Goal: Answer question/provide support: Share knowledge or assist other users

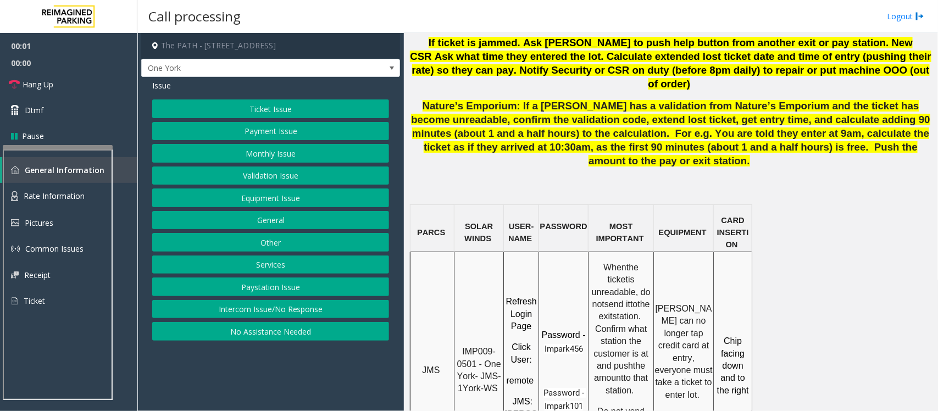
scroll to position [756, 0]
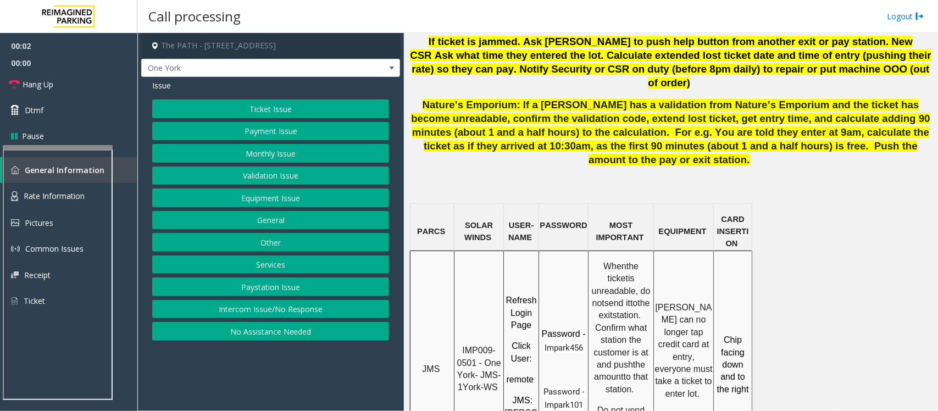
click at [479, 346] on span "IMP009-0501 - One York- JMS-1York-WS" at bounding box center [480, 369] width 47 height 46
copy p "IMP009-0501 - One York- JMS-1York-WS"
click at [263, 108] on button "Ticket Issue" at bounding box center [270, 108] width 237 height 19
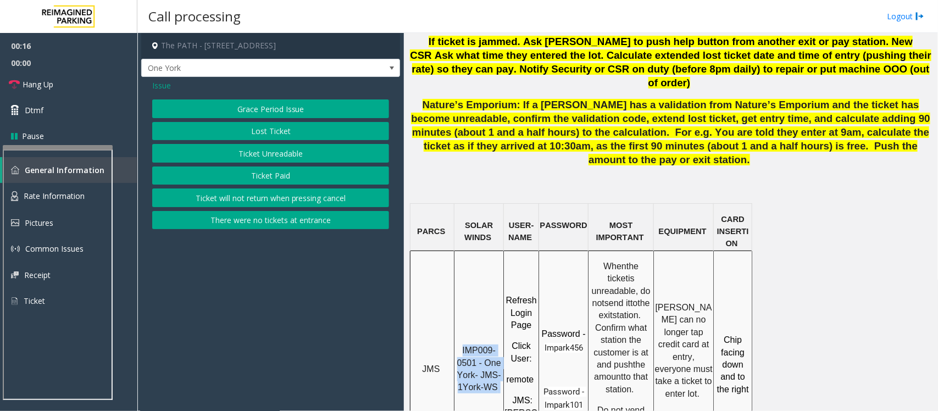
click at [271, 150] on button "Ticket Unreadable" at bounding box center [270, 153] width 237 height 19
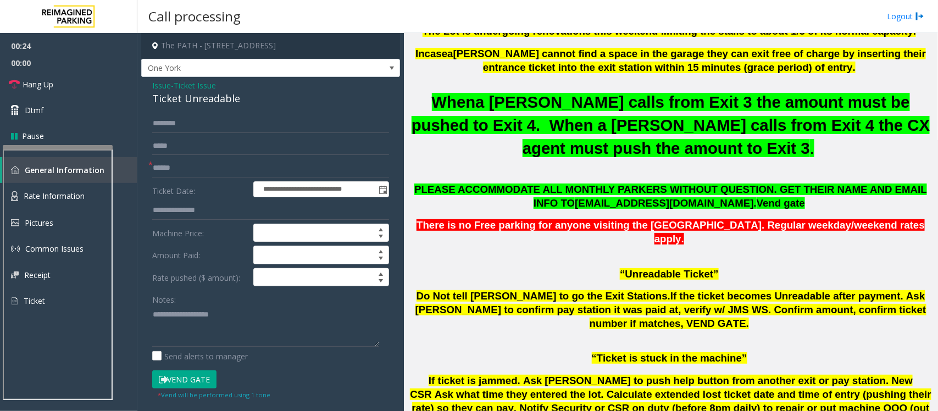
scroll to position [344, 0]
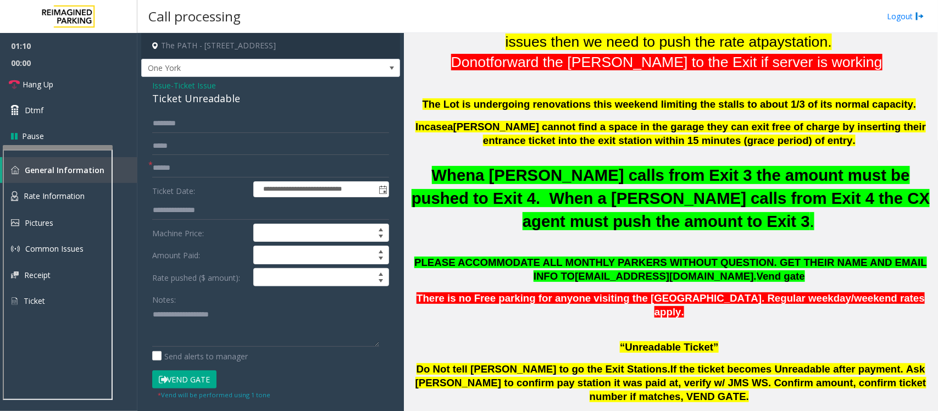
click at [182, 180] on form "**********" at bounding box center [270, 257] width 237 height 286
click at [184, 174] on input "text" at bounding box center [270, 168] width 237 height 19
type input "********"
click at [216, 102] on div "Ticket Unreadable" at bounding box center [270, 98] width 237 height 15
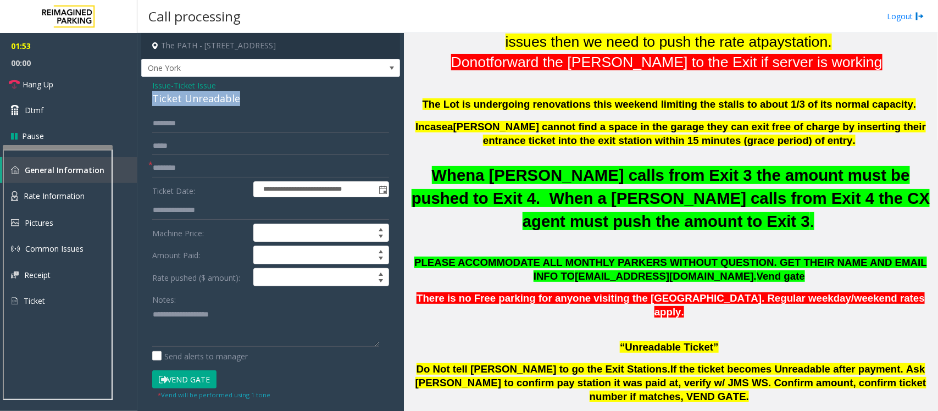
click at [216, 102] on div "Ticket Unreadable" at bounding box center [270, 98] width 237 height 15
copy div "Ticket Unreadable"
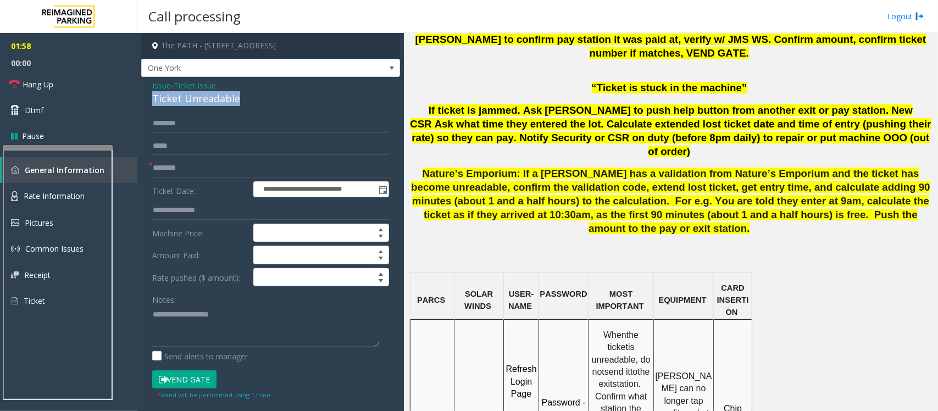
scroll to position [756, 0]
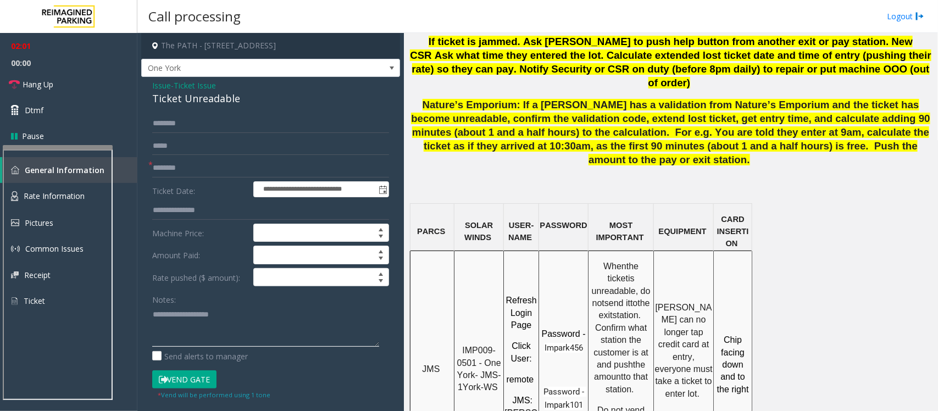
click at [219, 320] on textarea at bounding box center [265, 326] width 227 height 41
paste textarea "**********"
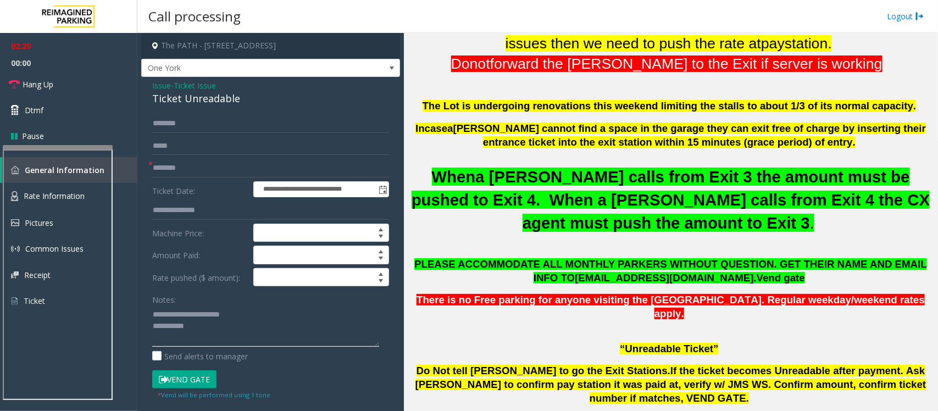
scroll to position [481, 0]
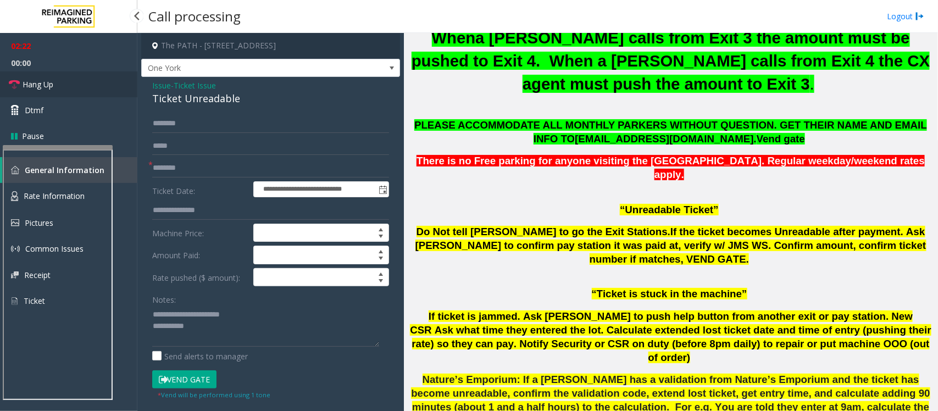
click at [68, 92] on link "Hang Up" at bounding box center [68, 84] width 137 height 26
click at [209, 324] on textarea at bounding box center [265, 326] width 227 height 41
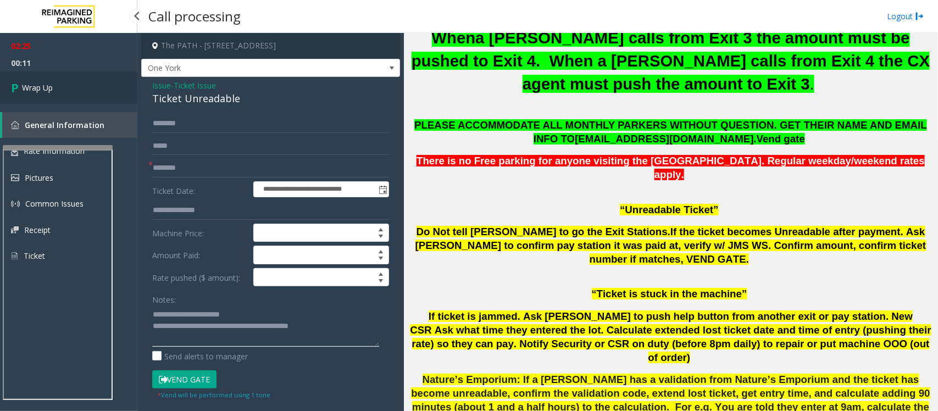
type textarea "**********"
click at [38, 89] on span "Wrap Up" at bounding box center [37, 88] width 31 height 12
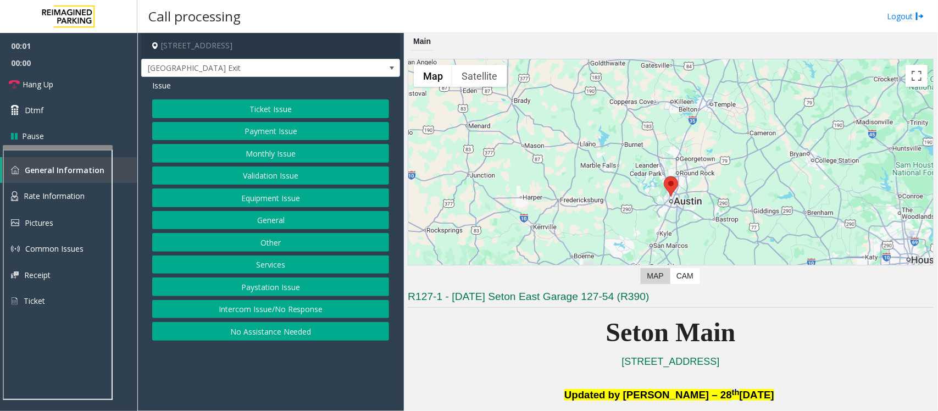
click at [255, 201] on button "Equipment Issue" at bounding box center [270, 198] width 237 height 19
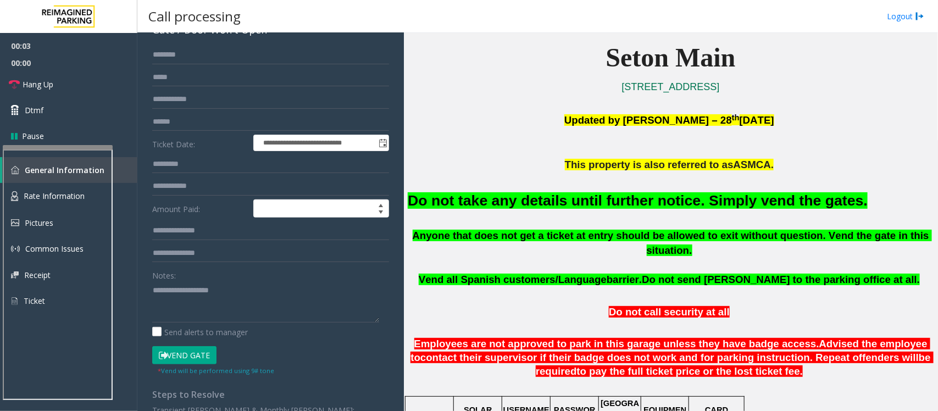
scroll to position [137, 0]
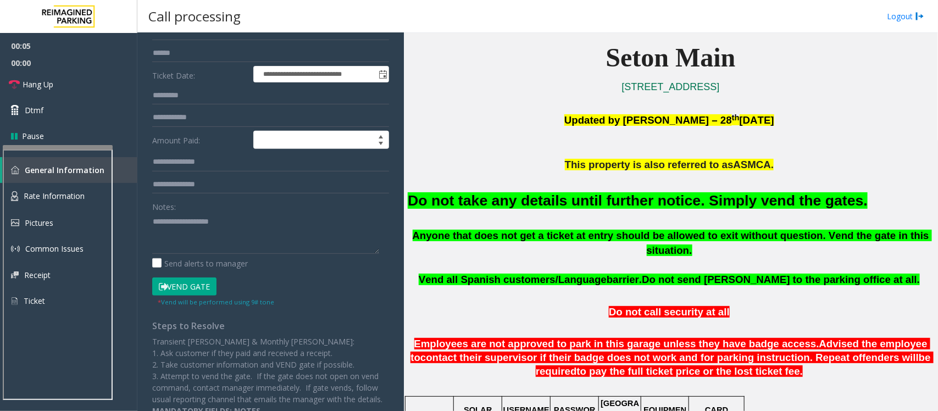
click at [190, 290] on button "Vend Gate" at bounding box center [184, 287] width 64 height 19
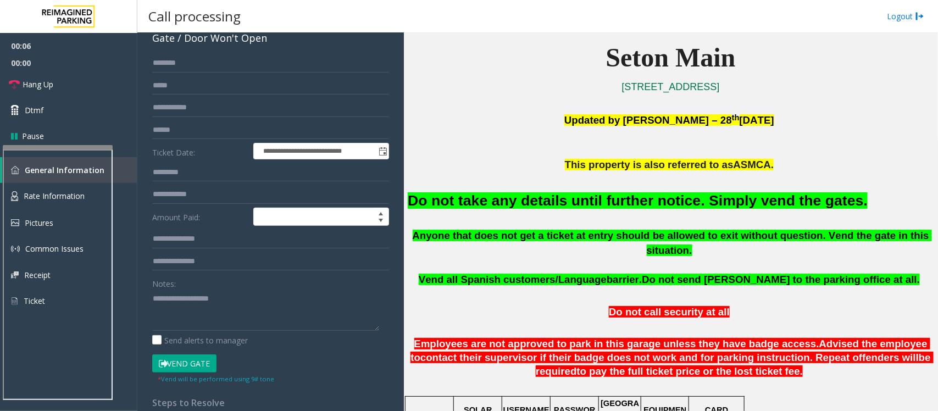
scroll to position [0, 0]
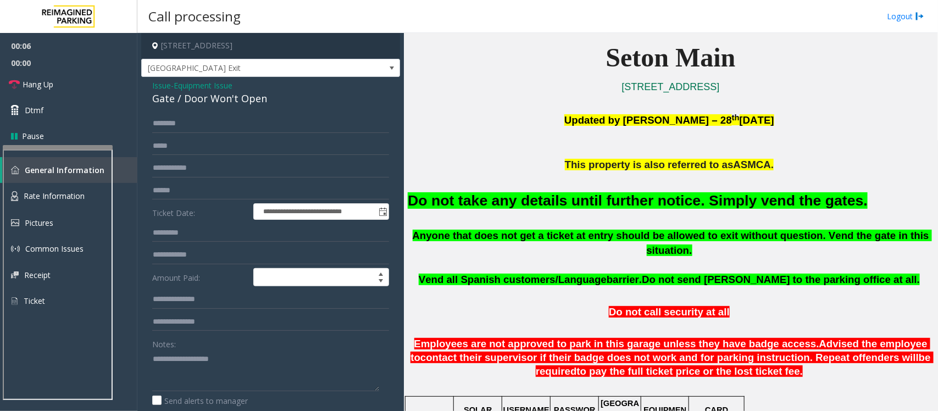
click at [208, 95] on div "Gate / Door Won't Open" at bounding box center [270, 98] width 237 height 15
copy div "Gate / Door Won't Open"
click at [191, 394] on div "Notes: Send alerts to manager" at bounding box center [270, 371] width 237 height 72
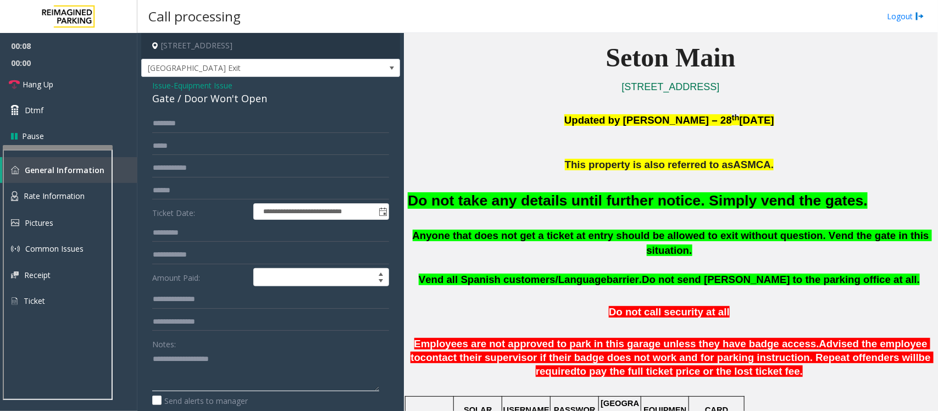
click at [191, 381] on textarea at bounding box center [265, 370] width 227 height 41
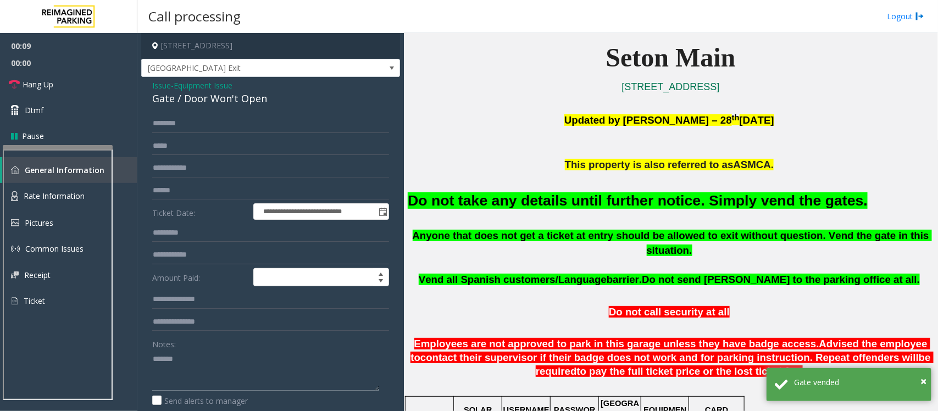
paste textarea "**********"
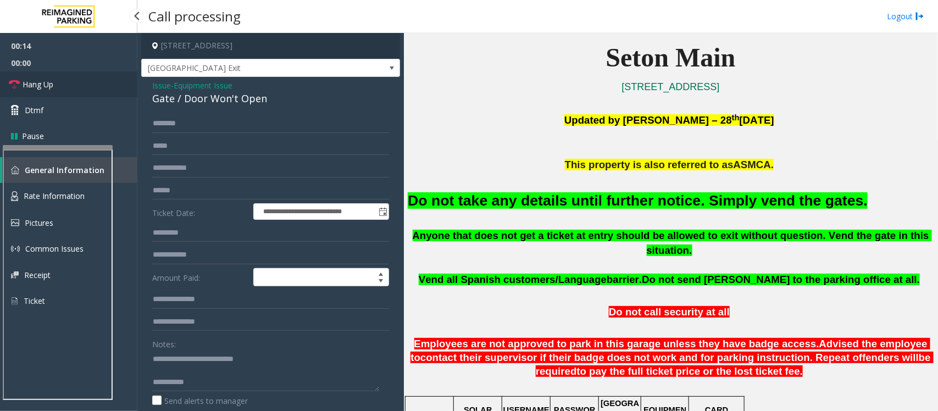
click at [25, 89] on span "Hang Up" at bounding box center [38, 85] width 31 height 12
click at [223, 380] on textarea at bounding box center [265, 370] width 227 height 41
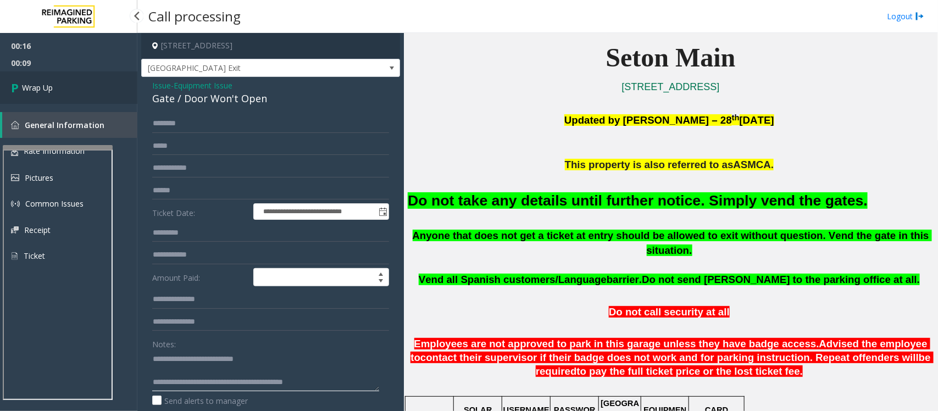
type textarea "**********"
click at [66, 84] on link "Wrap Up" at bounding box center [68, 87] width 137 height 32
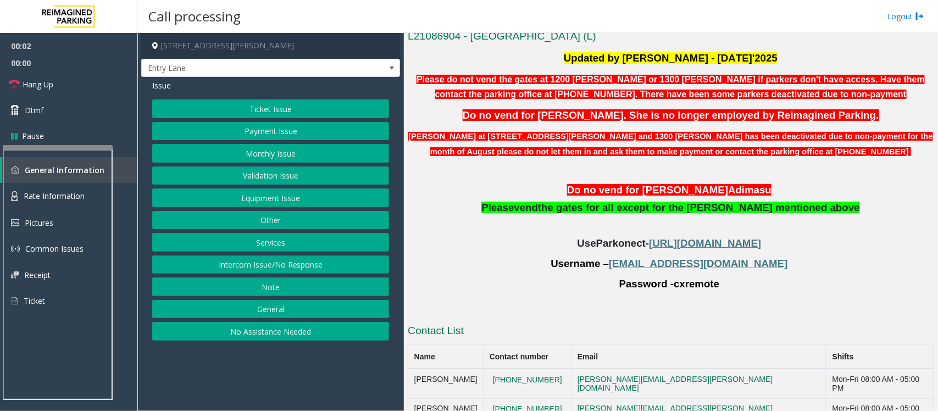
scroll to position [287, 0]
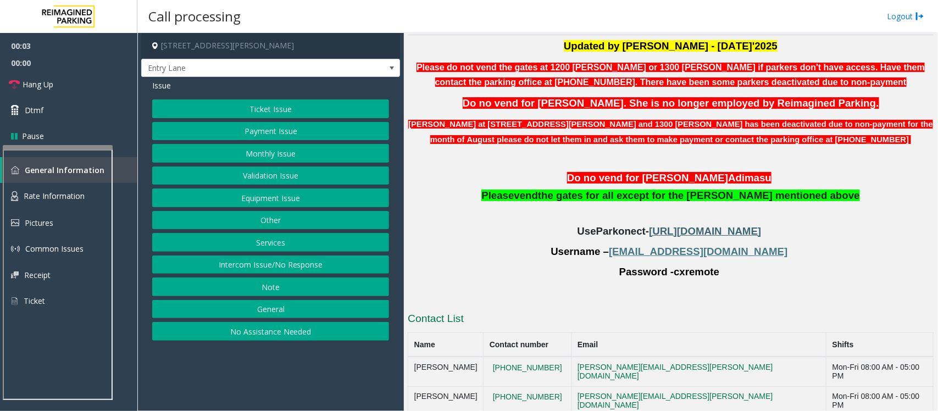
click at [668, 234] on span "https://secure.parkonect.com/Admin/Dashboard.aspx" at bounding box center [705, 231] width 112 height 12
drag, startPoint x: 744, startPoint y: 256, endPoint x: 645, endPoint y: 246, distance: 99.4
click at [645, 246] on p "Username – cx@harriscounty.com" at bounding box center [671, 252] width 526 height 15
copy p "cx@harriscounty.com"
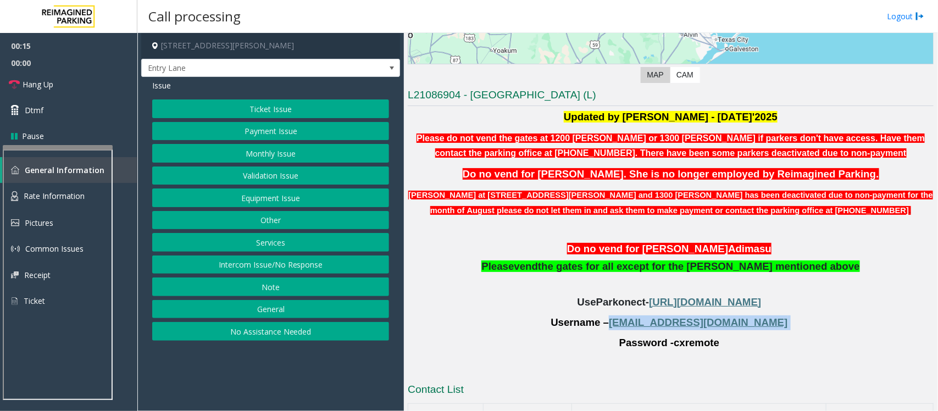
scroll to position [150, 0]
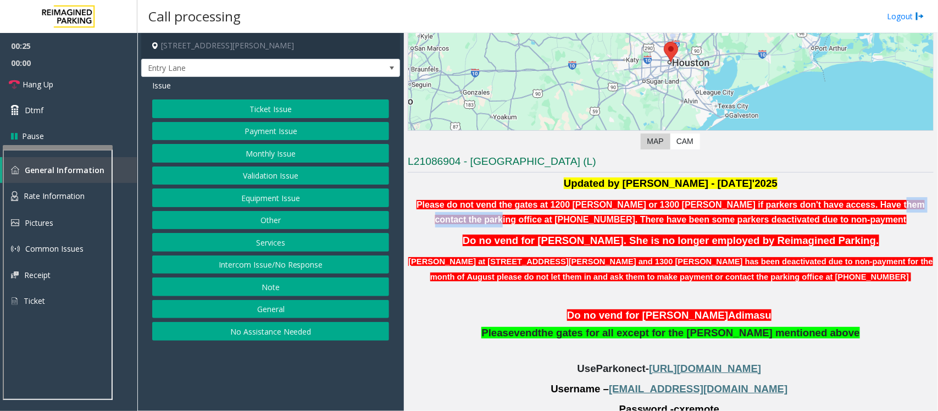
drag, startPoint x: 811, startPoint y: 204, endPoint x: 881, endPoint y: 209, distance: 70.0
click at [881, 209] on b "Please do not vend the gates at 1200 baker or 1300 Baker if parkers don't have …" at bounding box center [671, 212] width 508 height 25
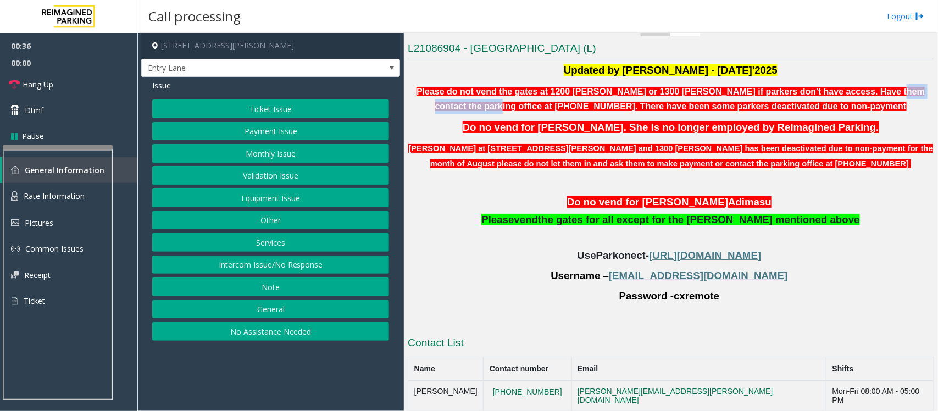
scroll to position [287, 0]
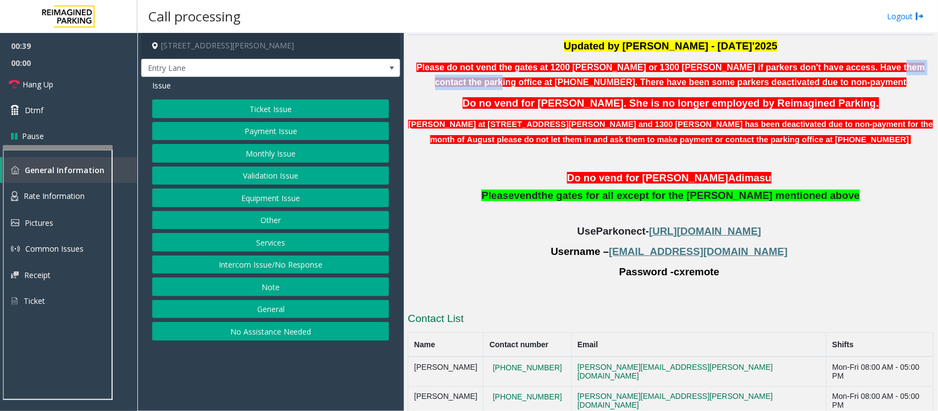
click at [252, 158] on button "Monthly Issue" at bounding box center [270, 153] width 237 height 19
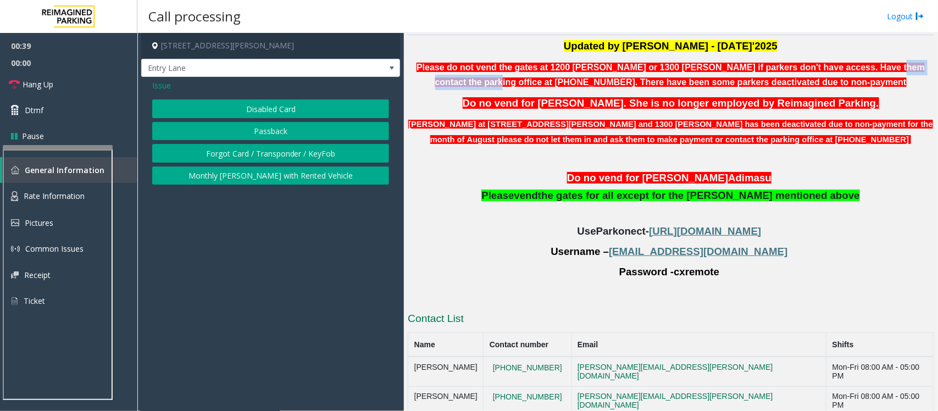
click at [266, 108] on button "Disabled Card" at bounding box center [270, 108] width 237 height 19
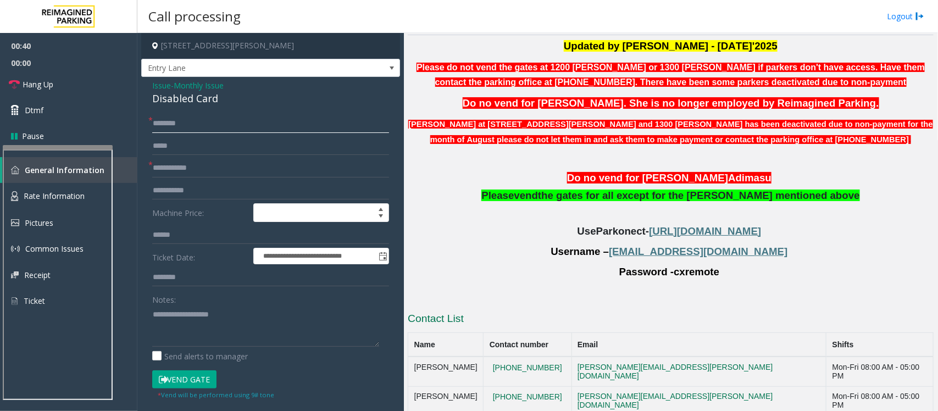
click at [183, 125] on input "text" at bounding box center [270, 123] width 237 height 19
click at [202, 119] on input "text" at bounding box center [270, 123] width 237 height 19
click at [189, 125] on input "text" at bounding box center [270, 123] width 237 height 19
click at [175, 169] on input "text" at bounding box center [270, 168] width 237 height 19
click at [183, 124] on input "**********" at bounding box center [270, 123] width 237 height 19
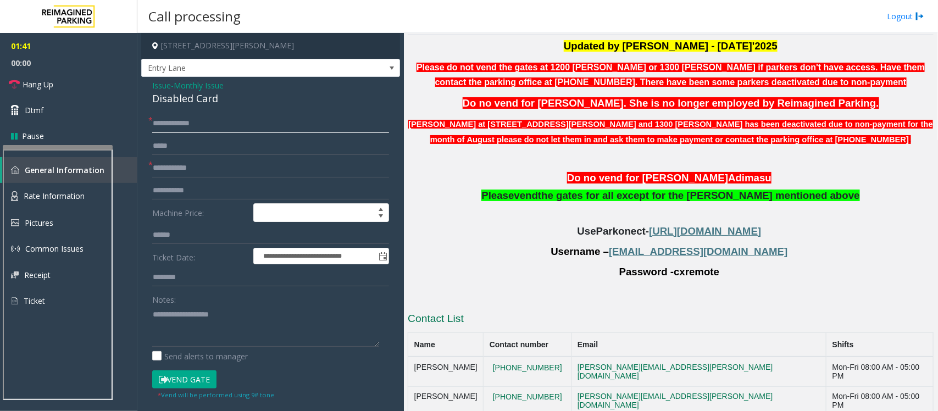
type input "**********"
click at [211, 176] on input "text" at bounding box center [270, 168] width 237 height 19
click at [208, 171] on input "text" at bounding box center [270, 168] width 237 height 19
type input "*******"
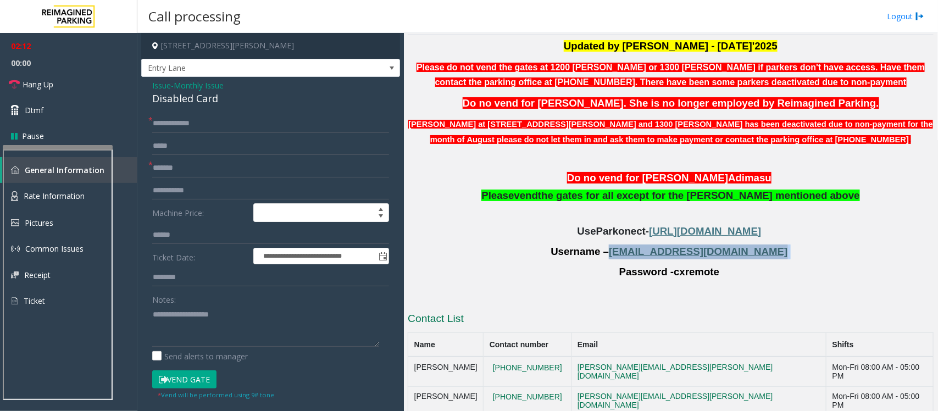
drag, startPoint x: 743, startPoint y: 256, endPoint x: 645, endPoint y: 247, distance: 98.7
click at [645, 247] on p "Username – cx@harriscounty.com" at bounding box center [671, 252] width 526 height 15
copy p "cx@harriscounty.com"
click at [700, 275] on span "cxremote" at bounding box center [697, 272] width 46 height 12
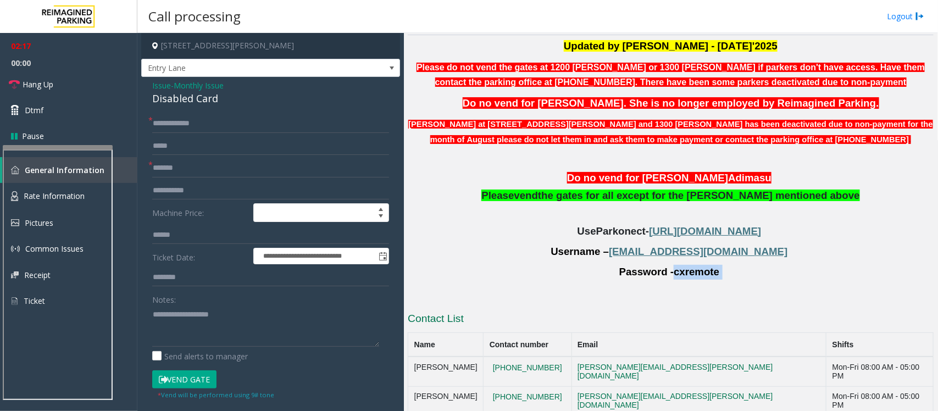
click at [700, 275] on span "cxremote" at bounding box center [697, 272] width 46 height 12
copy p "Password - cxremote"
click at [685, 279] on div "Updated by Sanjeev - 8th Aug'2025 Please do not vend the gates at 1200 baker or…" at bounding box center [671, 169] width 526 height 261
drag, startPoint x: 671, startPoint y: 270, endPoint x: 719, endPoint y: 272, distance: 48.4
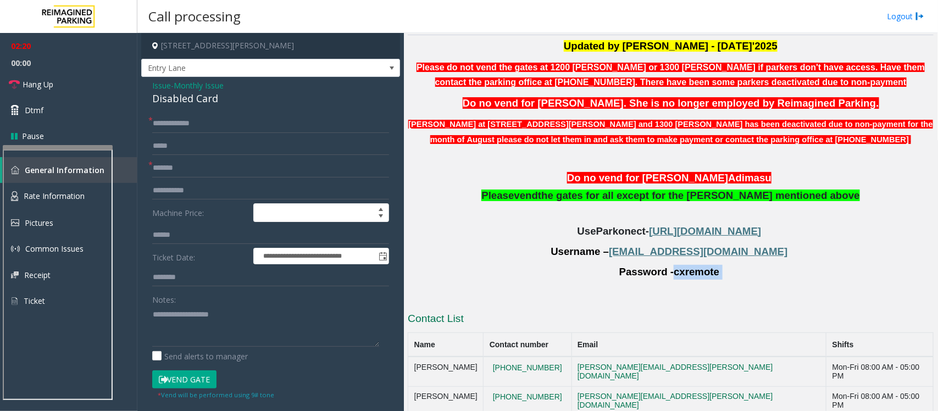
click at [719, 272] on p "Password - cxremote" at bounding box center [671, 272] width 526 height 15
copy p "cxremote"
drag, startPoint x: 561, startPoint y: 386, endPoint x: 493, endPoint y: 386, distance: 68.7
click at [493, 386] on tr "Geovanni Reyes 281-381-9315 Geovanni.Reyes@reimaginedparking.com Mon-Fri 08:00 …" at bounding box center [671, 401] width 526 height 30
copy tr "281-381-9315"
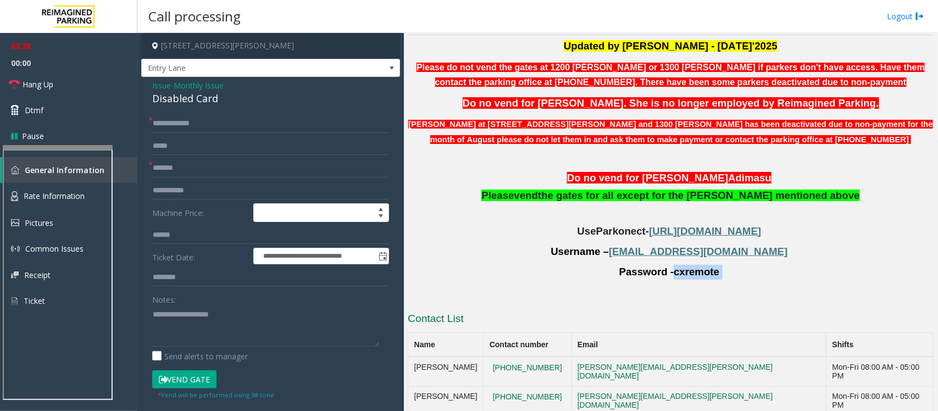
drag, startPoint x: 516, startPoint y: 369, endPoint x: 480, endPoint y: 372, distance: 35.8
click at [480, 372] on tr "Adrian Olivares 713 225 1071 adrian.olivares@reimaginedparking.com Mon-Fri 08:0…" at bounding box center [671, 372] width 526 height 30
copy tr "713 225 1071"
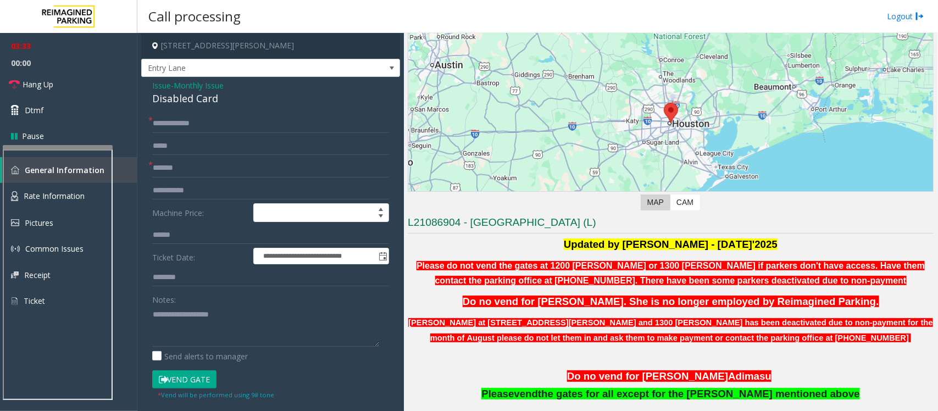
scroll to position [206, 0]
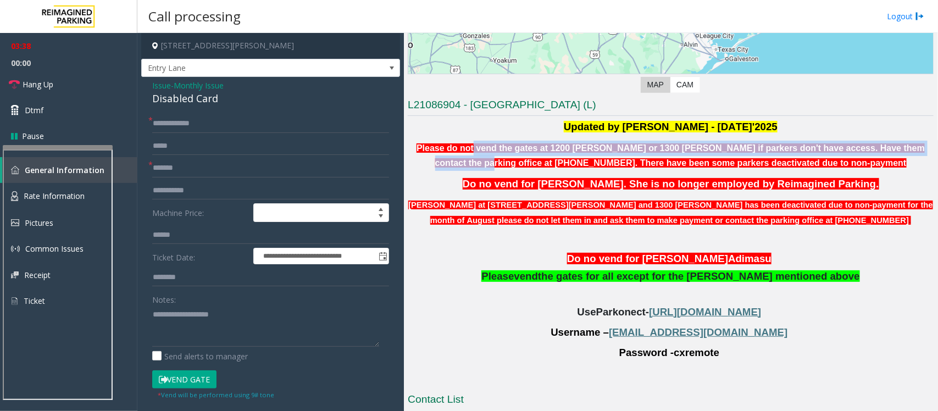
drag, startPoint x: 465, startPoint y: 147, endPoint x: 871, endPoint y: 150, distance: 406.8
click at [871, 150] on b "Please do not vend the gates at 1200 baker or 1300 Baker if parkers don't have …" at bounding box center [671, 155] width 508 height 25
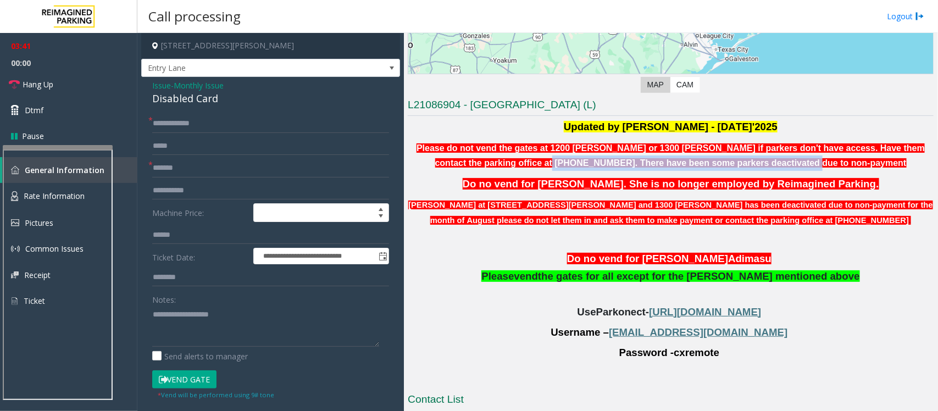
drag, startPoint x: 556, startPoint y: 168, endPoint x: 782, endPoint y: 165, distance: 225.4
click at [782, 165] on b "Please do not vend the gates at 1200 baker or 1300 Baker if parkers don't have …" at bounding box center [671, 155] width 508 height 25
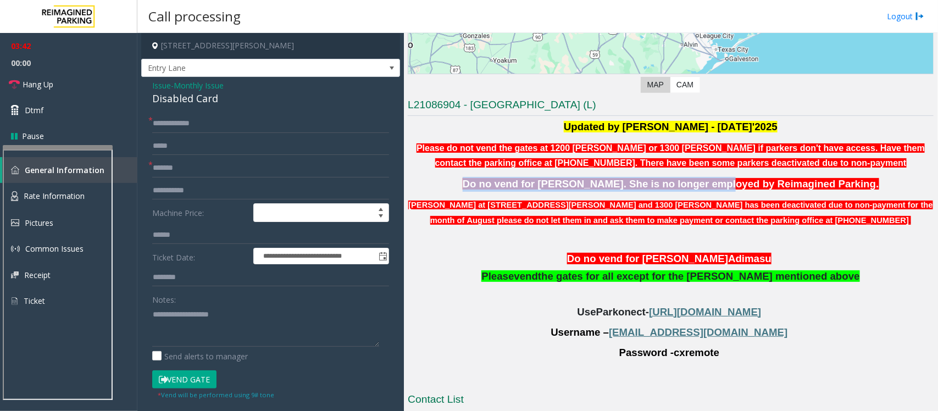
drag, startPoint x: 487, startPoint y: 185, endPoint x: 709, endPoint y: 180, distance: 222.7
click at [709, 180] on span "Do no vend for Stephanie Bogany. She is no longer employed by Reimagined Parkin…" at bounding box center [671, 184] width 417 height 12
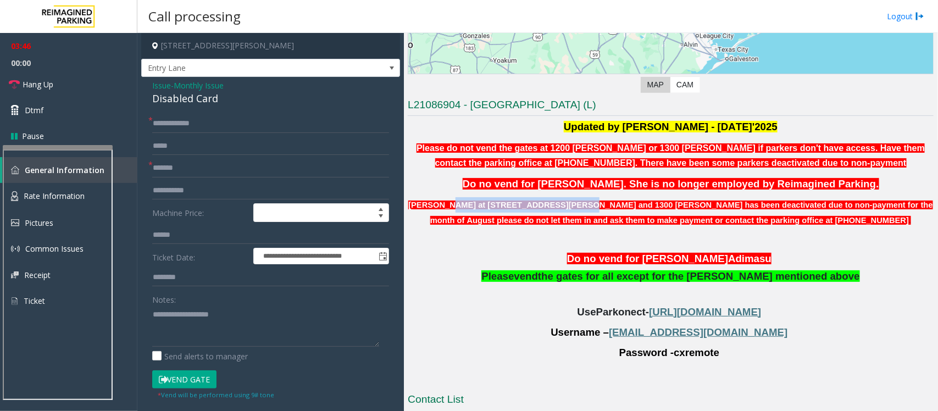
drag, startPoint x: 438, startPoint y: 201, endPoint x: 544, endPoint y: 202, distance: 106.1
click at [544, 202] on font "Parkers at 1200 baker and 1300 Baker has been deactivated due to non-payment fo…" at bounding box center [670, 213] width 524 height 24
click at [572, 202] on font "Parkers at 1200 baker and 1300 Baker has been deactivated due to non-payment fo…" at bounding box center [670, 213] width 524 height 24
drag, startPoint x: 573, startPoint y: 202, endPoint x: 649, endPoint y: 207, distance: 76.6
click at [649, 207] on font "Parkers at 1200 baker and 1300 Baker has been deactivated due to non-payment fo…" at bounding box center [670, 213] width 524 height 24
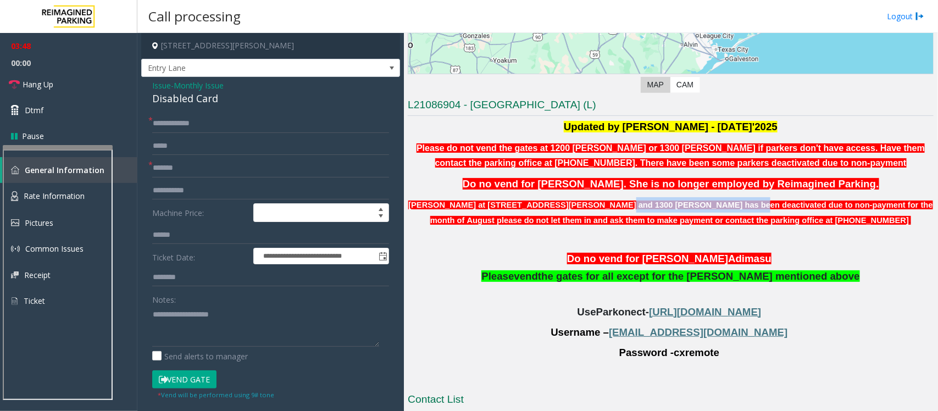
click at [679, 205] on font "Parkers at 1200 baker and 1300 Baker has been deactivated due to non-payment fo…" at bounding box center [670, 213] width 524 height 24
drag, startPoint x: 705, startPoint y: 204, endPoint x: 817, endPoint y: 201, distance: 112.2
click at [817, 201] on font "Parkers at 1200 baker and 1300 Baker has been deactivated due to non-payment fo…" at bounding box center [670, 213] width 524 height 24
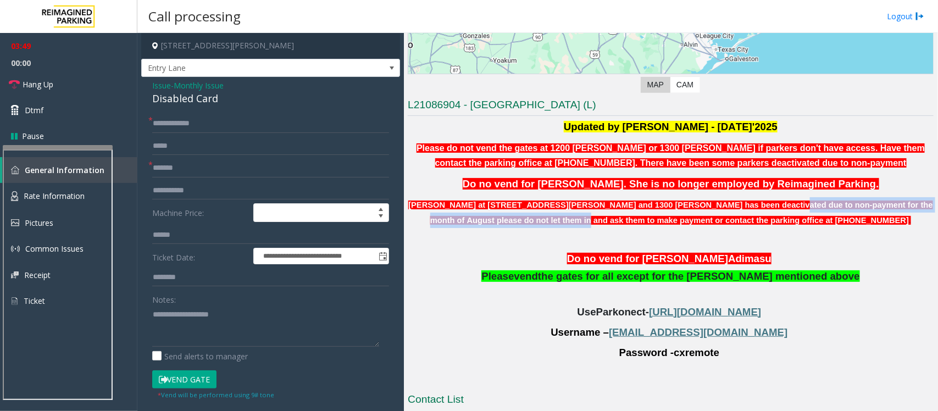
drag, startPoint x: 613, startPoint y: 222, endPoint x: 710, endPoint y: 212, distance: 96.7
click at [710, 212] on p "Parkers at 1200 baker and 1300 Baker has been deactivated due to non-payment fo…" at bounding box center [671, 212] width 526 height 30
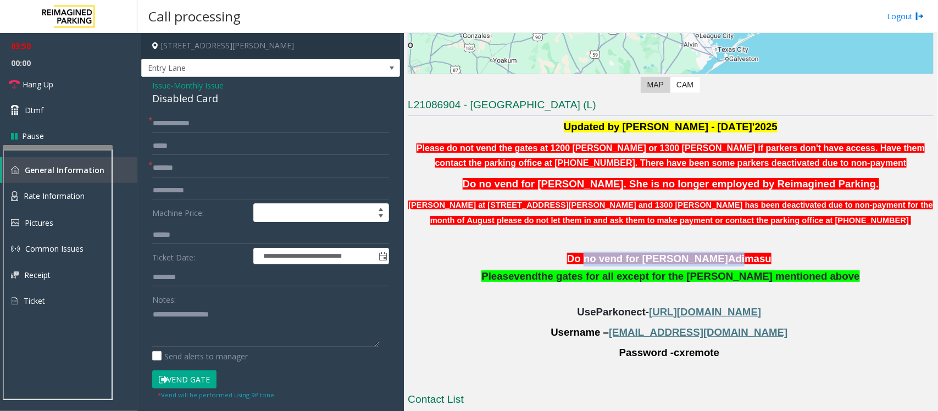
drag, startPoint x: 613, startPoint y: 261, endPoint x: 711, endPoint y: 248, distance: 98.7
click at [711, 248] on div "Do no vend for Abebe Ad imasu Please vend the gates for all except for the park…" at bounding box center [671, 266] width 526 height 65
click at [742, 256] on span "imasu" at bounding box center [757, 259] width 30 height 12
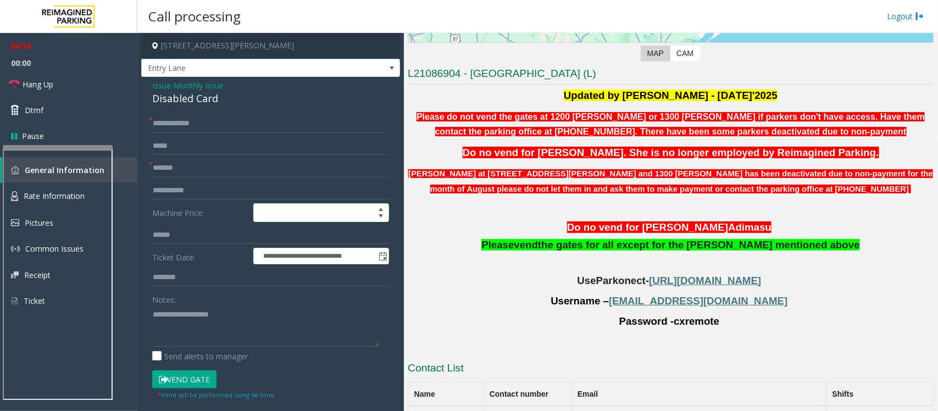
scroll to position [287, 0]
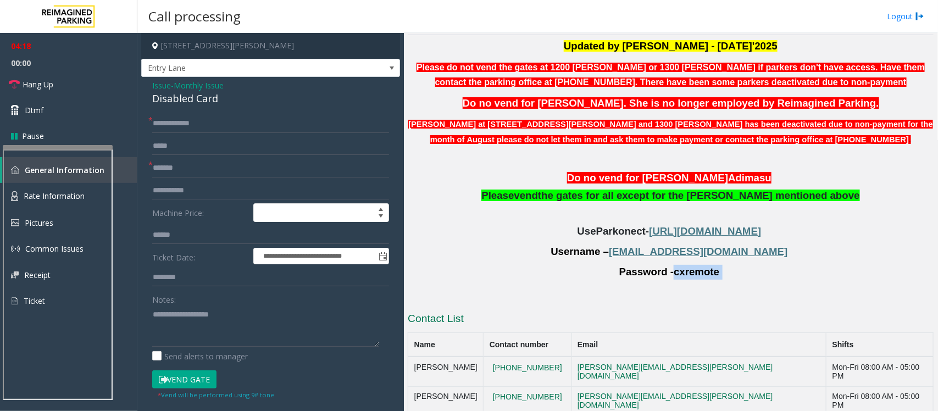
drag, startPoint x: 712, startPoint y: 273, endPoint x: 669, endPoint y: 273, distance: 42.9
click at [669, 273] on p "Password - cxremote" at bounding box center [671, 272] width 526 height 15
copy p "cxremote"
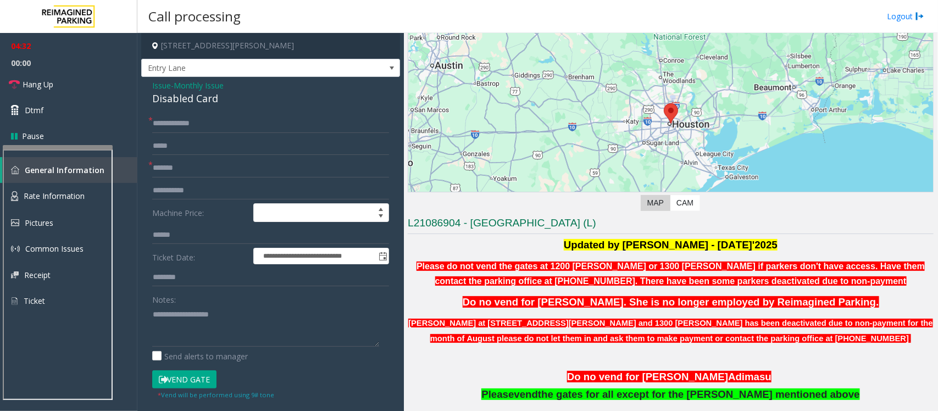
scroll to position [0, 0]
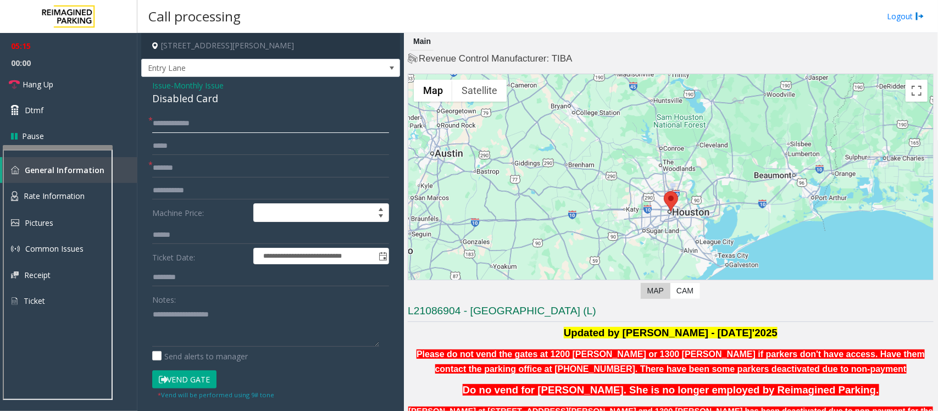
click at [192, 125] on input "**********" at bounding box center [270, 123] width 237 height 19
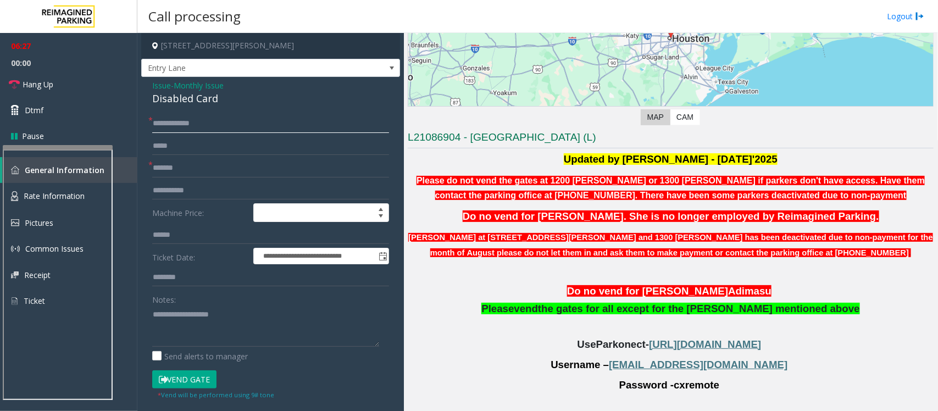
scroll to position [150, 0]
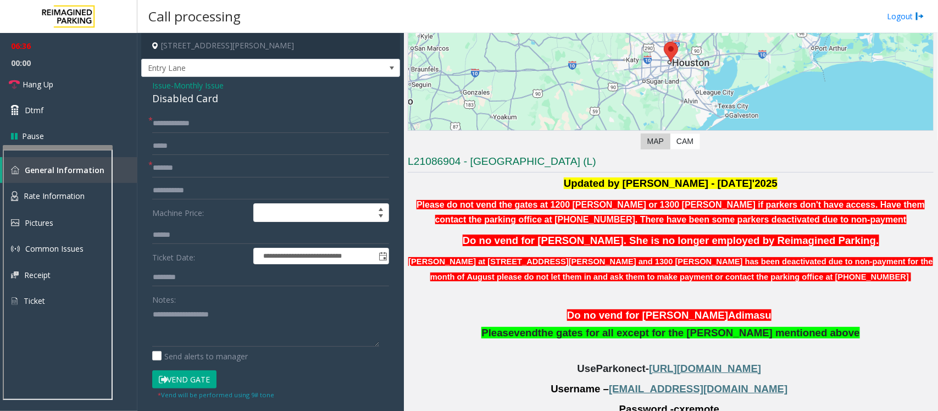
drag, startPoint x: 468, startPoint y: 158, endPoint x: 673, endPoint y: 165, distance: 205.7
click at [673, 165] on h3 "L21086904 - HARRIS COUNTY BAKER ST GARAGE (L)" at bounding box center [671, 163] width 526 height 18
click at [192, 126] on input "**********" at bounding box center [270, 123] width 237 height 19
type input "**********"
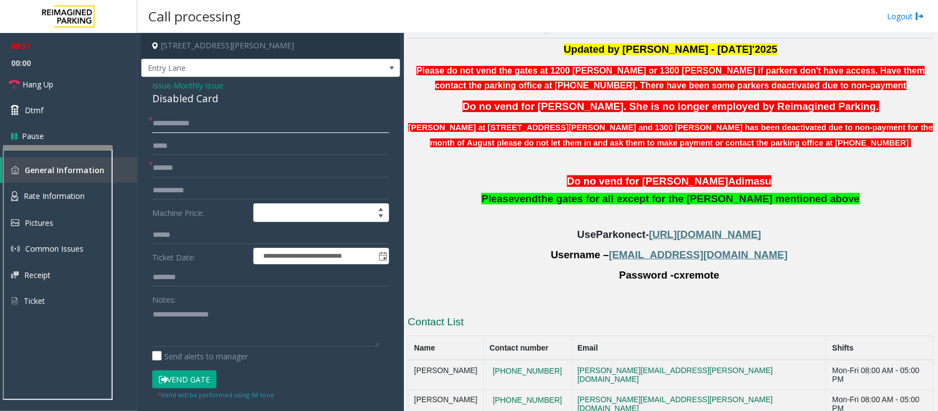
scroll to position [287, 0]
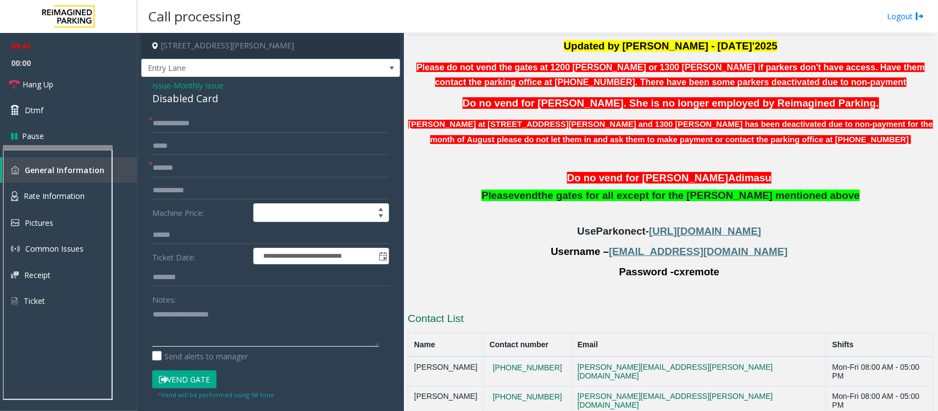
click at [218, 336] on textarea at bounding box center [265, 326] width 227 height 41
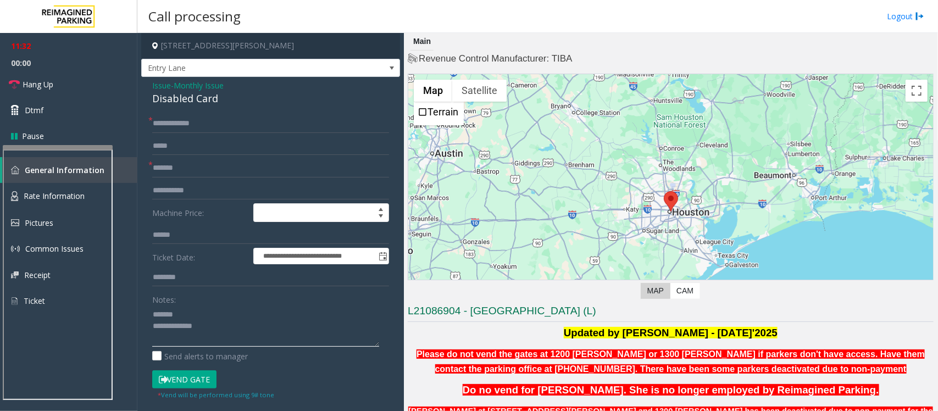
click at [190, 324] on textarea at bounding box center [265, 326] width 227 height 41
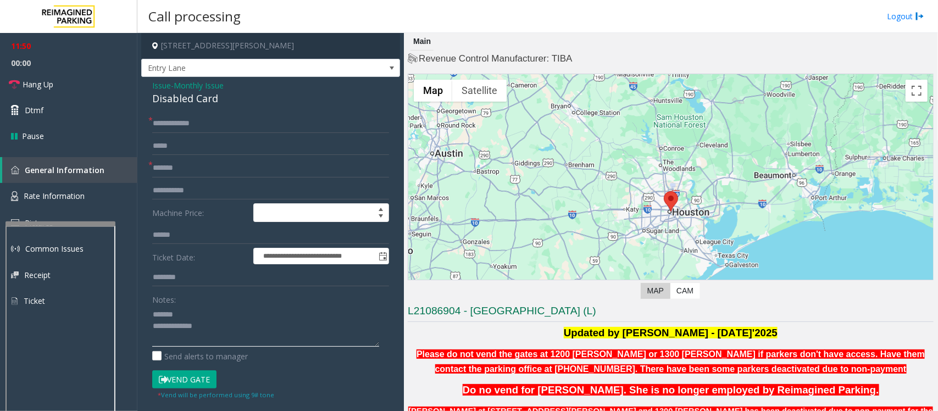
click at [85, 223] on div at bounding box center [60, 224] width 110 height 4
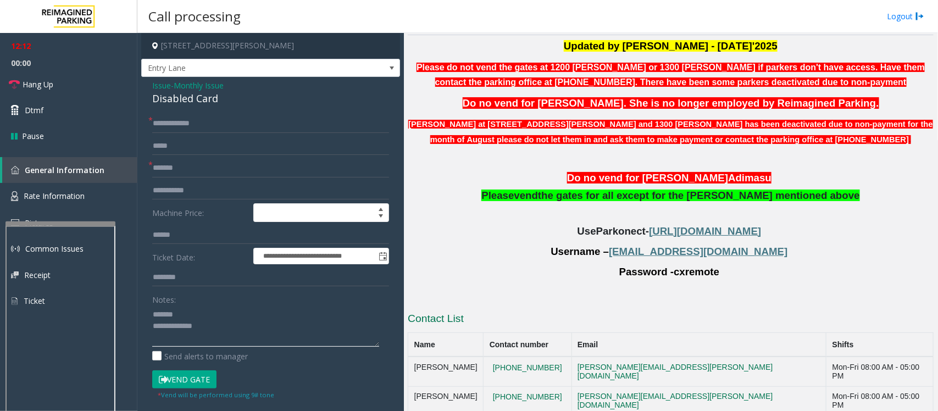
scroll to position [150, 0]
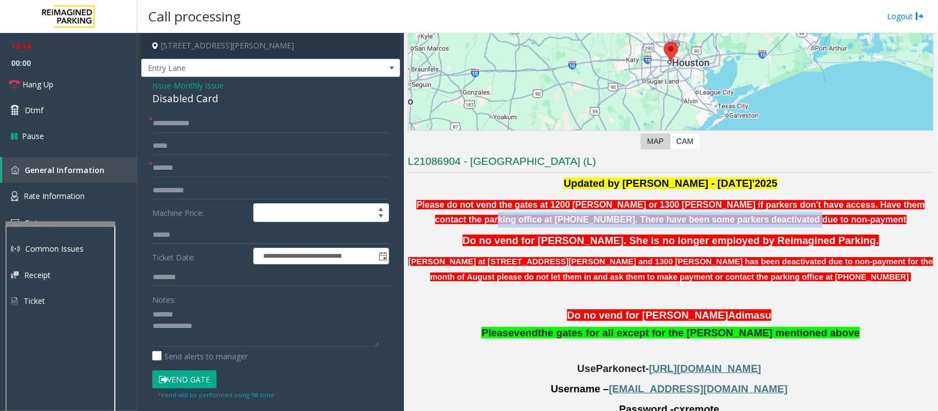
drag, startPoint x: 874, startPoint y: 205, endPoint x: 884, endPoint y: 223, distance: 20.7
click at [911, 218] on p "Please do not vend the gates at 1200 baker or 1300 Baker if parkers don't have …" at bounding box center [671, 212] width 526 height 30
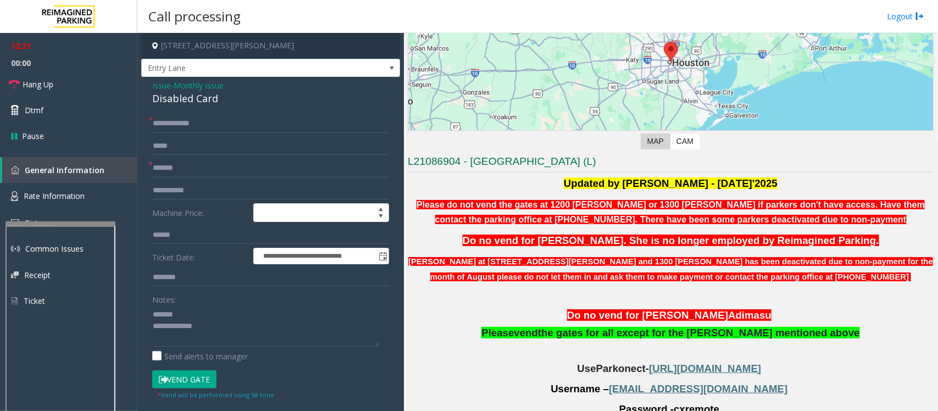
click at [735, 273] on font "Parkers at 1200 baker and 1300 Baker has been deactivated due to non-payment fo…" at bounding box center [670, 269] width 524 height 24
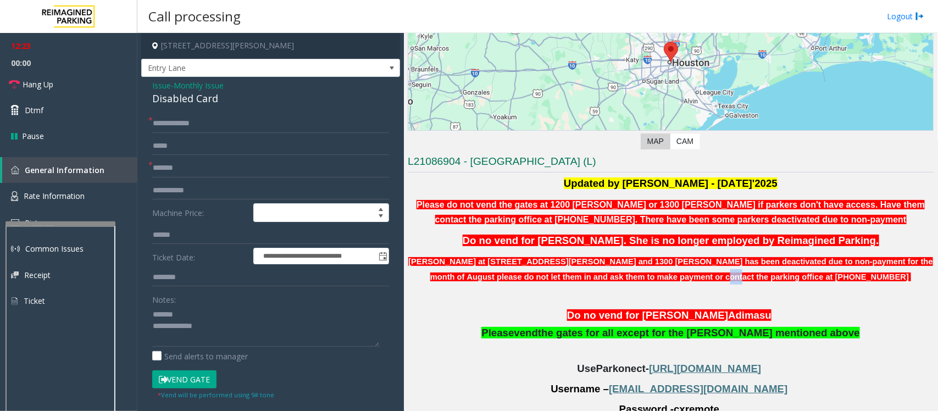
click at [735, 273] on font "Parkers at 1200 baker and 1300 Baker has been deactivated due to non-payment fo…" at bounding box center [670, 269] width 524 height 24
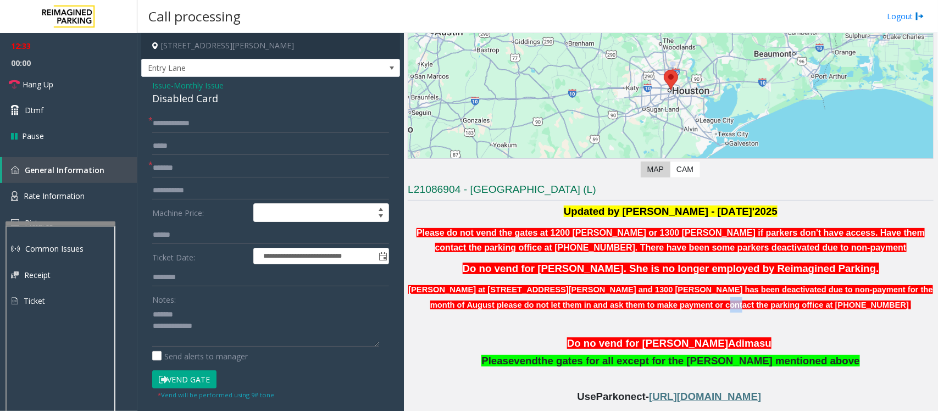
scroll to position [0, 0]
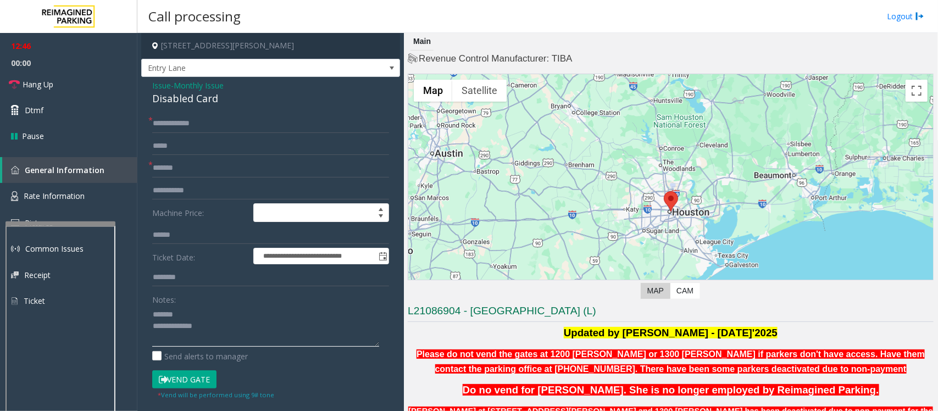
drag, startPoint x: 196, startPoint y: 312, endPoint x: 143, endPoint y: 325, distance: 54.3
click at [144, 325] on div "**********" at bounding box center [270, 386] width 253 height 545
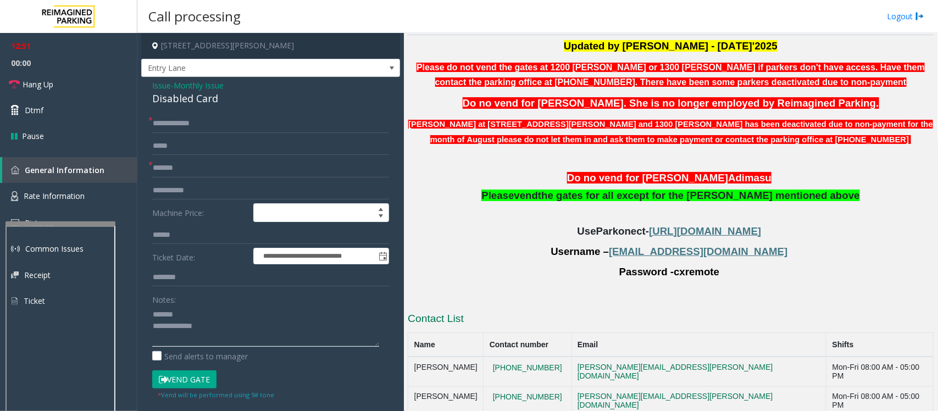
click at [209, 306] on textarea at bounding box center [265, 326] width 227 height 41
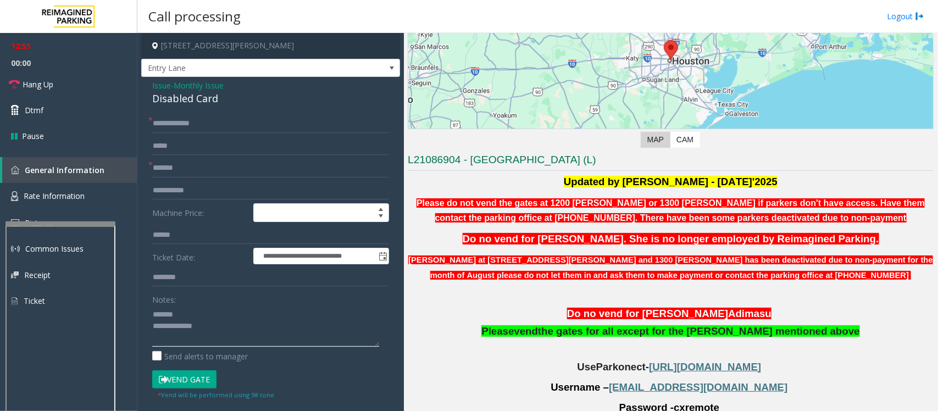
scroll to position [150, 0]
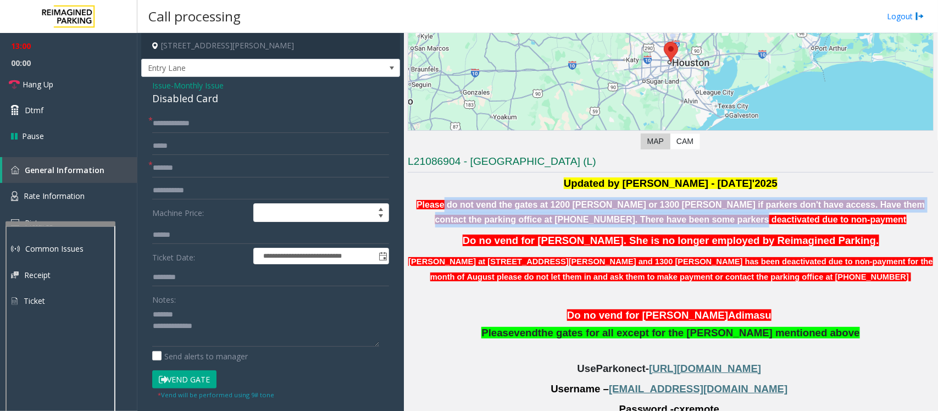
drag, startPoint x: 432, startPoint y: 201, endPoint x: 729, endPoint y: 220, distance: 297.5
click at [729, 220] on b "Please do not vend the gates at 1200 baker or 1300 Baker if parkers don't have …" at bounding box center [671, 212] width 508 height 25
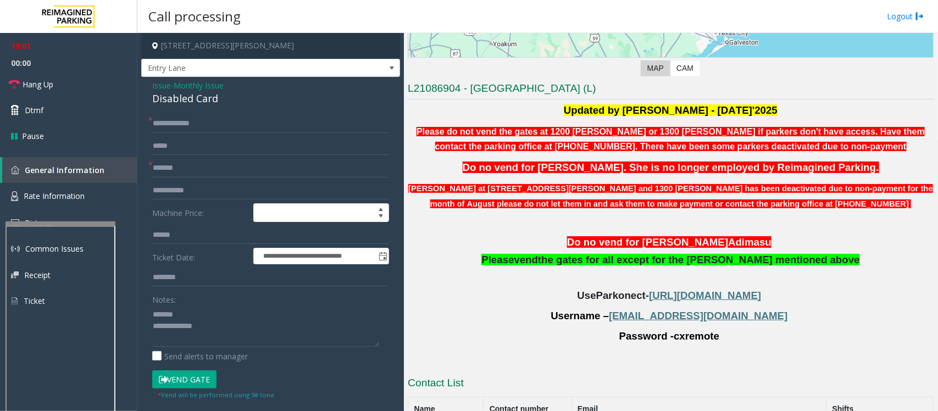
scroll to position [287, 0]
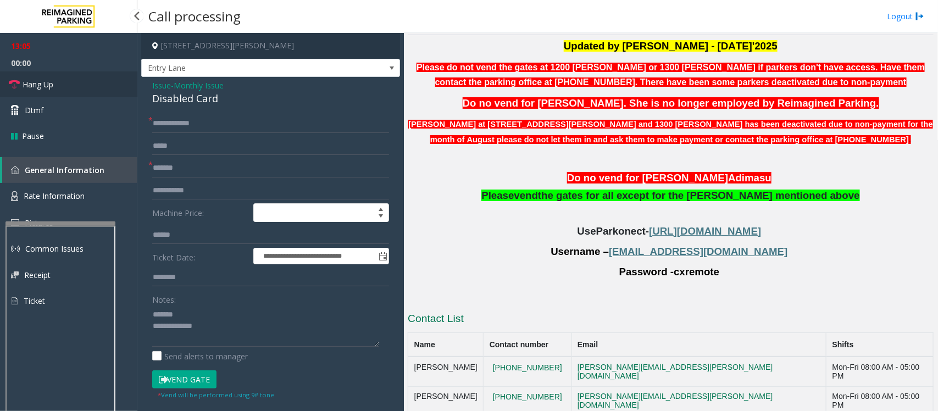
click at [55, 93] on link "Hang Up" at bounding box center [68, 84] width 137 height 26
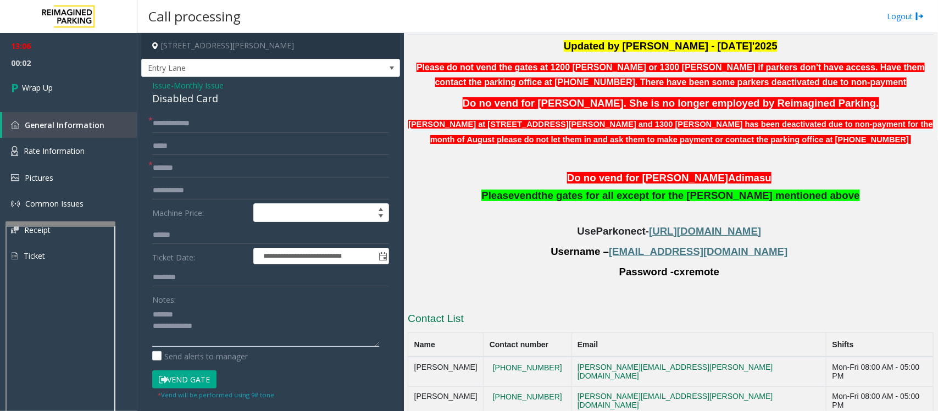
drag, startPoint x: 212, startPoint y: 309, endPoint x: 155, endPoint y: 315, distance: 56.9
click at [155, 315] on textarea at bounding box center [265, 326] width 227 height 41
click at [186, 97] on div "Disabled Card" at bounding box center [270, 98] width 237 height 15
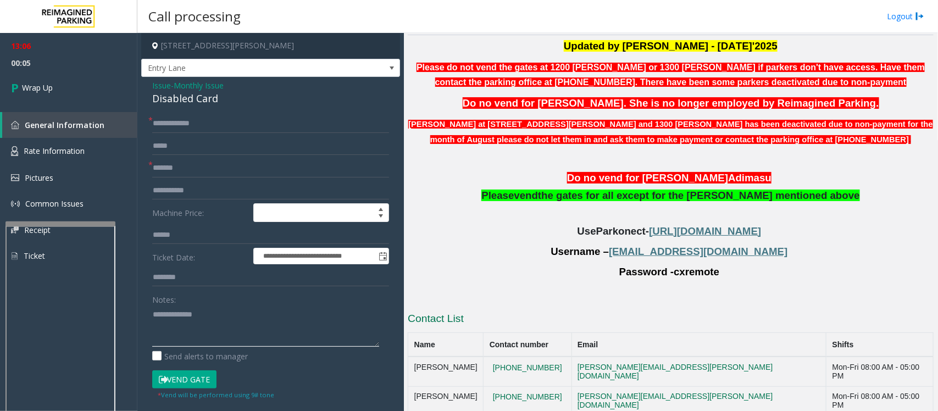
click at [247, 314] on textarea at bounding box center [265, 326] width 227 height 41
paste textarea "**********"
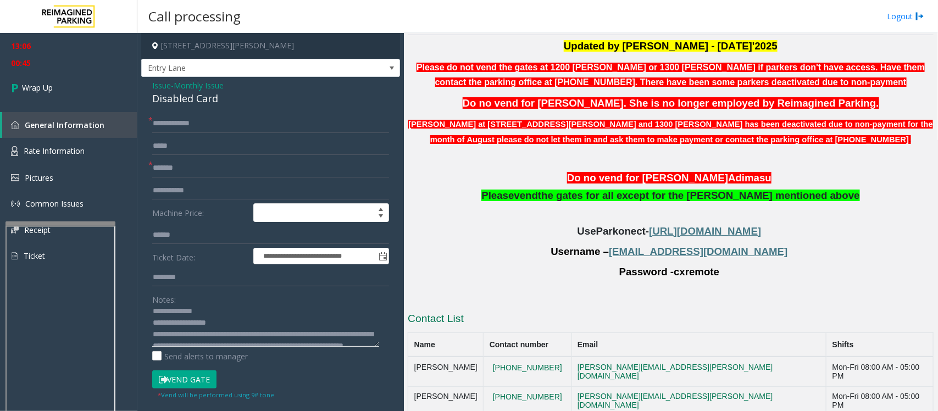
scroll to position [0, 0]
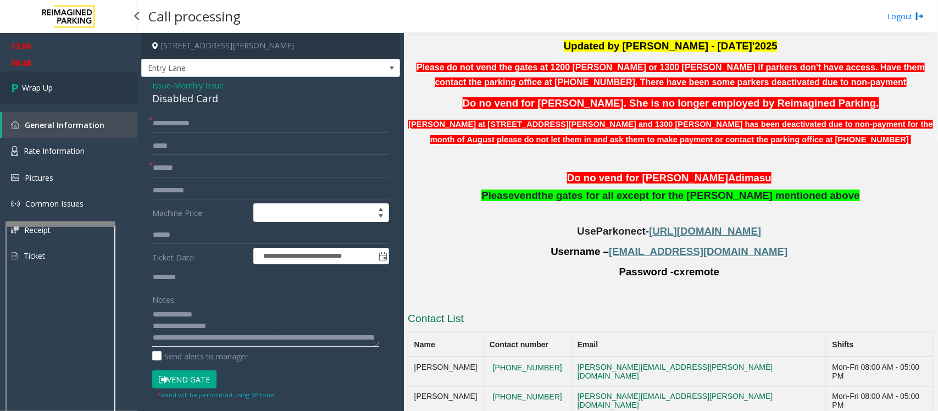
type textarea "**********"
click at [49, 85] on span "Wrap Up" at bounding box center [37, 88] width 31 height 12
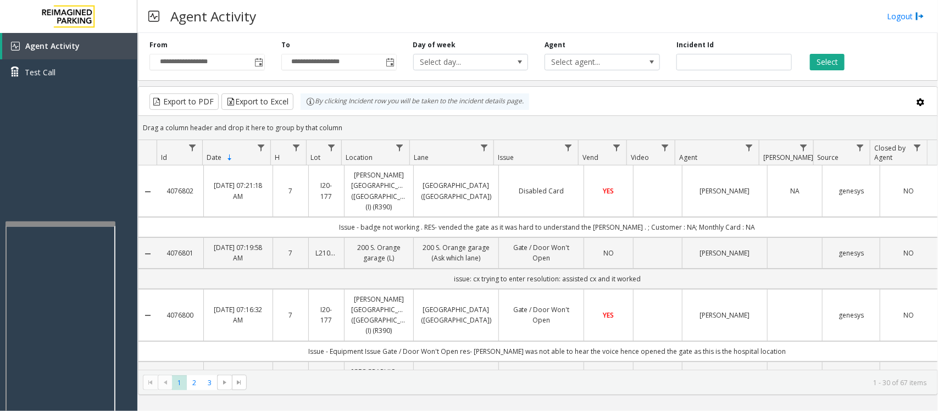
scroll to position [137, 0]
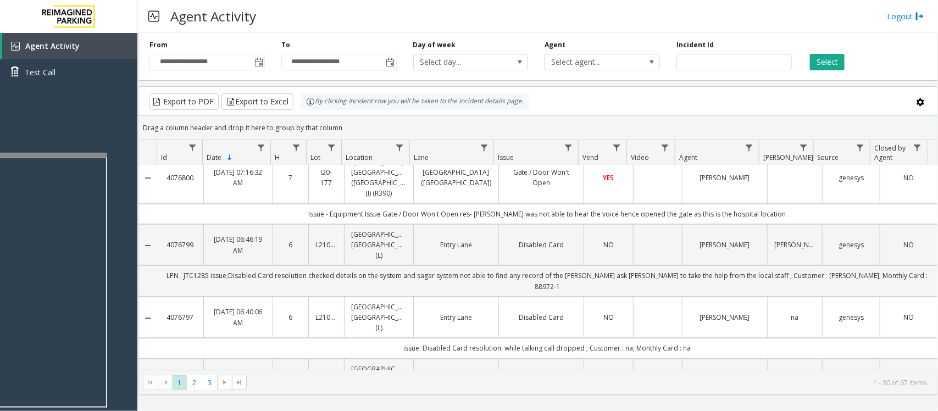
click at [64, 154] on div at bounding box center [52, 155] width 110 height 4
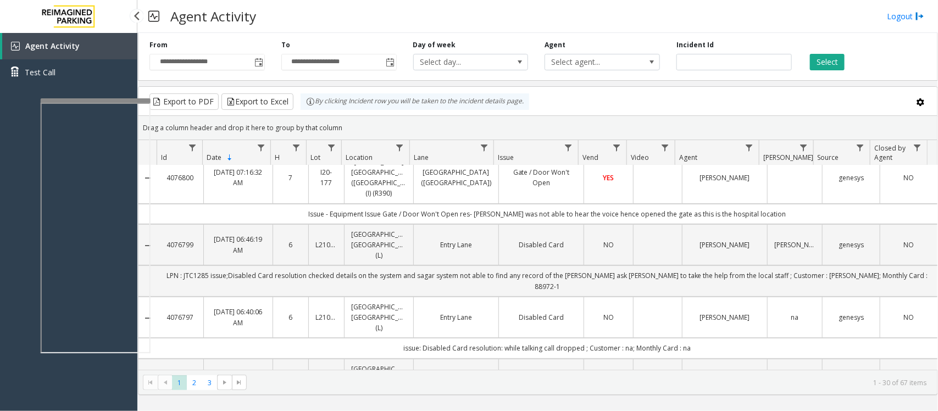
click at [98, 99] on div at bounding box center [96, 100] width 110 height 4
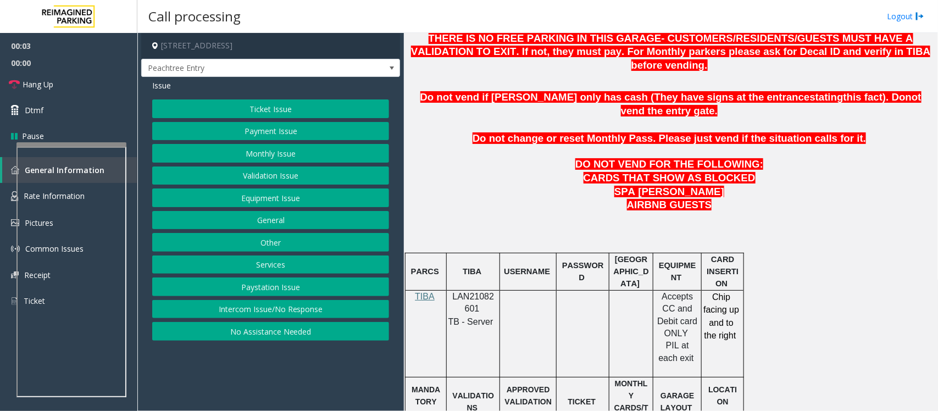
scroll to position [481, 0]
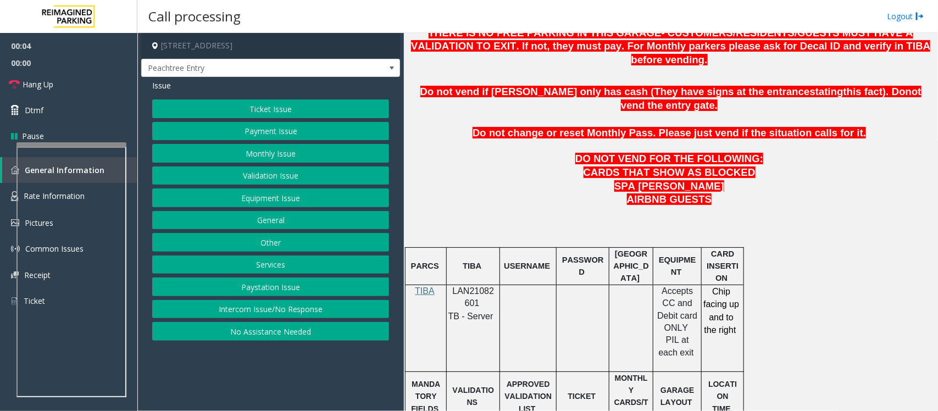
click at [462, 286] on span "LAN21082601" at bounding box center [474, 296] width 42 height 21
copy p "LAN21082601"
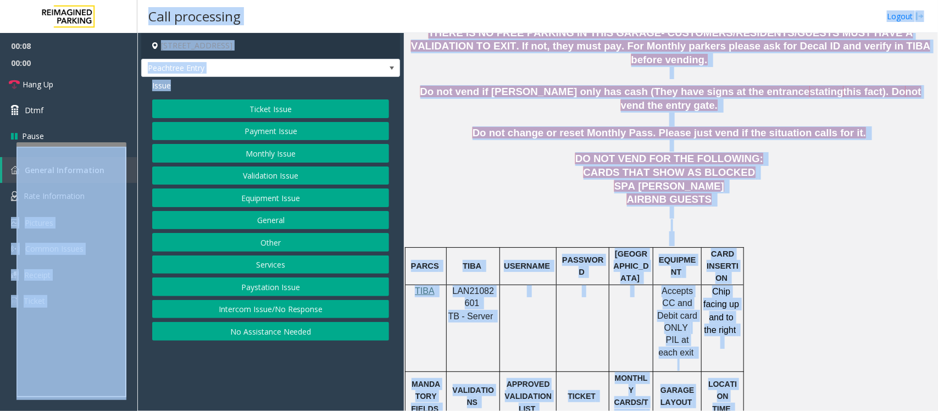
drag, startPoint x: 108, startPoint y: 146, endPoint x: 439, endPoint y: 148, distance: 330.9
click at [439, 148] on div "Call processing Logout 3005 Peachtree Road Northeast, Atlanta, GA Peachtree Ent…" at bounding box center [537, 205] width 801 height 411
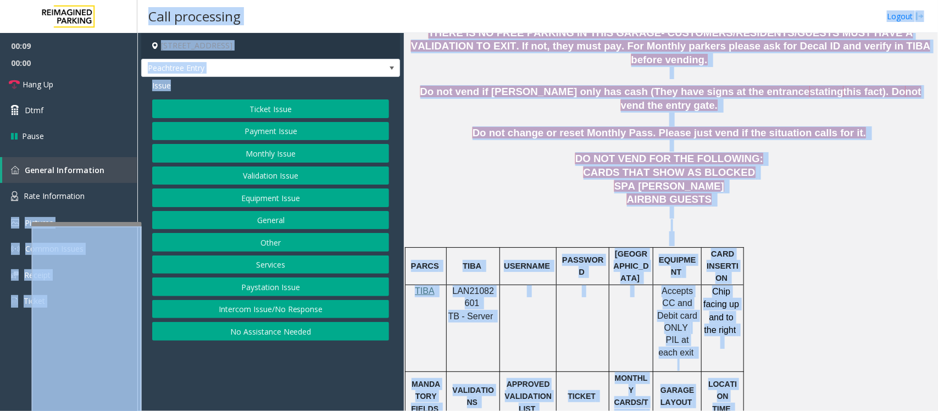
click at [91, 226] on div at bounding box center [87, 224] width 110 height 4
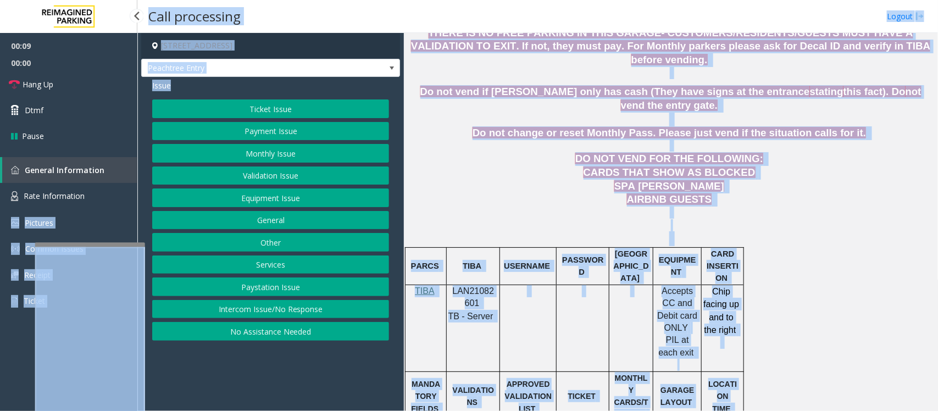
click at [72, 168] on span "General Information" at bounding box center [65, 170] width 80 height 10
click at [73, 191] on span "Rate Information" at bounding box center [54, 196] width 61 height 10
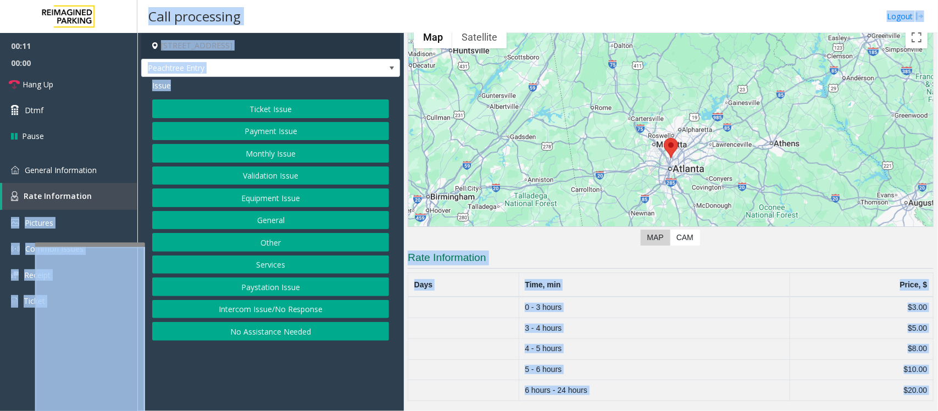
click at [598, 312] on td "0 - 3 hours" at bounding box center [654, 307] width 271 height 21
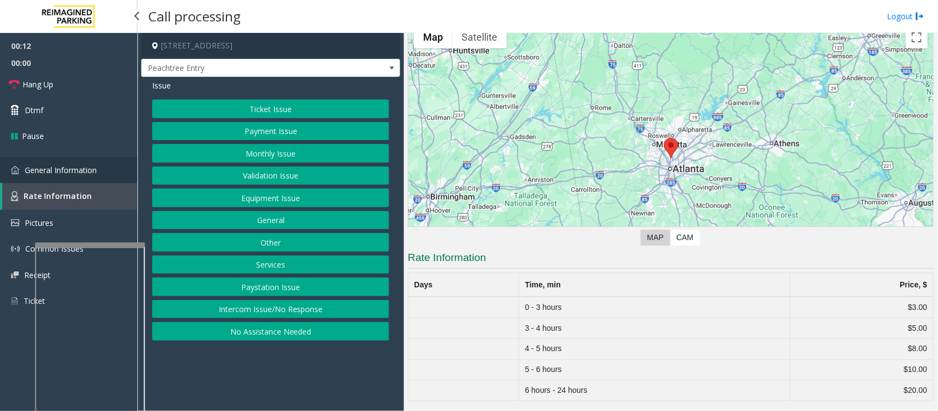
click at [113, 171] on link "General Information" at bounding box center [68, 170] width 137 height 26
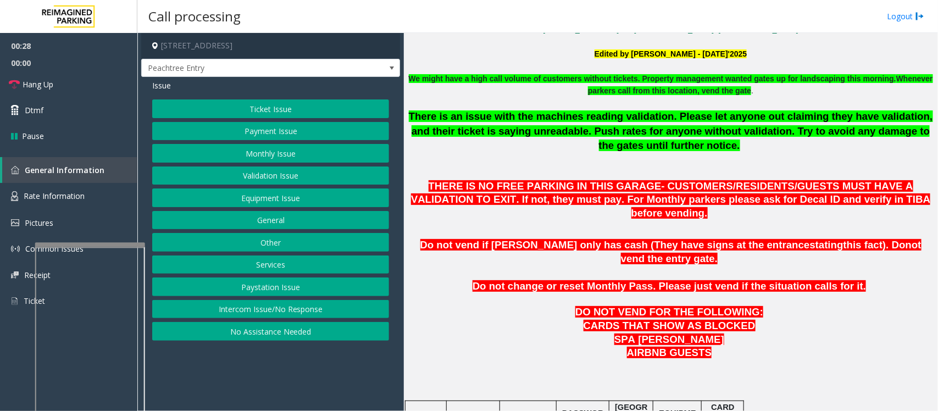
scroll to position [344, 0]
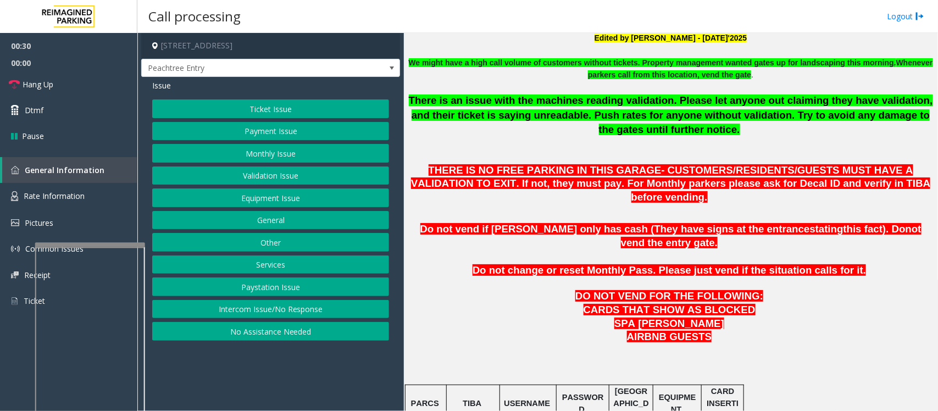
click at [271, 191] on button "Equipment Issue" at bounding box center [270, 198] width 237 height 19
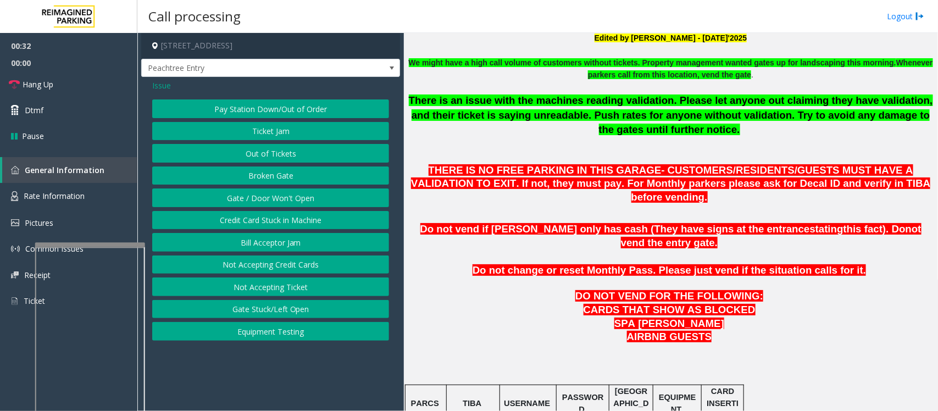
click at [293, 204] on button "Gate / Door Won't Open" at bounding box center [270, 198] width 237 height 19
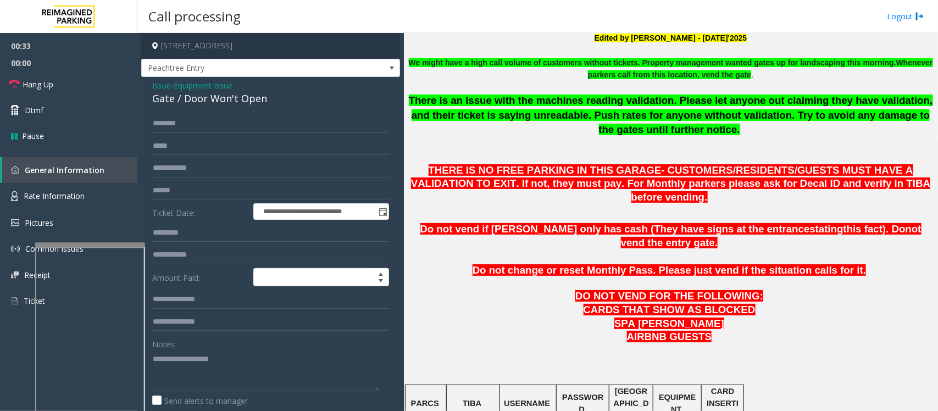
click at [192, 98] on div "Gate / Door Won't Open" at bounding box center [270, 98] width 237 height 15
copy div "Gate / Door Won't Open"
click at [222, 355] on textarea at bounding box center [265, 370] width 227 height 41
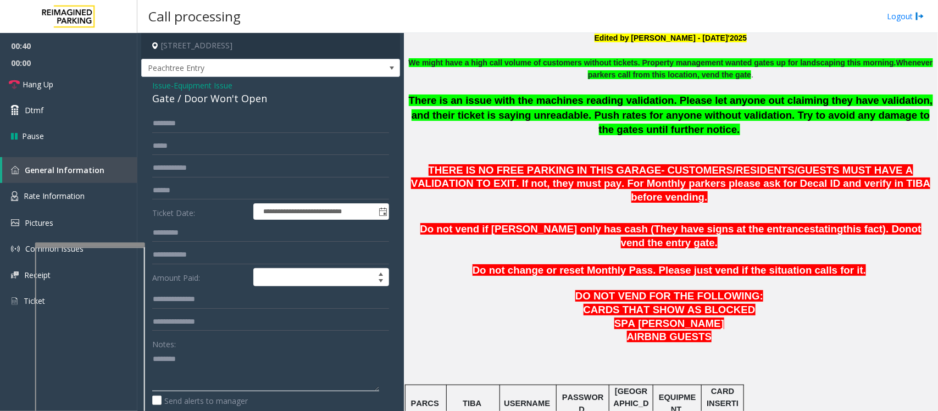
paste textarea "**********"
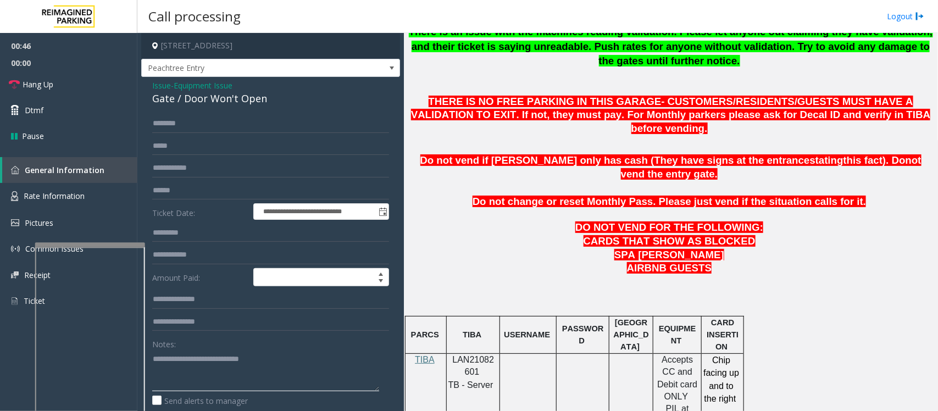
scroll to position [275, 0]
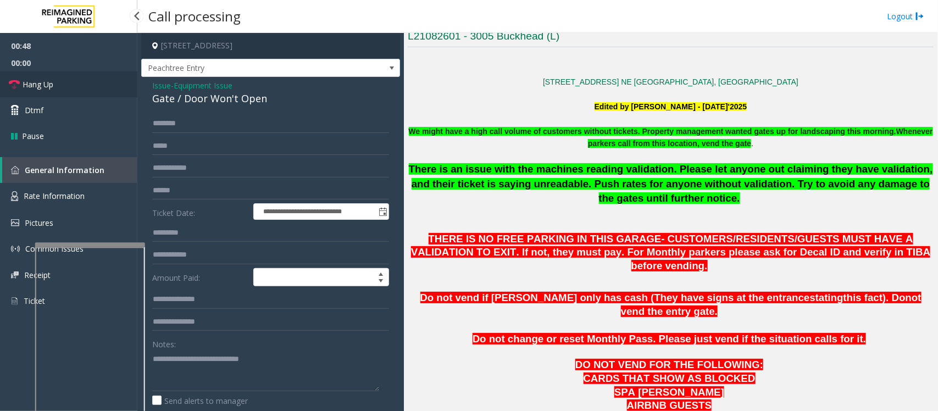
click at [78, 85] on link "Hang Up" at bounding box center [68, 84] width 137 height 26
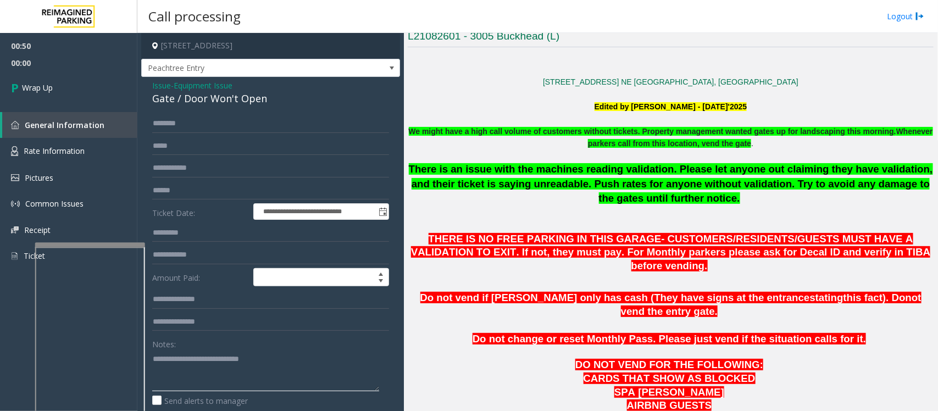
click at [196, 377] on textarea at bounding box center [265, 370] width 227 height 41
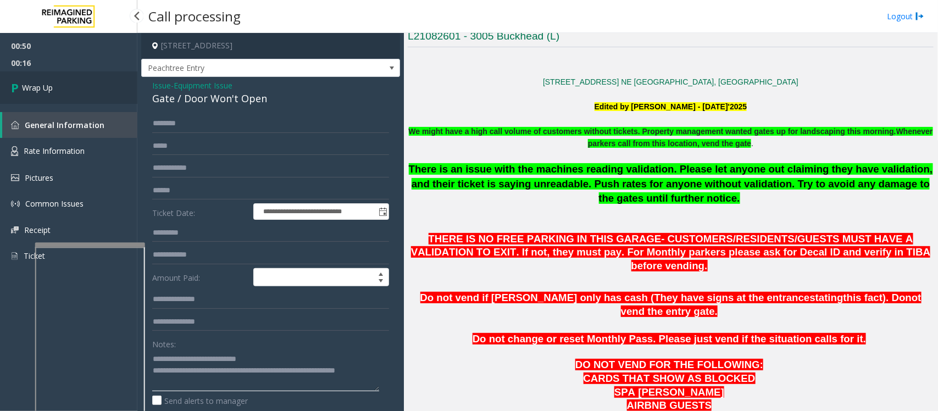
type textarea "**********"
click at [58, 91] on link "Wrap Up" at bounding box center [68, 87] width 137 height 32
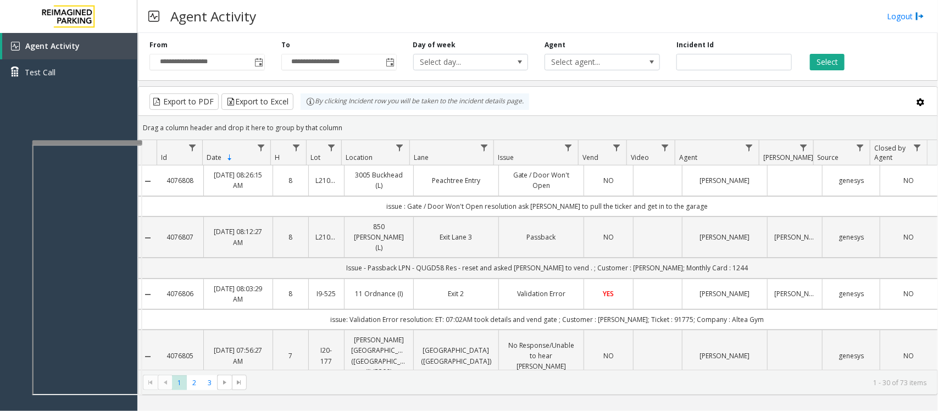
click at [64, 140] on div at bounding box center [87, 142] width 110 height 4
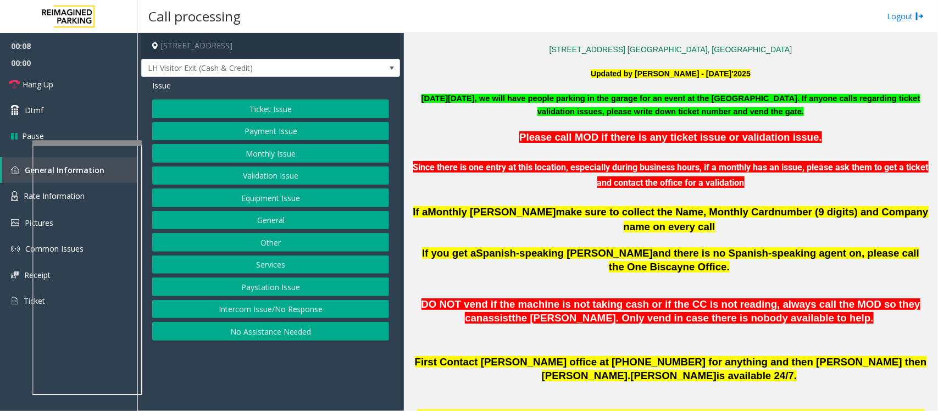
scroll to position [344, 0]
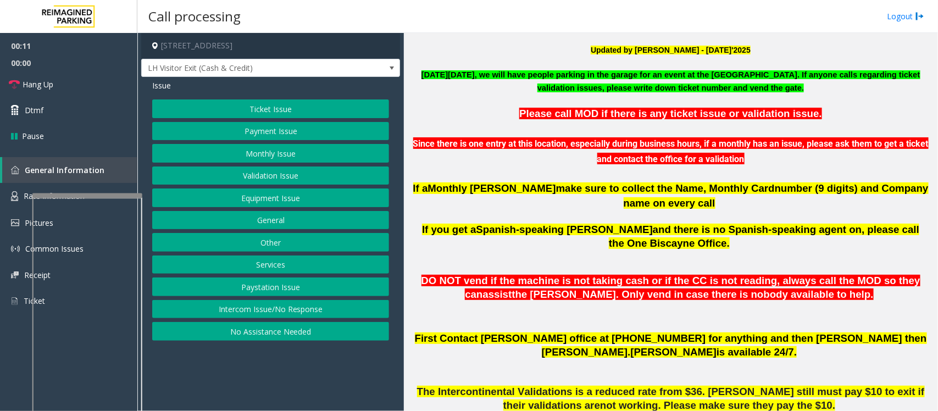
click at [110, 194] on div at bounding box center [87, 196] width 110 height 4
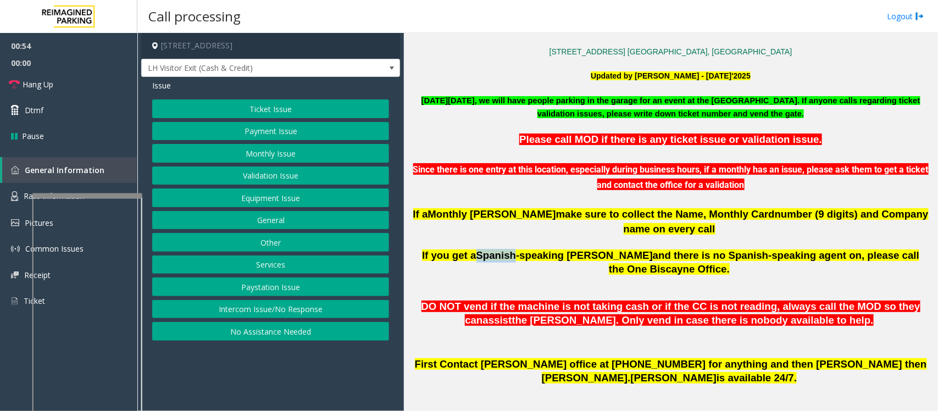
scroll to position [333, 0]
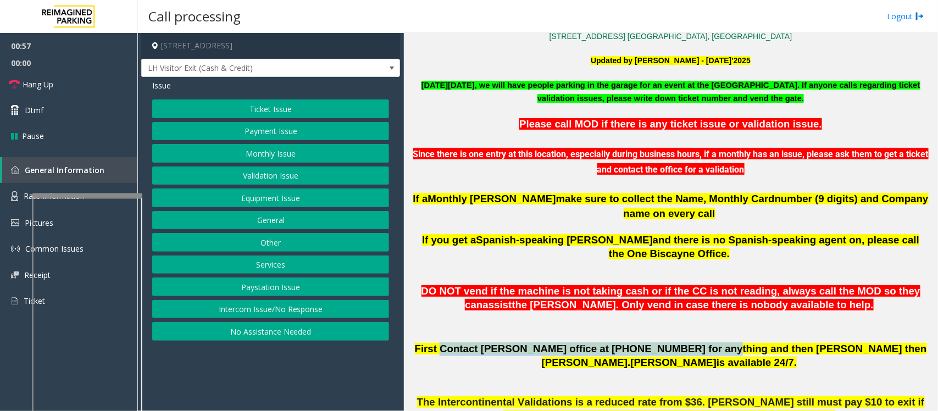
drag, startPoint x: 467, startPoint y: 324, endPoint x: 687, endPoint y: 318, distance: 220.0
click at [687, 343] on span "First Contact Melisa Trujillo office at (786) 910-0764 for anything and then Pa…" at bounding box center [671, 355] width 512 height 25
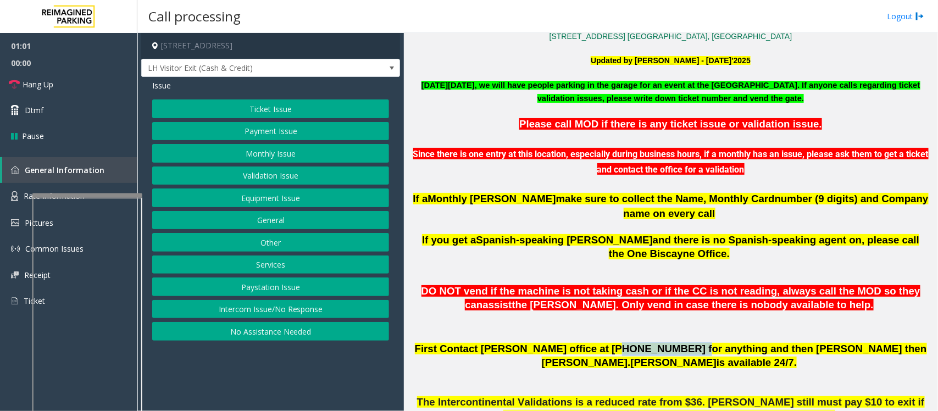
drag, startPoint x: 601, startPoint y: 319, endPoint x: 662, endPoint y: 315, distance: 61.7
click at [662, 343] on span "First Contact Melisa Trujillo office at (786) 910-0764 for anything and then Pa…" at bounding box center [671, 355] width 512 height 25
copy span "(786) 910-0764"
click at [70, 78] on link "Hang Up" at bounding box center [68, 84] width 137 height 26
click at [260, 202] on button "Equipment Issue" at bounding box center [270, 198] width 237 height 19
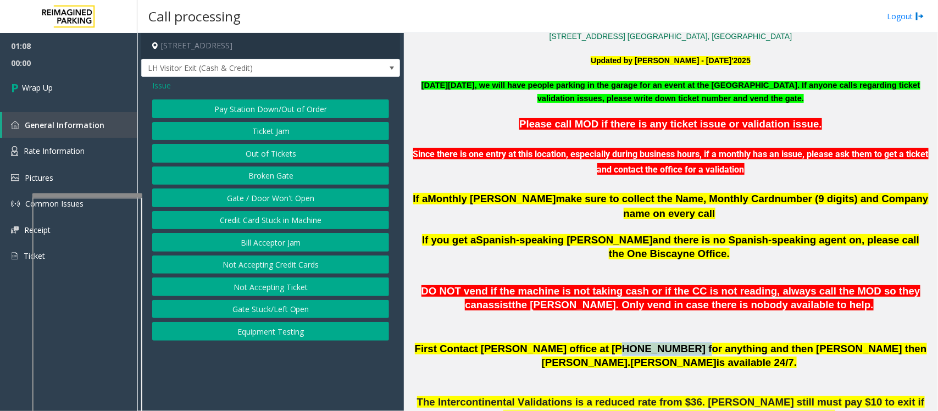
click at [260, 202] on button "Gate / Door Won't Open" at bounding box center [270, 198] width 237 height 19
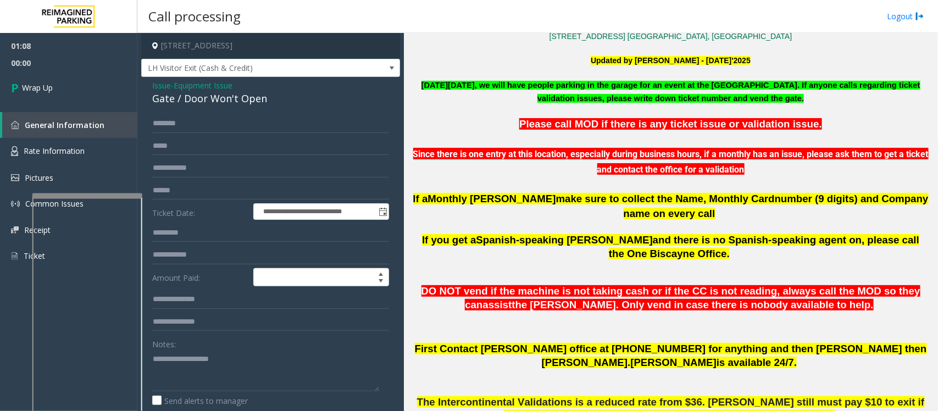
click at [214, 96] on div "Gate / Door Won't Open" at bounding box center [270, 98] width 237 height 15
copy div "Gate / Door Won't Open"
click at [226, 363] on textarea at bounding box center [265, 370] width 227 height 41
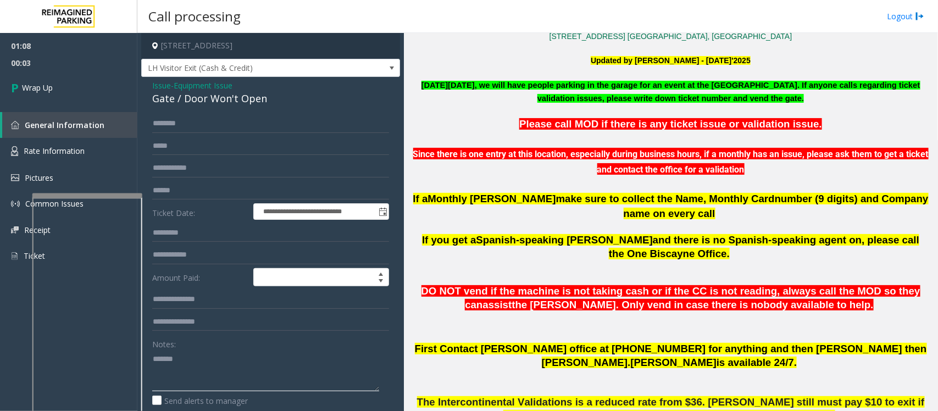
paste textarea "**********"
type textarea "**********"
click at [52, 76] on link "Wrap Up" at bounding box center [68, 87] width 137 height 32
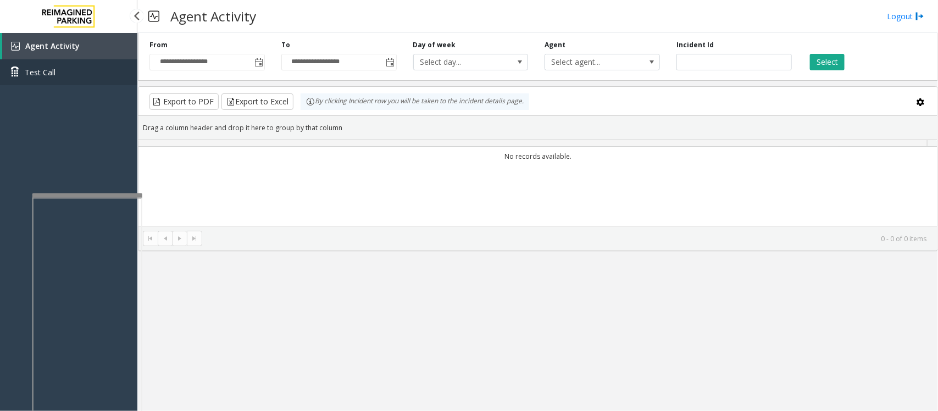
click at [52, 76] on span "Test Call" at bounding box center [40, 73] width 31 height 12
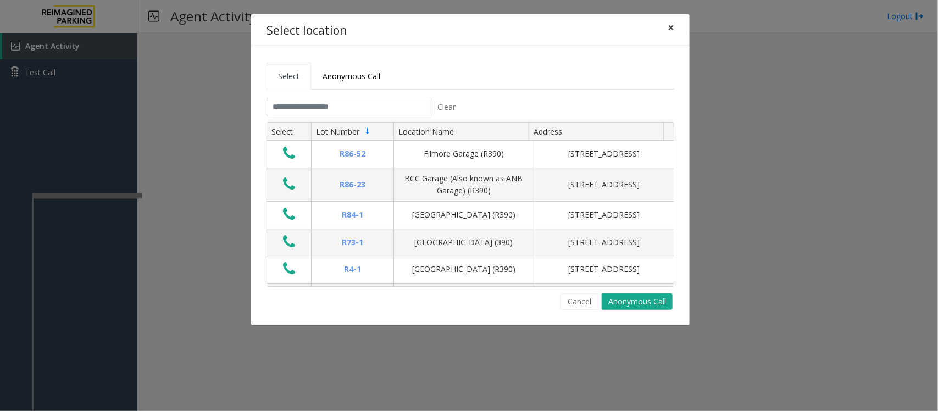
click at [679, 31] on button "×" at bounding box center [671, 27] width 22 height 27
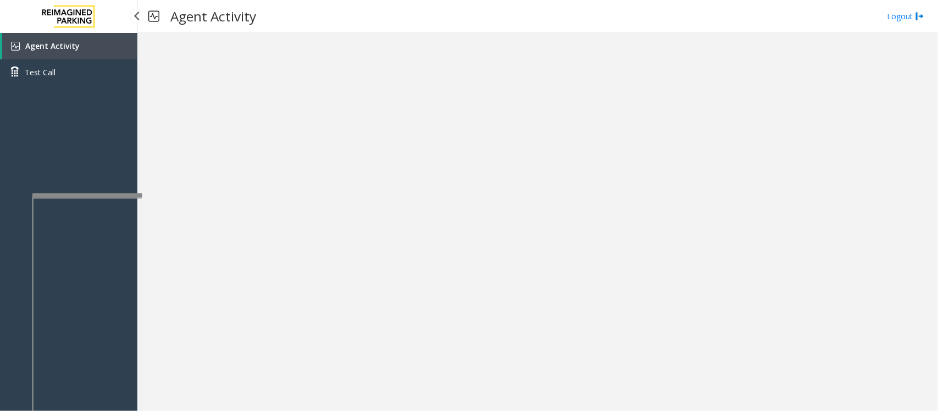
click at [59, 48] on span "Agent Activity" at bounding box center [52, 46] width 54 height 10
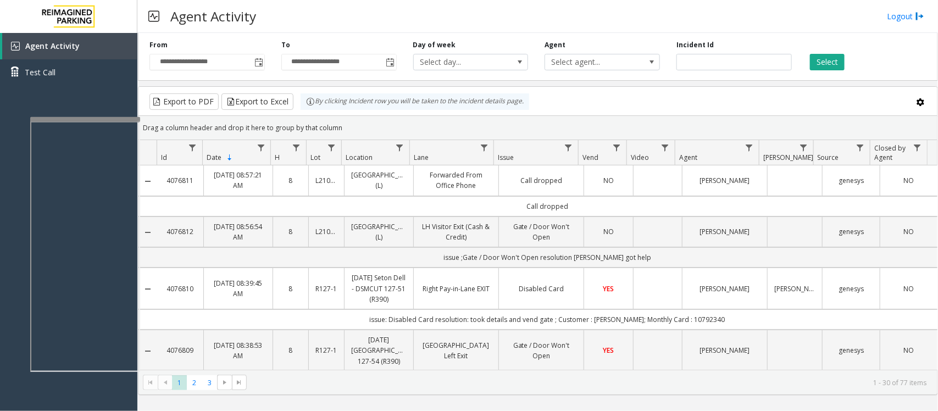
click at [75, 117] on div at bounding box center [85, 119] width 110 height 4
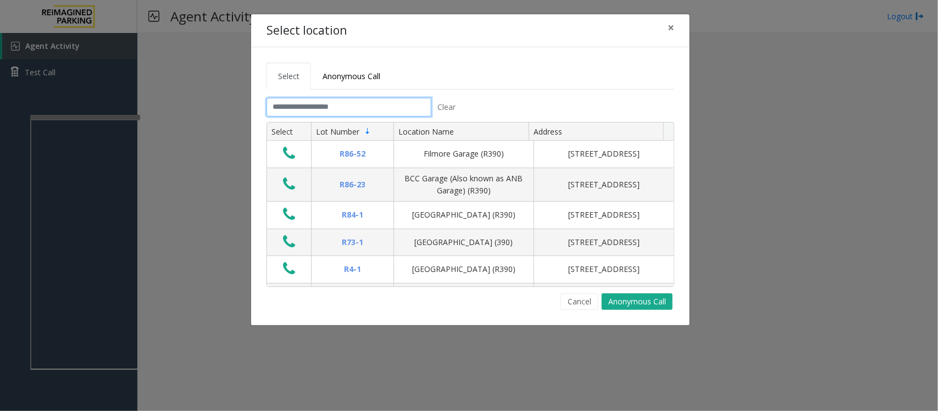
click at [366, 101] on input "text" at bounding box center [349, 107] width 165 height 19
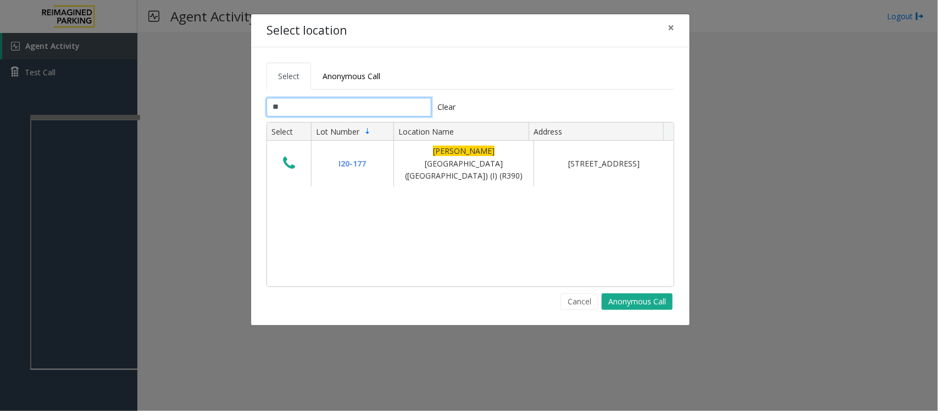
type input "*"
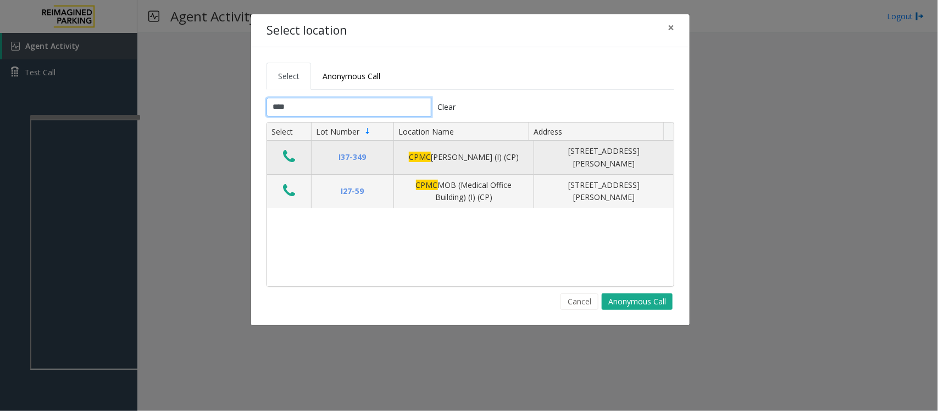
type input "****"
click at [289, 155] on icon "Data table" at bounding box center [289, 156] width 12 height 15
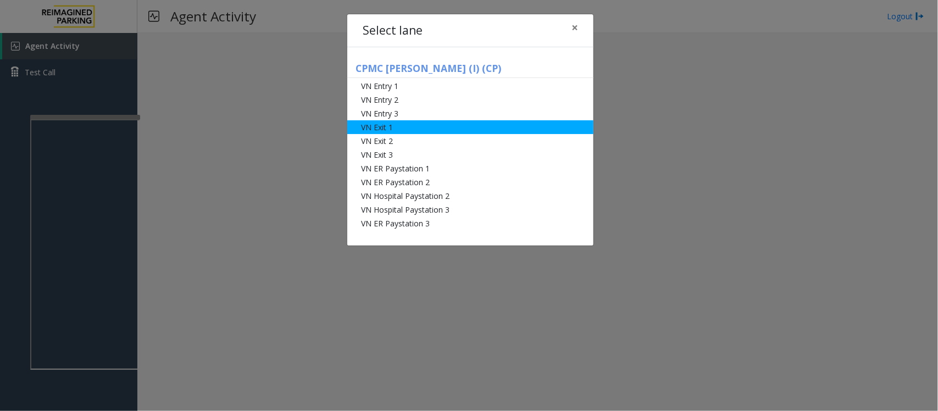
click at [406, 127] on li "VN Exit 1" at bounding box center [470, 127] width 246 height 14
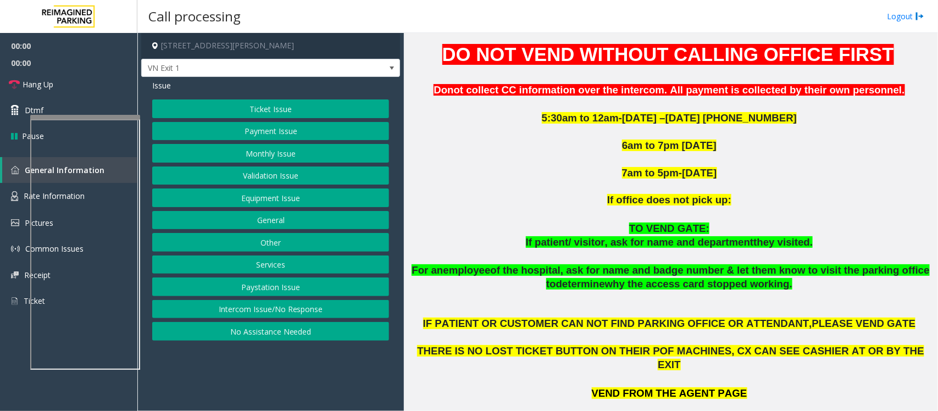
scroll to position [275, 0]
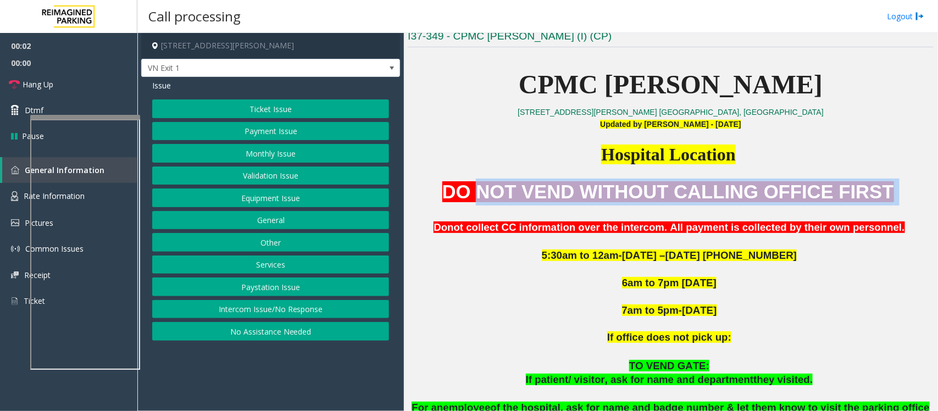
drag, startPoint x: 512, startPoint y: 201, endPoint x: 814, endPoint y: 209, distance: 302.5
click at [853, 196] on p "DO NOT VEND WITHOUT CALLING OFFICE FIRST" at bounding box center [671, 192] width 526 height 27
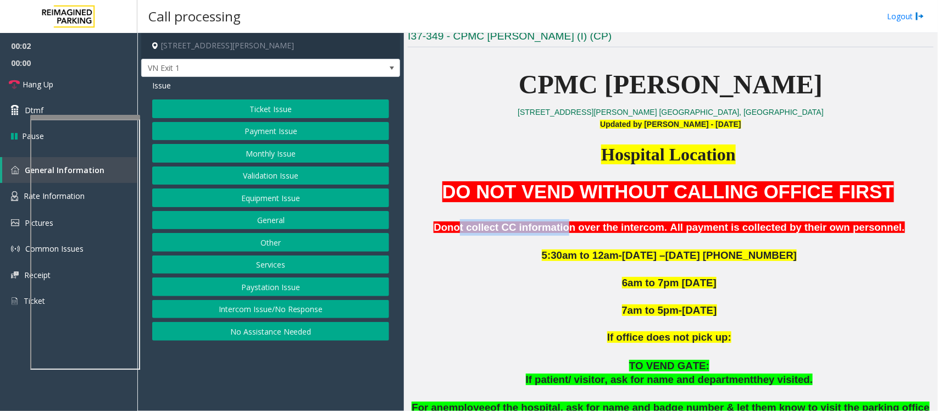
drag, startPoint x: 539, startPoint y: 232, endPoint x: 446, endPoint y: 225, distance: 93.1
click at [605, 232] on b "Donot collect CC information over the intercom. All payment is collected by the…" at bounding box center [669, 228] width 471 height 12
click at [246, 154] on button "Monthly Issue" at bounding box center [270, 153] width 237 height 19
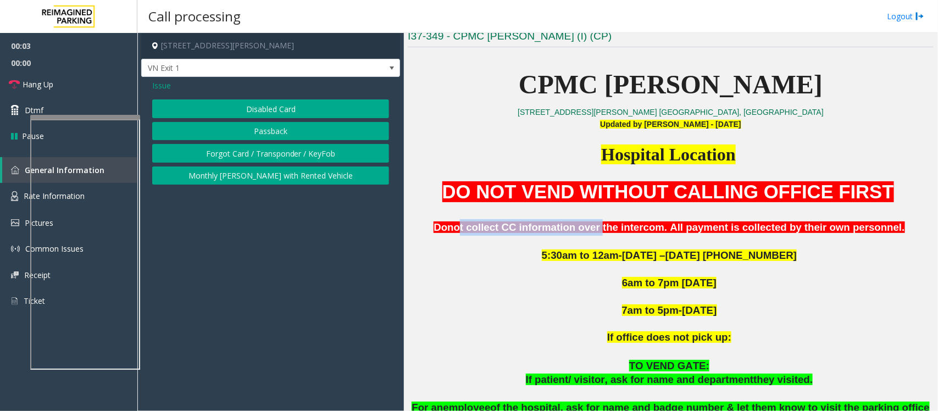
click at [244, 114] on button "Disabled Card" at bounding box center [270, 108] width 237 height 19
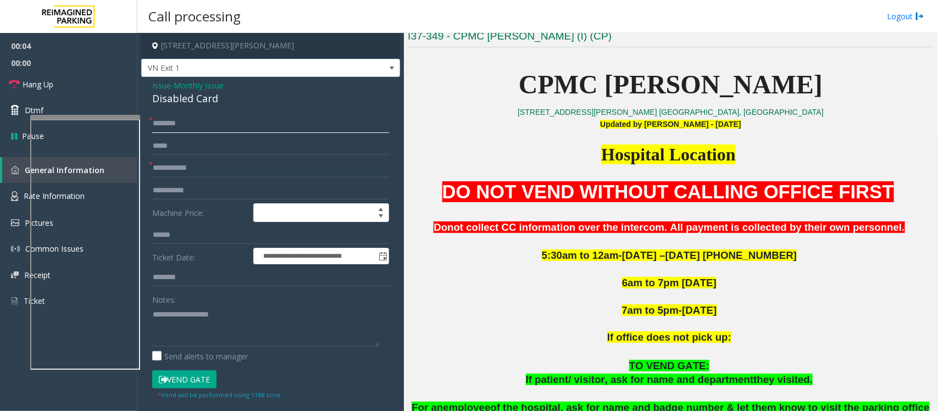
click at [174, 125] on input "text" at bounding box center [270, 123] width 237 height 19
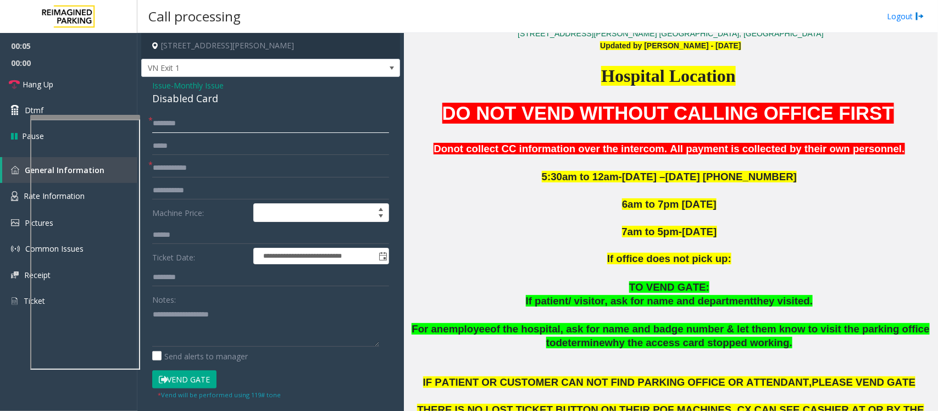
scroll to position [344, 0]
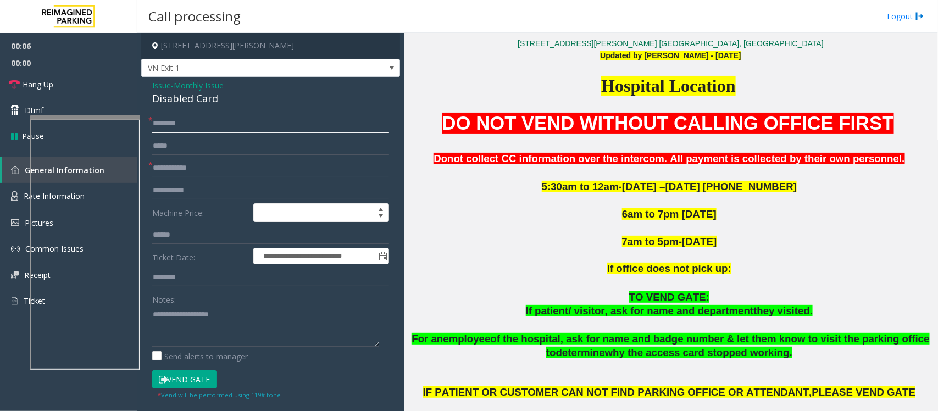
click at [169, 121] on input "text" at bounding box center [270, 123] width 237 height 19
type input "*"
drag, startPoint x: 174, startPoint y: 125, endPoint x: 143, endPoint y: 121, distance: 31.0
click at [144, 121] on div "**********" at bounding box center [270, 386] width 253 height 545
type input "**********"
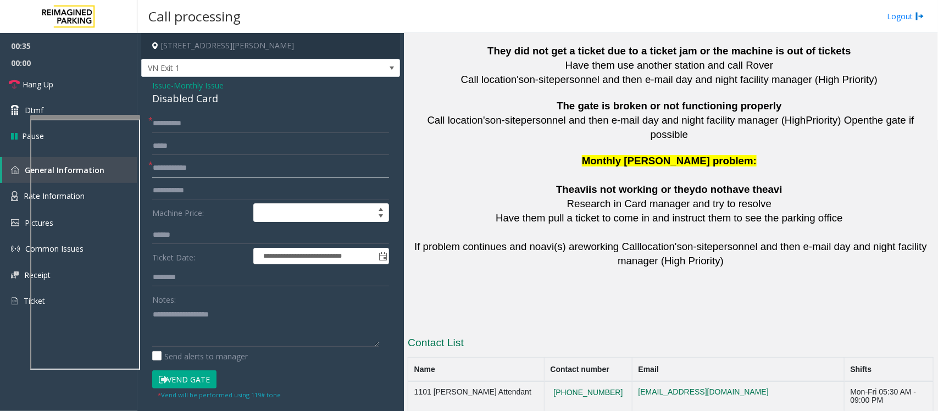
scroll to position [2456, 0]
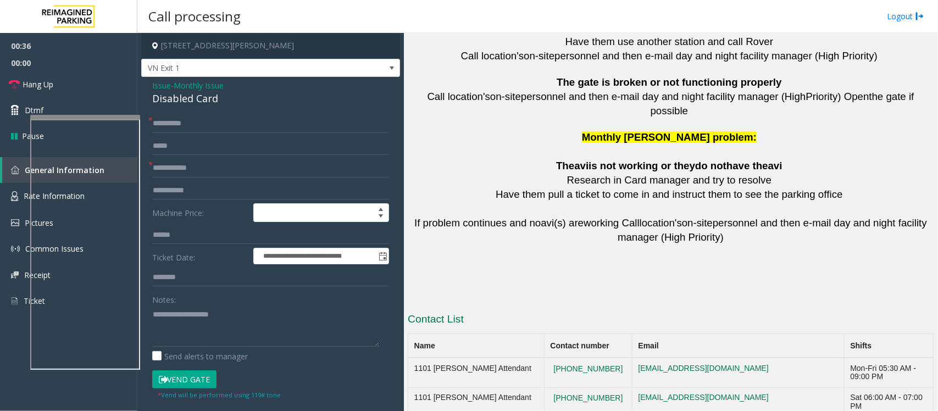
drag, startPoint x: 617, startPoint y: 347, endPoint x: 558, endPoint y: 347, distance: 59.4
drag, startPoint x: 619, startPoint y: 339, endPoint x: 534, endPoint y: 347, distance: 85.1
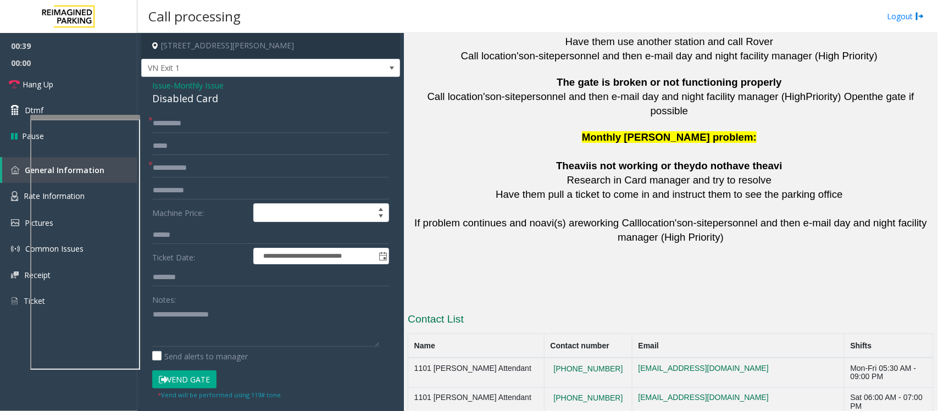
copy tr "415.600.8994"
click at [211, 165] on input "text" at bounding box center [270, 168] width 237 height 19
type input "*******"
drag, startPoint x: 606, startPoint y: 344, endPoint x: 529, endPoint y: 350, distance: 77.2
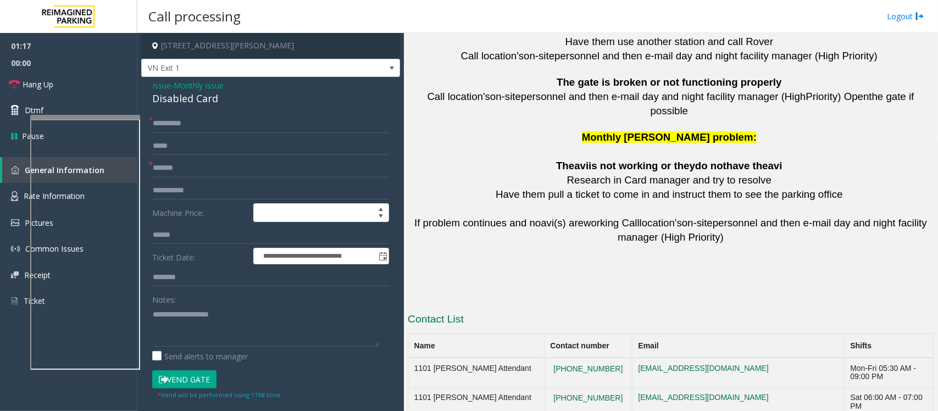
copy tr "415.600.8994"
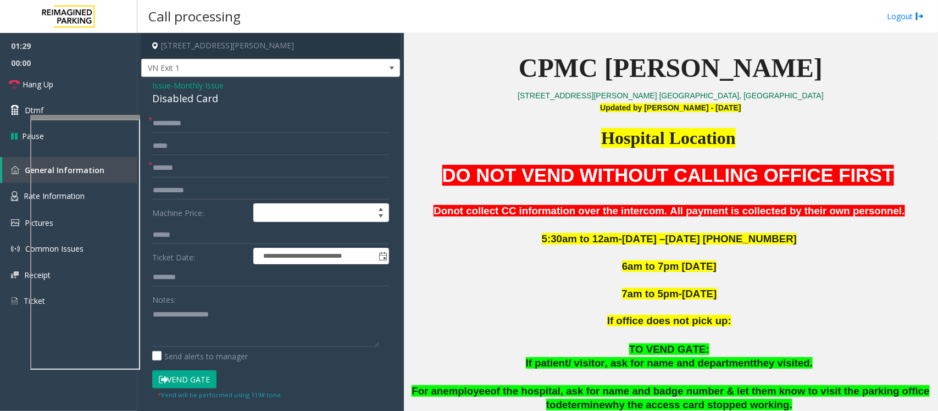
scroll to position [69, 0]
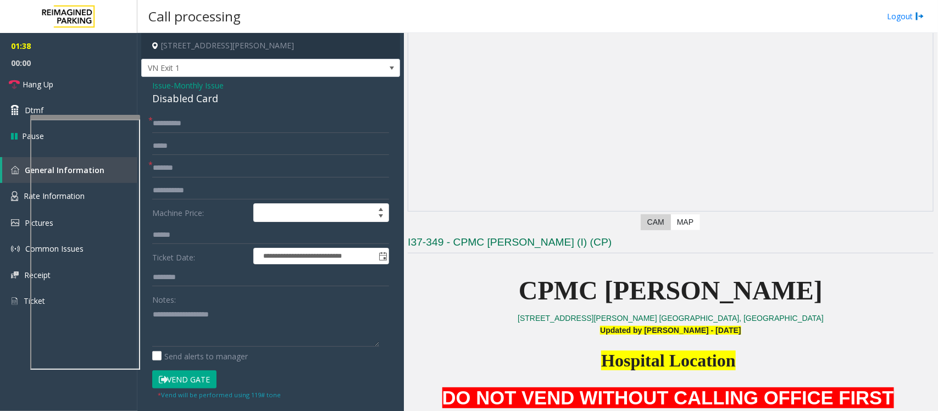
click at [207, 97] on div "Disabled Card" at bounding box center [270, 98] width 237 height 15
copy div "Disabled Card"
click at [212, 325] on textarea at bounding box center [265, 326] width 227 height 41
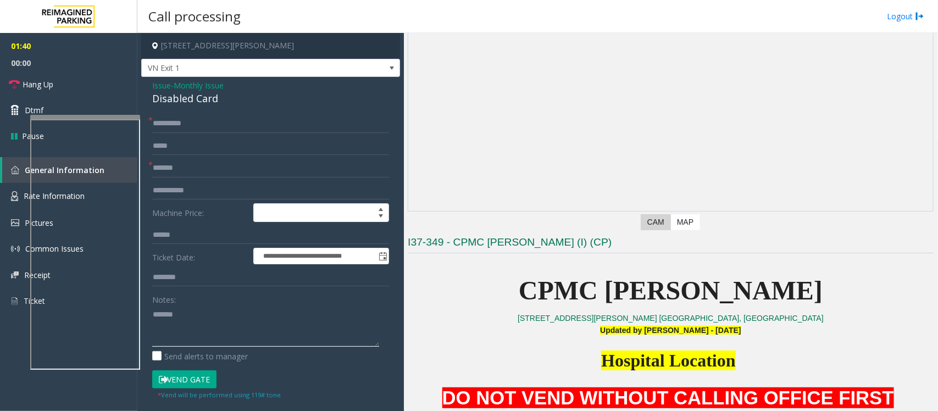
paste textarea "**********"
type textarea "**********"
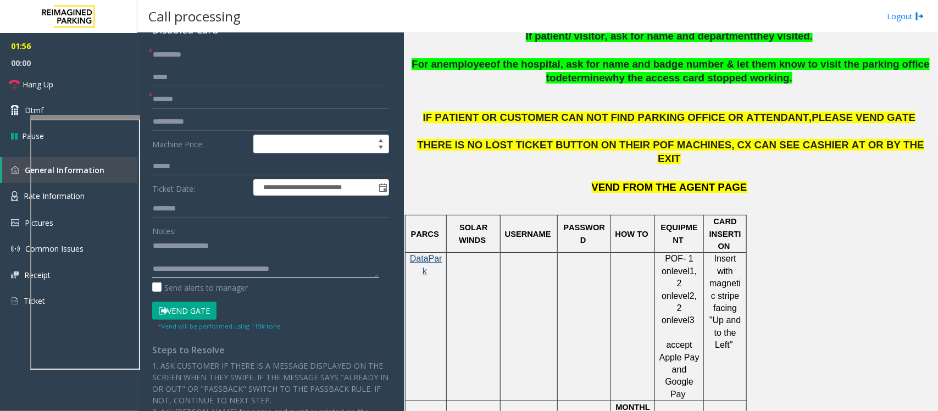
scroll to position [344, 0]
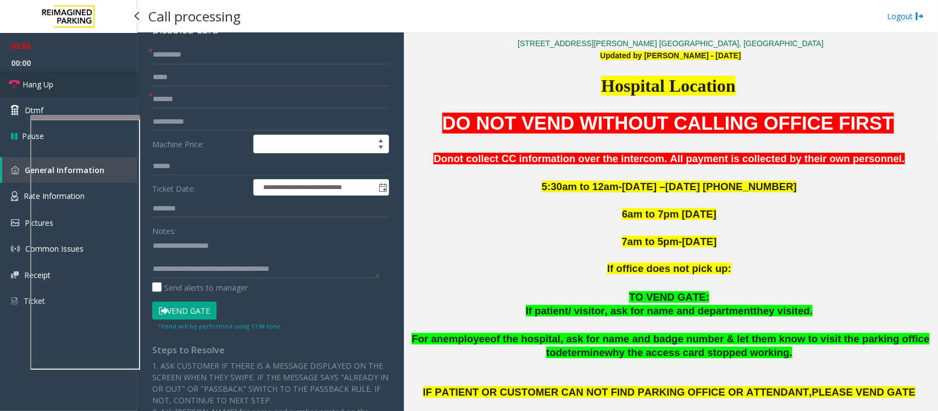
click at [64, 89] on link "Hang Up" at bounding box center [68, 84] width 137 height 26
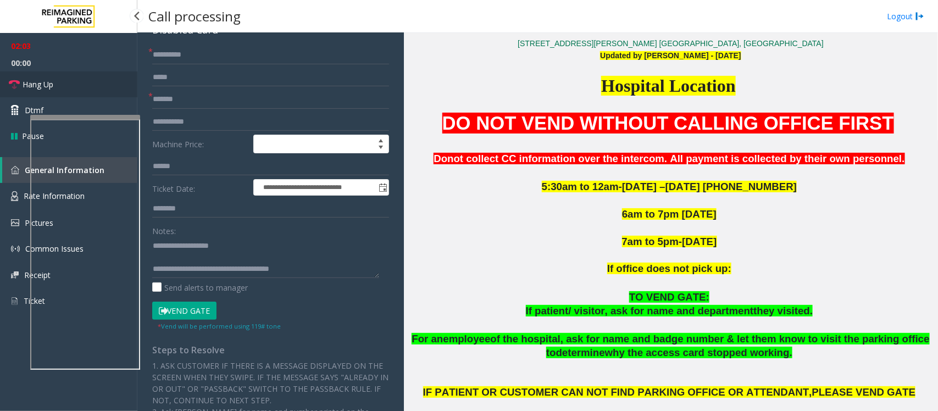
click at [64, 89] on link "Hang Up" at bounding box center [68, 84] width 137 height 26
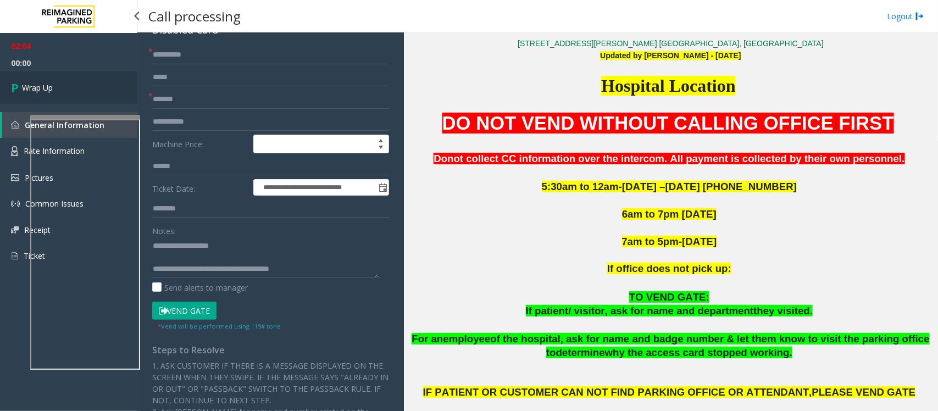
click at [64, 89] on link "Wrap Up" at bounding box center [68, 87] width 137 height 32
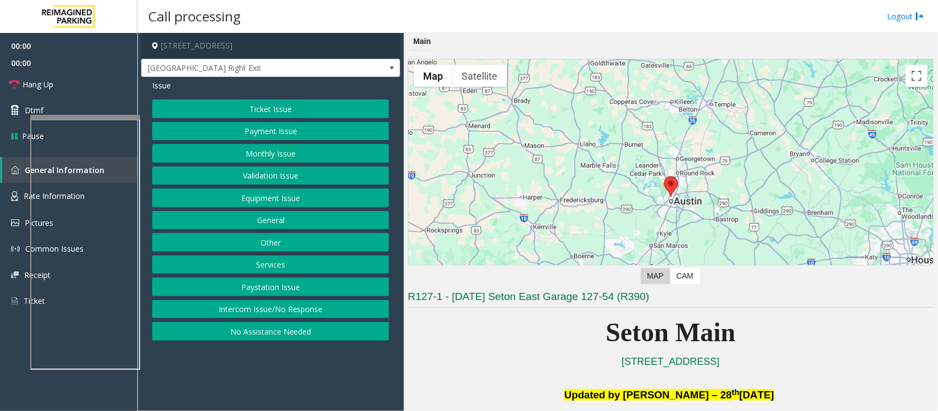
click at [273, 198] on button "Equipment Issue" at bounding box center [270, 198] width 237 height 19
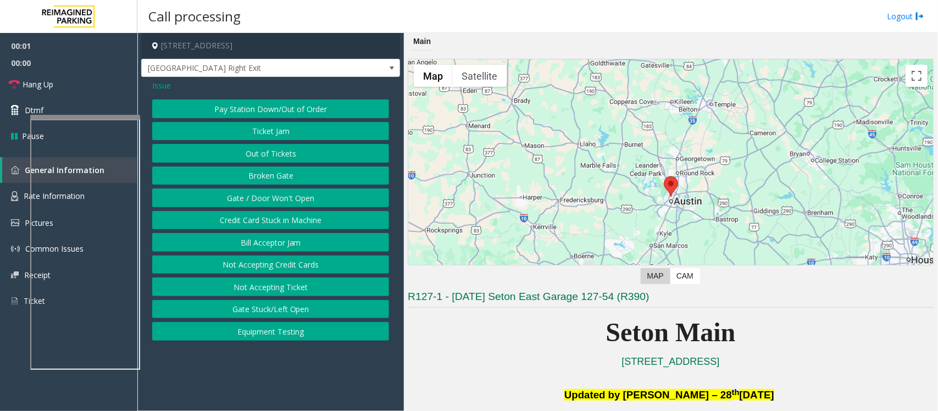
click at [273, 198] on button "Gate / Door Won't Open" at bounding box center [270, 198] width 237 height 19
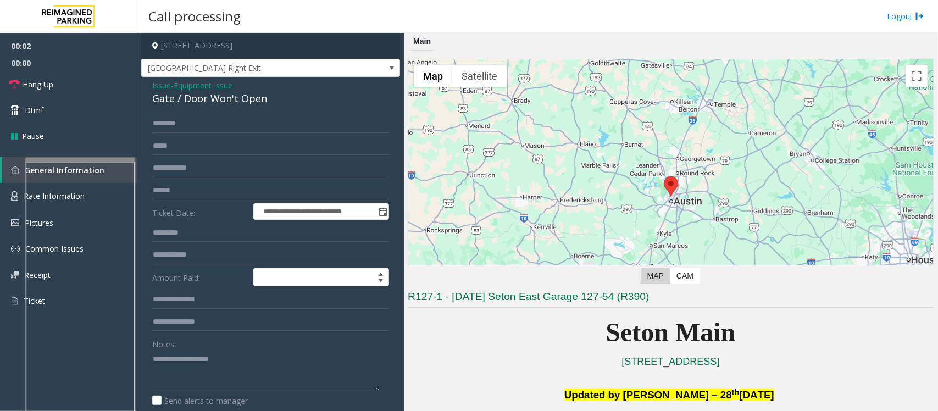
click at [99, 158] on div at bounding box center [80, 160] width 110 height 4
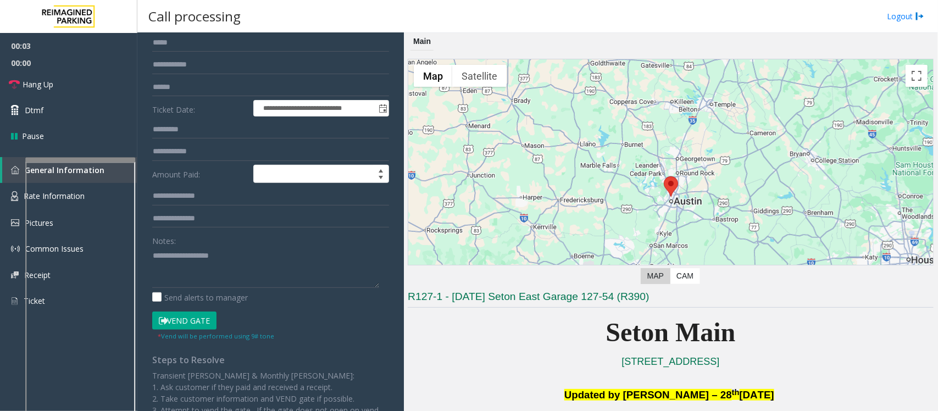
scroll to position [189, 0]
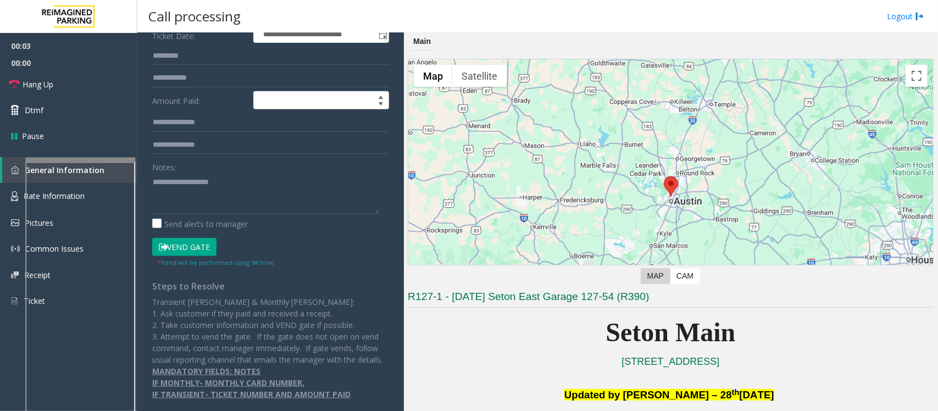
click at [180, 238] on button "Vend Gate" at bounding box center [184, 247] width 64 height 19
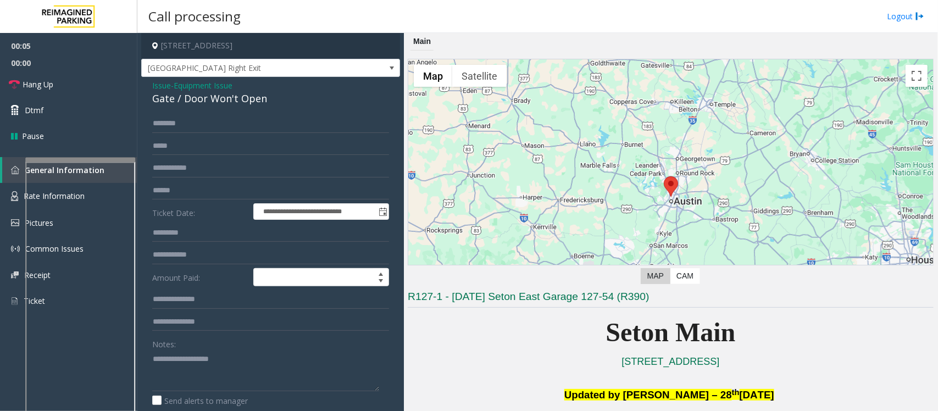
click at [209, 100] on div "Gate / Door Won't Open" at bounding box center [270, 98] width 237 height 15
copy div "Gate / Door Won't Open"
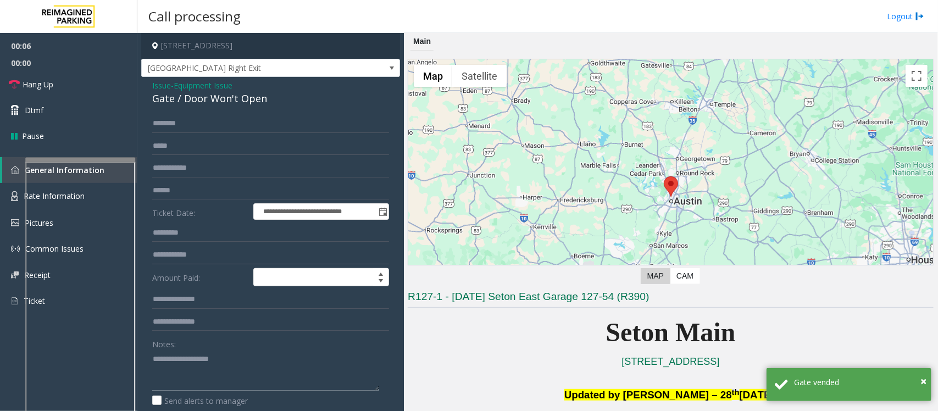
click at [191, 364] on textarea at bounding box center [265, 370] width 227 height 41
paste textarea "**********"
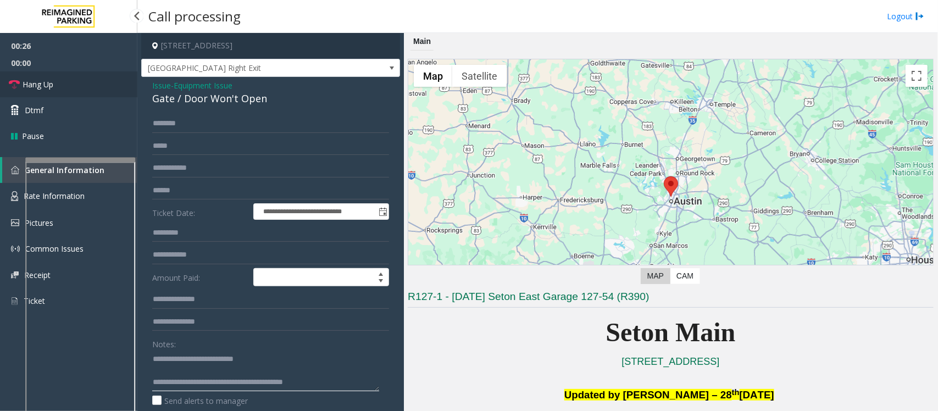
type textarea "**********"
click at [26, 81] on span "Hang Up" at bounding box center [38, 85] width 31 height 12
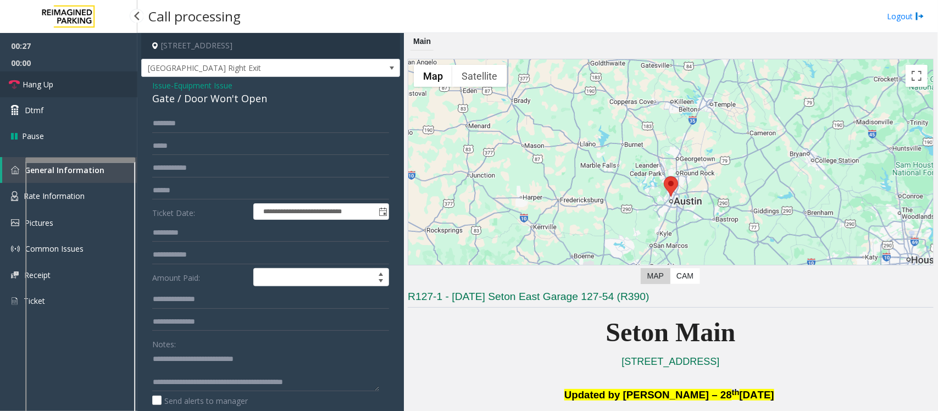
click at [26, 81] on span "Hang Up" at bounding box center [38, 85] width 31 height 12
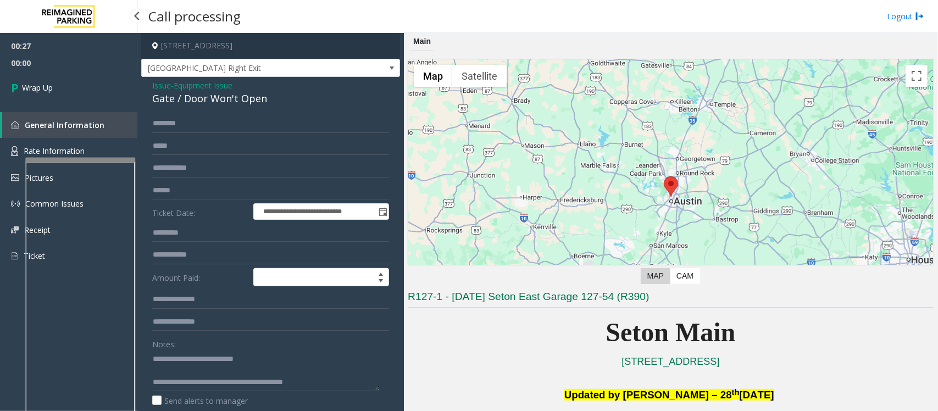
click at [26, 81] on link "Wrap Up" at bounding box center [68, 87] width 137 height 32
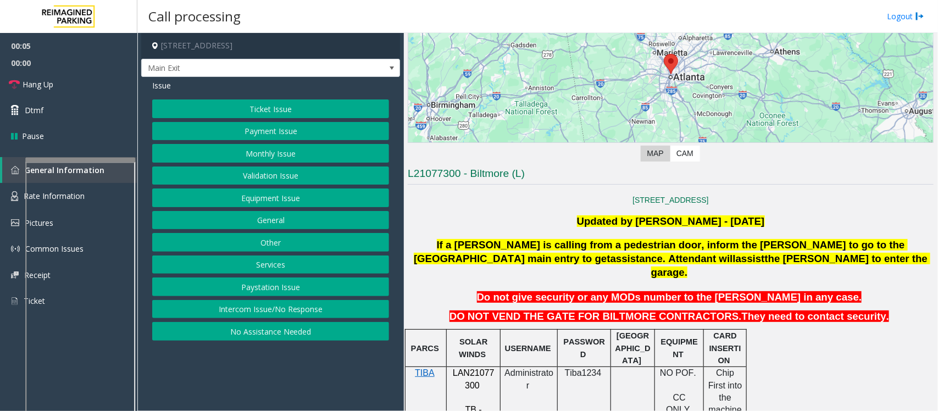
scroll to position [344, 0]
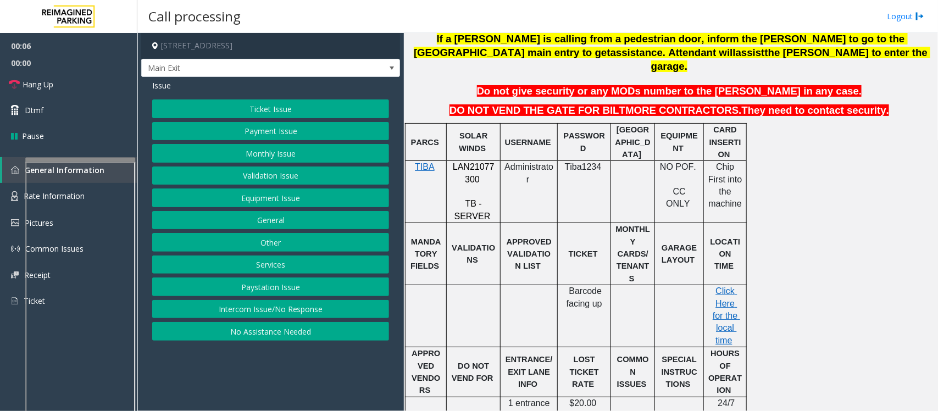
click at [482, 162] on span "LAN21077300" at bounding box center [474, 172] width 42 height 21
copy p "LAN21077300"
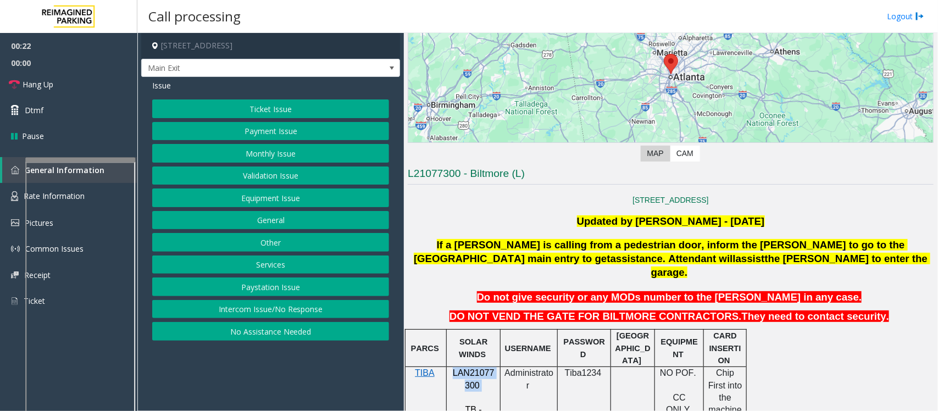
click at [265, 157] on button "Monthly Issue" at bounding box center [270, 153] width 237 height 19
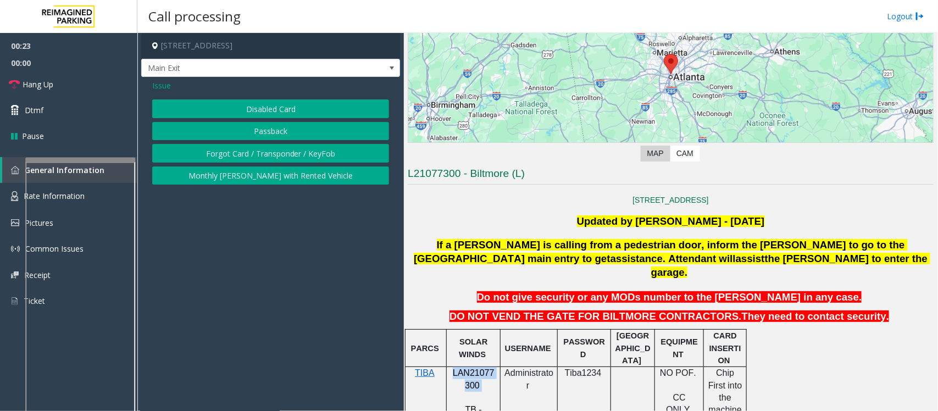
click at [263, 106] on button "Disabled Card" at bounding box center [270, 108] width 237 height 19
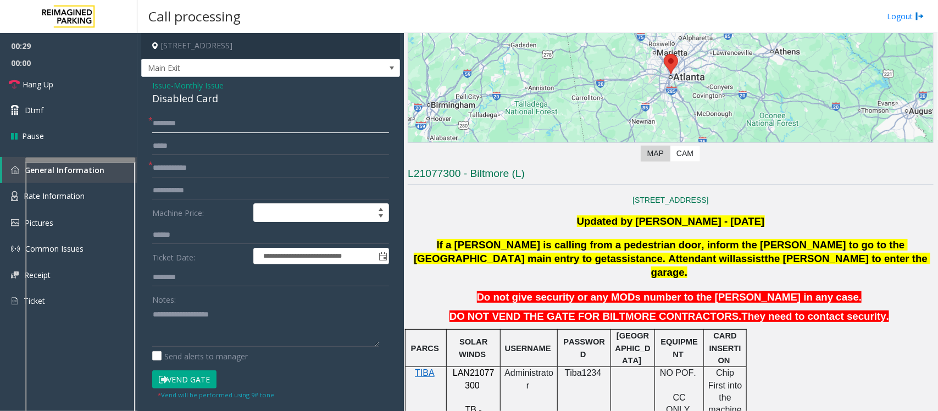
click at [190, 125] on input "text" at bounding box center [270, 123] width 237 height 19
type input "**********"
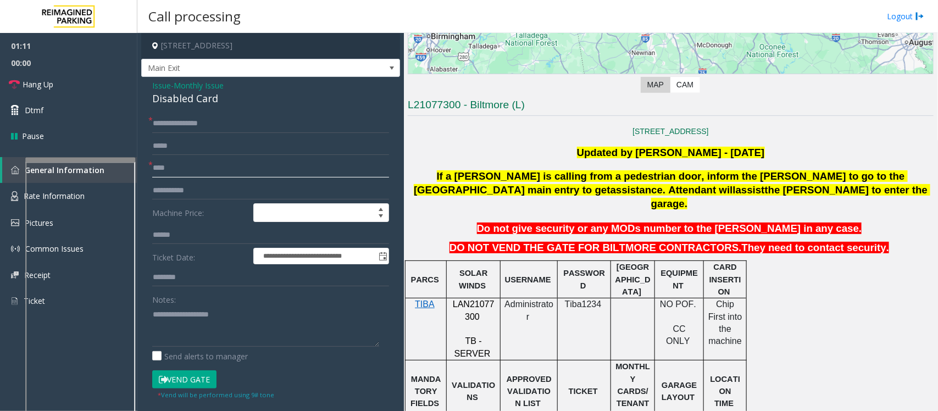
type input "****"
drag, startPoint x: 489, startPoint y: 231, endPoint x: 789, endPoint y: 220, distance: 299.8
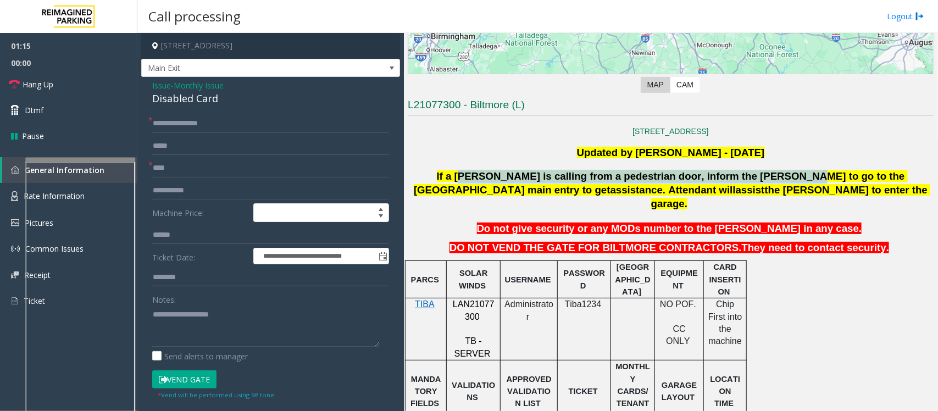
drag, startPoint x: 443, startPoint y: 176, endPoint x: 728, endPoint y: 173, distance: 285.9
click at [728, 173] on span "If a parker is calling from a pedestrian door, inform the parker to go to the 5…" at bounding box center [661, 182] width 494 height 25
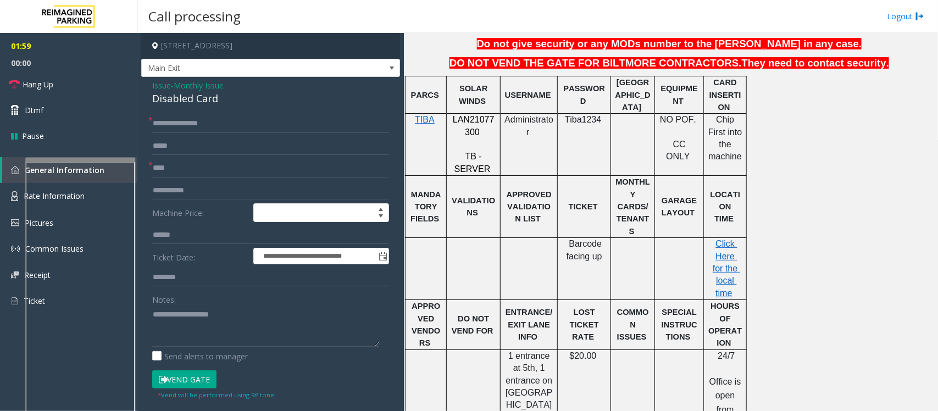
scroll to position [389, 0]
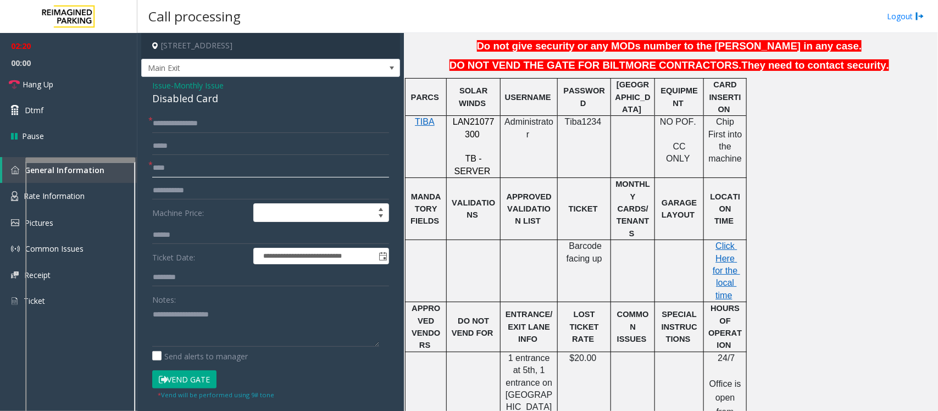
click at [185, 174] on input "****" at bounding box center [270, 168] width 237 height 19
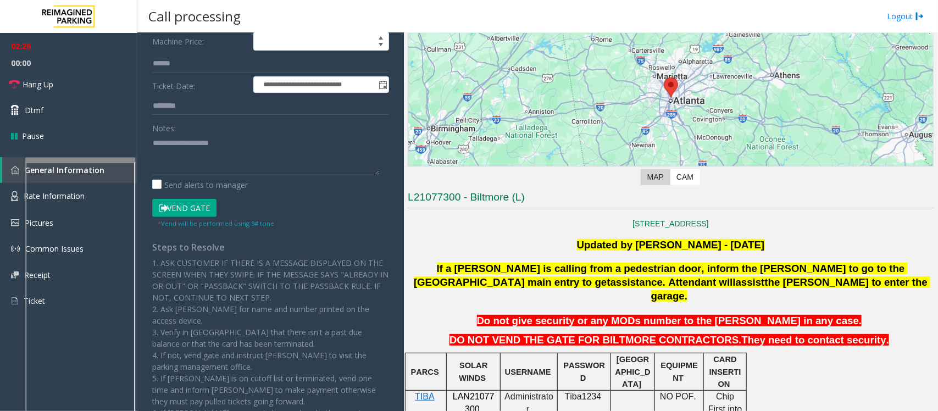
scroll to position [53, 0]
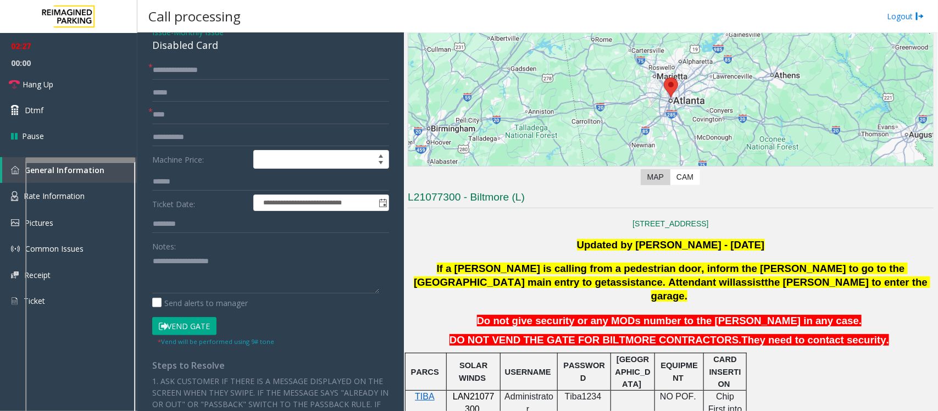
click at [192, 325] on button "Vend Gate" at bounding box center [184, 326] width 64 height 19
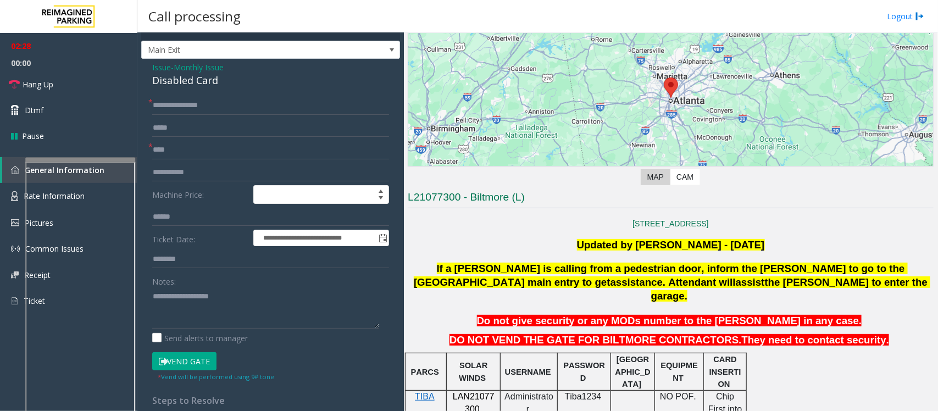
scroll to position [0, 0]
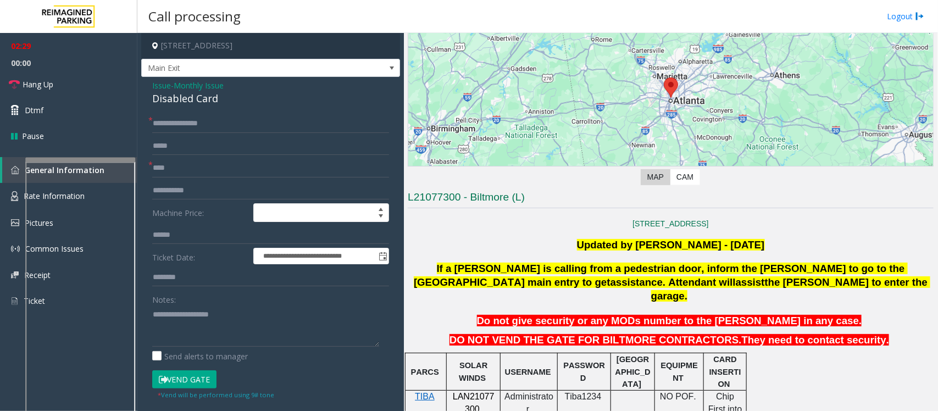
click at [189, 102] on div "Disabled Card" at bounding box center [270, 98] width 237 height 15
copy div "Disabled Card"
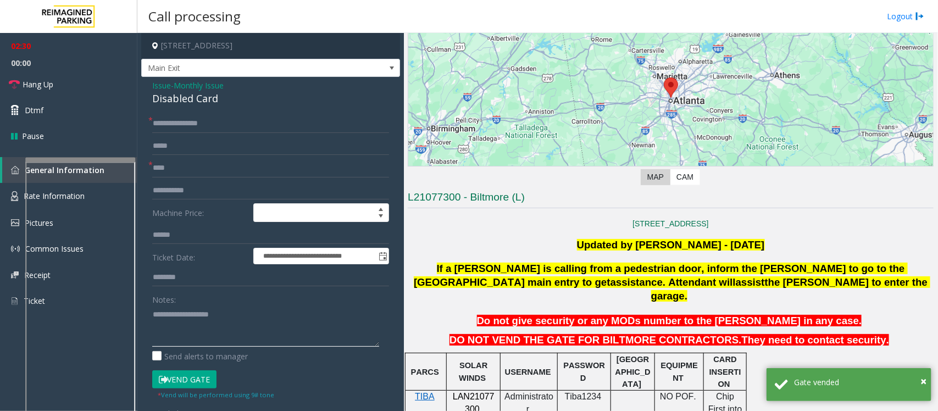
click at [201, 323] on textarea at bounding box center [265, 326] width 227 height 41
paste textarea "**********"
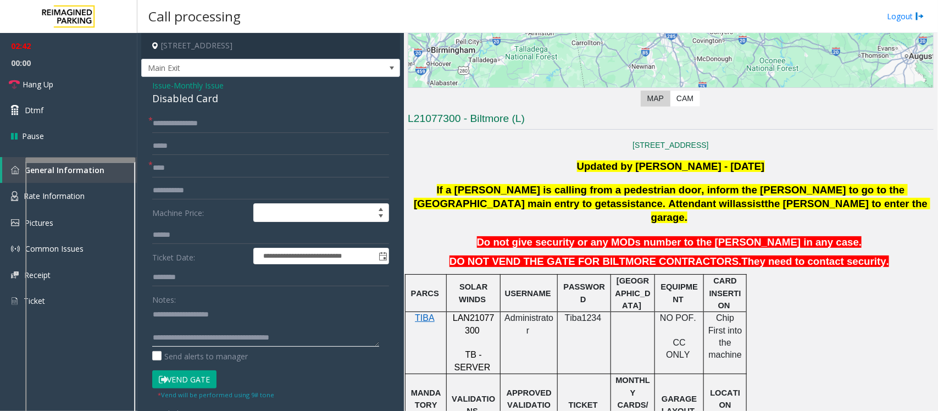
scroll to position [45, 0]
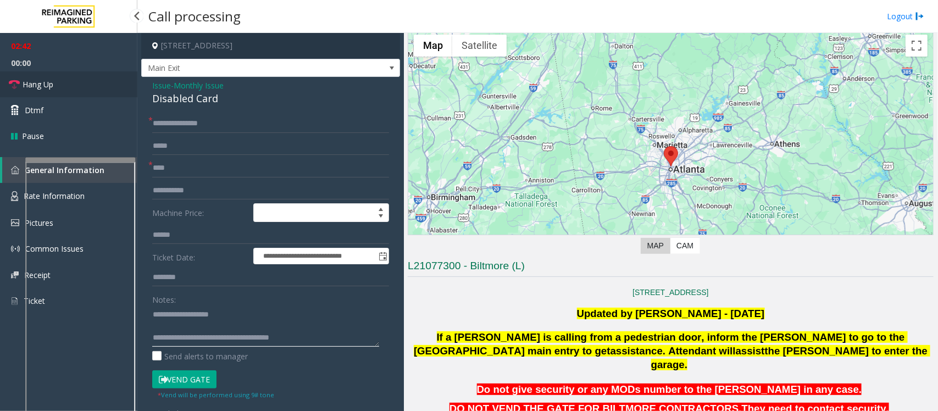
type textarea "**********"
click at [53, 80] on span "Hang Up" at bounding box center [38, 85] width 31 height 12
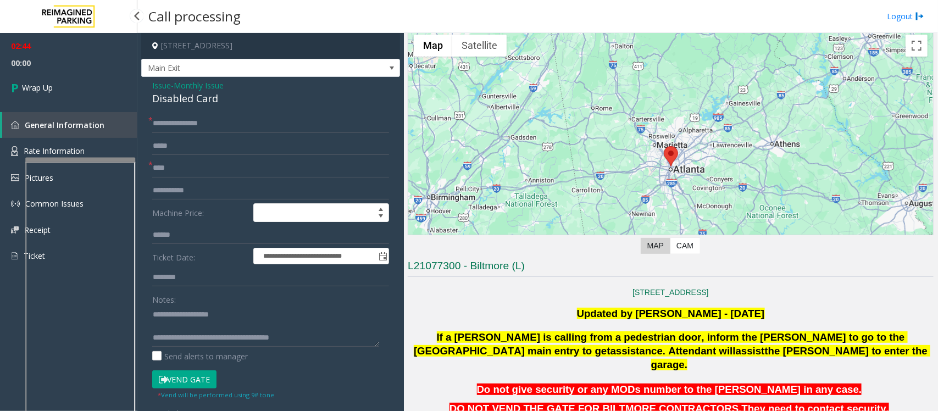
click at [53, 80] on link "Wrap Up" at bounding box center [68, 87] width 137 height 32
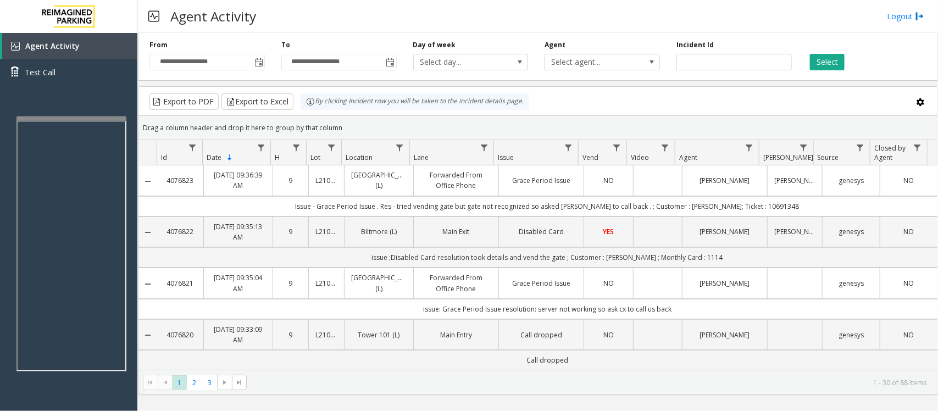
click at [58, 118] on div at bounding box center [71, 119] width 110 height 4
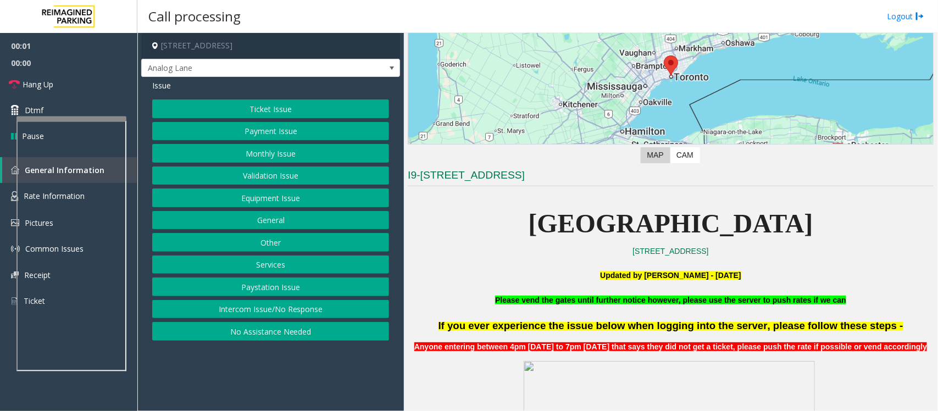
scroll to position [137, 0]
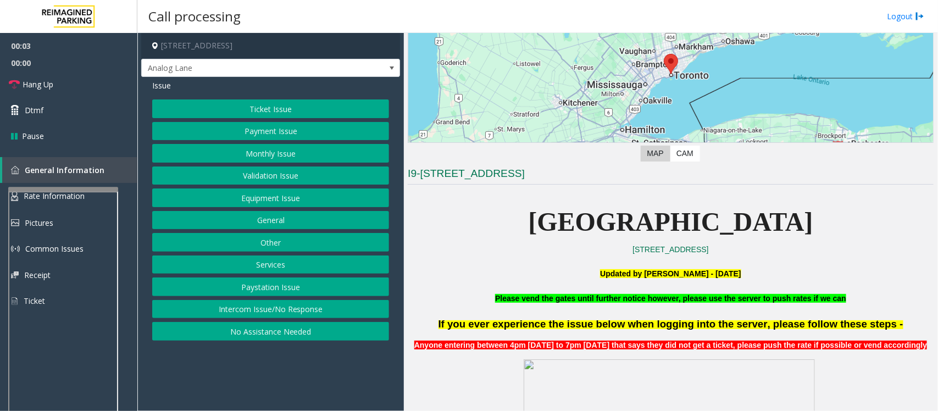
click at [72, 191] on div at bounding box center [63, 316] width 110 height 258
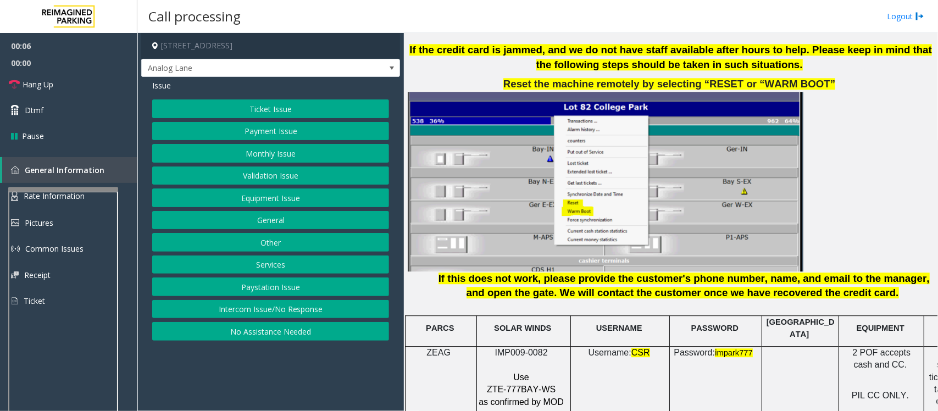
scroll to position [1443, 0]
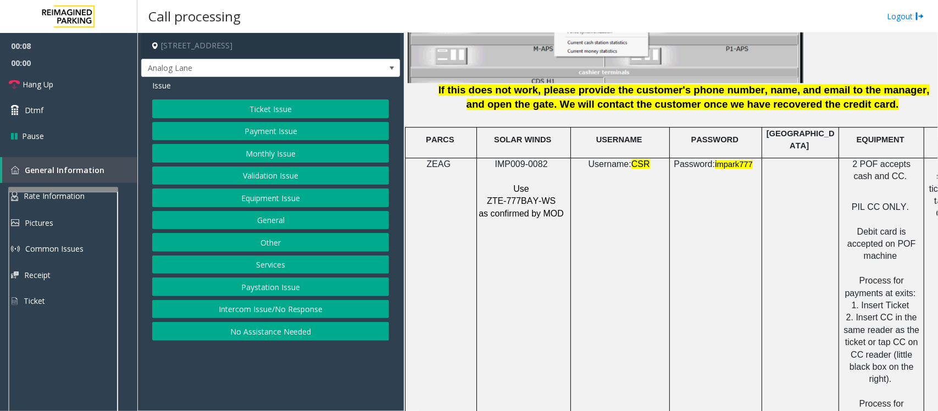
click at [283, 110] on button "Ticket Issue" at bounding box center [270, 108] width 237 height 19
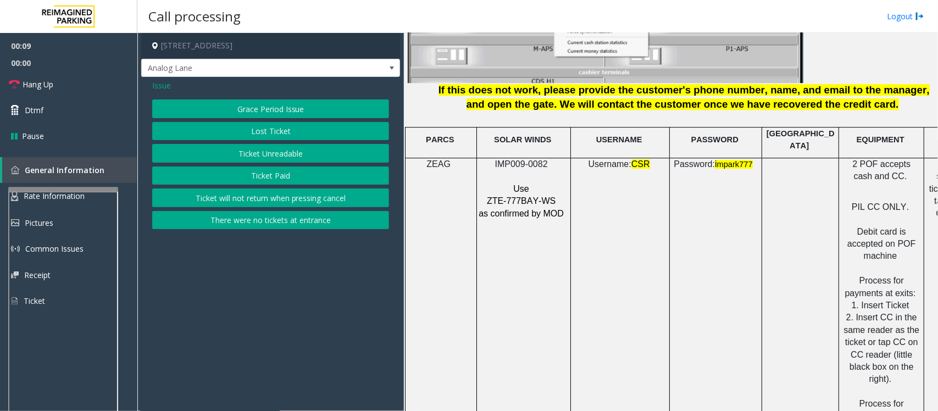
click at [285, 179] on button "Ticket Paid" at bounding box center [270, 176] width 237 height 19
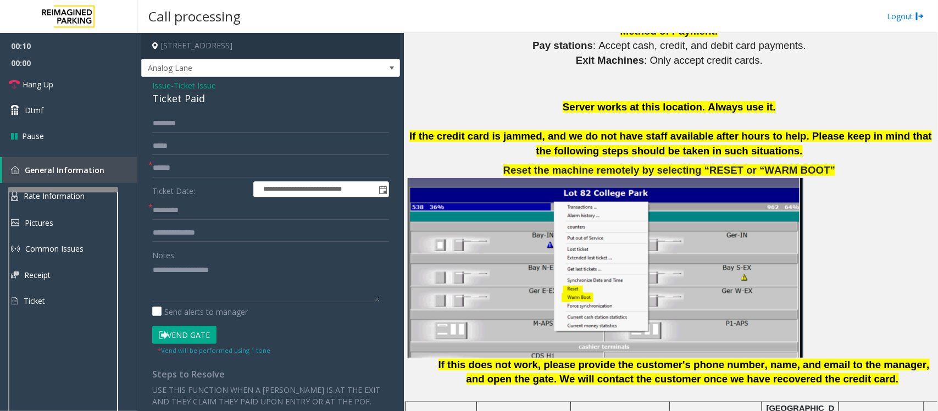
scroll to position [962, 0]
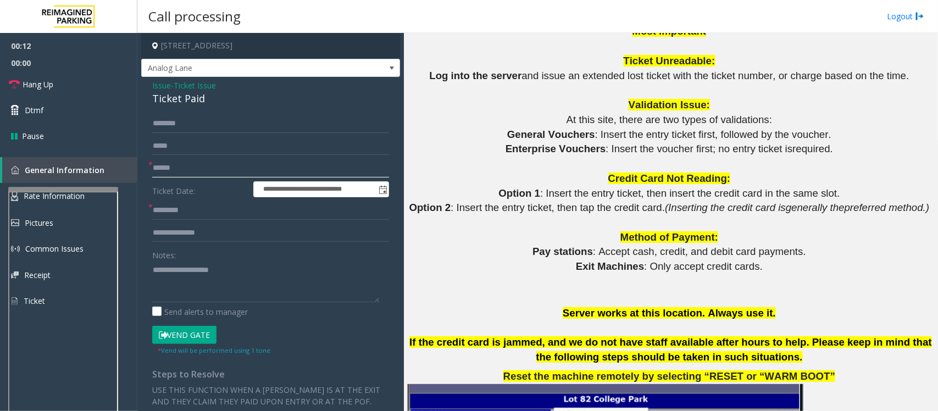
click at [176, 165] on input "text" at bounding box center [270, 168] width 237 height 19
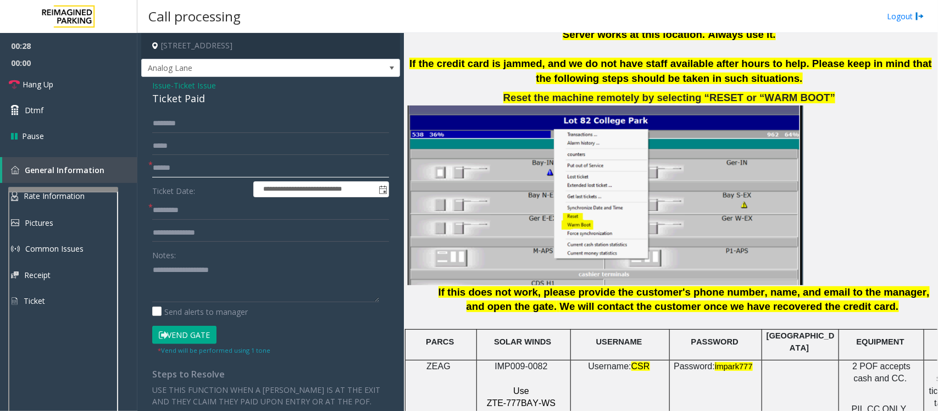
scroll to position [1168, 0]
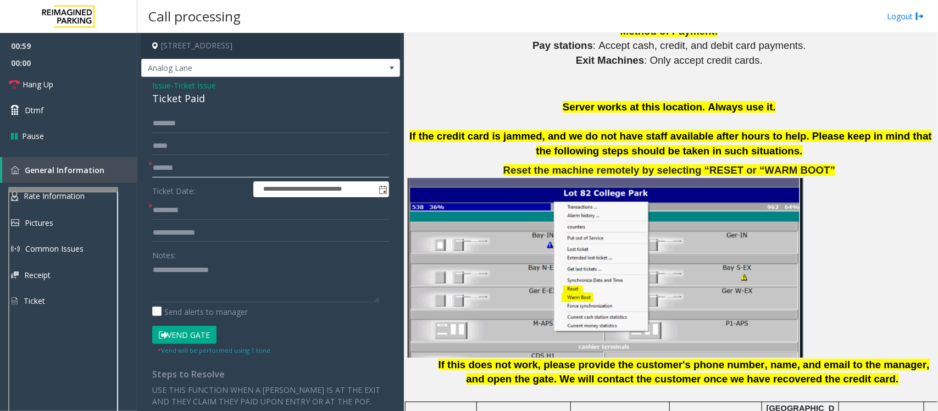
type input "*******"
click at [177, 209] on input "text" at bounding box center [270, 210] width 237 height 19
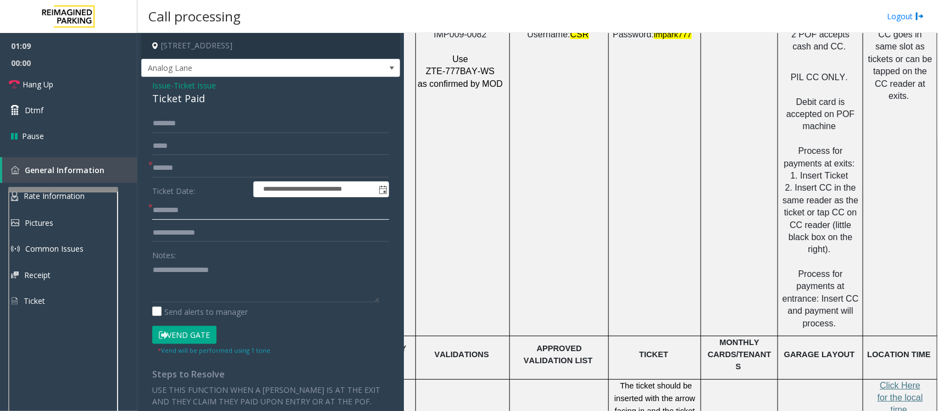
scroll to position [1580, 71]
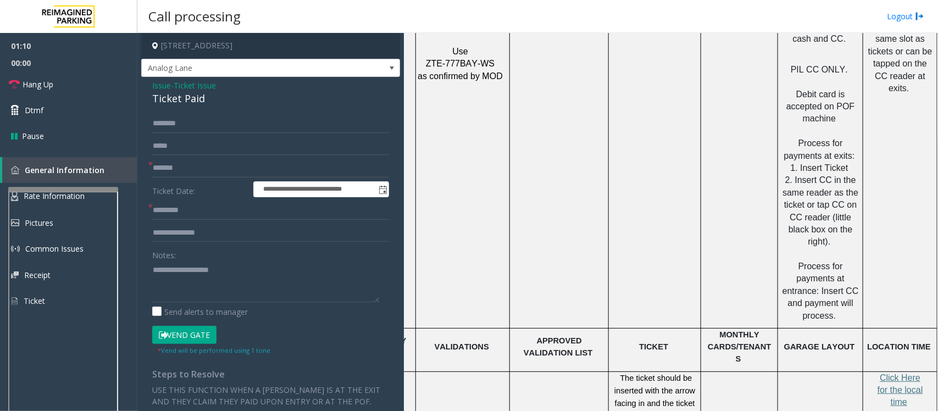
click at [894, 372] on p "Click Here for the local time" at bounding box center [900, 390] width 66 height 37
click at [892, 373] on span "Click Here for the local time" at bounding box center [901, 390] width 46 height 34
click at [189, 215] on input "text" at bounding box center [270, 210] width 237 height 19
type input "****"
click at [200, 235] on input "text" at bounding box center [270, 233] width 237 height 19
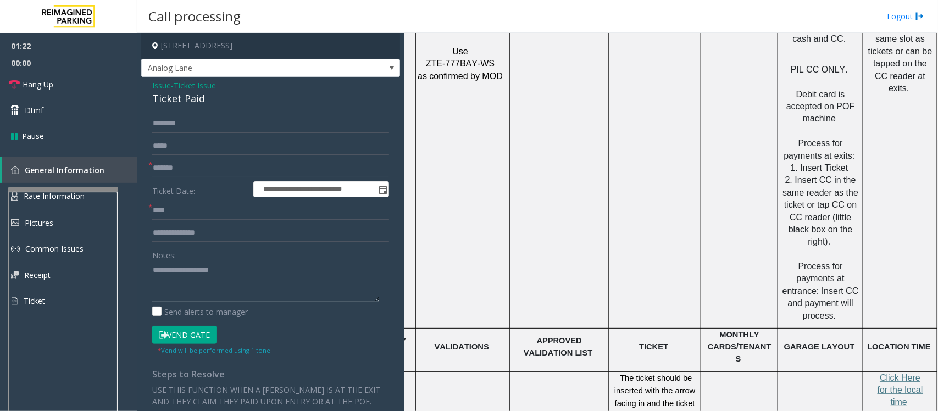
click at [187, 273] on textarea at bounding box center [265, 281] width 227 height 41
type textarea "**********"
click at [163, 206] on input "****" at bounding box center [270, 210] width 237 height 19
type input "****"
drag, startPoint x: 206, startPoint y: 268, endPoint x: 254, endPoint y: 255, distance: 49.8
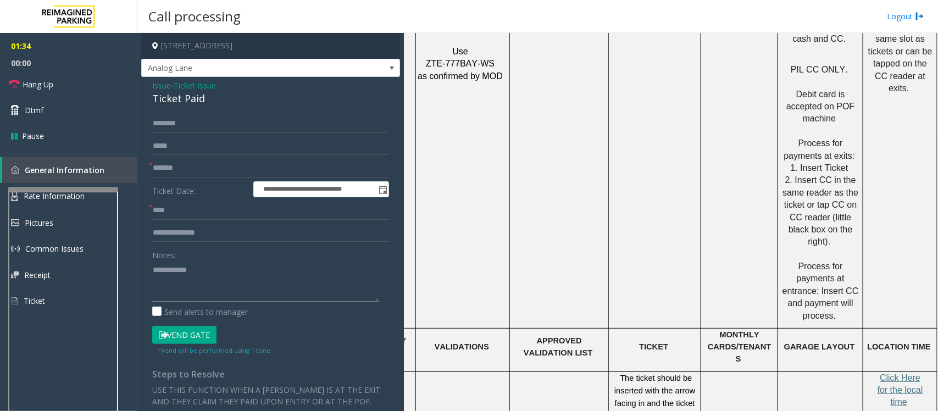
click at [207, 268] on textarea at bounding box center [265, 281] width 227 height 41
type textarea "**********"
click at [201, 223] on form "**********" at bounding box center [270, 234] width 237 height 241
click at [204, 235] on input "text" at bounding box center [270, 233] width 237 height 19
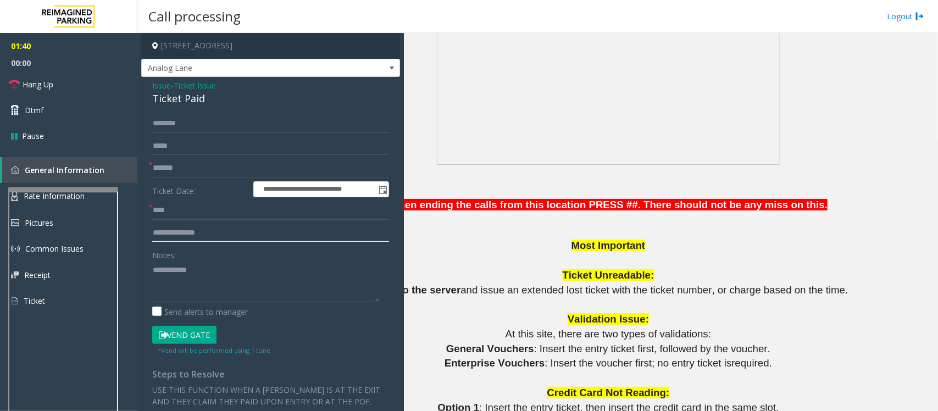
scroll to position [618, 71]
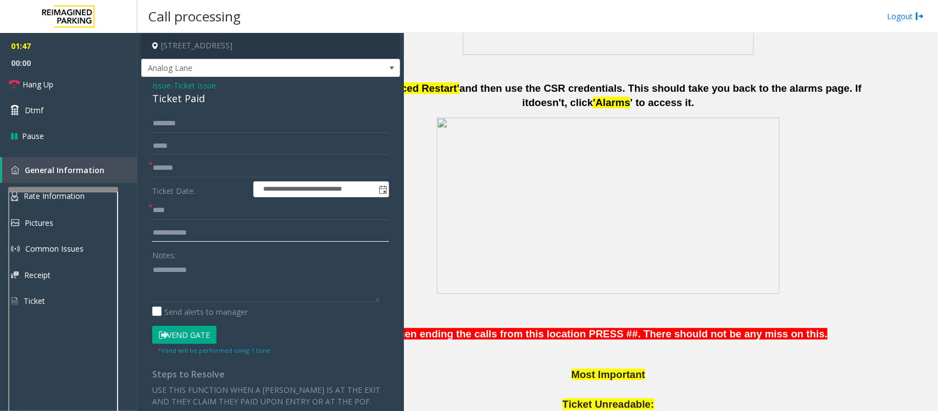
type input "**********"
click at [181, 92] on div "Ticket Paid" at bounding box center [270, 98] width 237 height 15
click at [194, 331] on button "Vend Gate" at bounding box center [184, 335] width 64 height 19
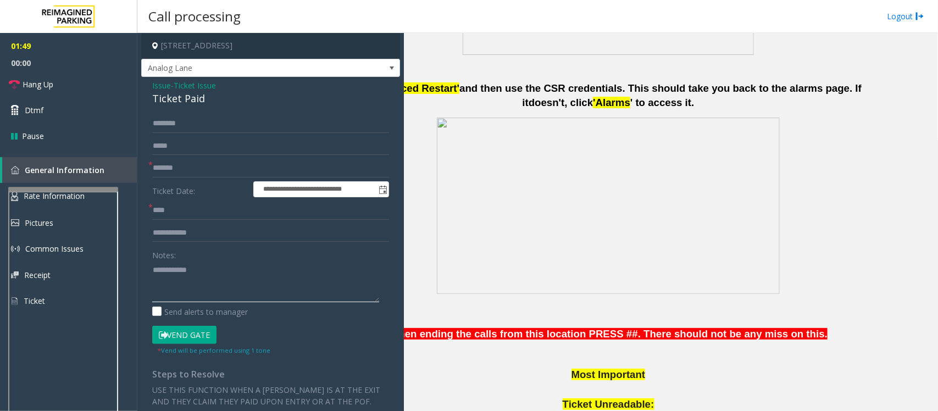
click at [236, 278] on textarea at bounding box center [265, 281] width 227 height 41
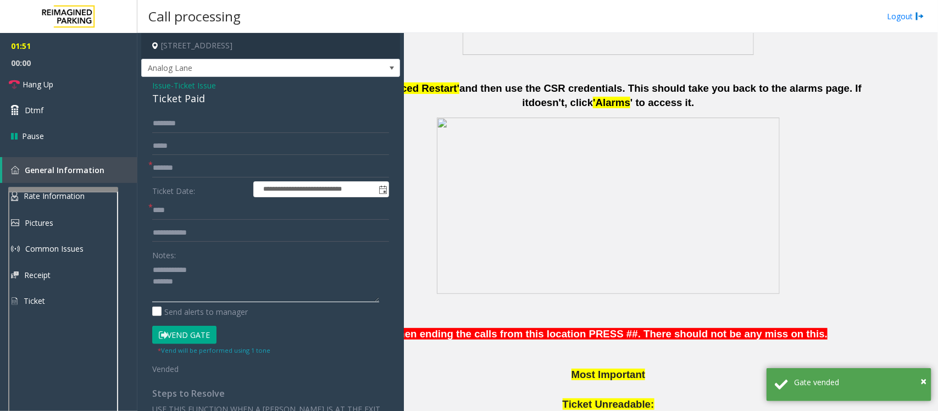
paste textarea "**********"
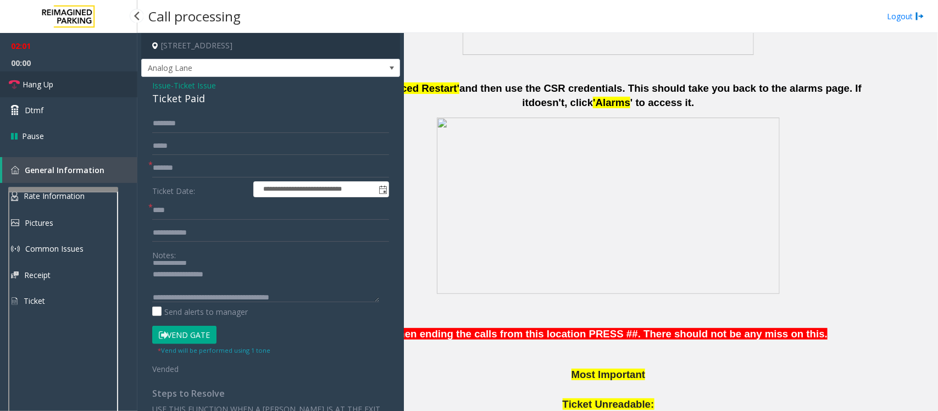
click at [31, 81] on span "Hang Up" at bounding box center [38, 85] width 31 height 12
click at [324, 294] on textarea at bounding box center [265, 281] width 227 height 41
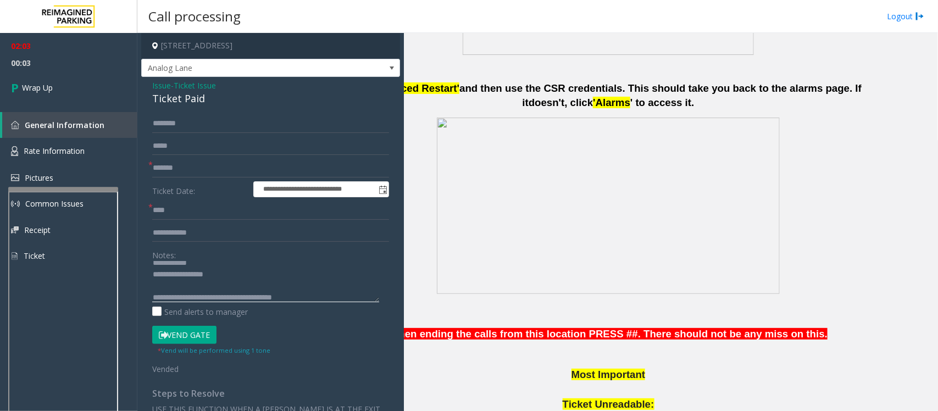
type textarea "**********"
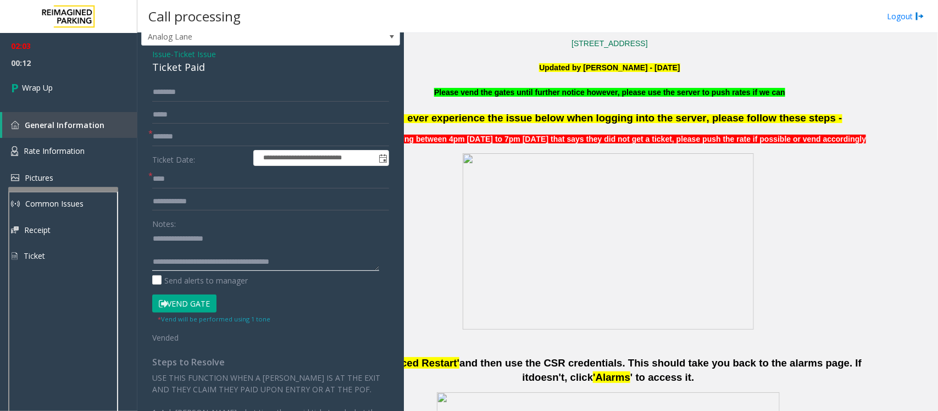
scroll to position [0, 0]
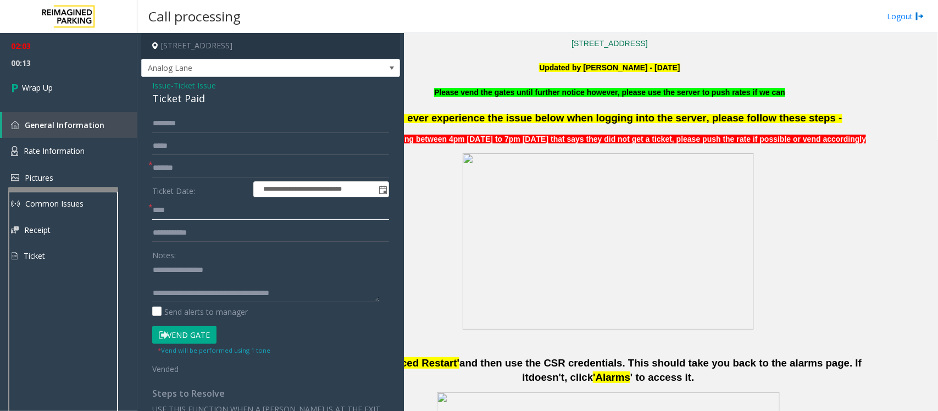
click at [205, 213] on input "****" at bounding box center [270, 210] width 237 height 19
type input "*******"
click at [64, 97] on link "Wrap Up" at bounding box center [68, 87] width 137 height 32
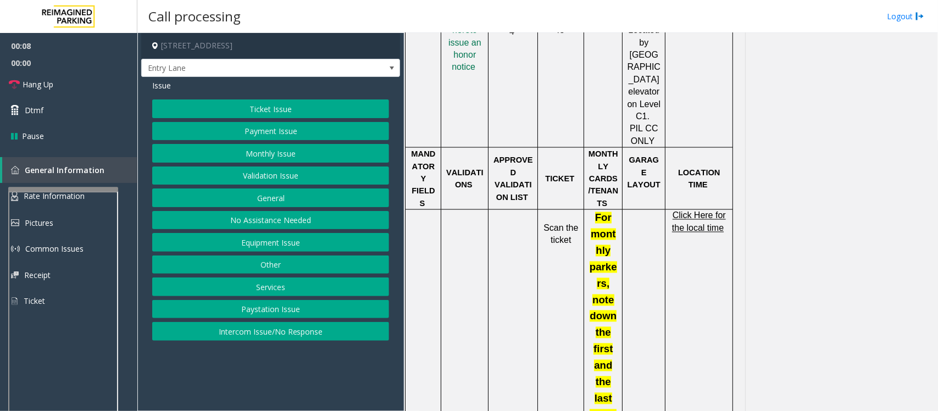
scroll to position [687, 0]
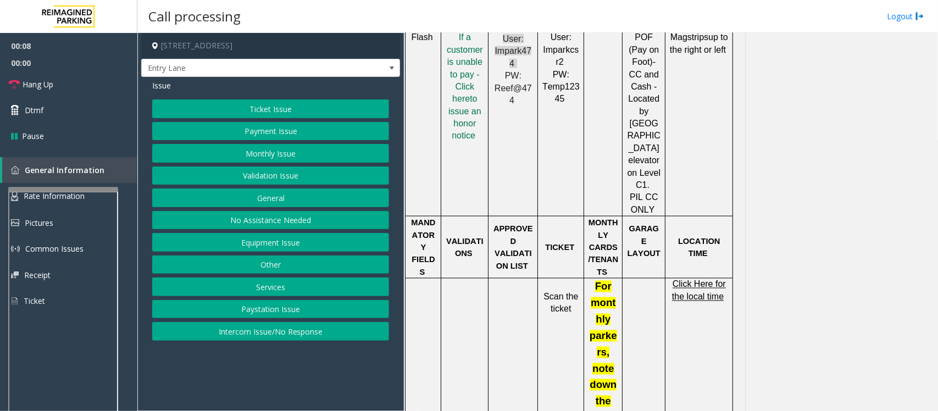
click at [690, 280] on span "Click Here for the local time" at bounding box center [699, 290] width 54 height 21
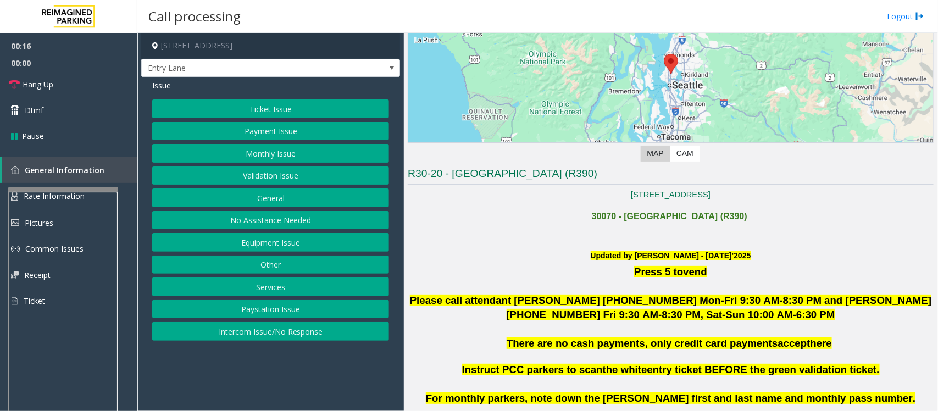
scroll to position [481, 0]
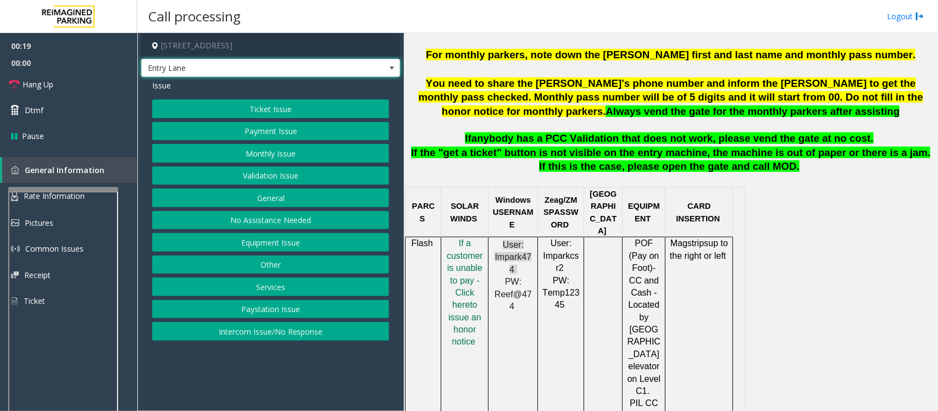
click at [218, 70] on span "Entry Lane" at bounding box center [245, 68] width 206 height 18
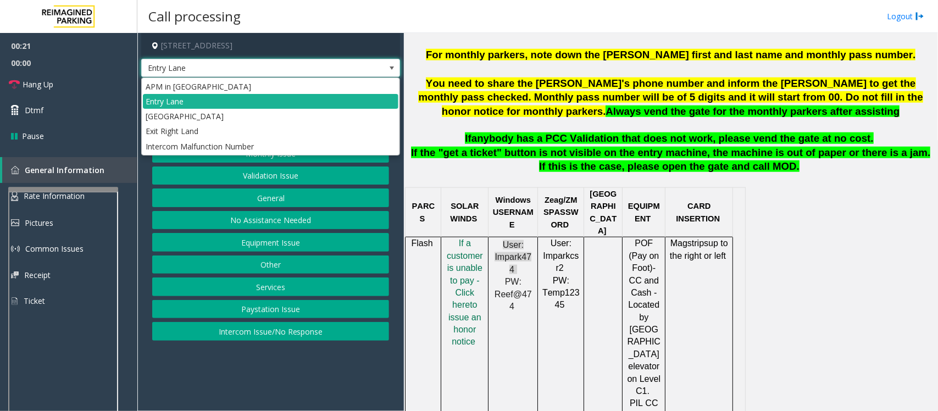
click at [218, 70] on span "Entry Lane" at bounding box center [245, 68] width 206 height 18
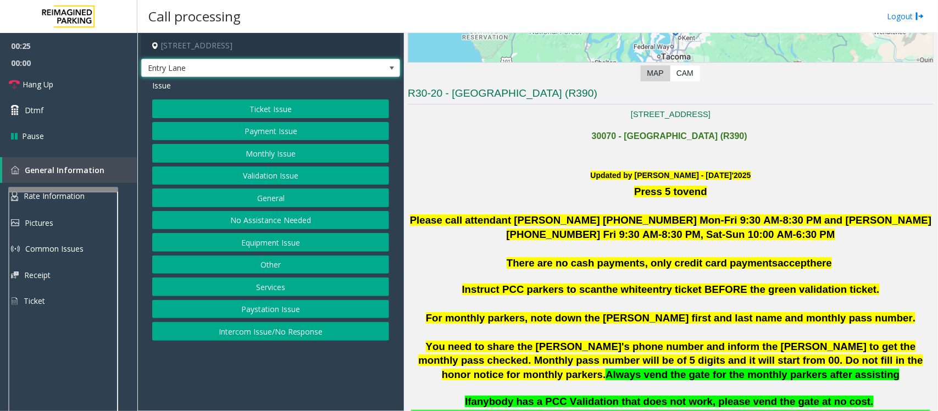
scroll to position [206, 0]
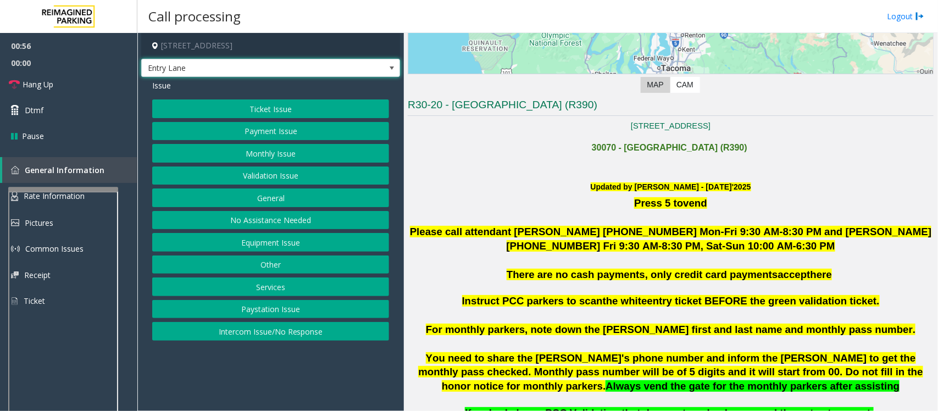
click at [276, 237] on button "Equipment Issue" at bounding box center [270, 242] width 237 height 19
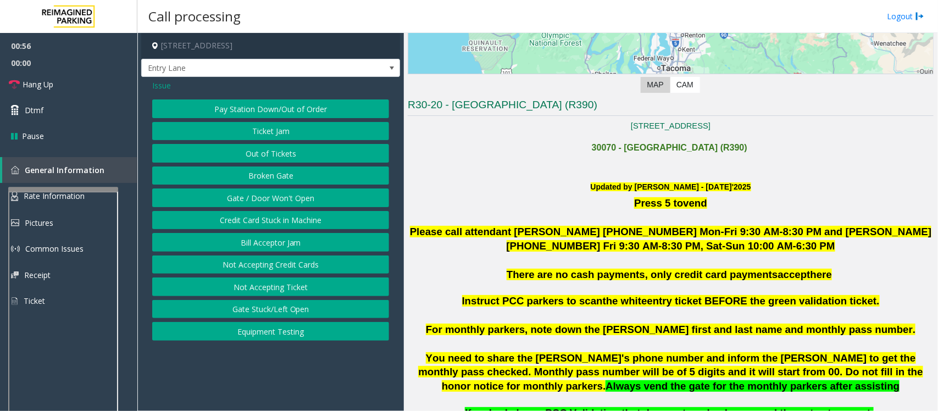
click at [280, 196] on button "Gate / Door Won't Open" at bounding box center [270, 198] width 237 height 19
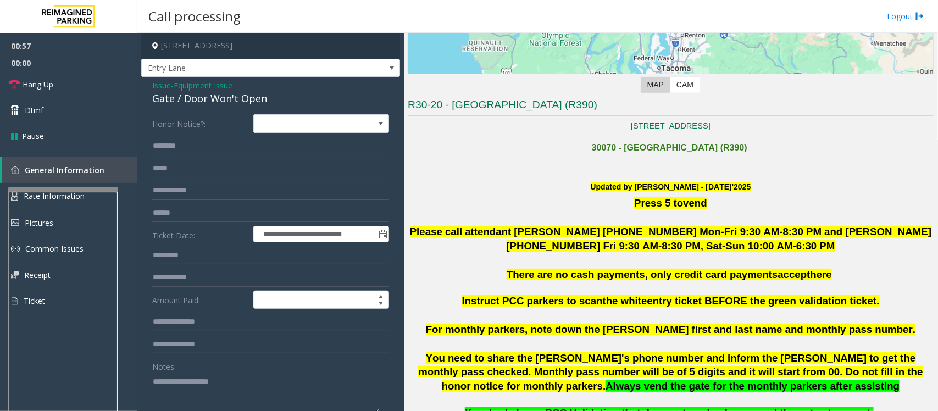
click at [223, 131] on label "Honor Notice?:" at bounding box center [200, 123] width 101 height 19
click at [158, 89] on span "Issue" at bounding box center [161, 86] width 19 height 12
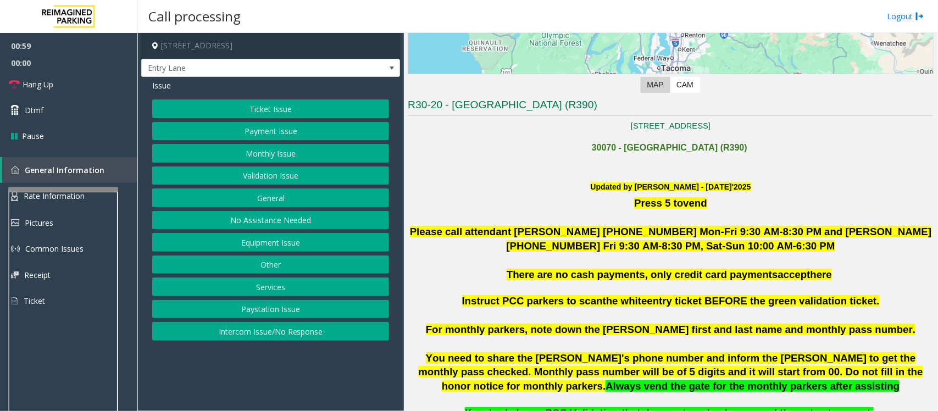
click at [263, 240] on button "Equipment Issue" at bounding box center [270, 242] width 237 height 19
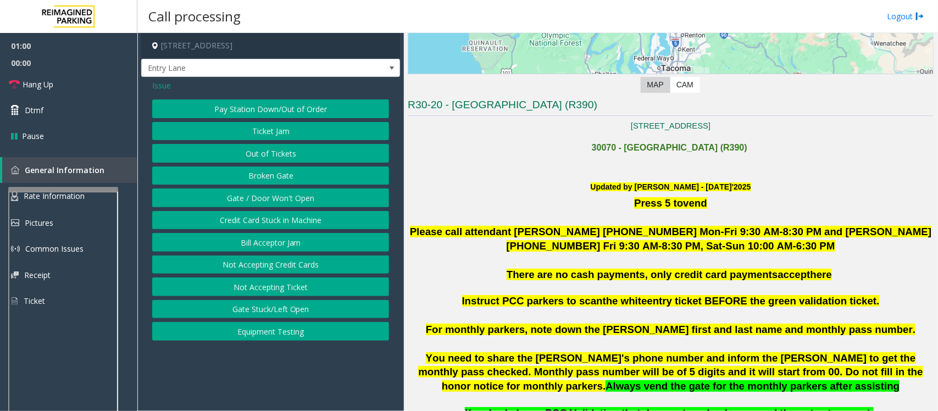
click at [287, 157] on button "Out of Tickets" at bounding box center [270, 153] width 237 height 19
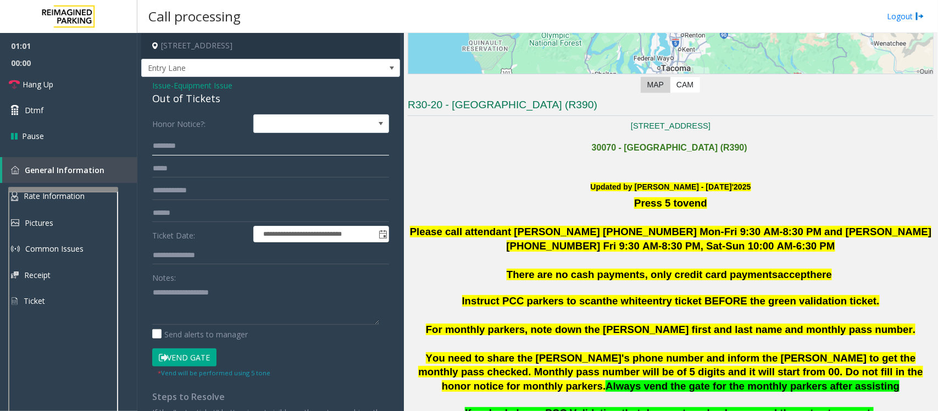
click at [184, 145] on input "text" at bounding box center [270, 146] width 237 height 19
type input "*****"
click at [180, 356] on button "Vend Gate" at bounding box center [184, 358] width 64 height 19
click at [193, 101] on div "Out of Tickets" at bounding box center [270, 98] width 237 height 15
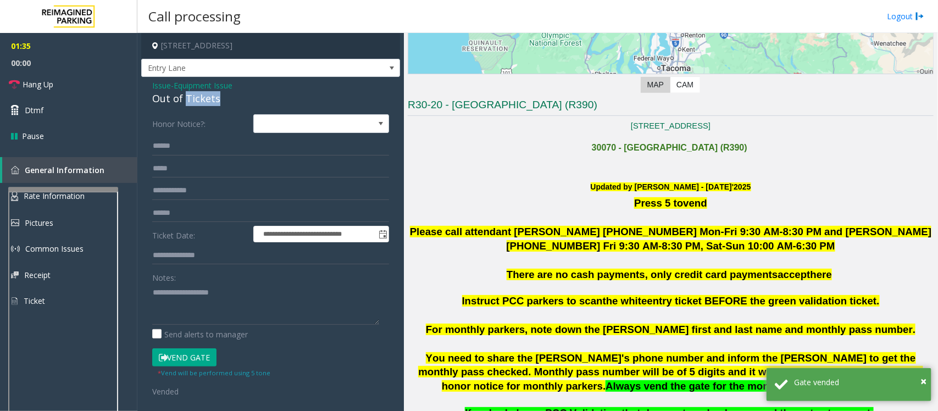
click at [193, 101] on div "Out of Tickets" at bounding box center [270, 98] width 237 height 15
click at [178, 309] on textarea at bounding box center [265, 304] width 227 height 41
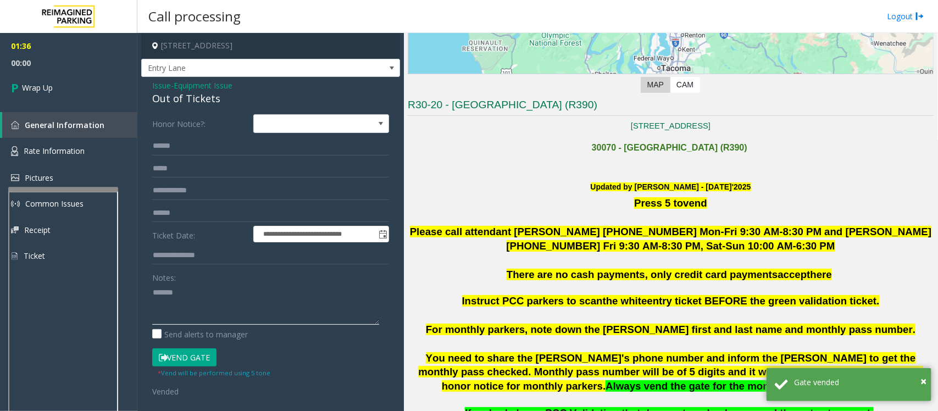
paste textarea "**********"
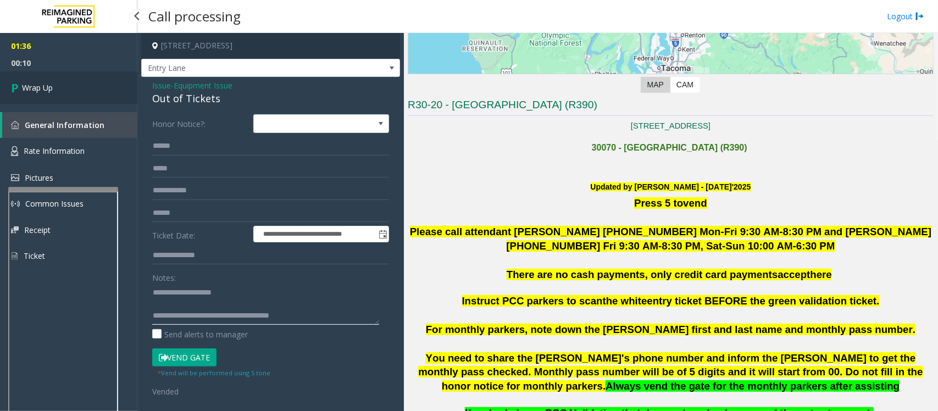
type textarea "**********"
click at [74, 81] on link "Wrap Up" at bounding box center [68, 87] width 137 height 32
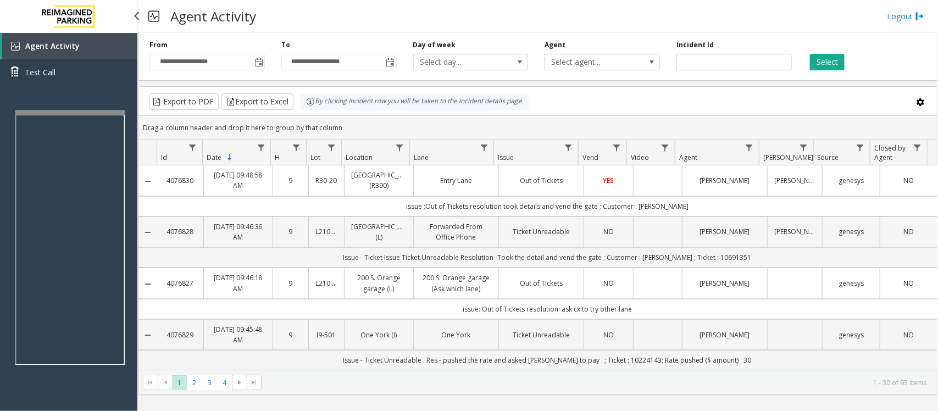
click at [47, 113] on div at bounding box center [70, 112] width 110 height 4
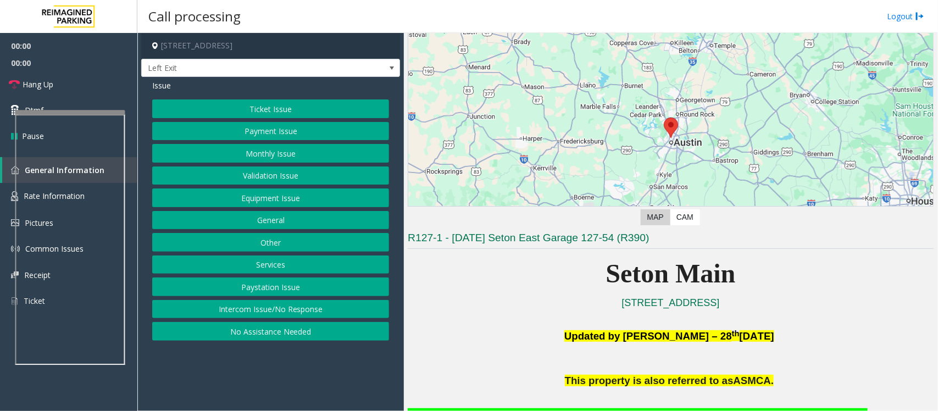
scroll to position [275, 0]
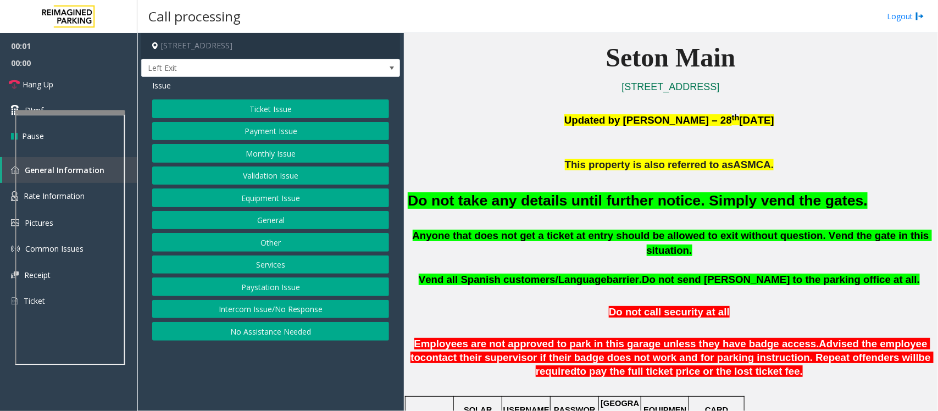
click at [257, 196] on button "Equipment Issue" at bounding box center [270, 198] width 237 height 19
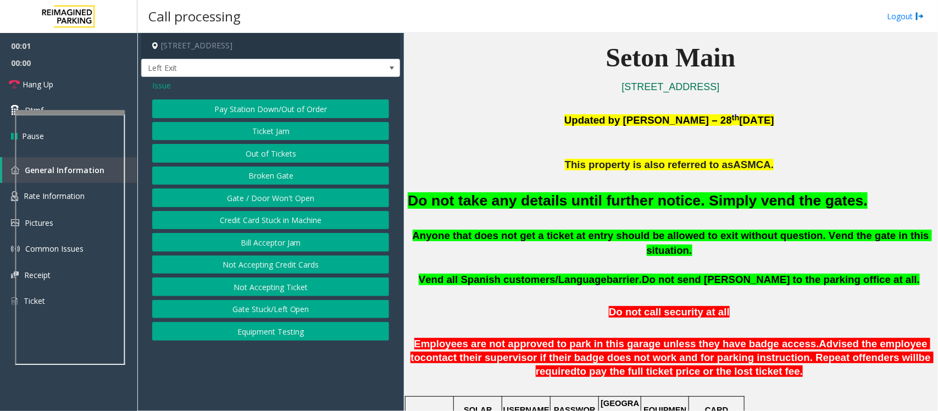
click at [257, 196] on button "Gate / Door Won't Open" at bounding box center [270, 198] width 237 height 19
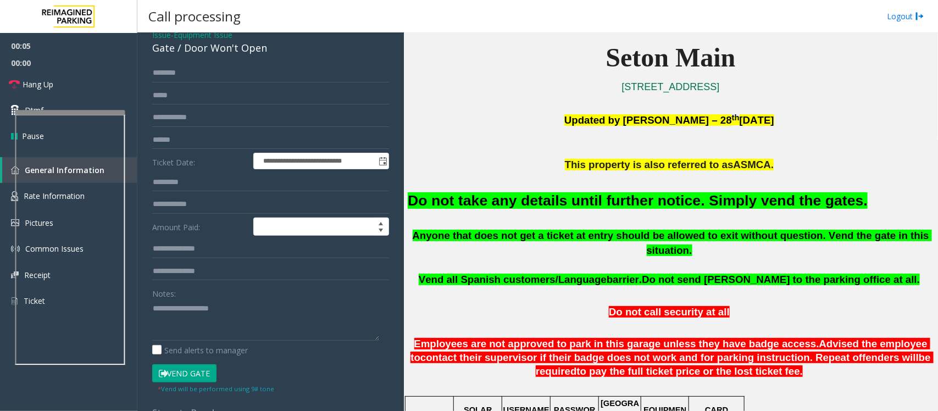
scroll to position [137, 0]
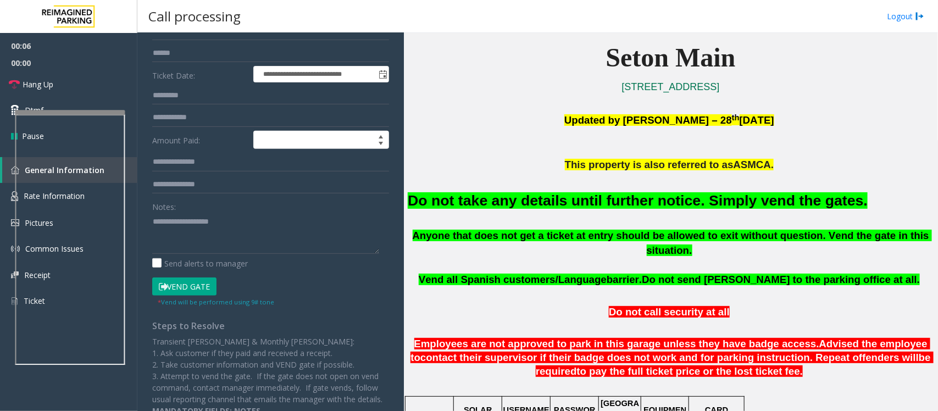
click at [194, 286] on button "Vend Gate" at bounding box center [184, 287] width 64 height 19
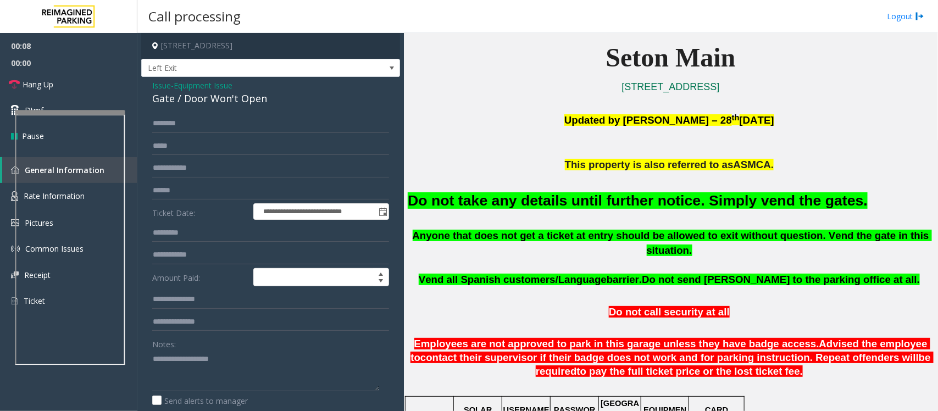
click at [202, 95] on div "Gate / Door Won't Open" at bounding box center [270, 98] width 237 height 15
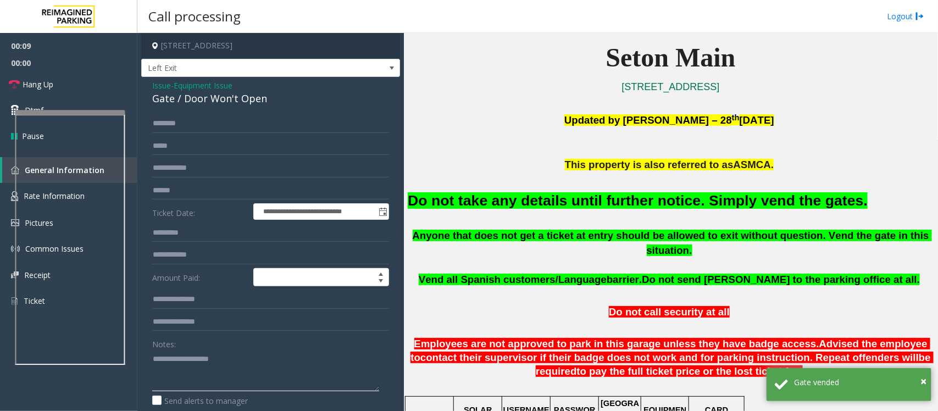
click at [203, 377] on textarea at bounding box center [265, 370] width 227 height 41
paste textarea "**********"
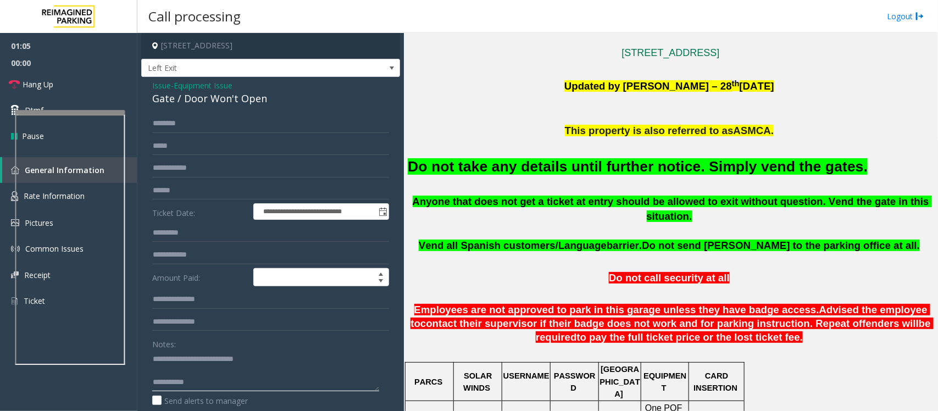
scroll to position [69, 0]
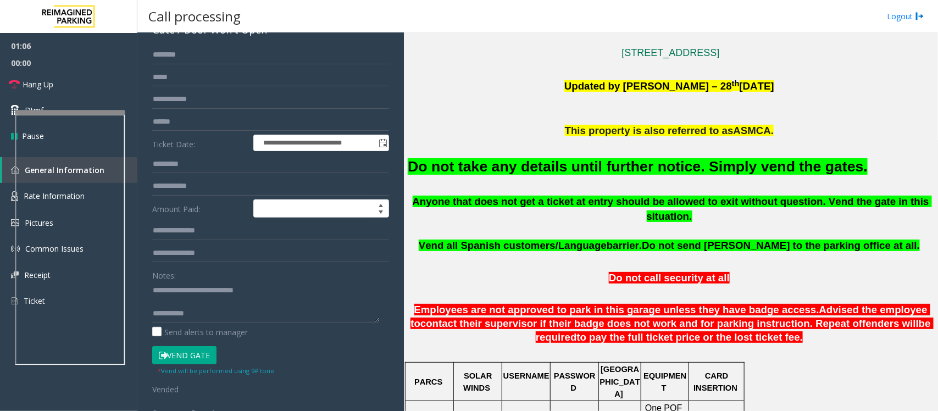
click at [201, 359] on button "Vend Gate" at bounding box center [184, 355] width 64 height 19
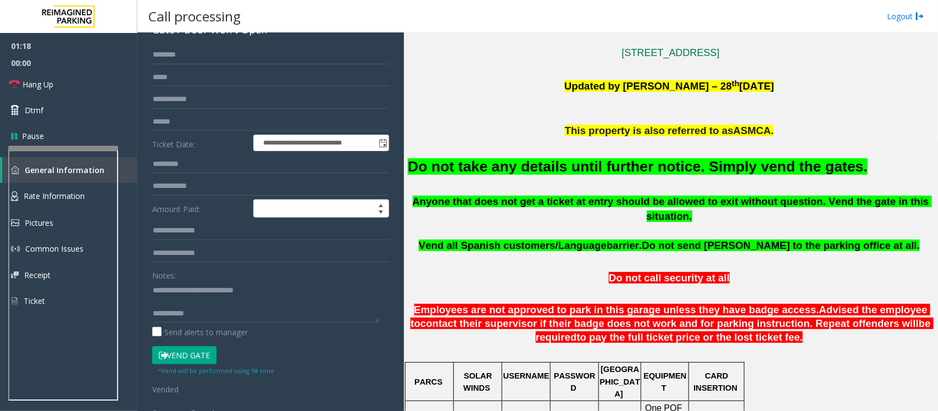
click at [72, 147] on div at bounding box center [63, 148] width 110 height 4
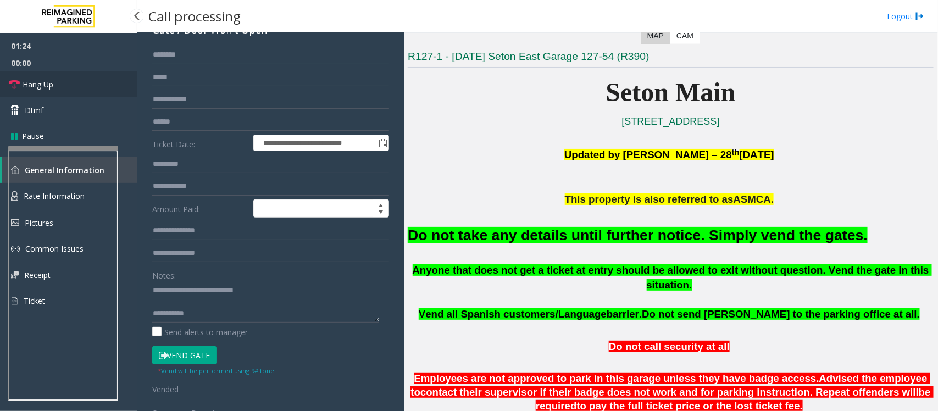
click at [17, 86] on icon at bounding box center [14, 84] width 11 height 11
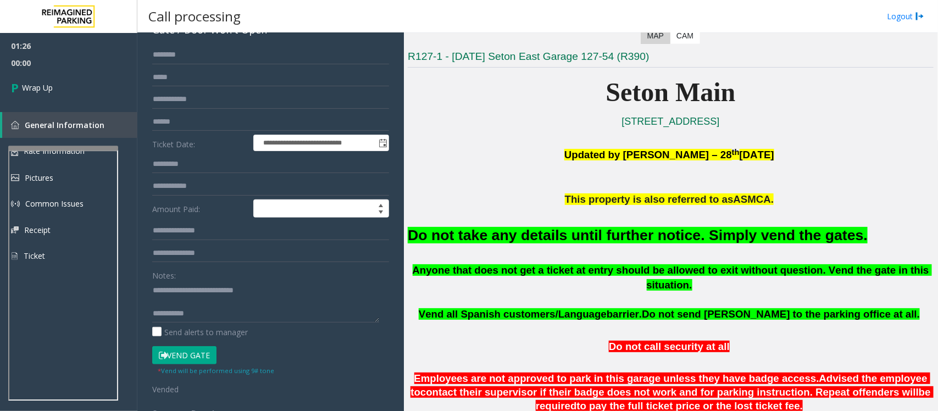
scroll to position [0, 0]
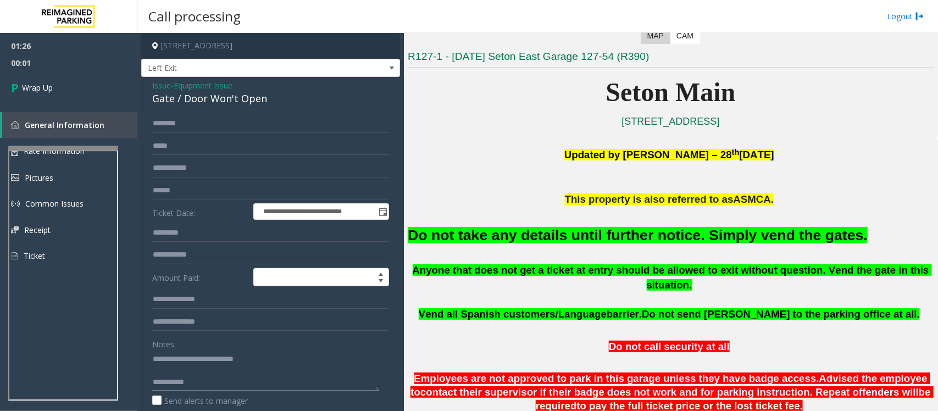
click at [233, 386] on textarea at bounding box center [265, 370] width 227 height 41
type textarea "**********"
click at [34, 89] on span "Wrap Up" at bounding box center [37, 88] width 31 height 12
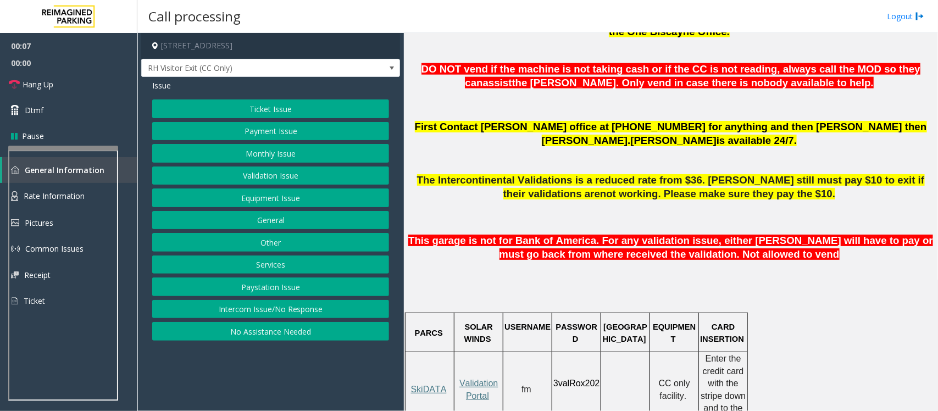
scroll to position [412, 0]
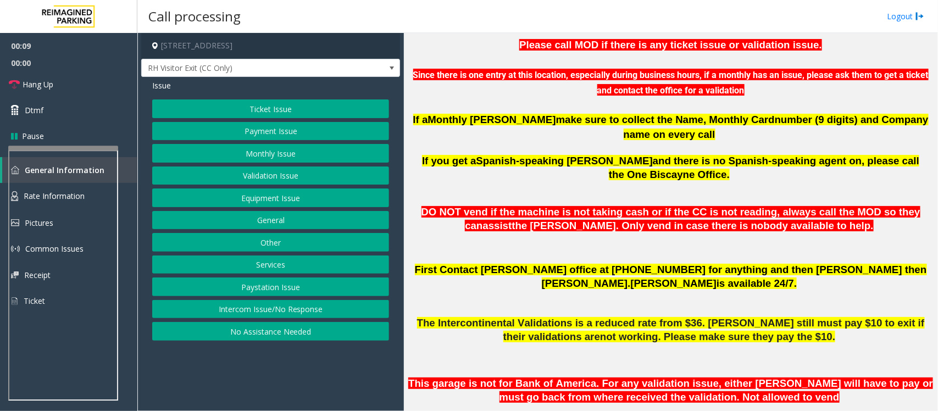
click at [253, 98] on div "Issue Ticket Issue Payment Issue Monthly Issue Validation Issue Equipment Issue…" at bounding box center [270, 211] width 259 height 269
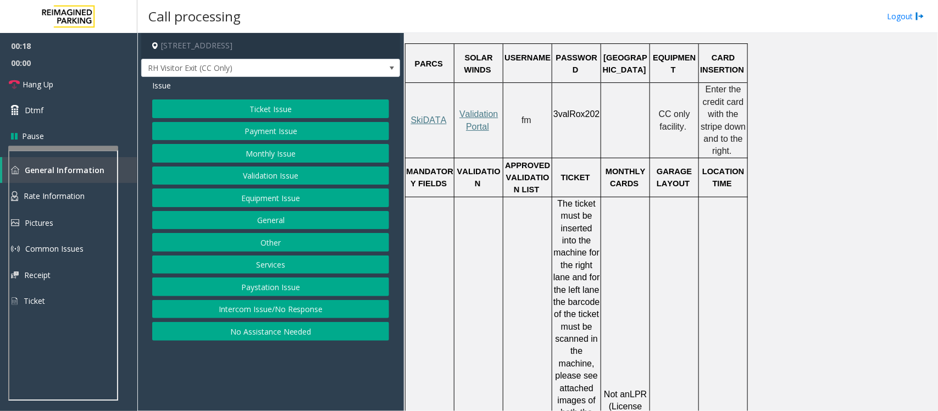
click at [290, 106] on button "Ticket Issue" at bounding box center [270, 108] width 237 height 19
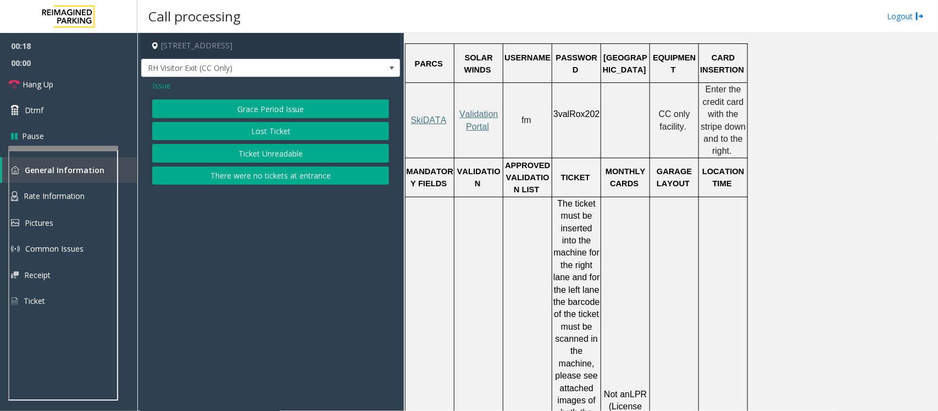
click at [275, 152] on button "Ticket Unreadable" at bounding box center [270, 153] width 237 height 19
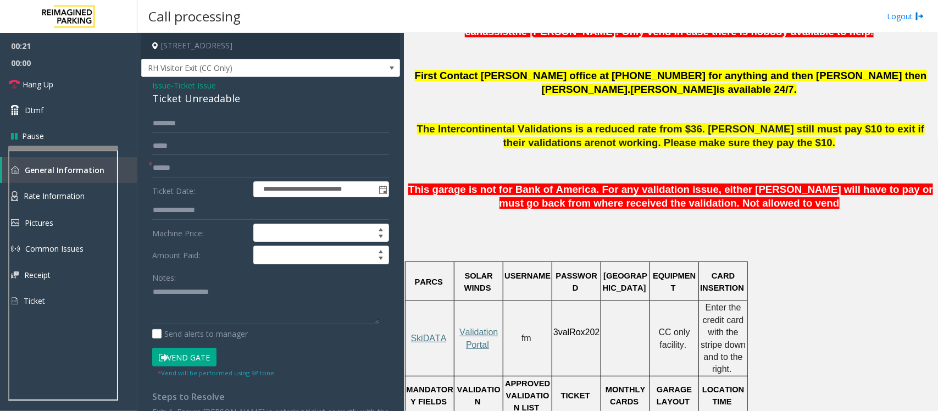
scroll to position [481, 0]
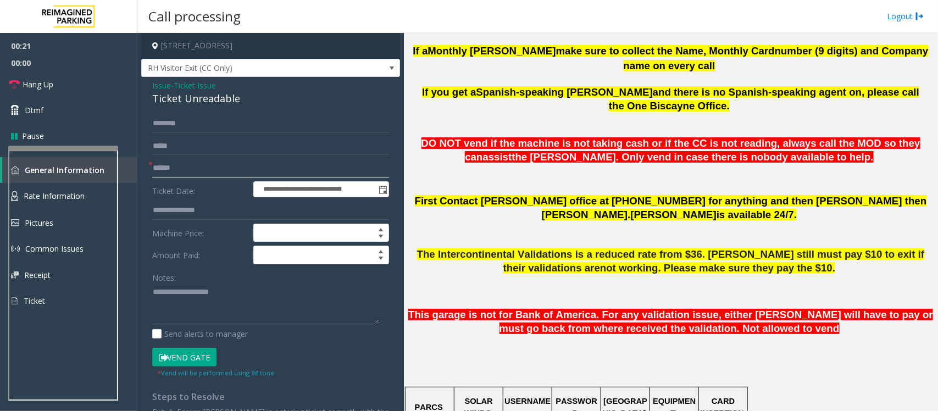
click at [169, 162] on input "text" at bounding box center [270, 168] width 237 height 19
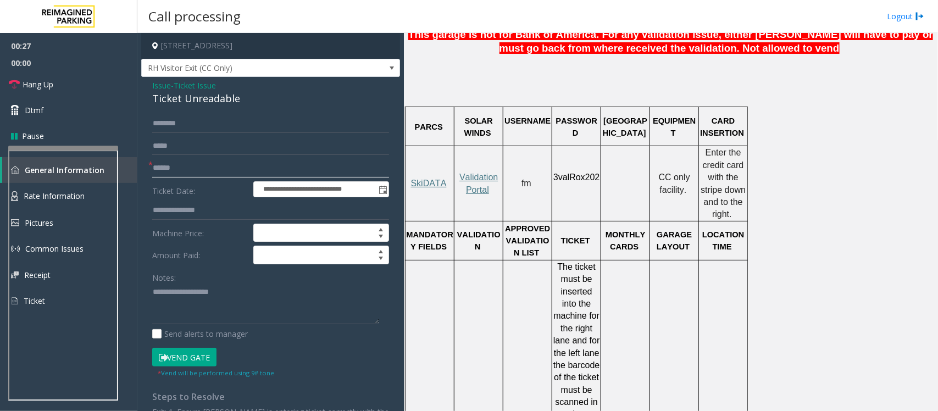
scroll to position [756, 0]
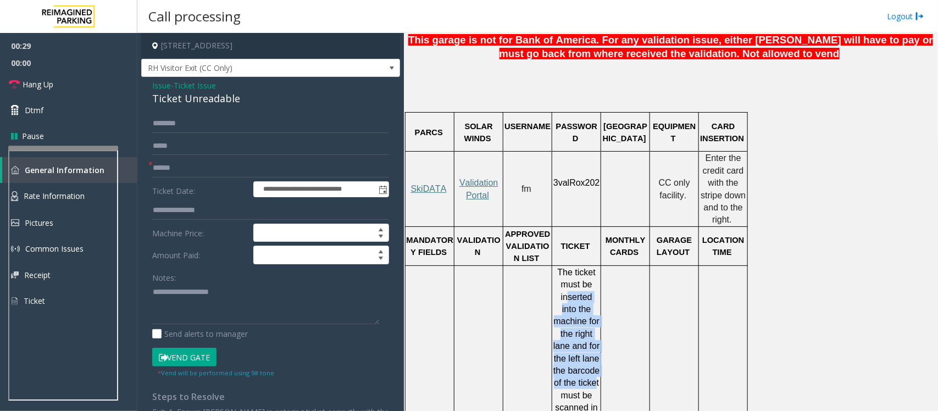
drag, startPoint x: 561, startPoint y: 270, endPoint x: 595, endPoint y: 340, distance: 77.2
click at [185, 165] on input "text" at bounding box center [270, 168] width 237 height 19
type input "*"
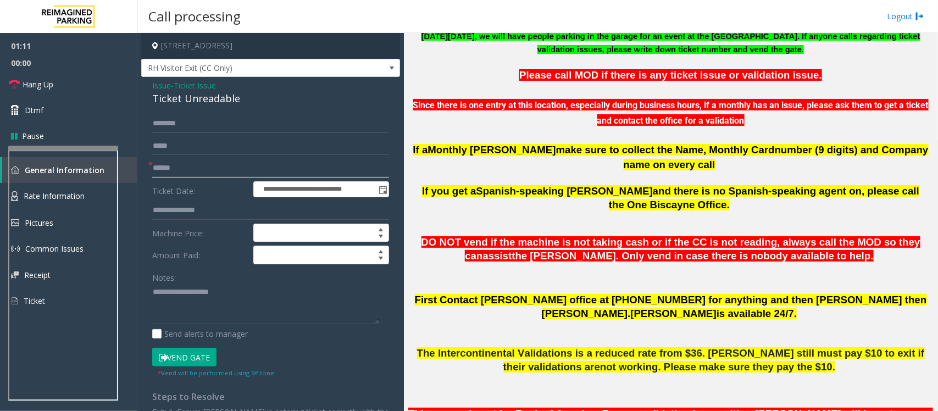
scroll to position [412, 0]
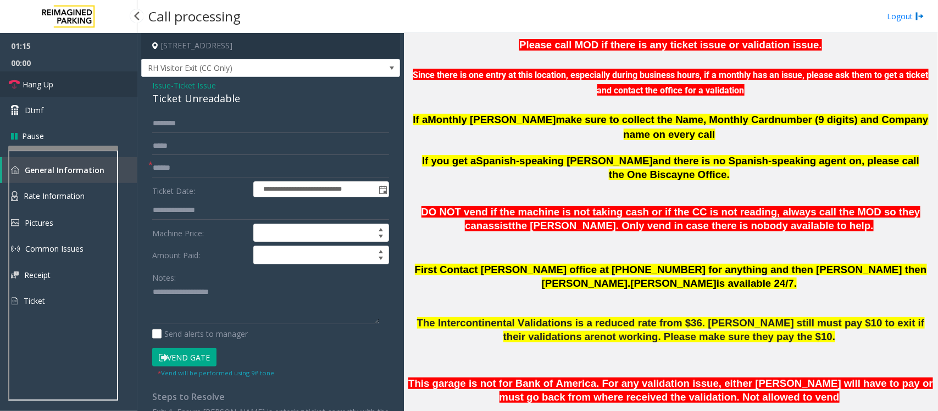
drag, startPoint x: 31, startPoint y: 83, endPoint x: 89, endPoint y: 91, distance: 58.2
click at [31, 83] on span "Hang Up" at bounding box center [38, 85] width 31 height 12
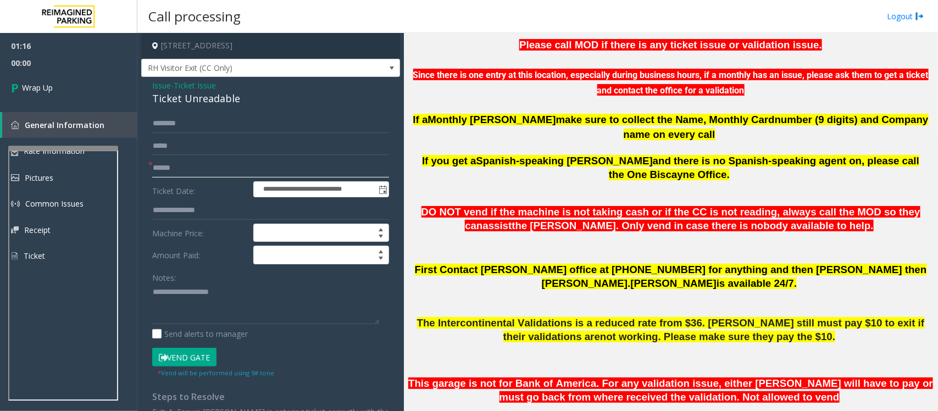
click at [197, 164] on input "text" at bounding box center [270, 168] width 237 height 19
type input "**"
click at [196, 103] on div "Ticket Unreadable" at bounding box center [270, 98] width 237 height 15
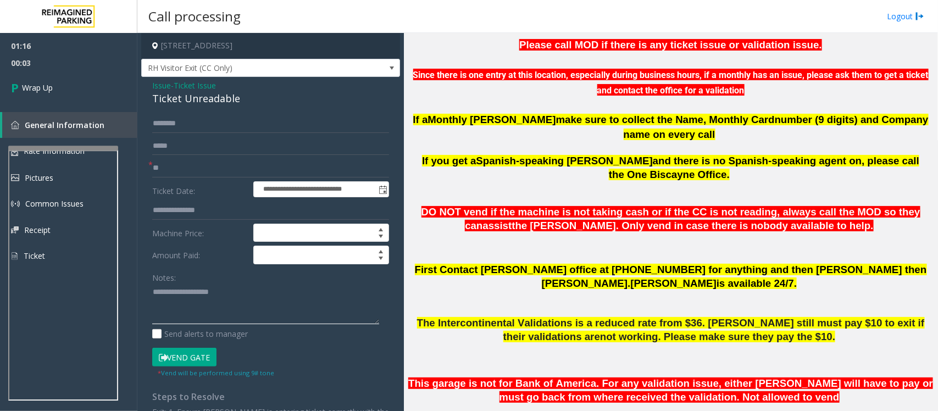
click at [219, 301] on textarea at bounding box center [265, 304] width 227 height 41
paste textarea "**********"
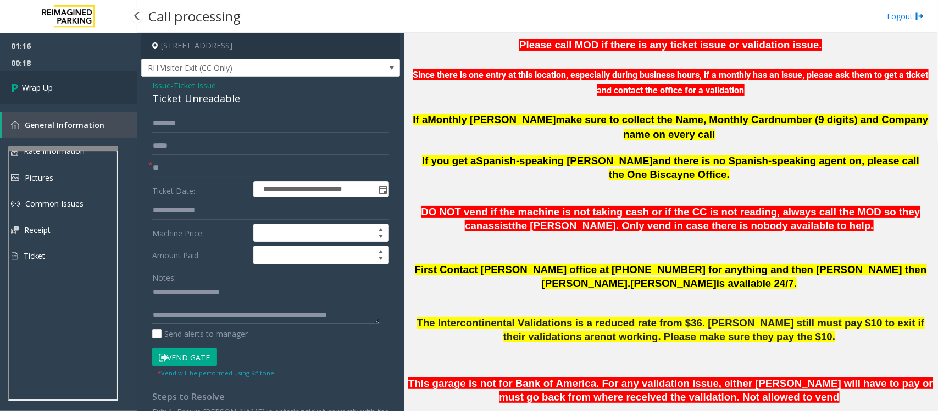
type textarea "**********"
click at [74, 82] on link "Wrap Up" at bounding box center [68, 87] width 137 height 32
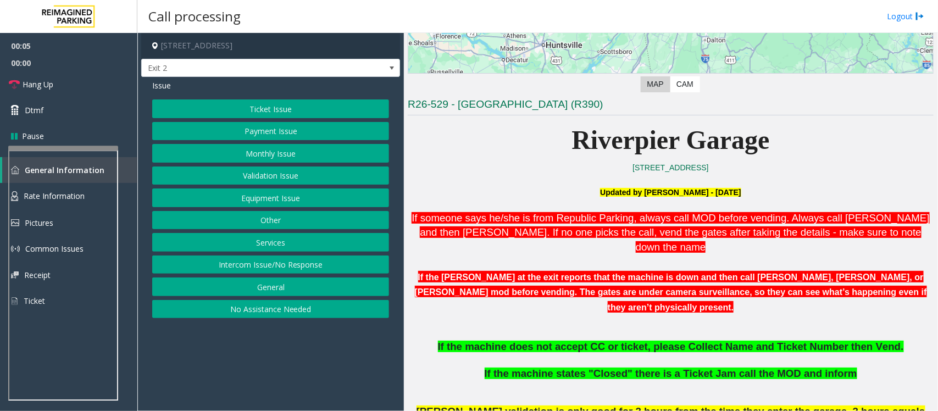
scroll to position [206, 0]
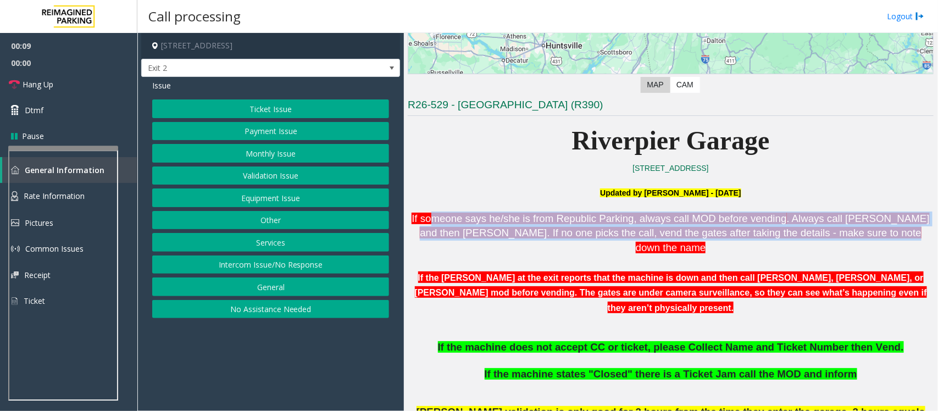
drag, startPoint x: 432, startPoint y: 217, endPoint x: 858, endPoint y: 229, distance: 426.2
click at [862, 229] on p "If someone says he/she is from Republic Parking, always call MOD before vending…" at bounding box center [671, 234] width 526 height 44
click at [278, 136] on button "Payment Issue" at bounding box center [270, 131] width 237 height 19
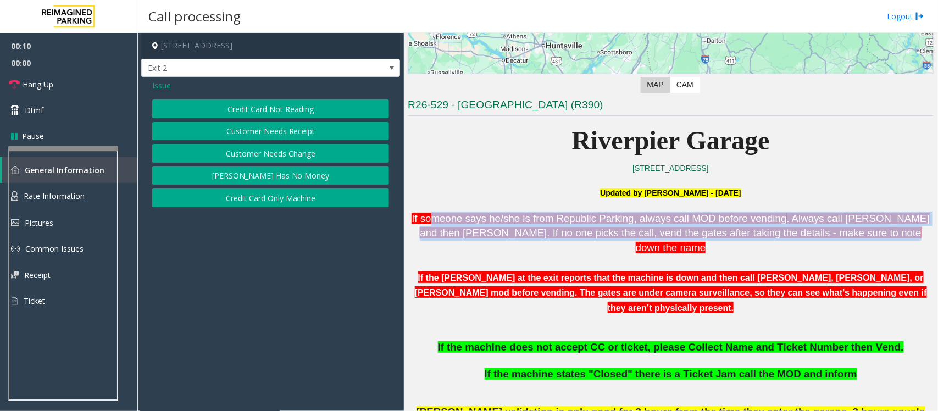
click at [275, 109] on button "Credit Card Not Reading" at bounding box center [270, 108] width 237 height 19
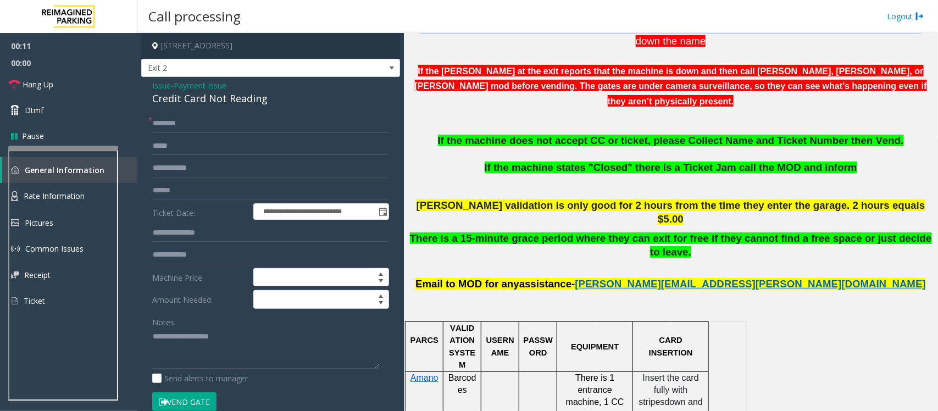
scroll to position [618, 0]
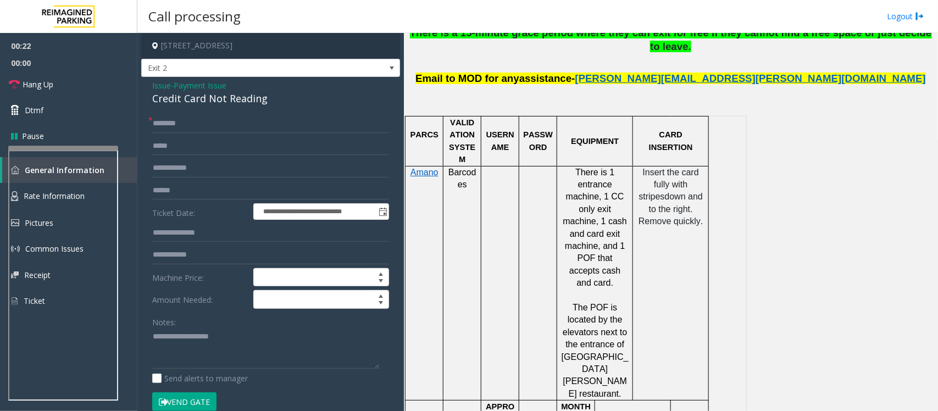
click at [207, 96] on div "Credit Card Not Reading" at bounding box center [270, 98] width 237 height 15
click at [176, 349] on textarea at bounding box center [265, 348] width 227 height 41
paste textarea "**********"
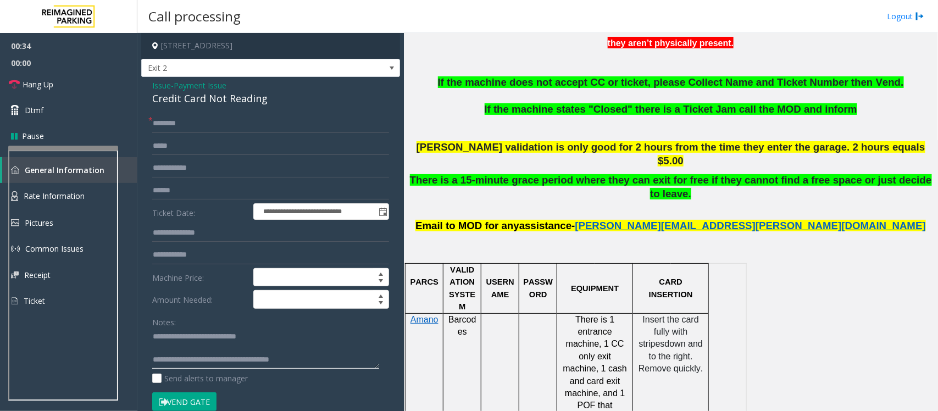
scroll to position [275, 0]
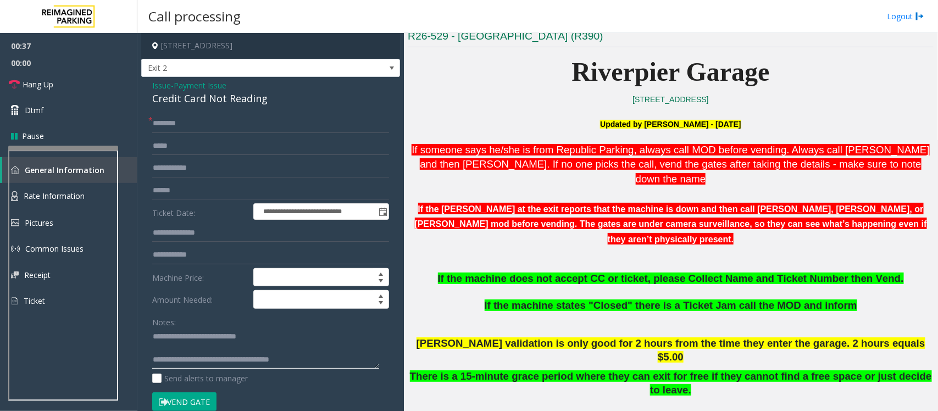
type textarea "**********"
click at [221, 121] on input "text" at bounding box center [270, 123] width 237 height 19
type input "*******"
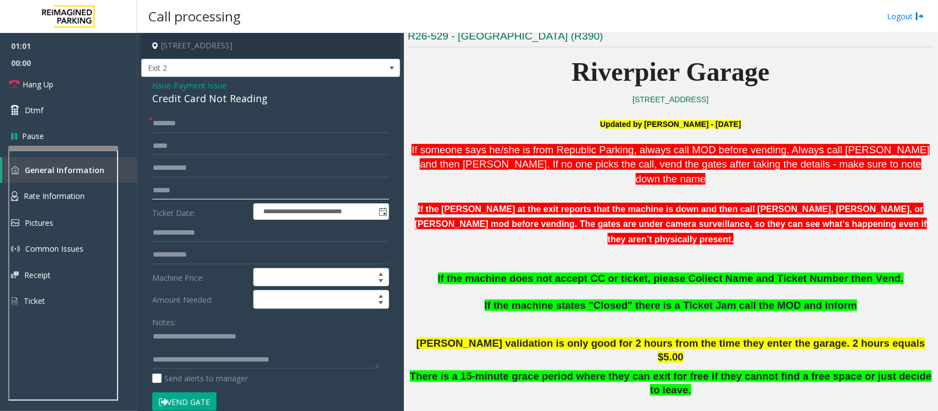
click at [190, 191] on input "text" at bounding box center [270, 190] width 237 height 19
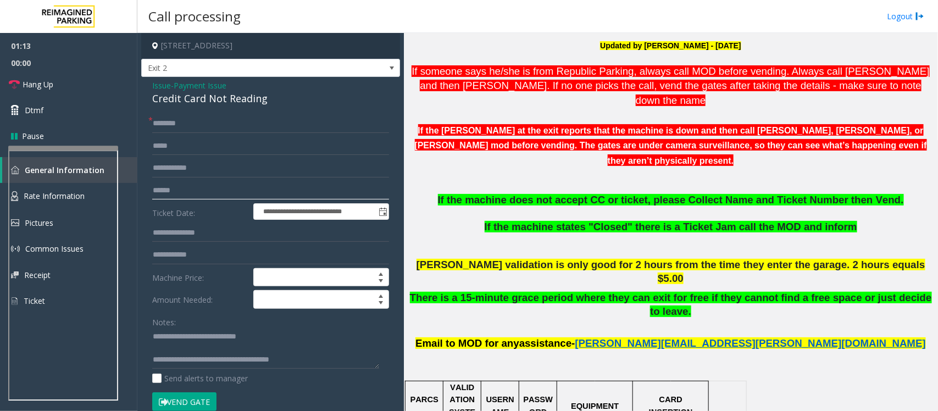
scroll to position [206, 0]
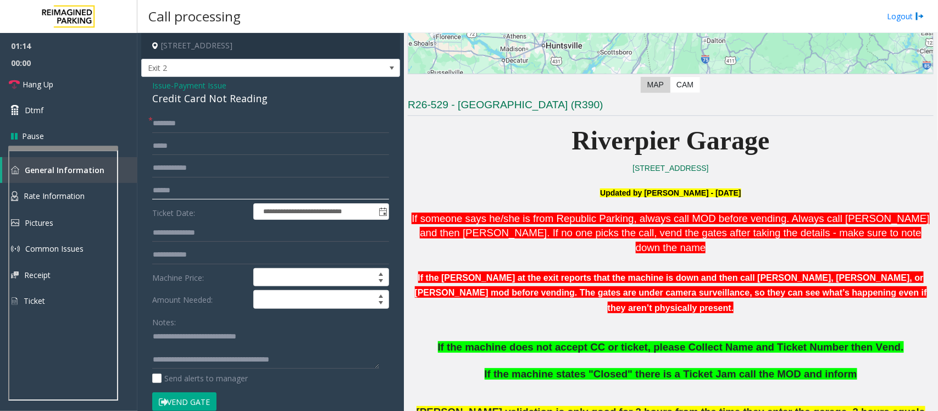
click at [220, 194] on input "text" at bounding box center [270, 190] width 237 height 19
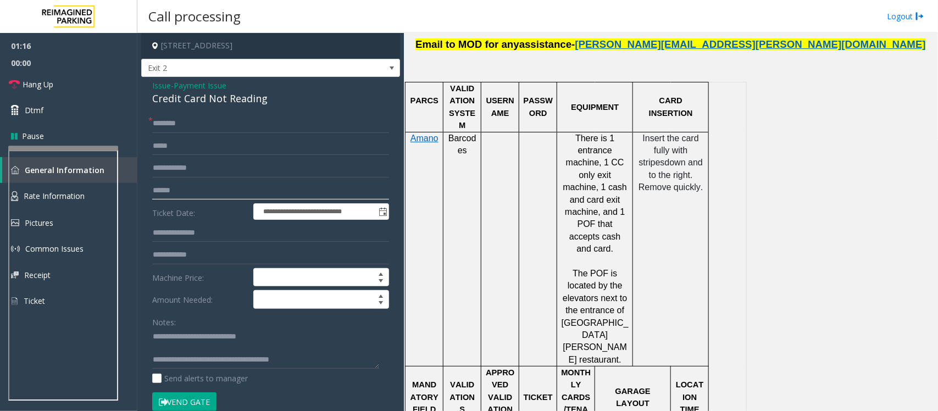
scroll to position [499, 0]
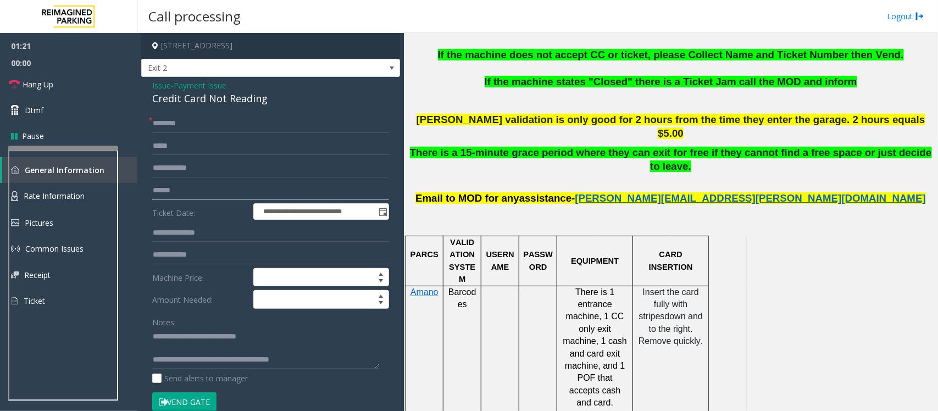
type input "******"
click at [158, 124] on input "*******" at bounding box center [270, 123] width 237 height 19
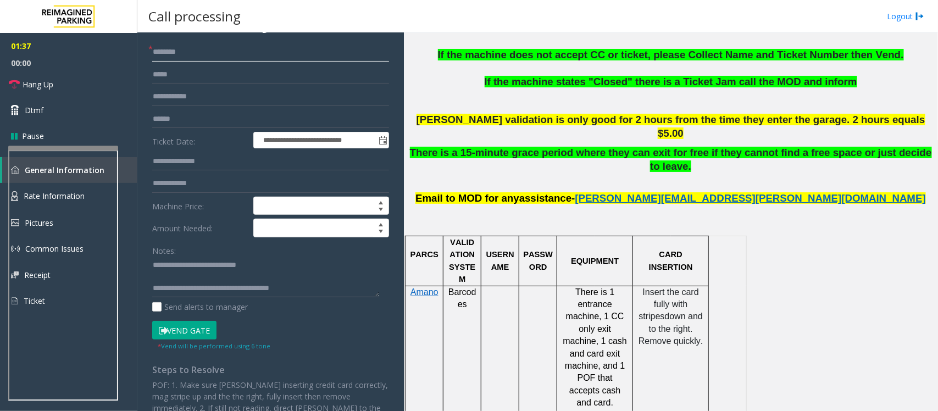
scroll to position [0, 0]
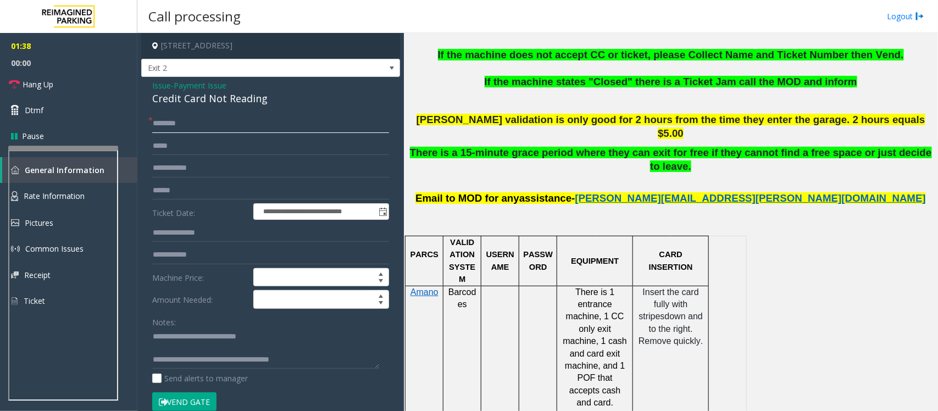
click at [191, 124] on input "*******" at bounding box center [270, 123] width 237 height 19
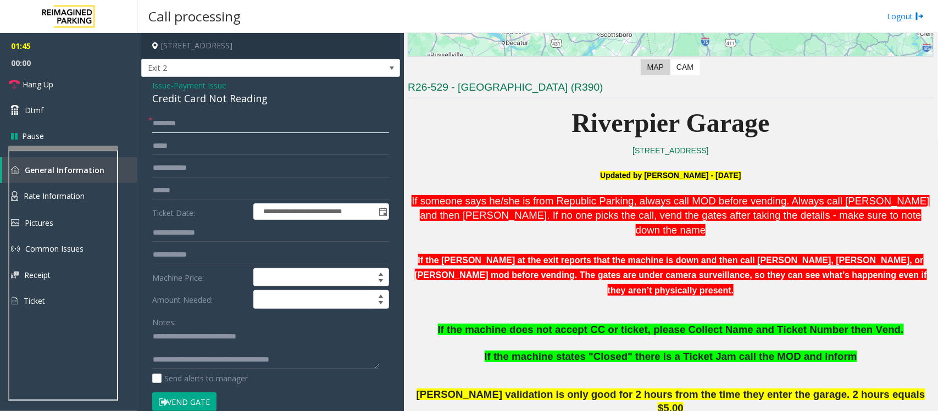
scroll to position [69, 0]
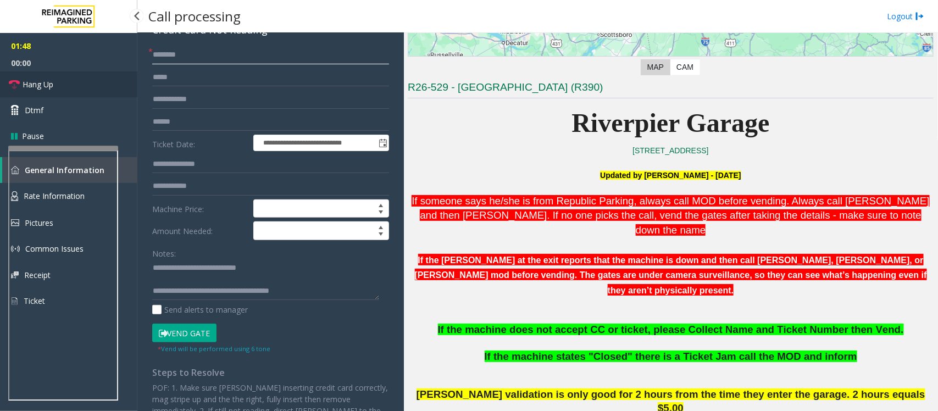
type input "********"
click at [58, 87] on link "Hang Up" at bounding box center [68, 84] width 137 height 26
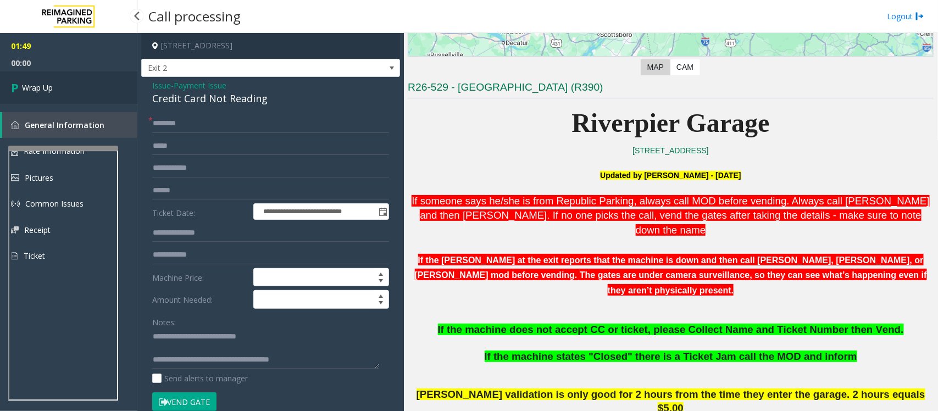
click at [43, 91] on span "Wrap Up" at bounding box center [37, 88] width 31 height 12
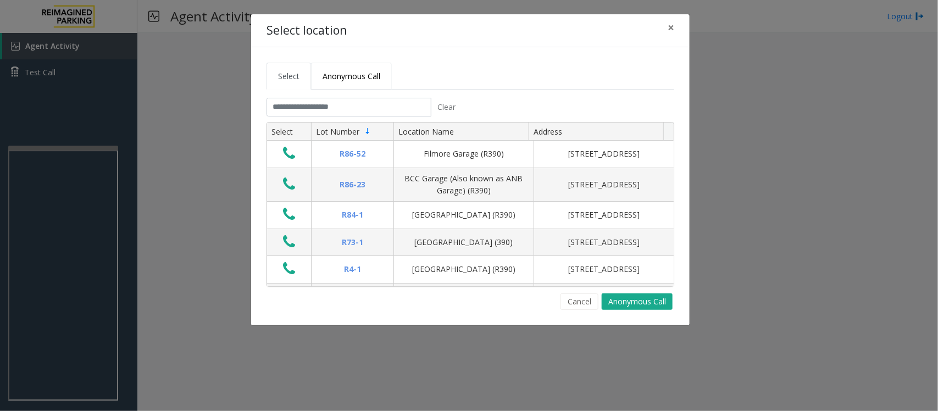
click at [364, 78] on span "Anonymous Call" at bounding box center [352, 76] width 58 height 10
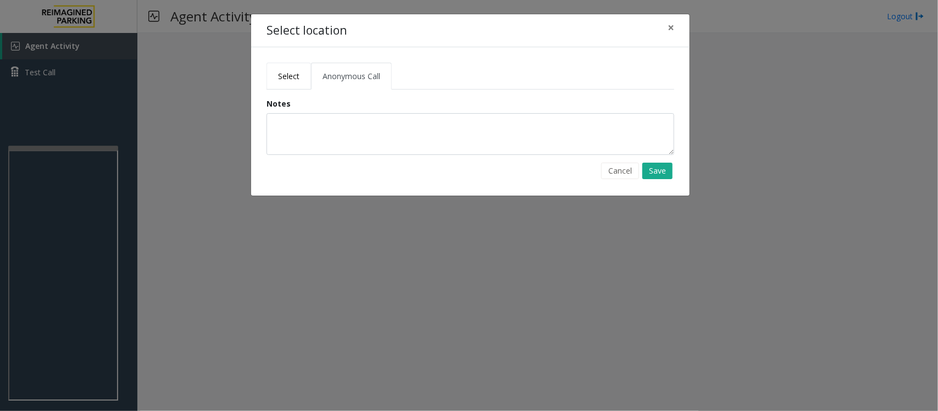
click at [295, 71] on span "Select" at bounding box center [288, 76] width 21 height 10
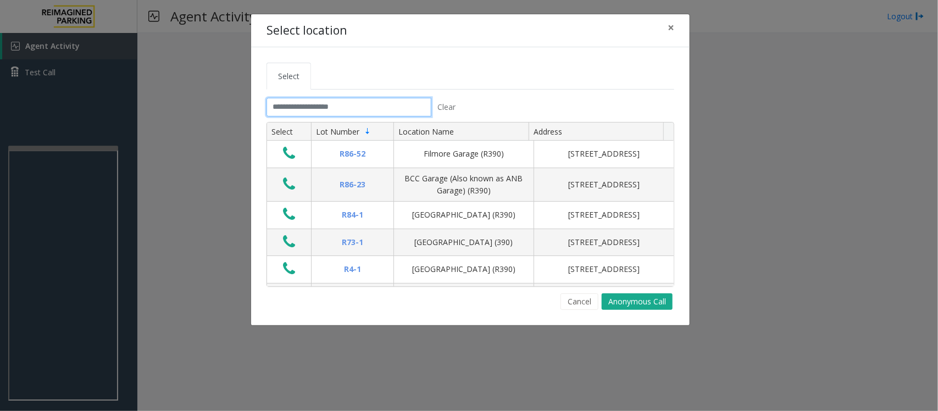
click at [326, 102] on input "text" at bounding box center [349, 107] width 165 height 19
click at [323, 108] on input "text" at bounding box center [349, 107] width 165 height 19
click at [668, 24] on span "×" at bounding box center [671, 27] width 7 height 15
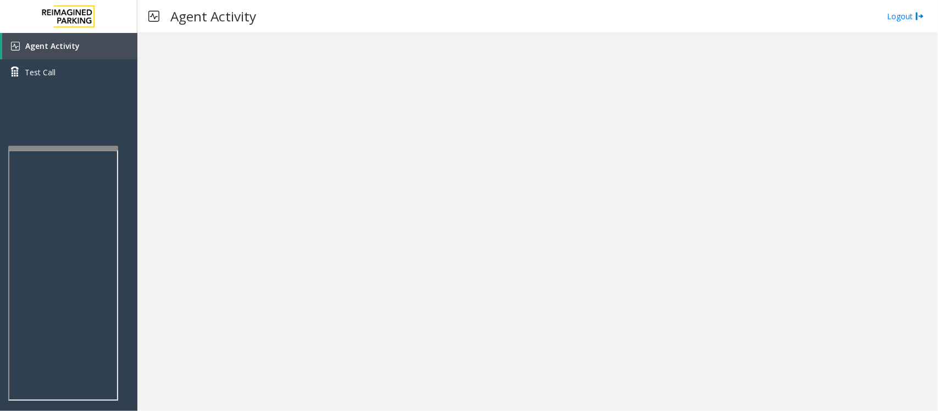
drag, startPoint x: 69, startPoint y: 50, endPoint x: 383, endPoint y: 2, distance: 317.6
click at [69, 50] on link "Agent Activity" at bounding box center [69, 46] width 135 height 26
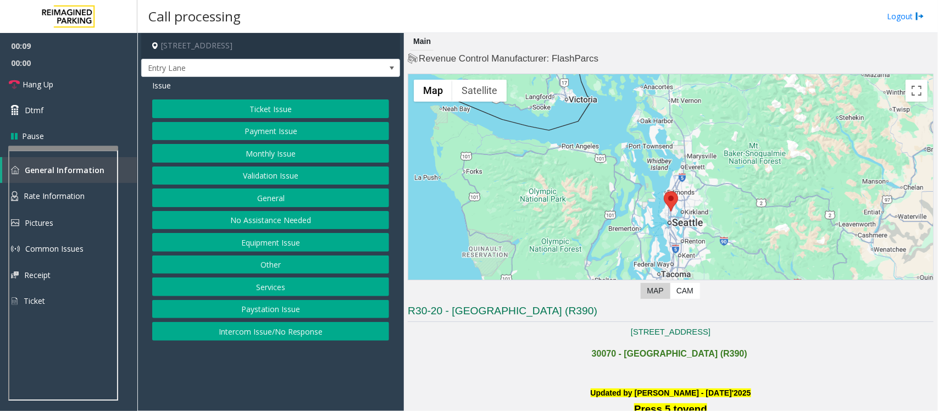
click at [289, 240] on button "Equipment Issue" at bounding box center [270, 242] width 237 height 19
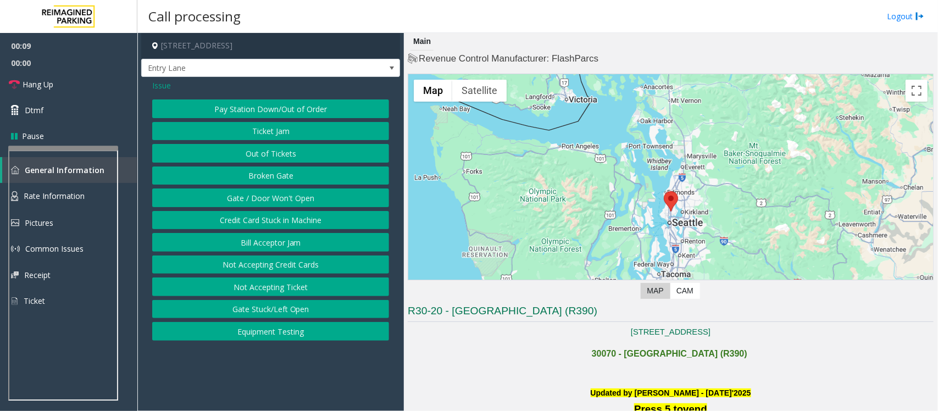
click at [272, 152] on button "Out of Tickets" at bounding box center [270, 153] width 237 height 19
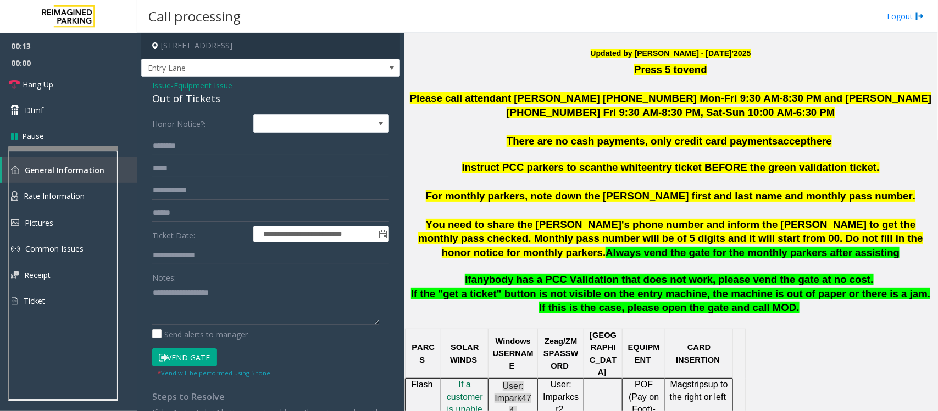
scroll to position [344, 0]
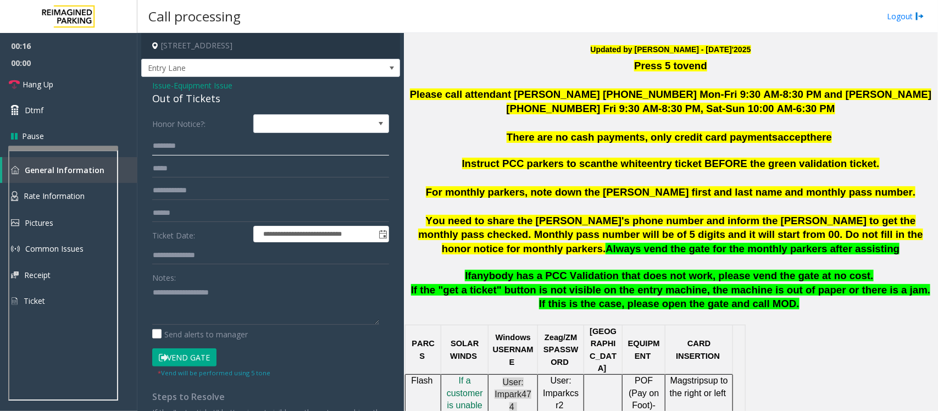
click at [172, 149] on input "text" at bounding box center [270, 146] width 237 height 19
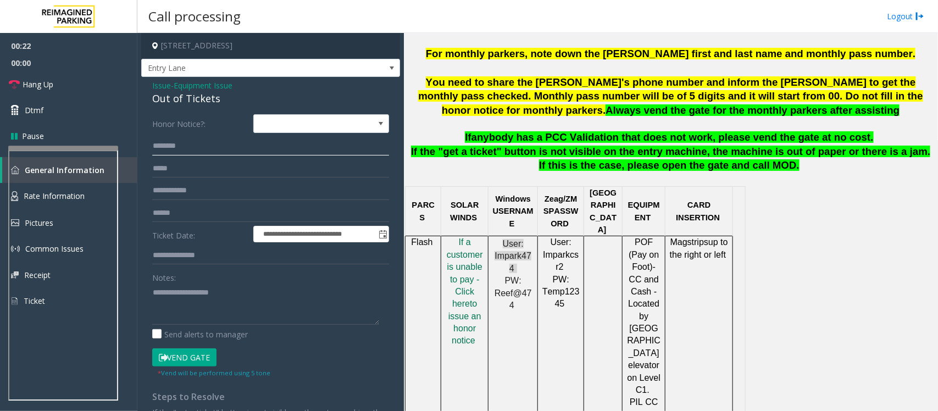
scroll to position [275, 0]
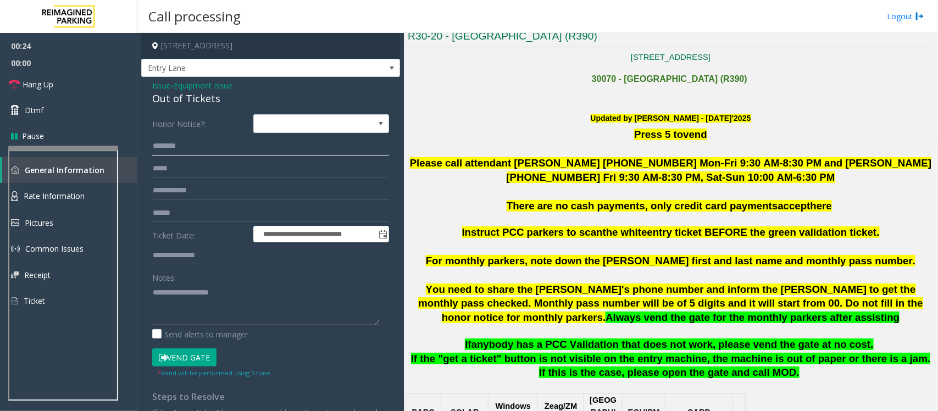
click at [198, 154] on input "text" at bounding box center [270, 146] width 237 height 19
click at [196, 152] on input "text" at bounding box center [270, 146] width 237 height 19
type input "*******"
click at [192, 356] on button "Vend Gate" at bounding box center [184, 358] width 64 height 19
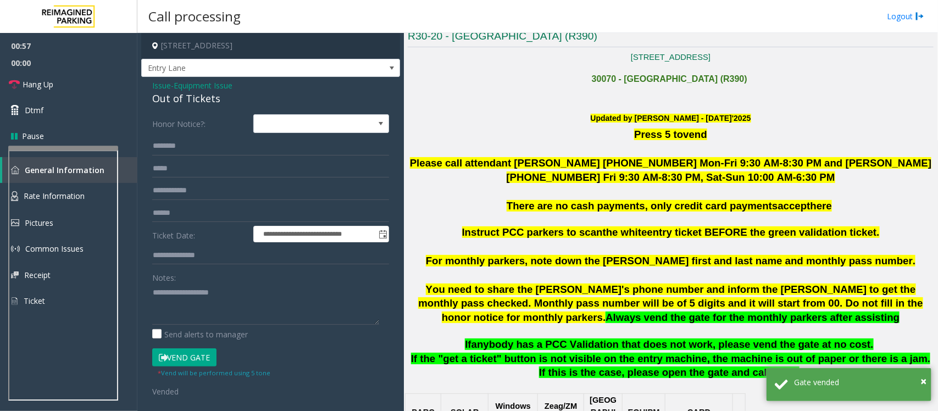
click at [200, 98] on div "Out of Tickets" at bounding box center [270, 98] width 237 height 15
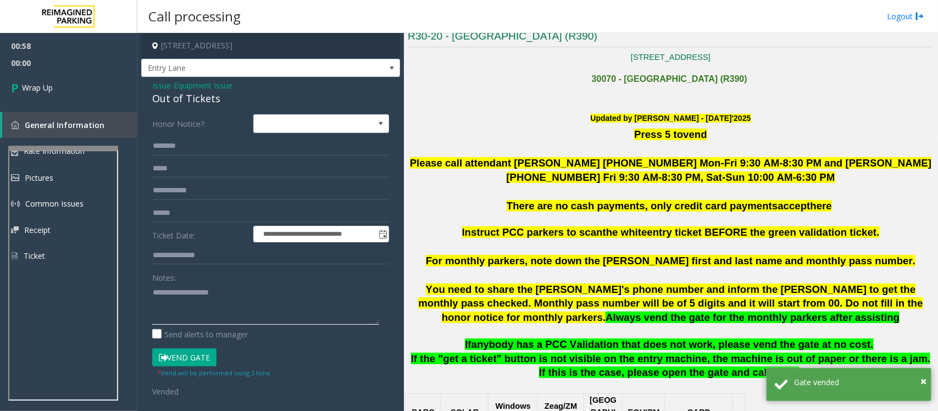
click at [199, 311] on textarea at bounding box center [265, 304] width 227 height 41
paste textarea "**********"
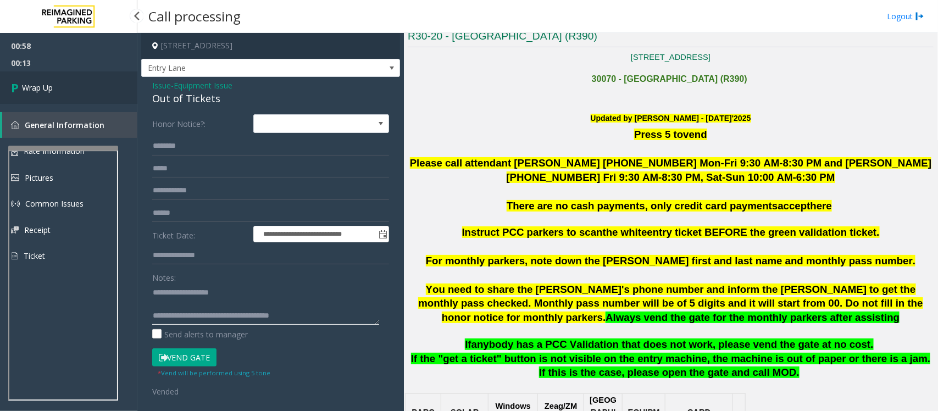
type textarea "**********"
click at [32, 80] on link "Wrap Up" at bounding box center [68, 87] width 137 height 32
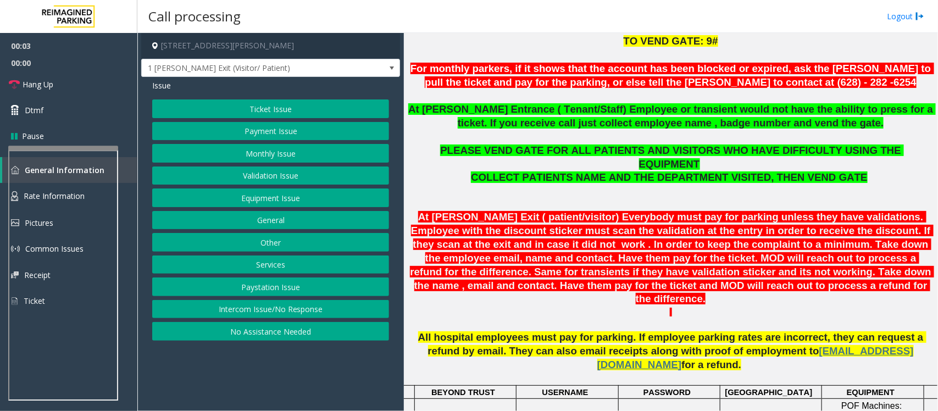
scroll to position [268, 0]
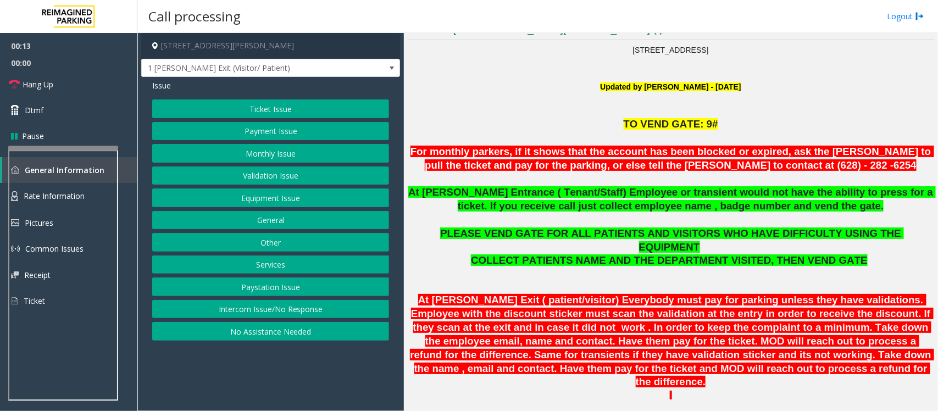
click at [269, 108] on button "Ticket Issue" at bounding box center [270, 108] width 237 height 19
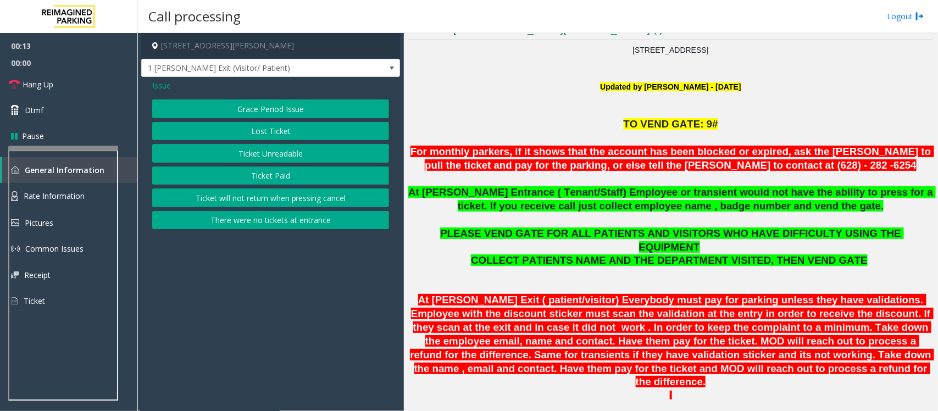
click at [270, 128] on button "Lost Ticket" at bounding box center [270, 131] width 237 height 19
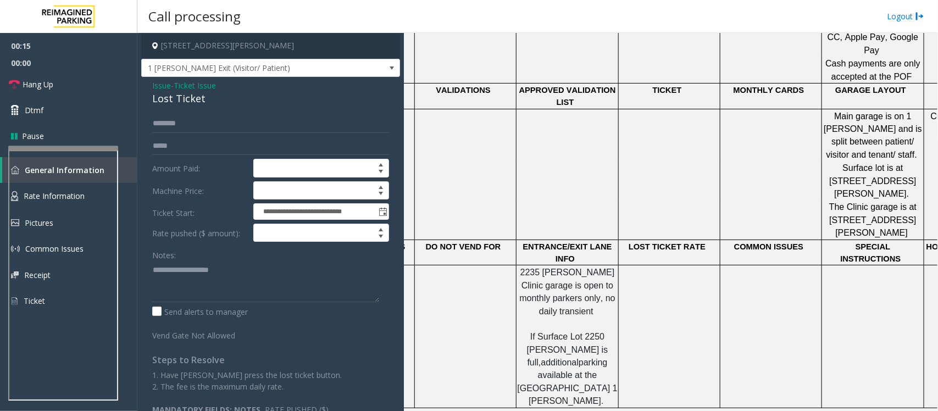
scroll to position [1161, 0]
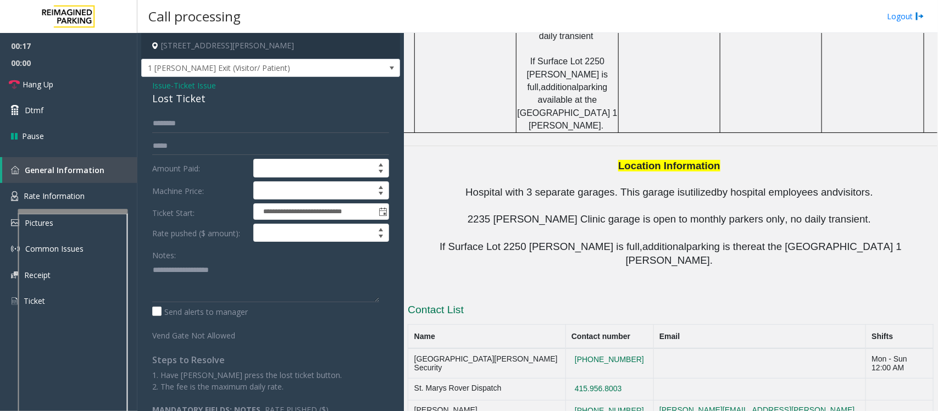
click at [89, 211] on div at bounding box center [73, 211] width 110 height 4
click at [80, 207] on link "Rate Information" at bounding box center [68, 196] width 137 height 27
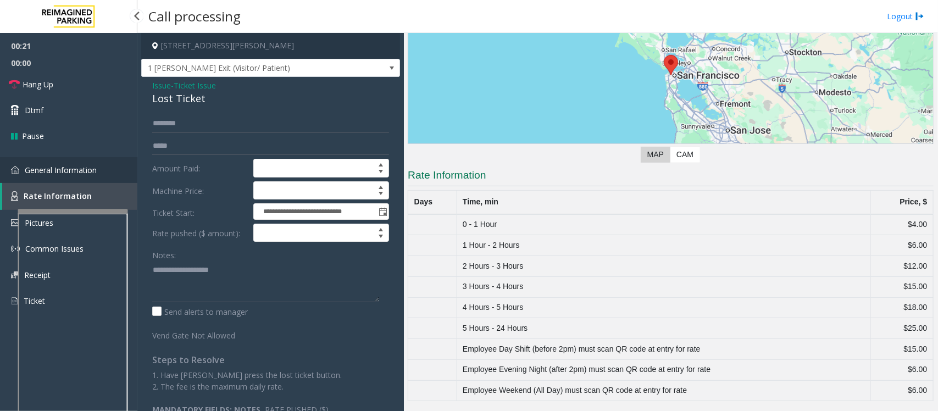
click at [119, 163] on link "General Information" at bounding box center [68, 170] width 137 height 26
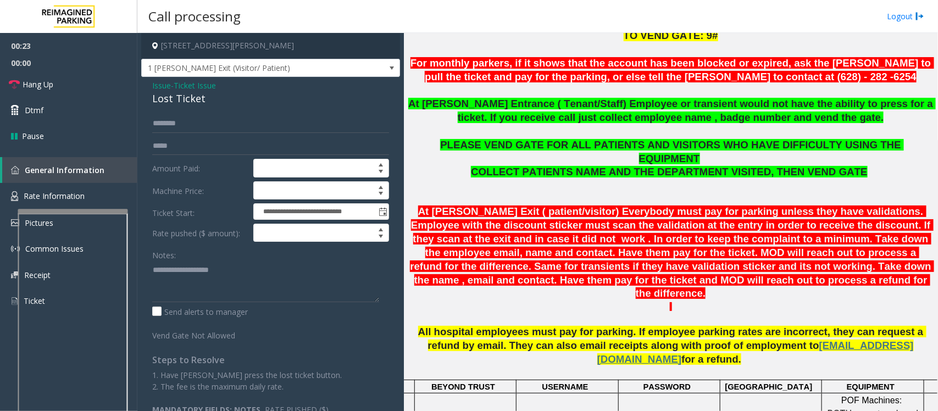
scroll to position [351, 0]
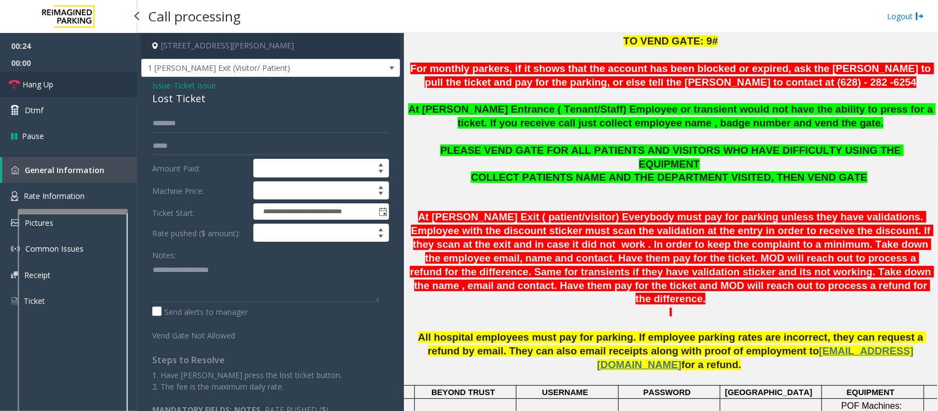
click at [62, 91] on link "Hang Up" at bounding box center [68, 84] width 137 height 26
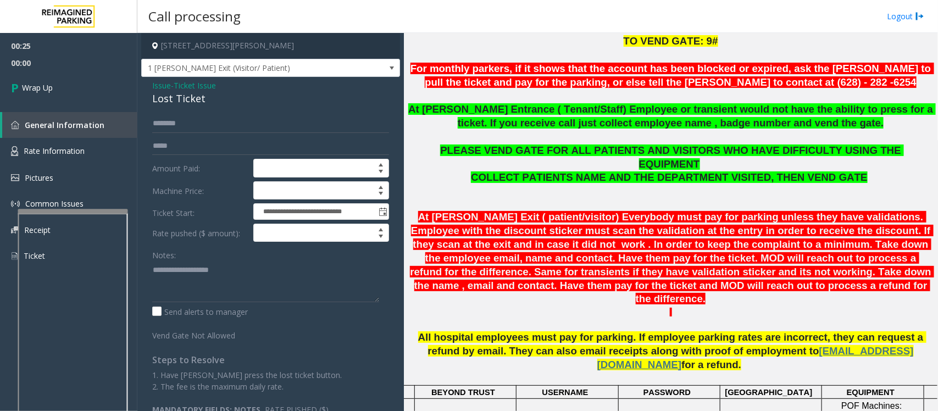
click at [186, 103] on div "Lost Ticket" at bounding box center [270, 98] width 237 height 15
click at [194, 276] on textarea at bounding box center [265, 281] width 227 height 41
paste textarea "**********"
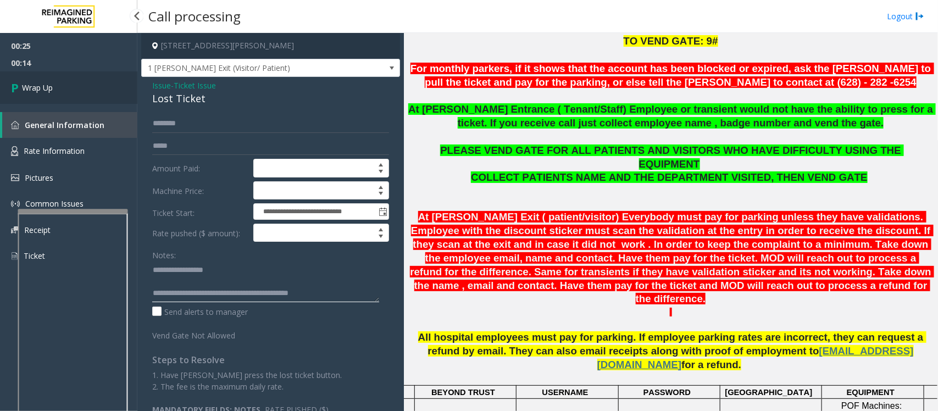
type textarea "**********"
click at [37, 86] on span "Wrap Up" at bounding box center [37, 88] width 31 height 12
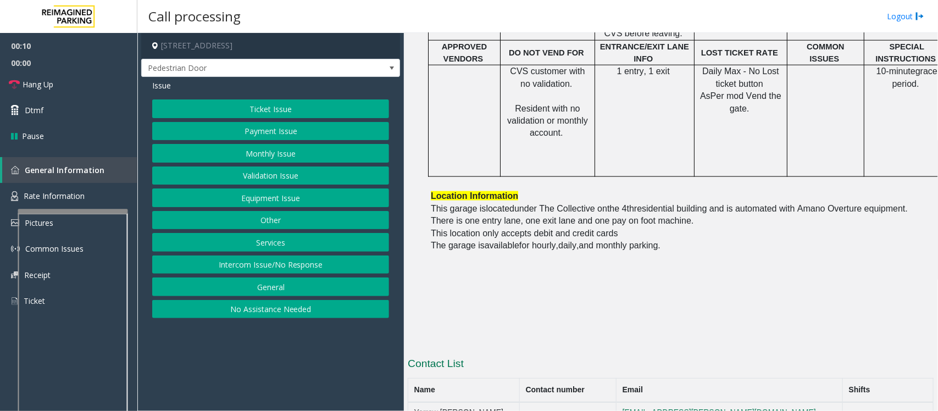
scroll to position [933, 0]
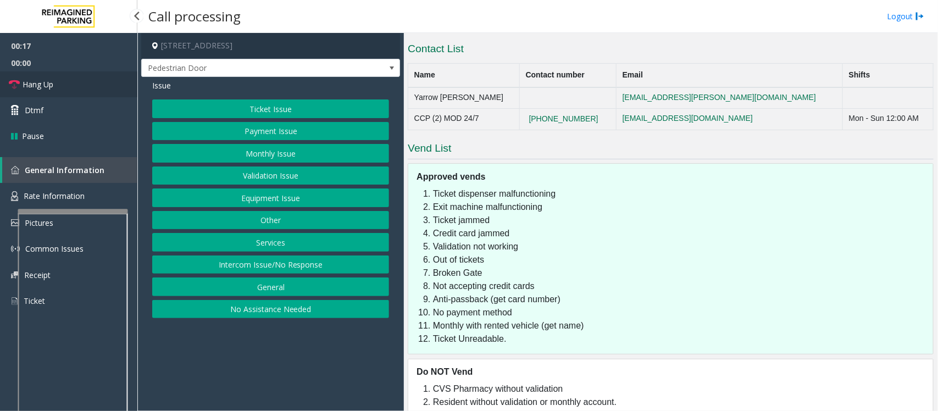
click at [23, 95] on link "Hang Up" at bounding box center [68, 84] width 137 height 26
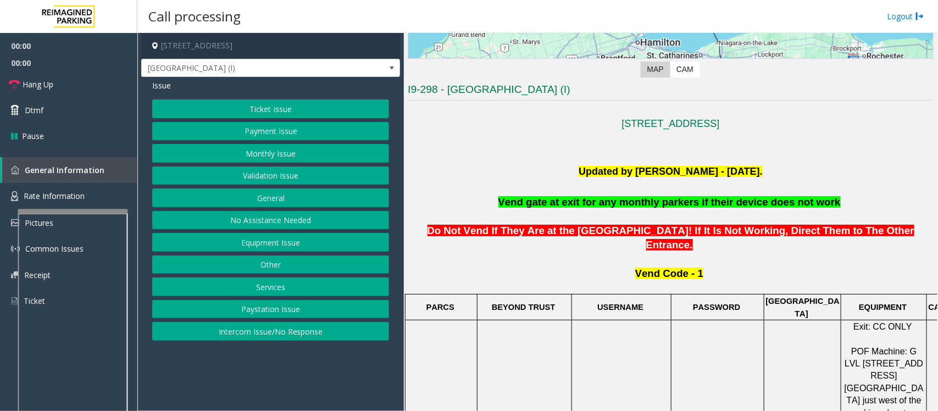
scroll to position [206, 0]
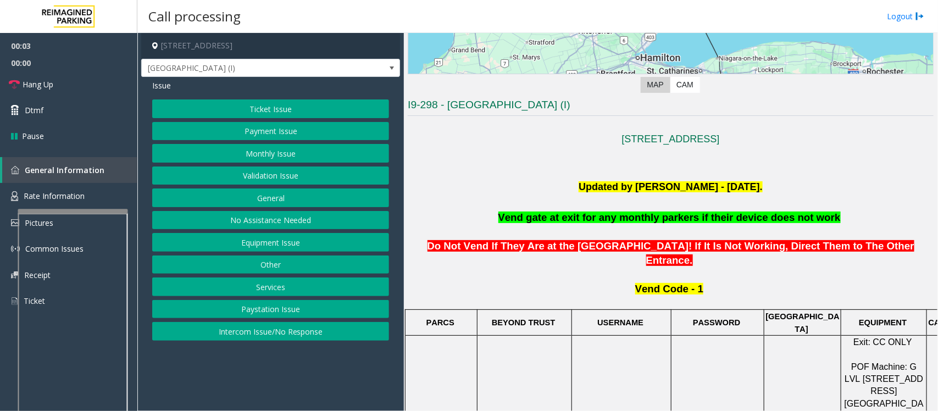
click at [289, 152] on button "Monthly Issue" at bounding box center [270, 153] width 237 height 19
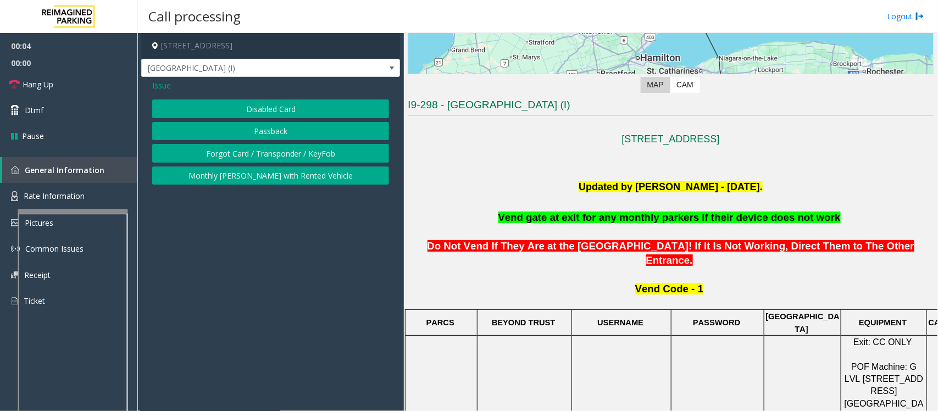
click at [237, 106] on button "Disabled Card" at bounding box center [270, 108] width 237 height 19
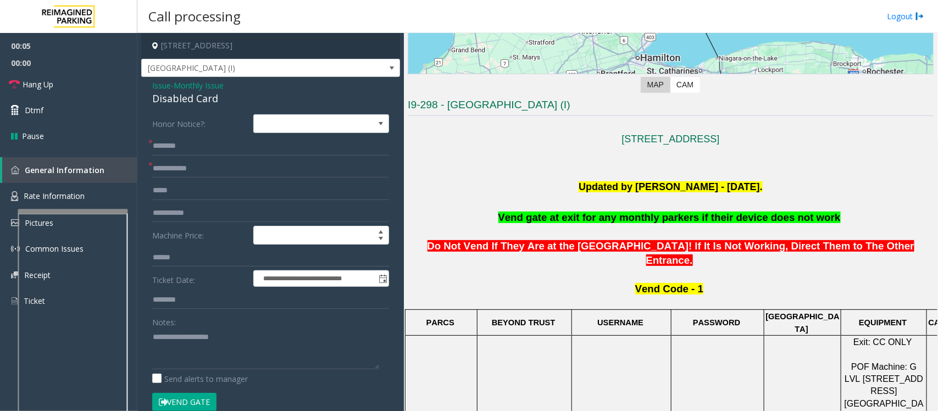
scroll to position [275, 0]
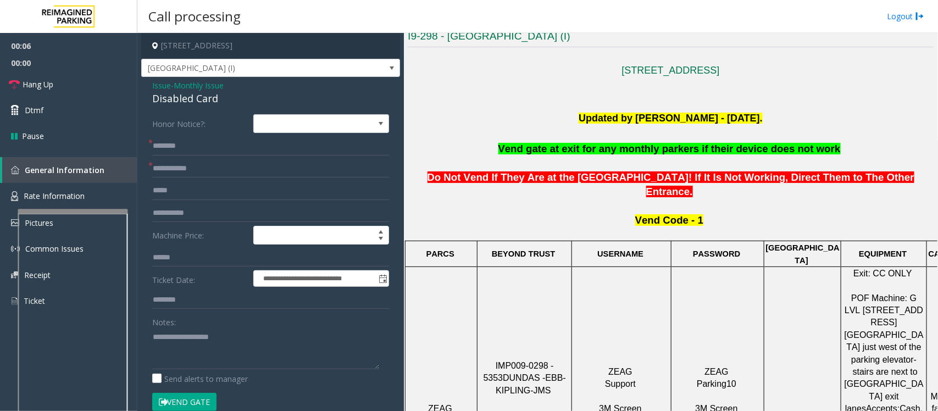
click at [211, 86] on span "Monthly Issue" at bounding box center [199, 86] width 50 height 12
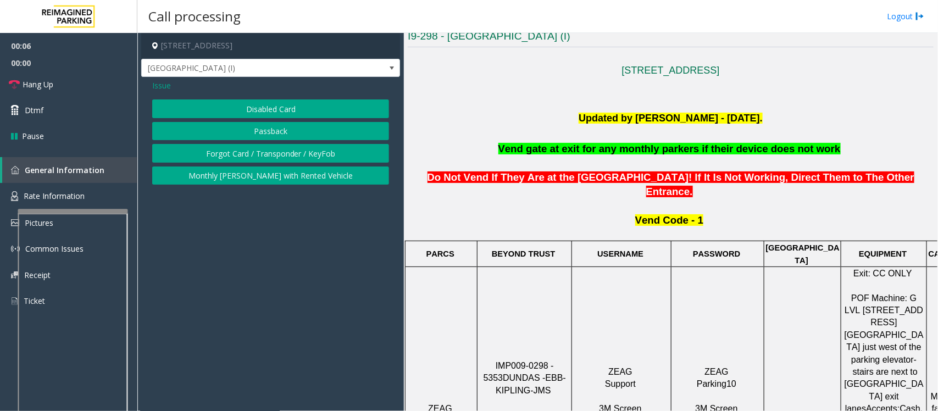
click at [242, 157] on button "Forgot Card / Transponder / KeyFob" at bounding box center [270, 153] width 237 height 19
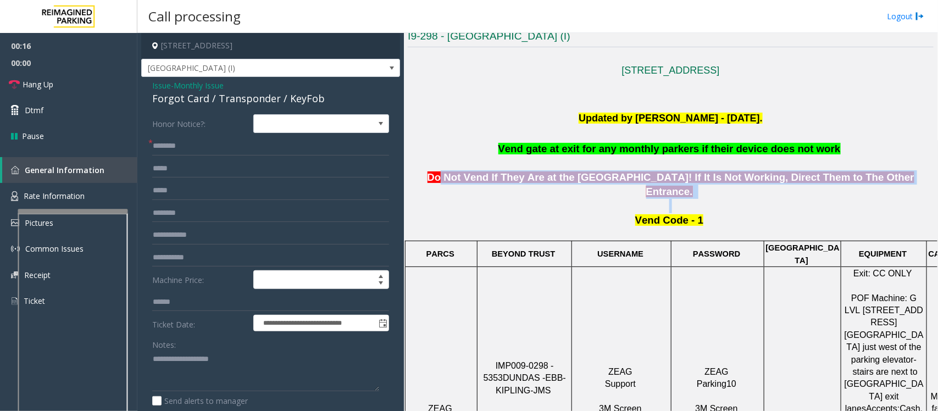
drag, startPoint x: 433, startPoint y: 180, endPoint x: 888, endPoint y: 188, distance: 455.8
click at [888, 199] on p at bounding box center [671, 206] width 526 height 14
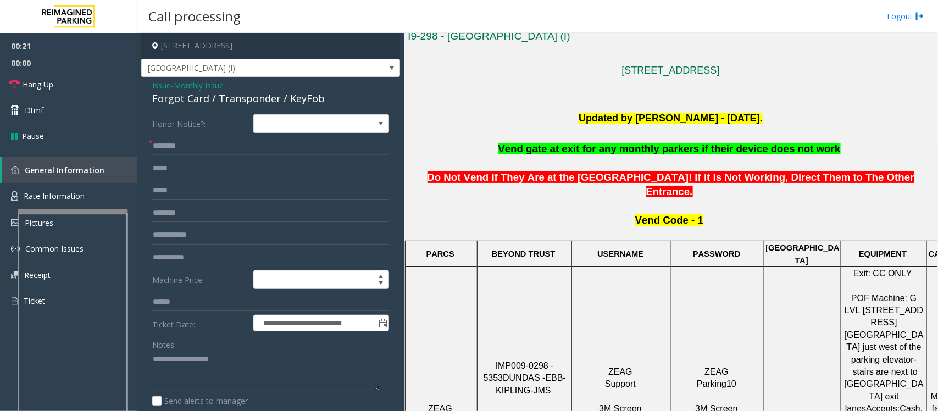
click at [166, 150] on input "text" at bounding box center [270, 146] width 237 height 19
type input "*"
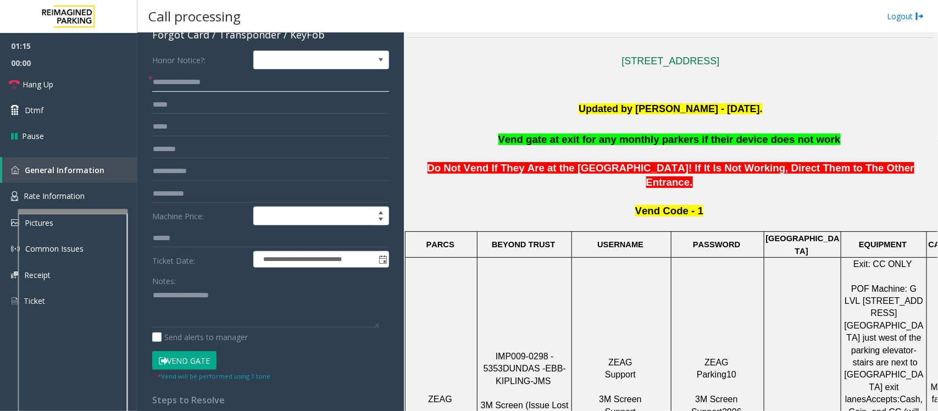
scroll to position [0, 0]
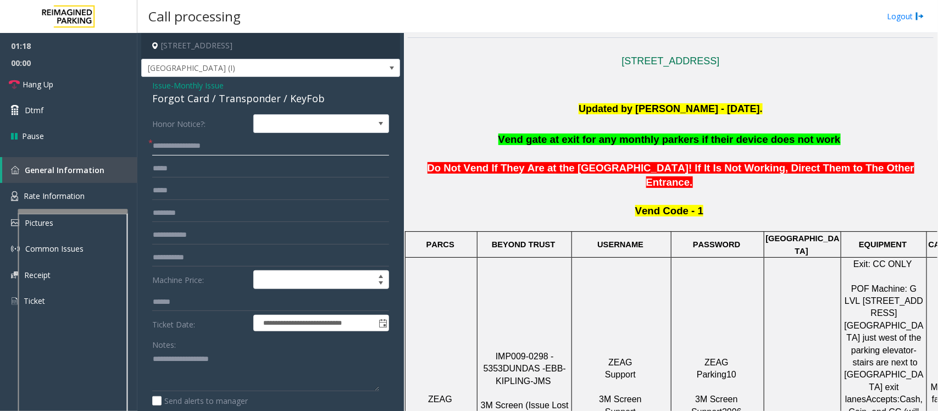
click at [200, 149] on input "**********" at bounding box center [270, 146] width 237 height 19
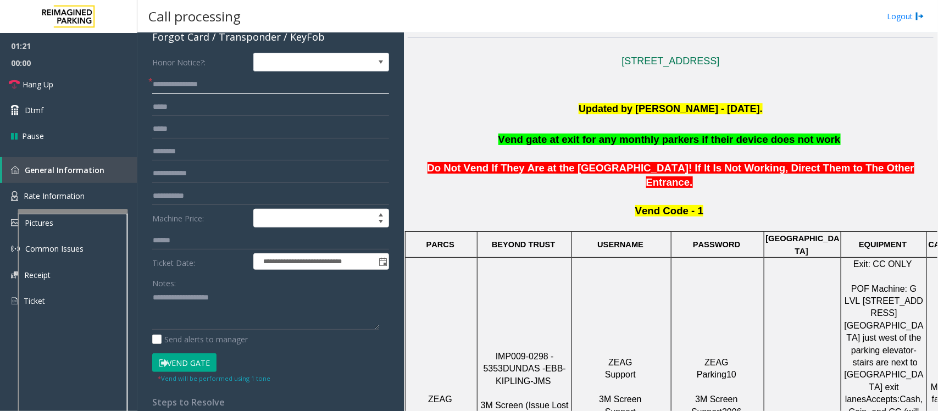
scroll to position [212, 0]
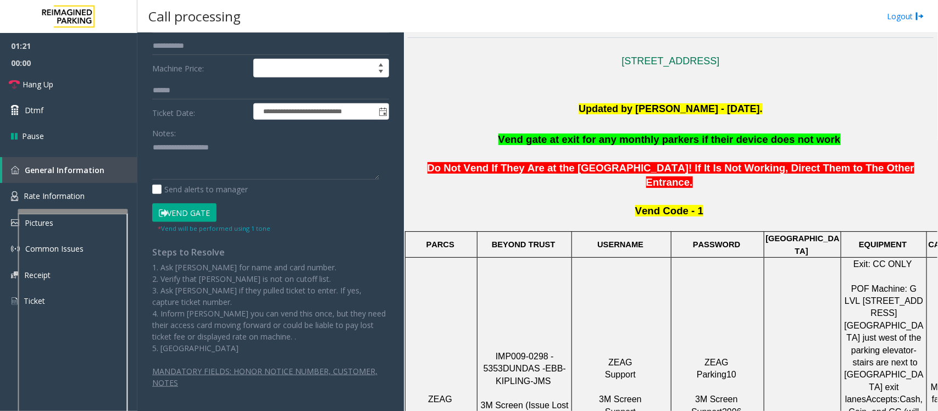
type input "**********"
click at [183, 215] on button "Vend Gate" at bounding box center [184, 212] width 64 height 19
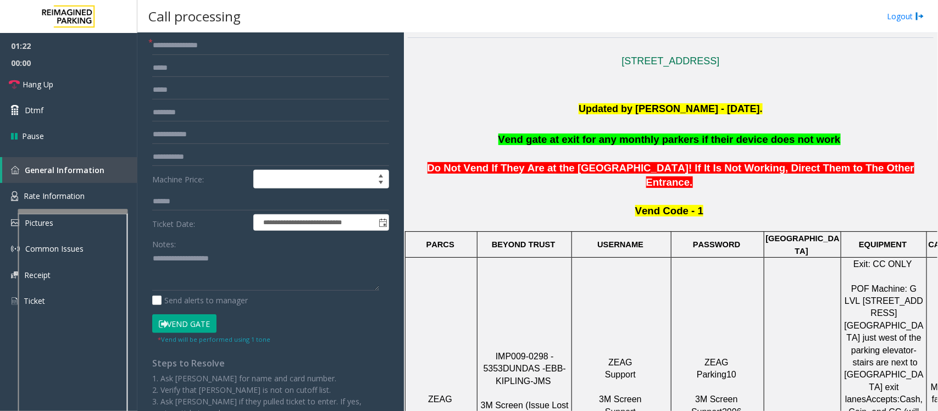
scroll to position [0, 0]
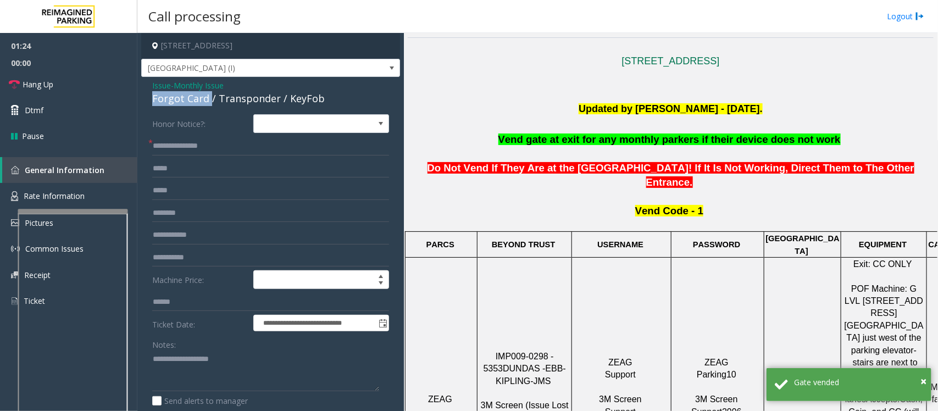
drag, startPoint x: 210, startPoint y: 98, endPoint x: 154, endPoint y: 99, distance: 56.1
click at [154, 99] on div "Forgot Card / Transponder / KeyFob" at bounding box center [270, 98] width 237 height 15
click at [194, 363] on textarea at bounding box center [265, 371] width 227 height 41
paste textarea "**********"
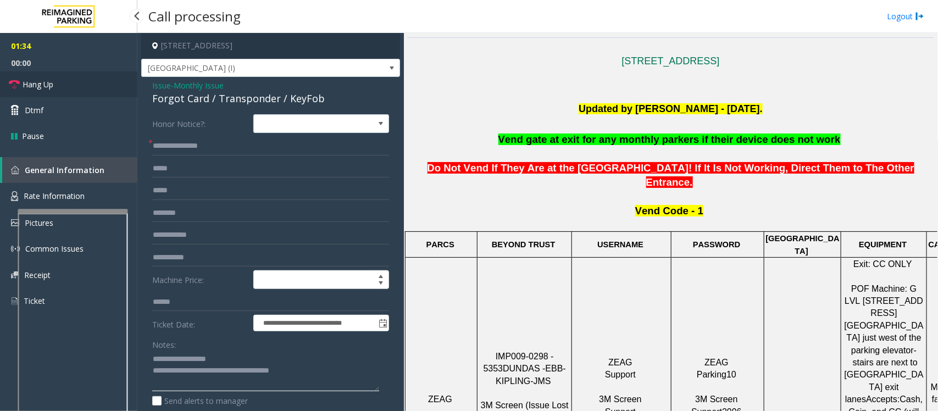
type textarea "**********"
click at [25, 78] on link "Hang Up" at bounding box center [68, 84] width 137 height 26
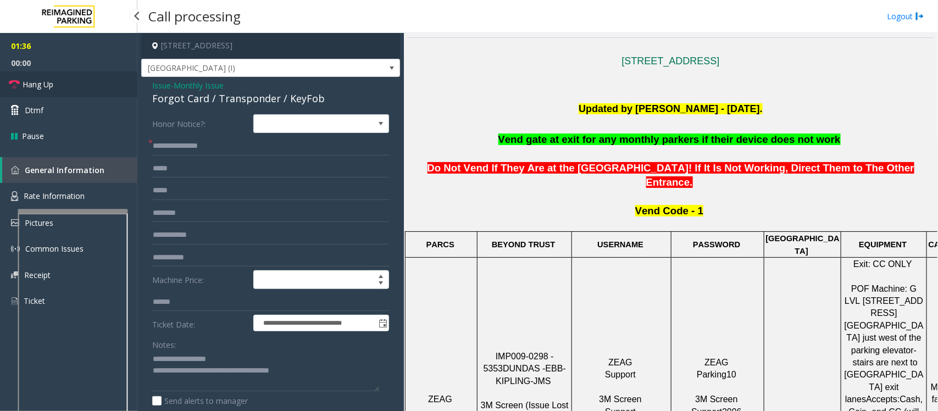
click at [25, 78] on link "Hang Up" at bounding box center [68, 84] width 137 height 26
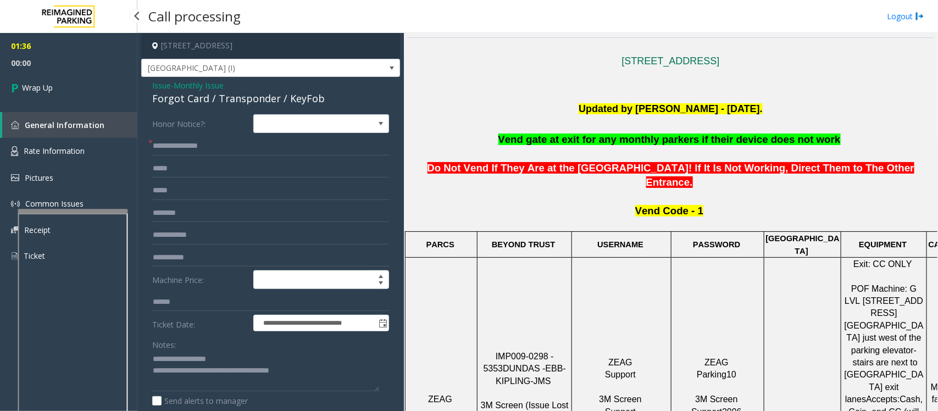
click at [25, 78] on link "Wrap Up" at bounding box center [68, 87] width 137 height 32
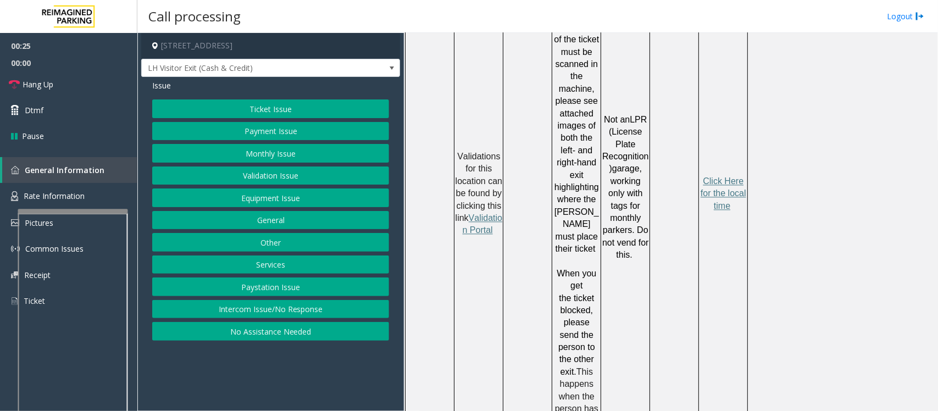
scroll to position [893, 0]
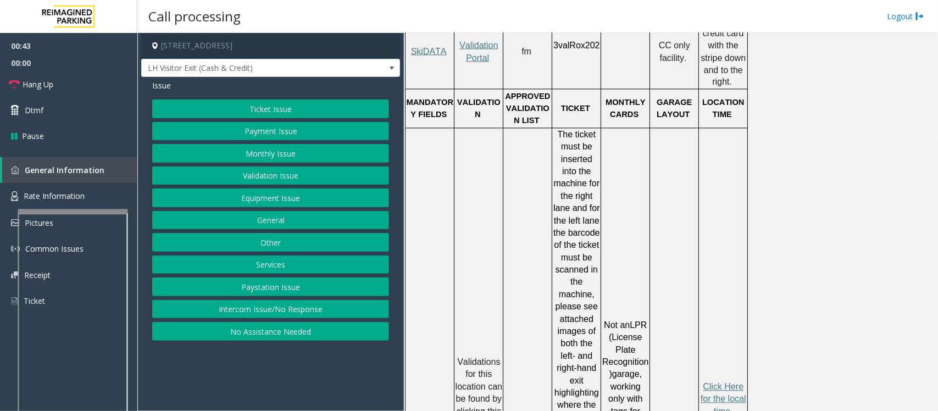
click at [290, 107] on button "Ticket Issue" at bounding box center [270, 108] width 237 height 19
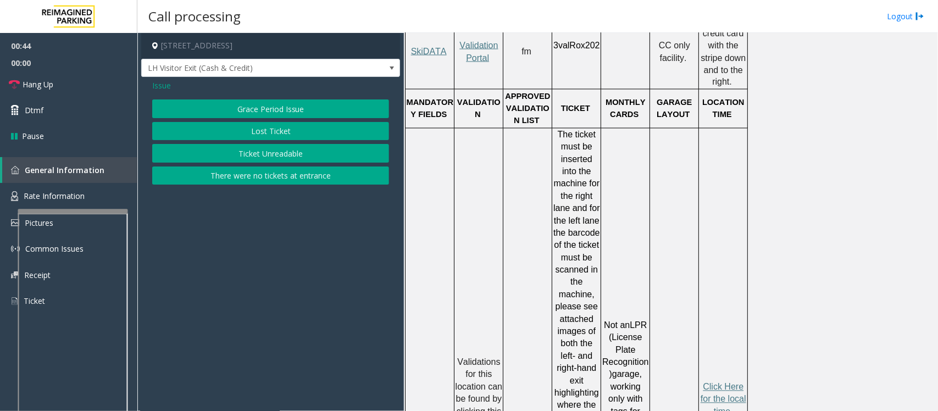
click at [270, 154] on button "Ticket Unreadable" at bounding box center [270, 153] width 237 height 19
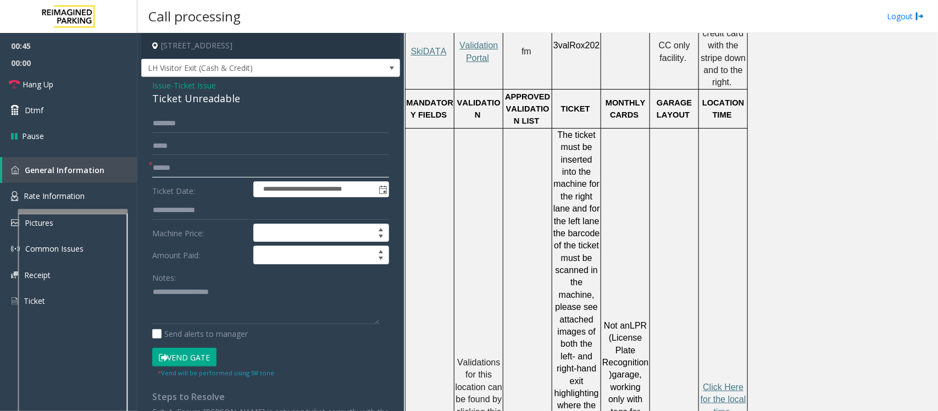
click at [181, 163] on input "text" at bounding box center [270, 168] width 237 height 19
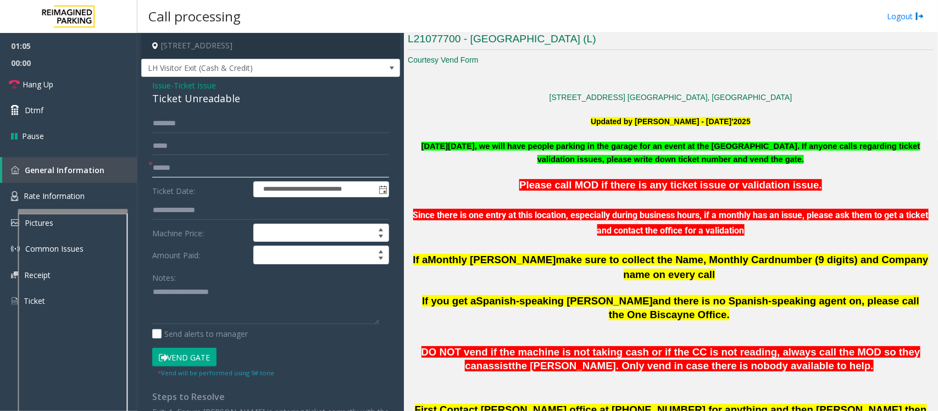
scroll to position [275, 0]
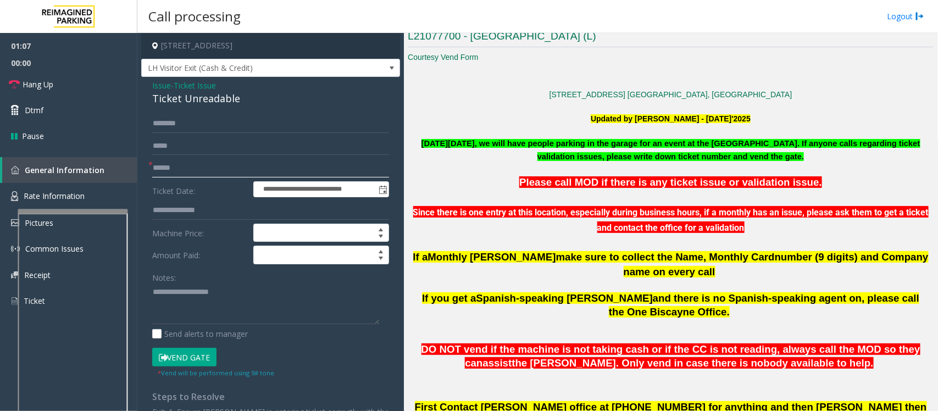
click at [183, 161] on input "text" at bounding box center [270, 168] width 237 height 19
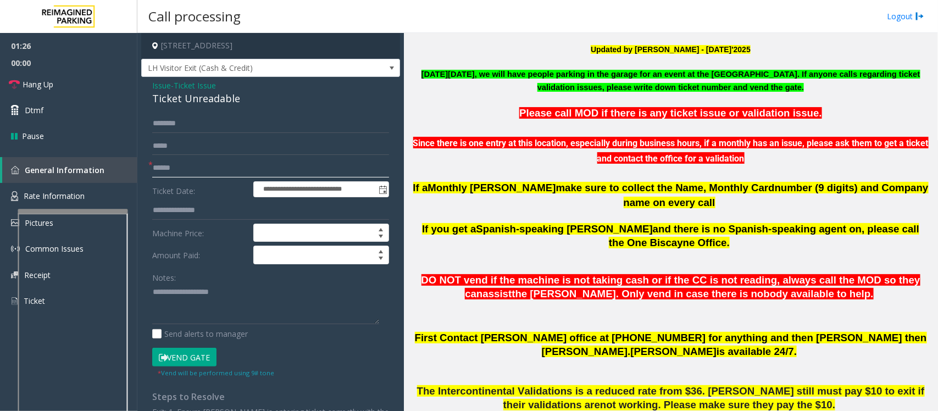
scroll to position [127, 0]
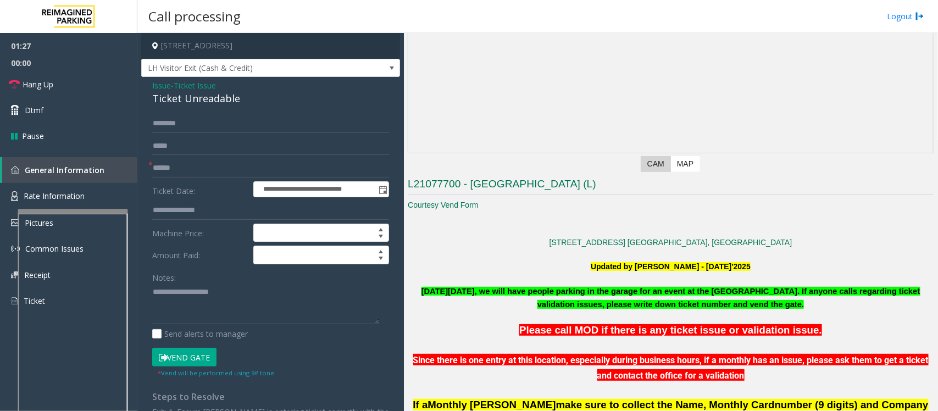
click at [156, 84] on span "Issue" at bounding box center [161, 86] width 19 height 12
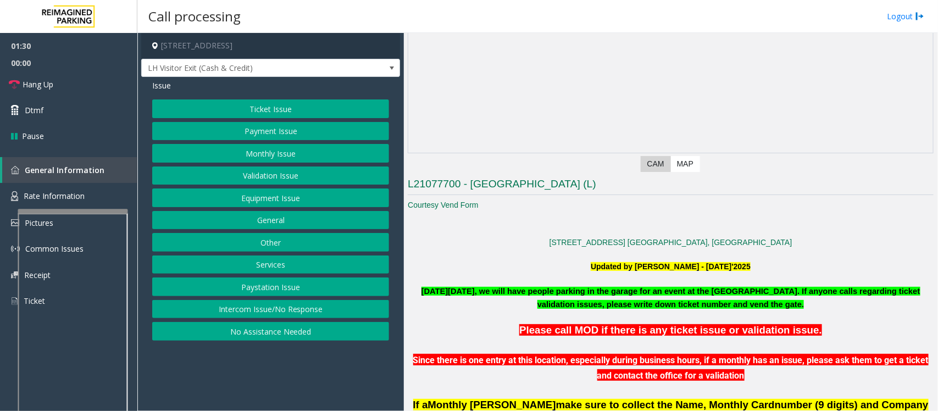
click at [269, 188] on div "Ticket Issue Payment Issue Monthly Issue Validation Issue Equipment Issue Gener…" at bounding box center [270, 219] width 237 height 241
click at [272, 191] on button "Equipment Issue" at bounding box center [270, 198] width 237 height 19
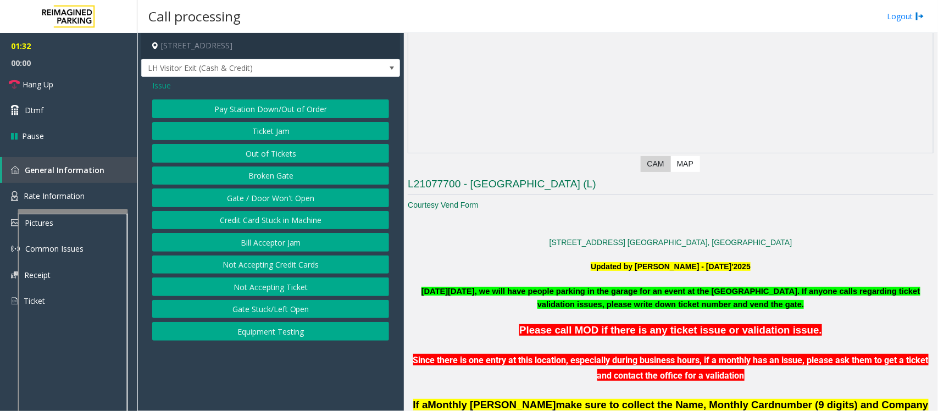
click at [276, 135] on button "Ticket Jam" at bounding box center [270, 131] width 237 height 19
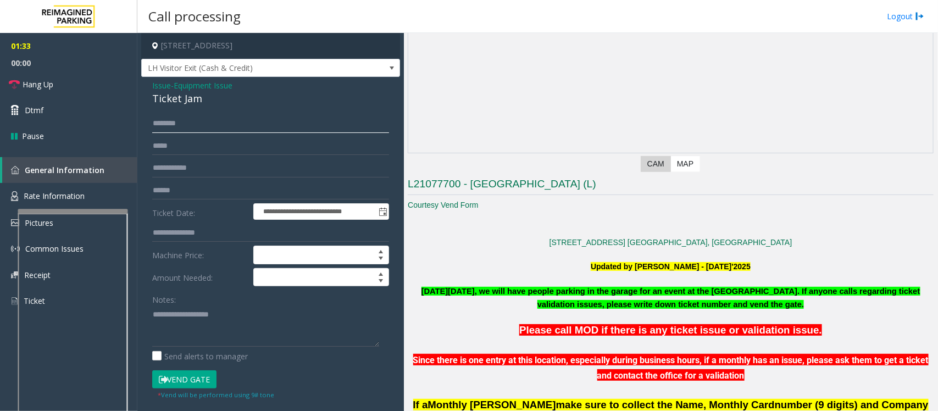
click at [190, 125] on input "text" at bounding box center [270, 123] width 237 height 19
type input "*******"
drag, startPoint x: 161, startPoint y: 111, endPoint x: 152, endPoint y: 124, distance: 15.1
drag, startPoint x: 152, startPoint y: 124, endPoint x: 374, endPoint y: 140, distance: 222.7
click at [374, 140] on input "text" at bounding box center [270, 146] width 237 height 19
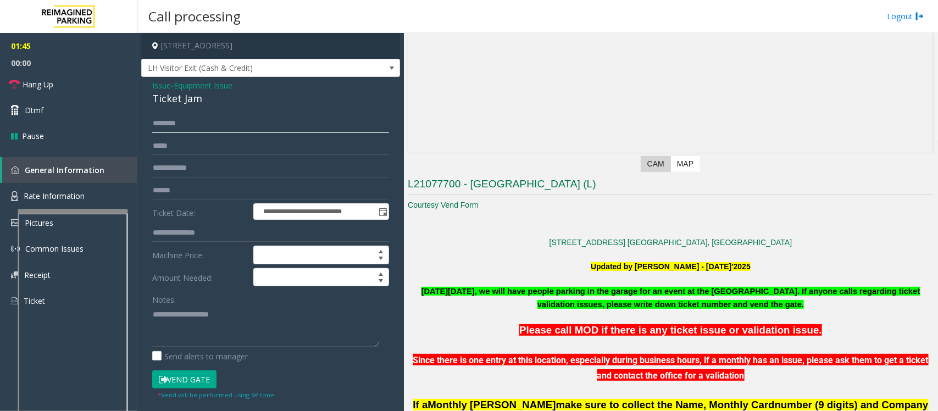
drag, startPoint x: 165, startPoint y: 124, endPoint x: 158, endPoint y: 125, distance: 7.2
click at [158, 125] on input "*******" at bounding box center [270, 123] width 237 height 19
click at [204, 126] on input "*******" at bounding box center [270, 123] width 237 height 19
click at [176, 98] on div "Ticket Jam" at bounding box center [270, 98] width 237 height 15
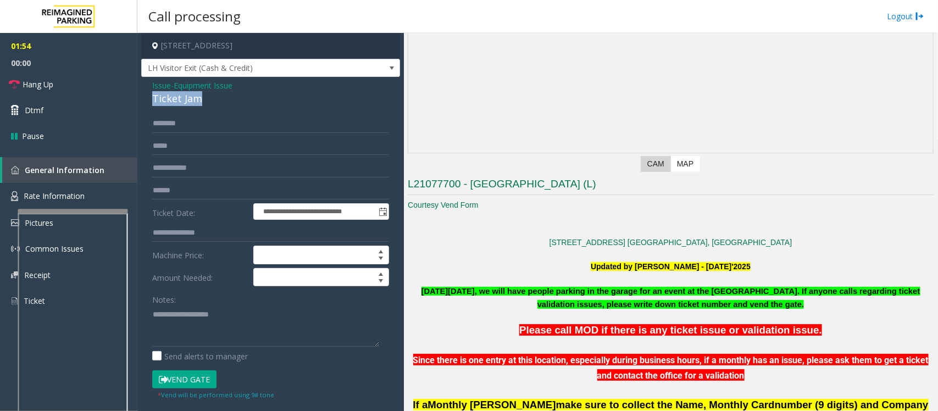
click at [176, 98] on div "Ticket Jam" at bounding box center [270, 98] width 237 height 15
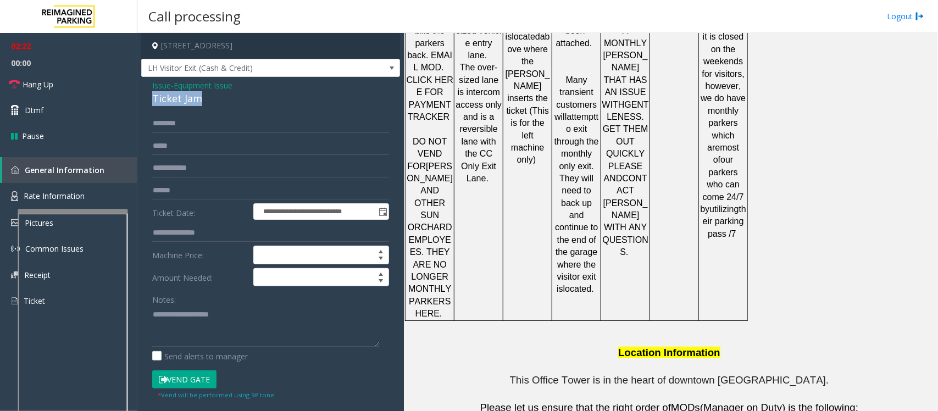
scroll to position [1226, 0]
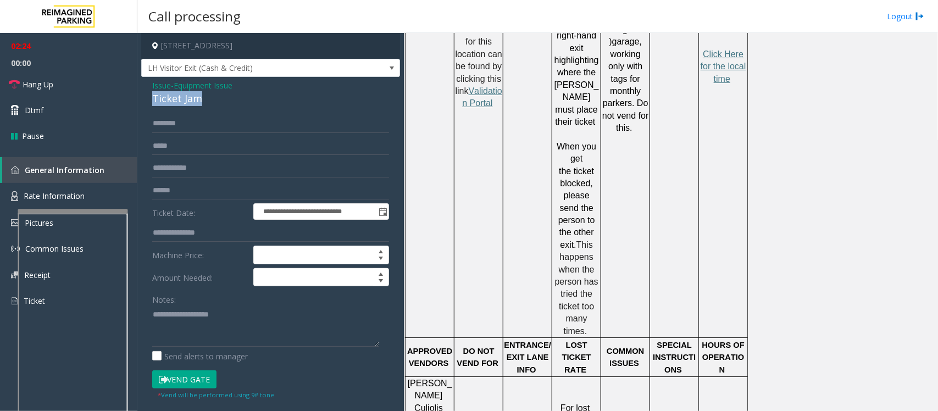
click at [189, 375] on button "Vend Gate" at bounding box center [184, 380] width 64 height 19
click at [181, 329] on textarea at bounding box center [265, 326] width 227 height 41
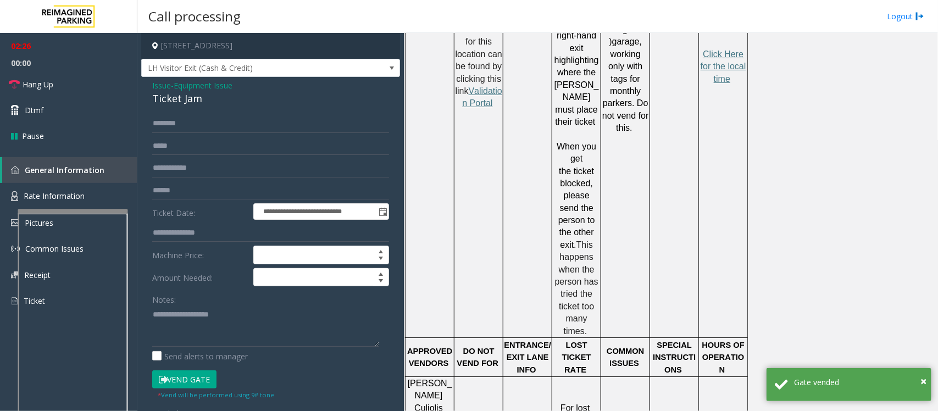
click at [182, 101] on div "Ticket Jam" at bounding box center [270, 98] width 237 height 15
click at [198, 329] on textarea at bounding box center [265, 326] width 227 height 41
paste textarea "**********"
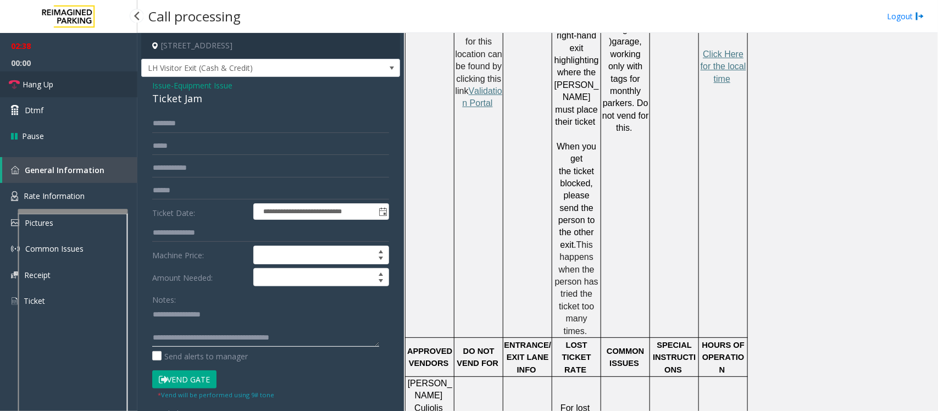
type textarea "**********"
click at [29, 95] on link "Hang Up" at bounding box center [68, 84] width 137 height 26
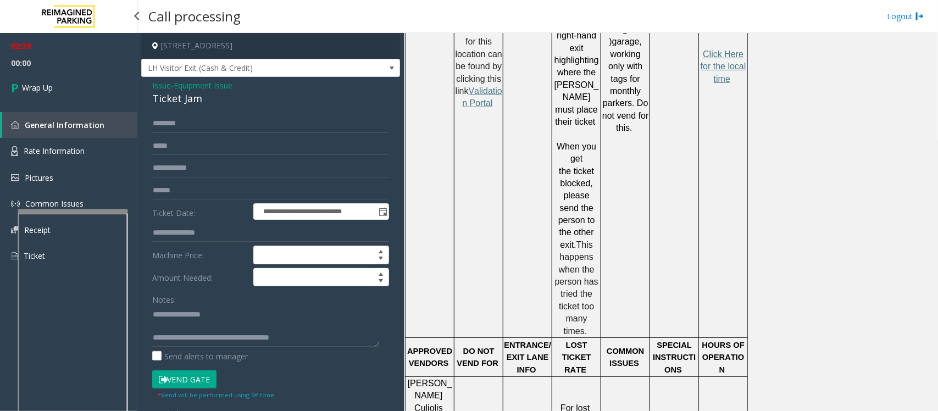
click at [29, 95] on link "Wrap Up" at bounding box center [68, 87] width 137 height 32
click at [29, 95] on div "02:39 00:00 Wrap Up General Information Rate Information Pictures Common Issues…" at bounding box center [68, 238] width 137 height 411
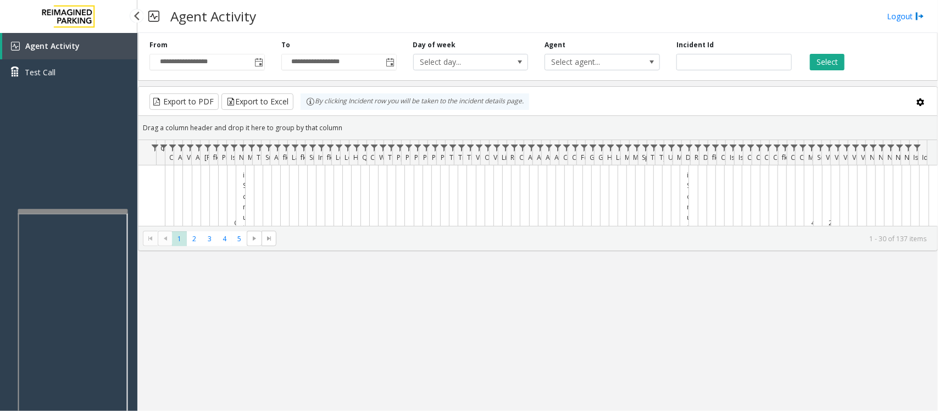
click at [29, 95] on div "Agent Activity Test Call" at bounding box center [68, 238] width 137 height 411
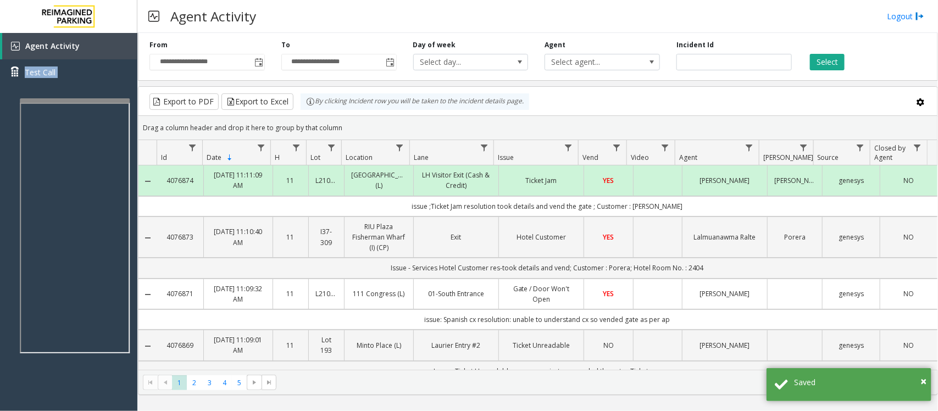
click at [94, 99] on div at bounding box center [75, 100] width 110 height 4
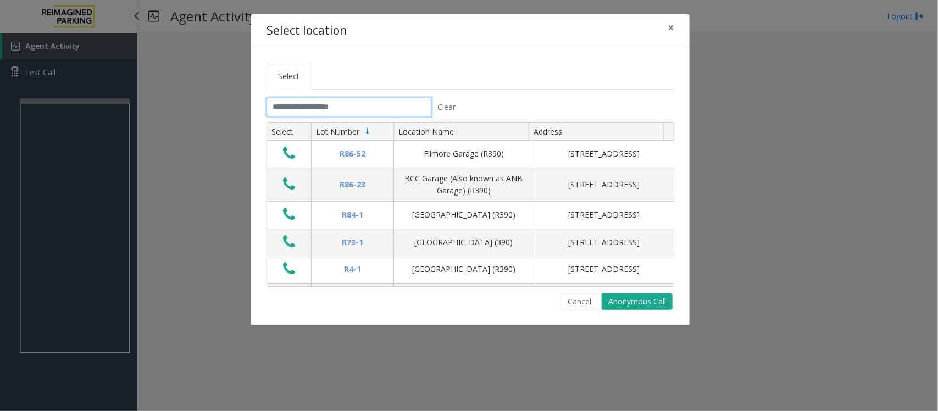
click at [356, 111] on input "text" at bounding box center [349, 107] width 165 height 19
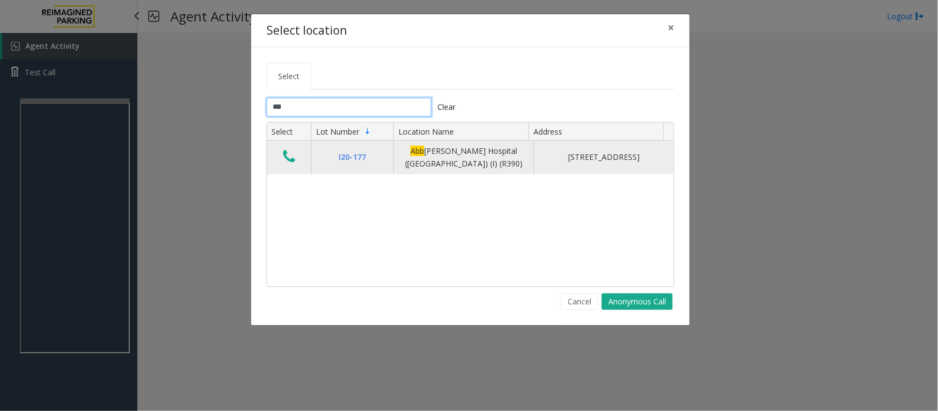
type input "***"
click at [288, 157] on icon "Data table" at bounding box center [289, 156] width 12 height 15
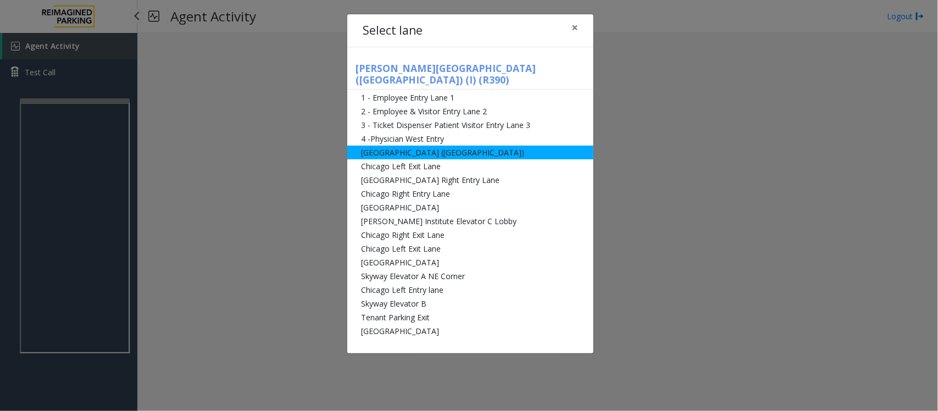
click at [384, 146] on li "[GEOGRAPHIC_DATA] ([GEOGRAPHIC_DATA])" at bounding box center [470, 153] width 246 height 14
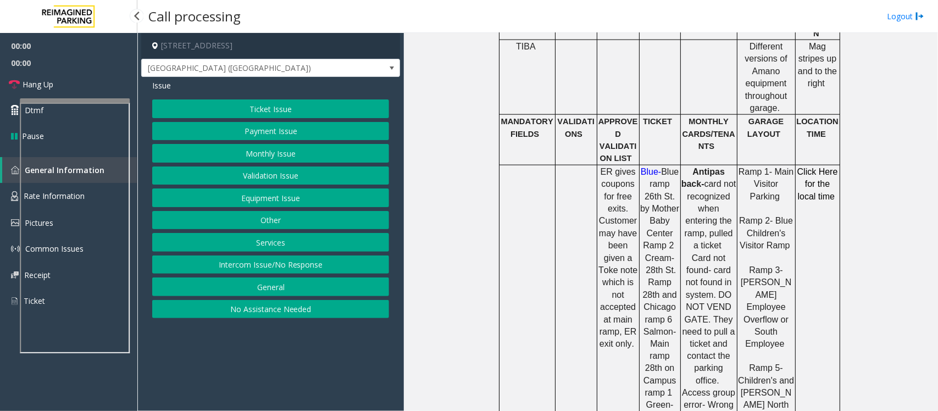
scroll to position [618, 0]
click at [273, 110] on button "Ticket Issue" at bounding box center [270, 108] width 237 height 19
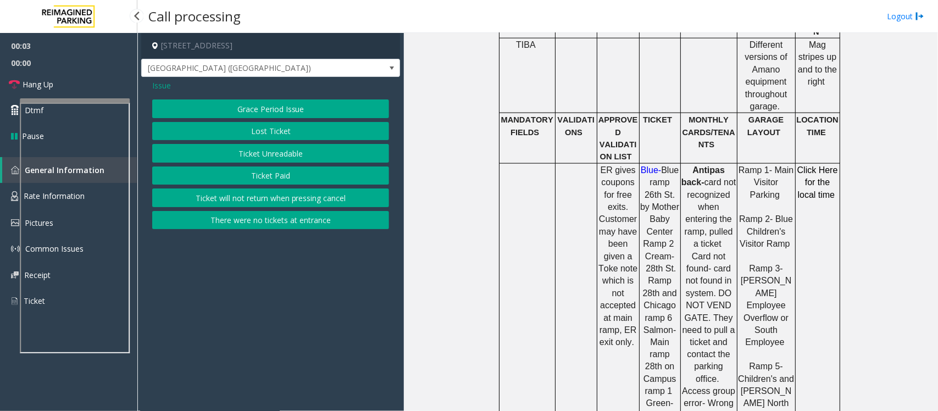
click at [284, 151] on button "Ticket Unreadable" at bounding box center [270, 153] width 237 height 19
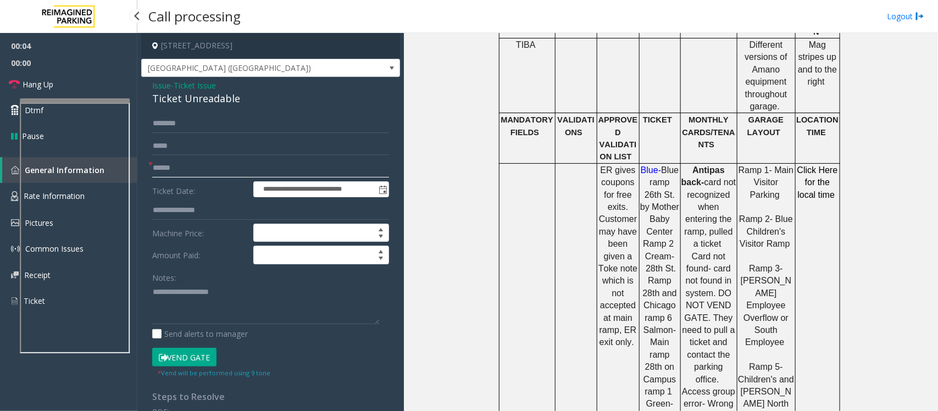
click at [247, 170] on input "text" at bounding box center [270, 168] width 237 height 19
type input "*"
type input "**"
click at [204, 356] on button "Vend Gate" at bounding box center [184, 357] width 64 height 19
click at [178, 99] on div "Ticket Unreadable" at bounding box center [270, 98] width 237 height 15
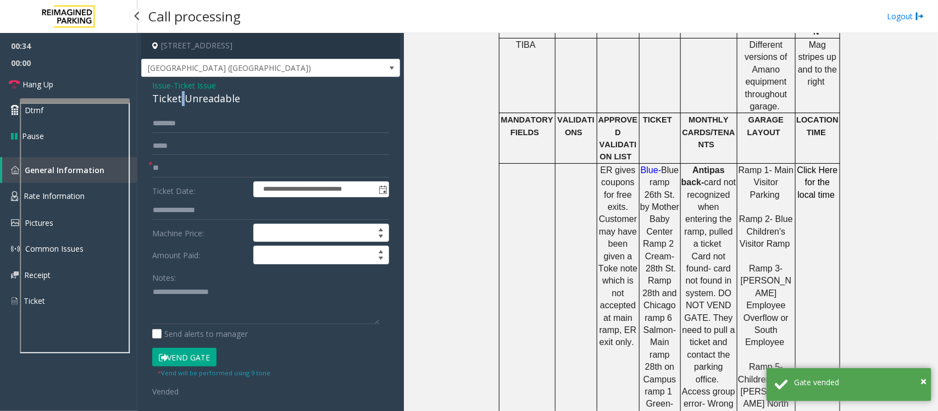
click at [178, 99] on div "Ticket Unreadable" at bounding box center [270, 98] width 237 height 15
copy div "Ticket Unreadable"
click at [212, 301] on textarea at bounding box center [265, 304] width 227 height 41
paste textarea "**********"
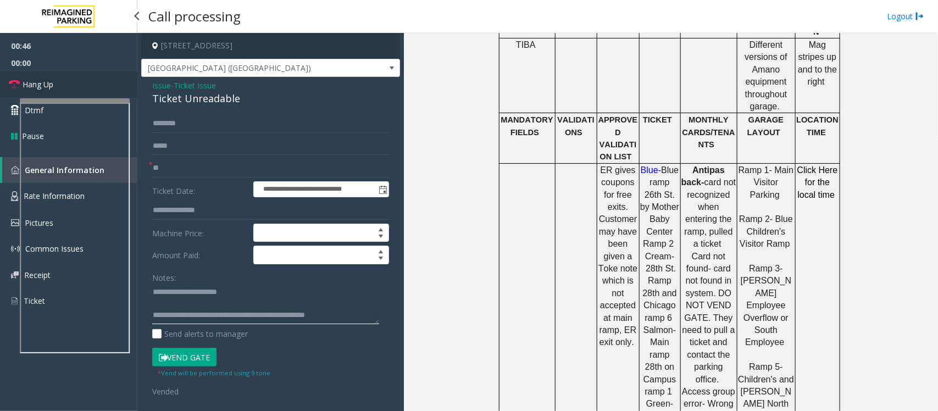
type textarea "**********"
click at [61, 89] on link "Hang Up" at bounding box center [68, 84] width 137 height 26
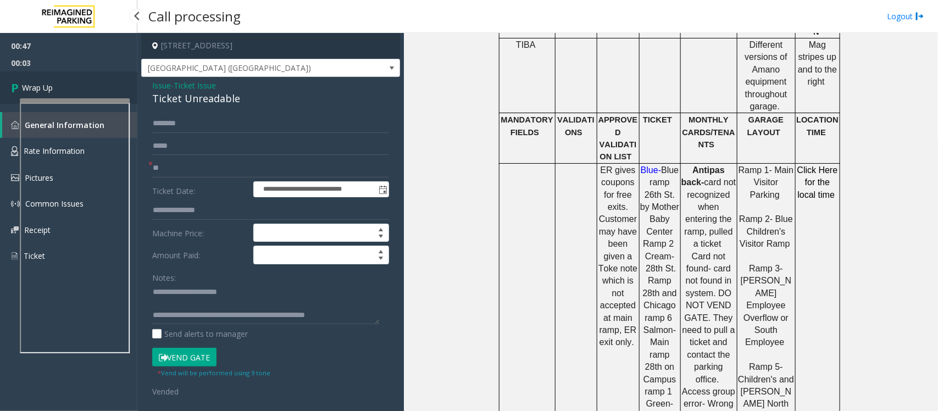
click at [61, 89] on link "Wrap Up" at bounding box center [68, 87] width 137 height 32
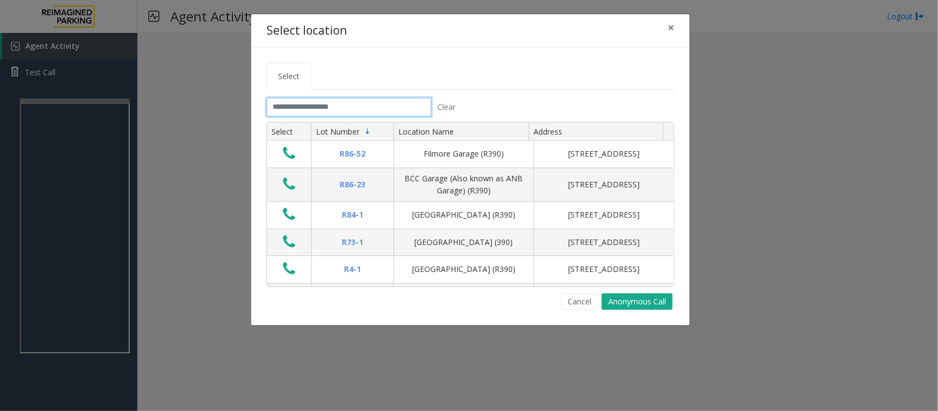
click at [292, 113] on input "text" at bounding box center [349, 107] width 165 height 19
click at [389, 108] on input "text" at bounding box center [349, 107] width 165 height 19
click at [672, 27] on span "×" at bounding box center [671, 27] width 7 height 15
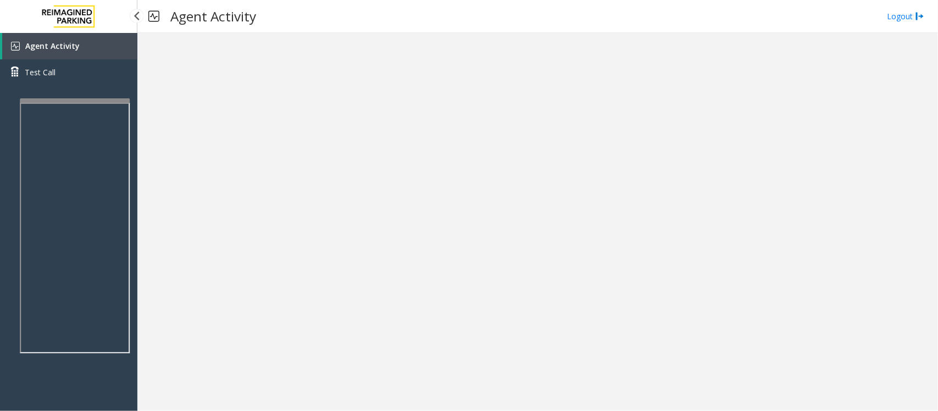
click at [27, 49] on span "Agent Activity" at bounding box center [52, 46] width 54 height 10
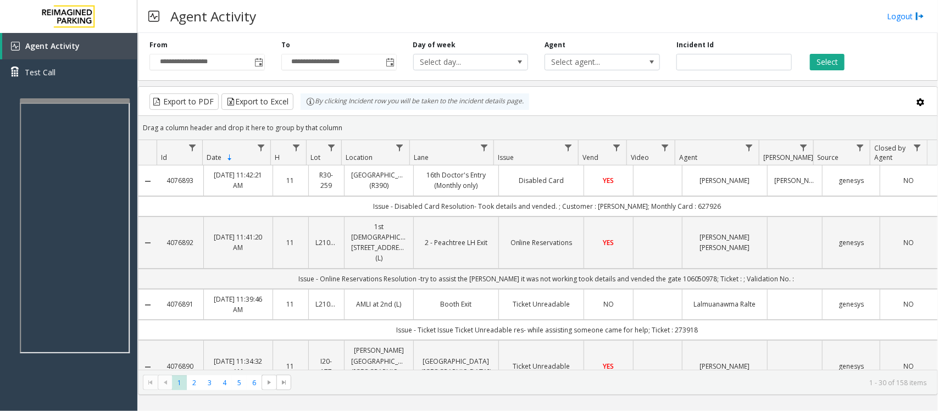
click at [538, 23] on div "Agent Activity Logout" at bounding box center [537, 16] width 801 height 33
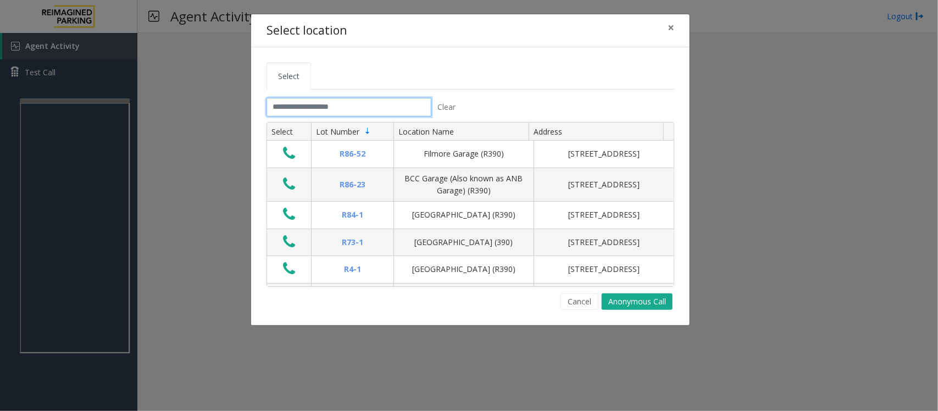
click at [369, 105] on input "text" at bounding box center [349, 107] width 165 height 19
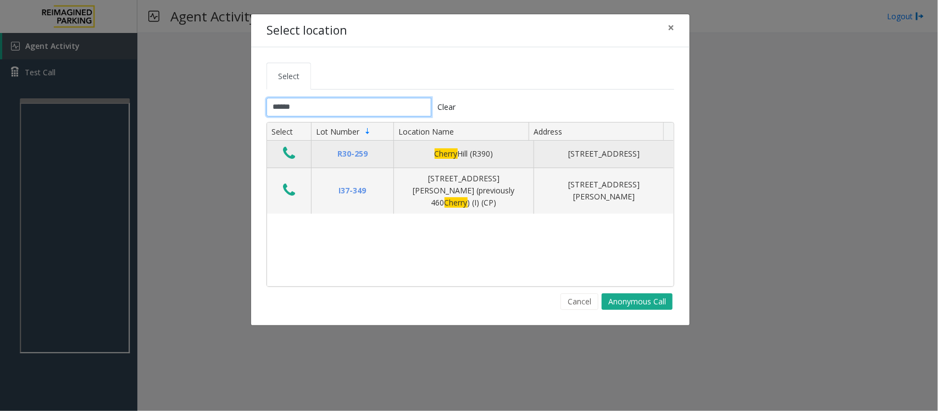
type input "******"
click at [289, 157] on icon "Data table" at bounding box center [289, 153] width 12 height 15
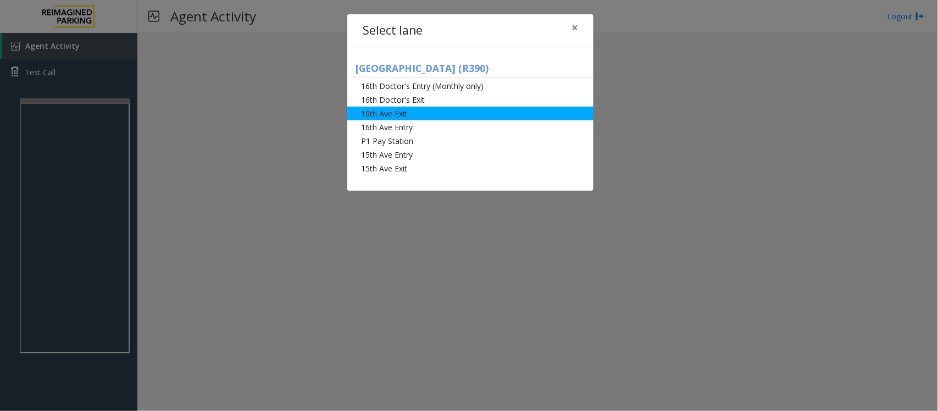
click at [413, 117] on li "16th Ave Exit" at bounding box center [470, 114] width 246 height 14
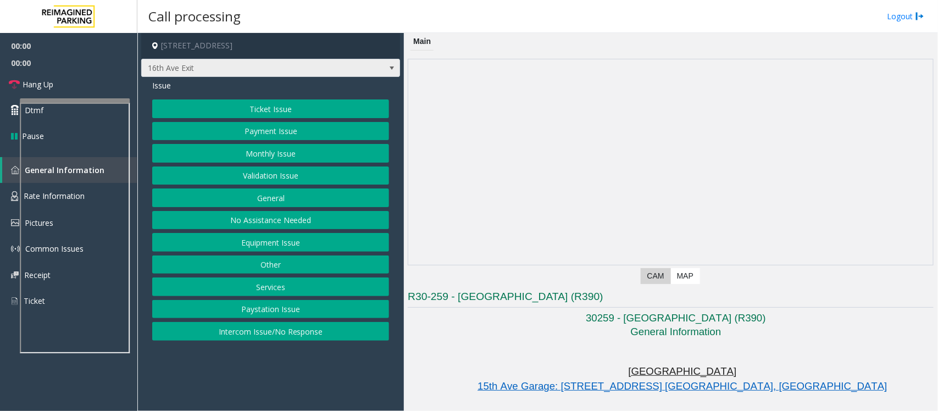
click at [244, 73] on span "16th Ave Exit" at bounding box center [245, 68] width 206 height 18
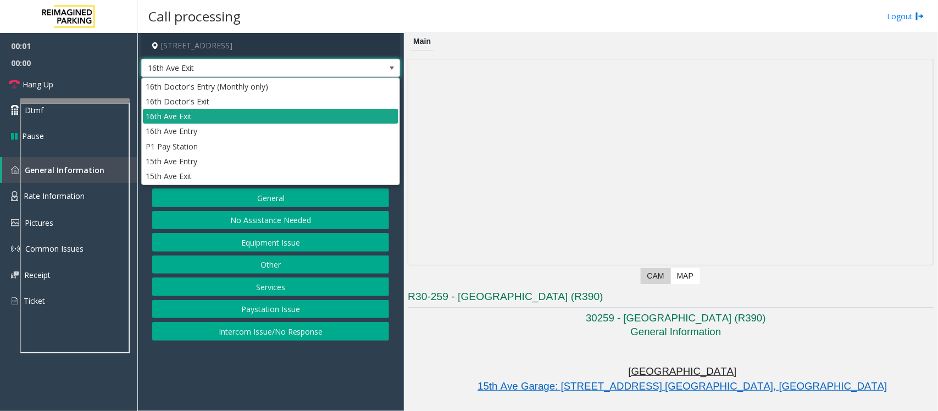
click at [198, 114] on li "16th Ave Exit" at bounding box center [271, 116] width 256 height 15
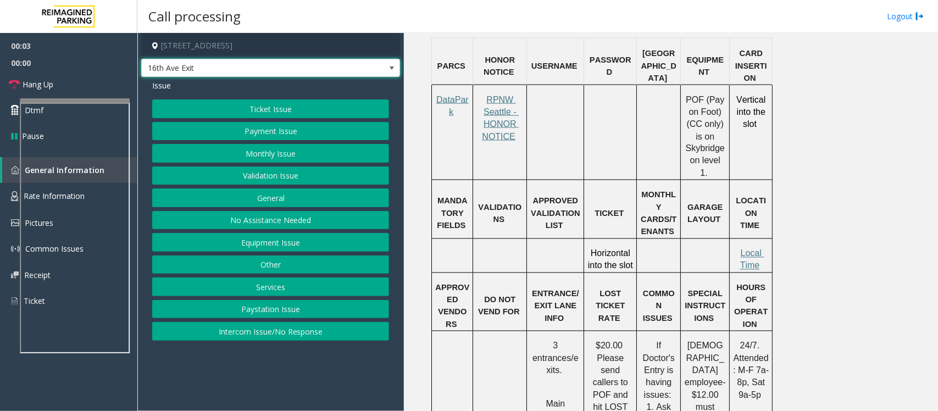
scroll to position [687, 0]
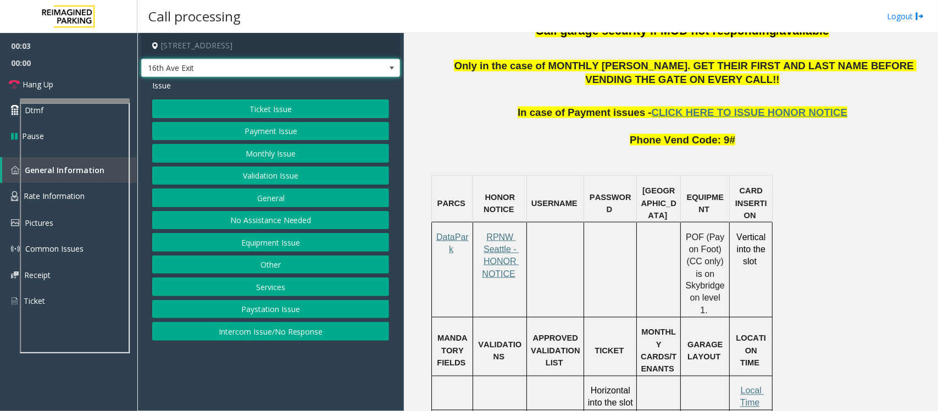
click at [494, 237] on p "RPNW Seattle - HONOR NOTICE" at bounding box center [500, 255] width 47 height 49
click at [497, 233] on span "RPNW Seattle - HONOR NOTICE" at bounding box center [500, 256] width 37 height 46
click at [294, 160] on button "Monthly Issue" at bounding box center [270, 153] width 237 height 19
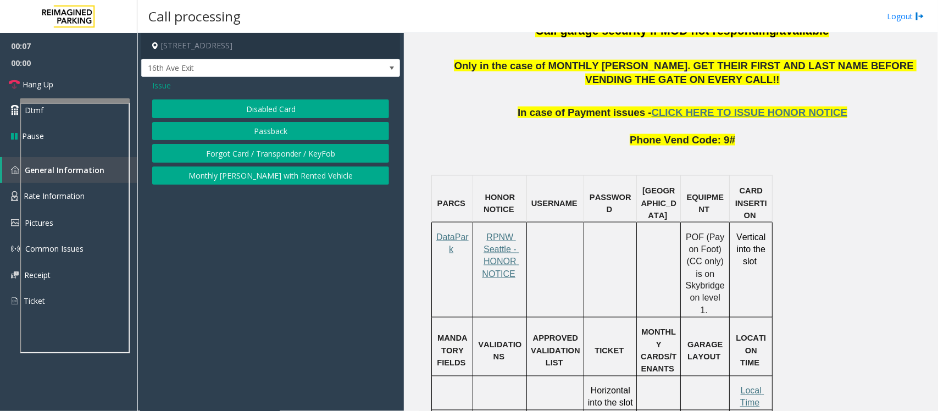
click at [289, 107] on button "Disabled Card" at bounding box center [270, 108] width 237 height 19
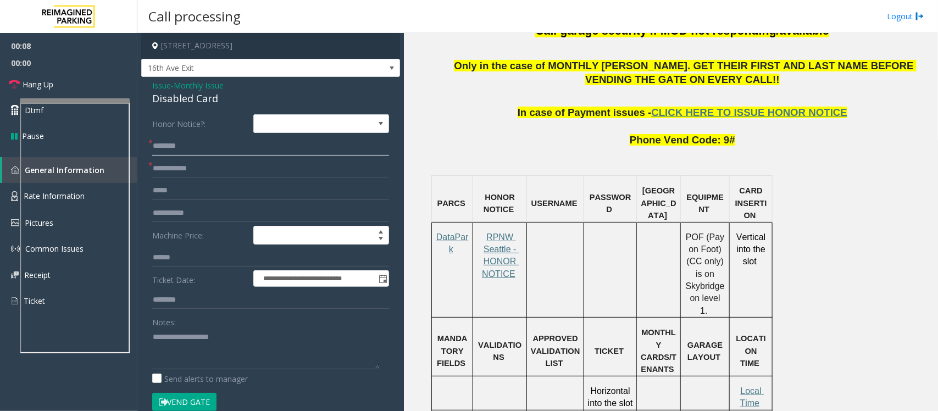
click at [202, 148] on input "text" at bounding box center [270, 146] width 237 height 19
click at [251, 69] on span "16th Ave Exit" at bounding box center [245, 68] width 206 height 18
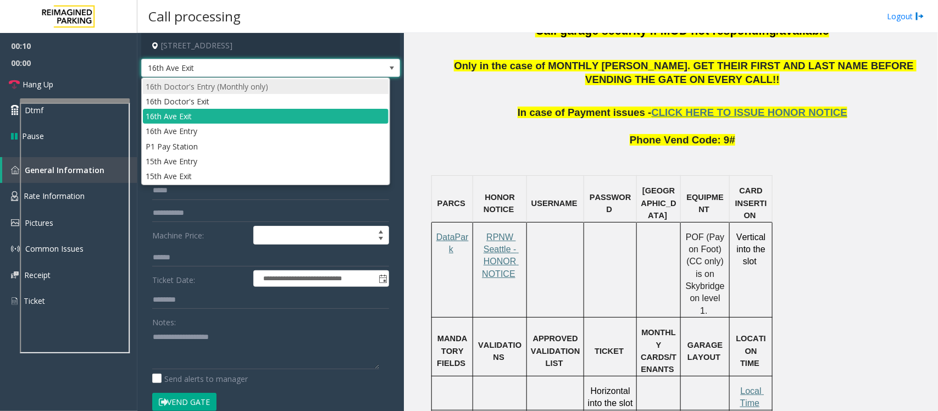
click at [230, 86] on li "16th Doctor's Entry (Monthly only)" at bounding box center [266, 86] width 246 height 15
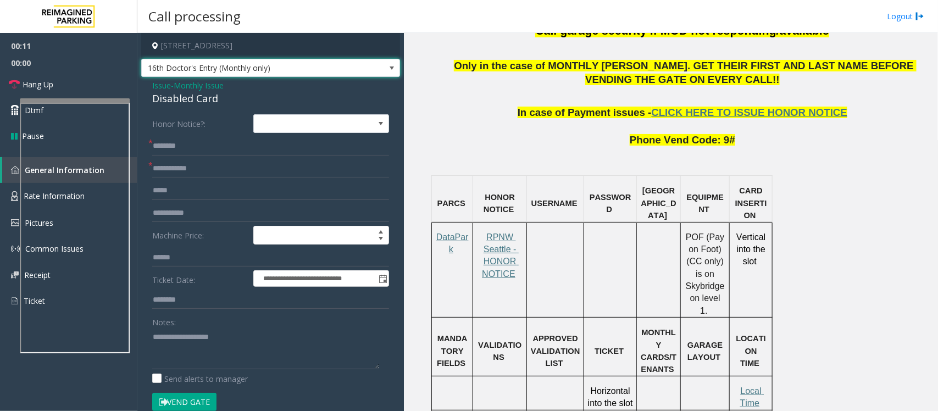
click at [241, 67] on span "16th Doctor's Entry (Monthly only)" at bounding box center [245, 68] width 206 height 18
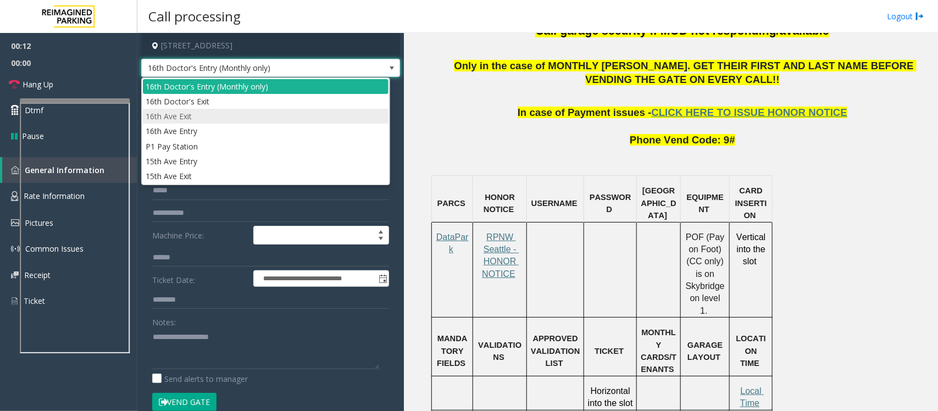
click at [198, 113] on li "16th Ave Exit" at bounding box center [266, 116] width 246 height 15
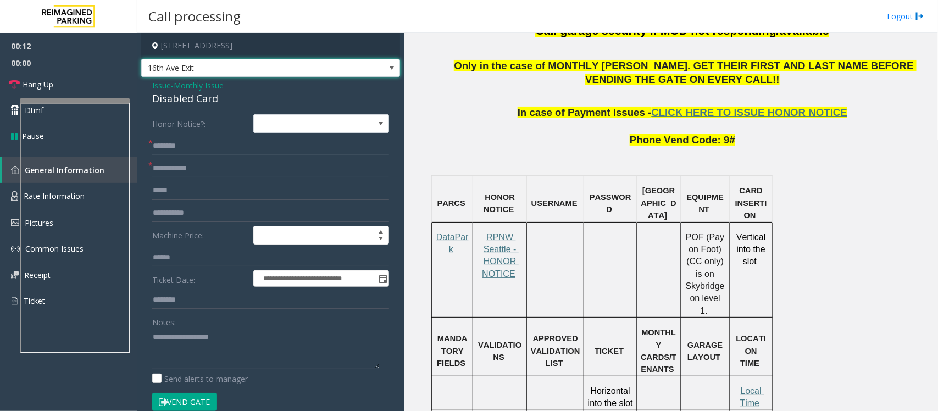
click at [187, 149] on input "text" at bounding box center [270, 146] width 237 height 19
click at [206, 149] on input "text" at bounding box center [270, 146] width 237 height 19
type input "*****"
type input "******"
click at [206, 149] on input "*****" at bounding box center [270, 146] width 237 height 19
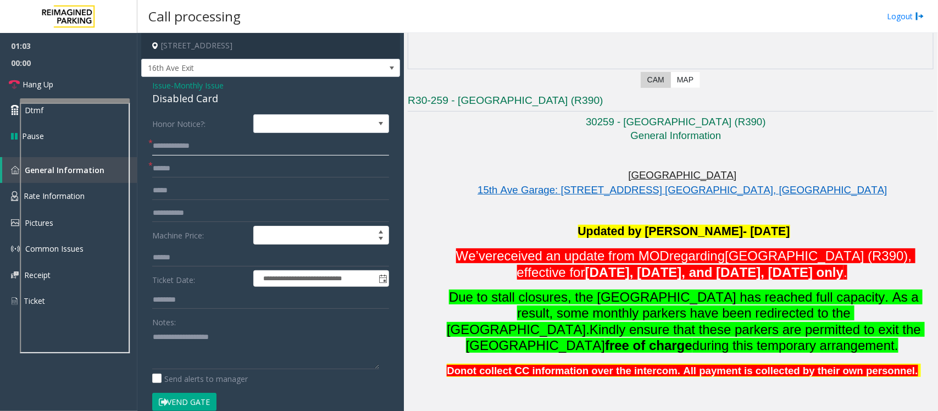
scroll to position [0, 0]
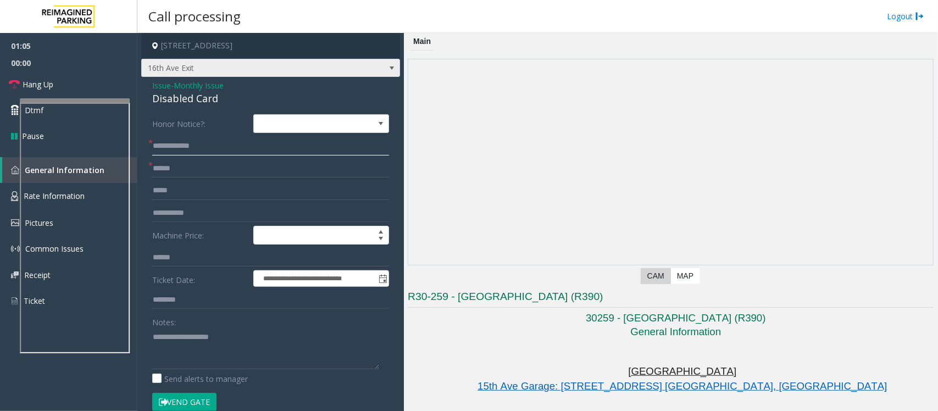
type input "**********"
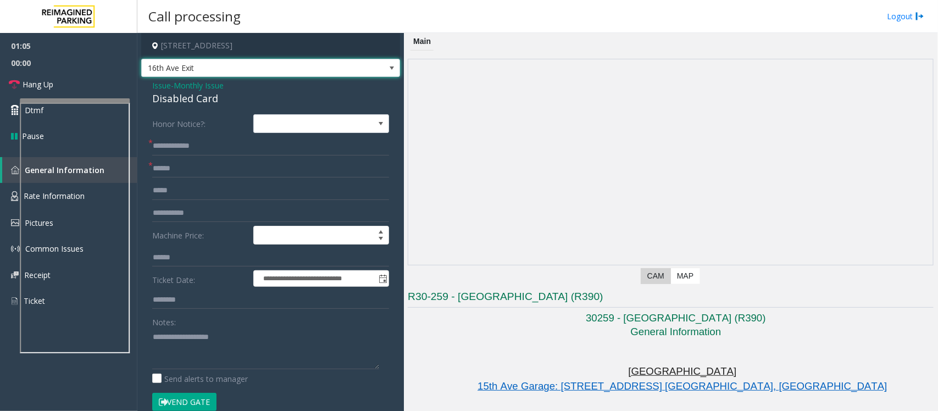
click at [191, 62] on span "16th Ave Exit" at bounding box center [245, 68] width 206 height 18
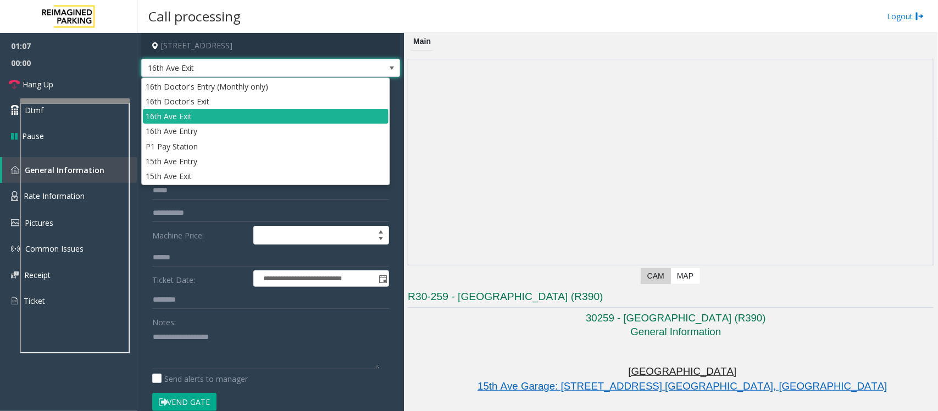
click at [592, 201] on app-dvr-video at bounding box center [670, 162] width 525 height 206
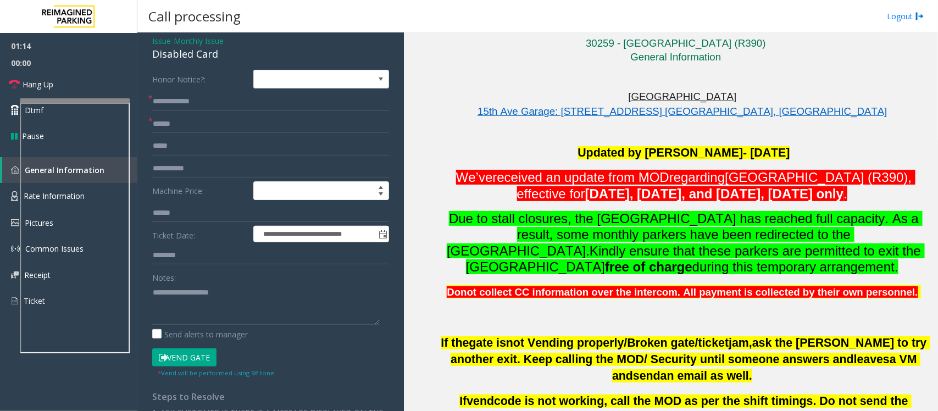
scroll to position [69, 0]
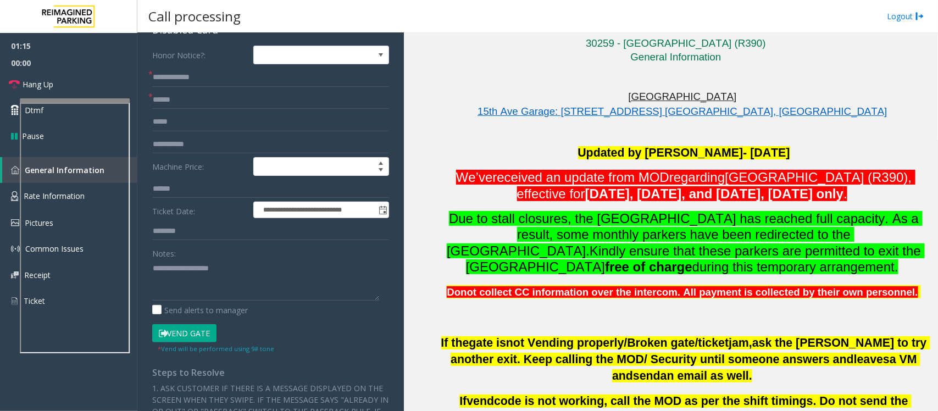
click at [169, 339] on button "Vend Gate" at bounding box center [184, 333] width 64 height 19
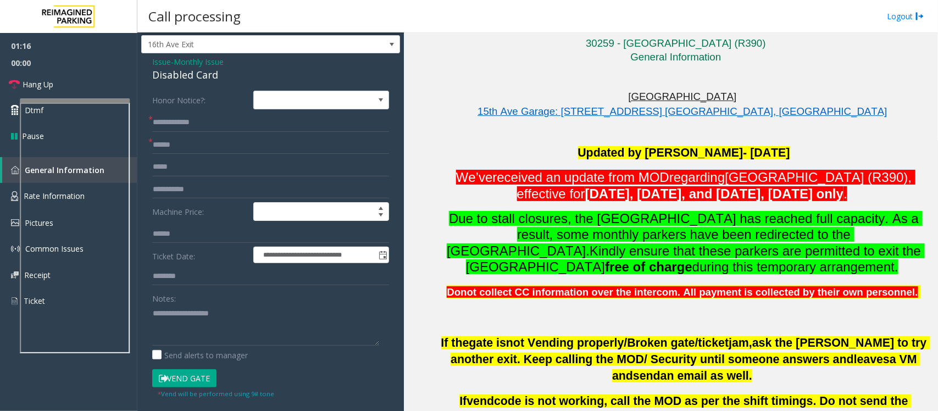
scroll to position [0, 0]
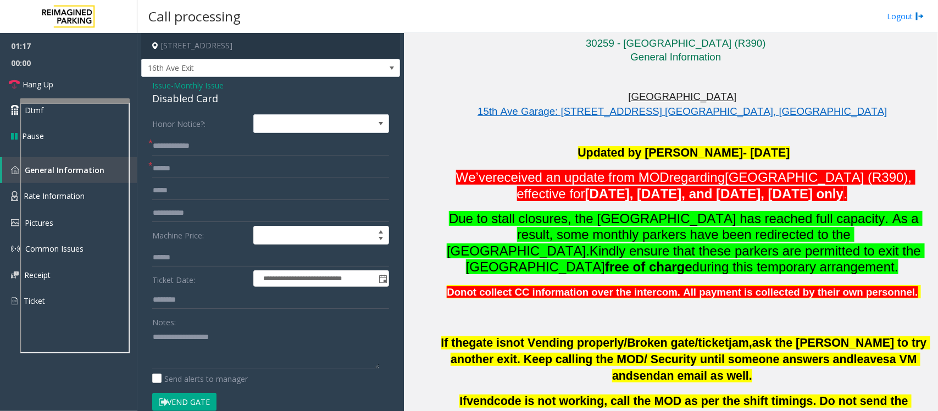
click at [195, 102] on div "Disabled Card" at bounding box center [270, 98] width 237 height 15
copy div "Disabled Card"
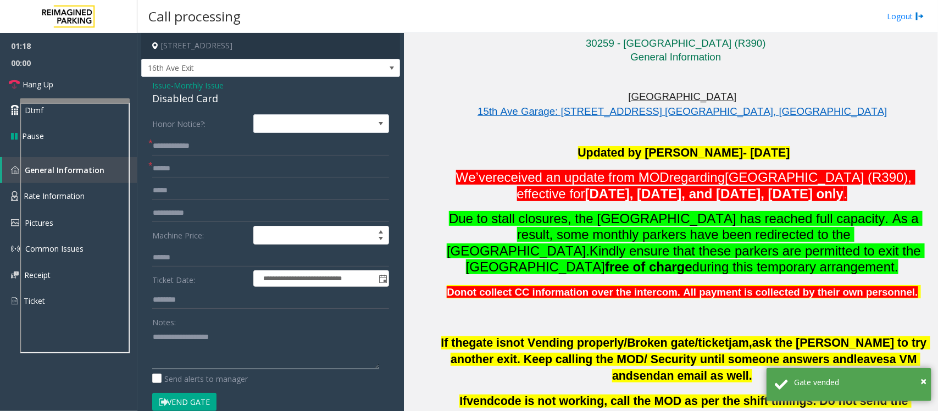
click at [203, 346] on textarea at bounding box center [265, 348] width 227 height 41
paste textarea "**********"
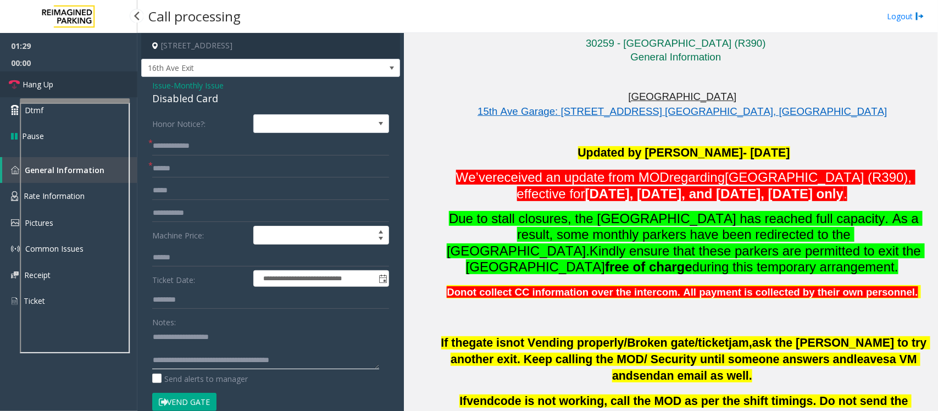
type textarea "**********"
click at [44, 89] on span "Hang Up" at bounding box center [38, 85] width 31 height 12
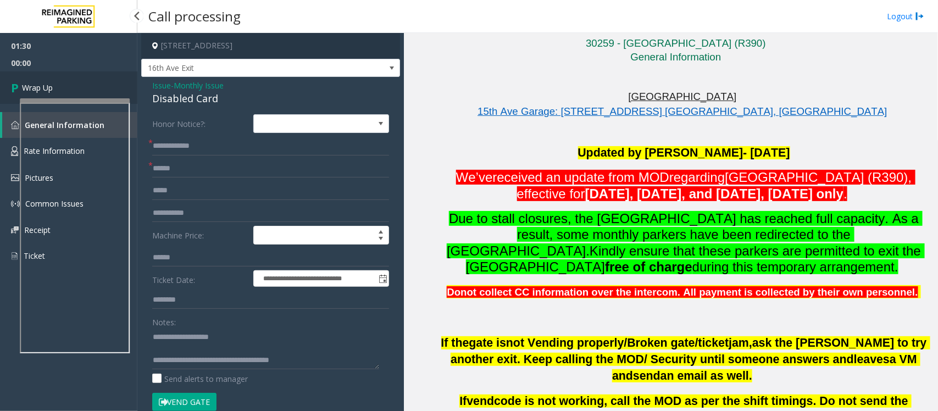
click at [44, 89] on span "Wrap Up" at bounding box center [37, 88] width 31 height 12
click at [44, 89] on div "01:30 00:00 Wrap Up General Information Rate Information Pictures Common Issues…" at bounding box center [68, 155] width 137 height 245
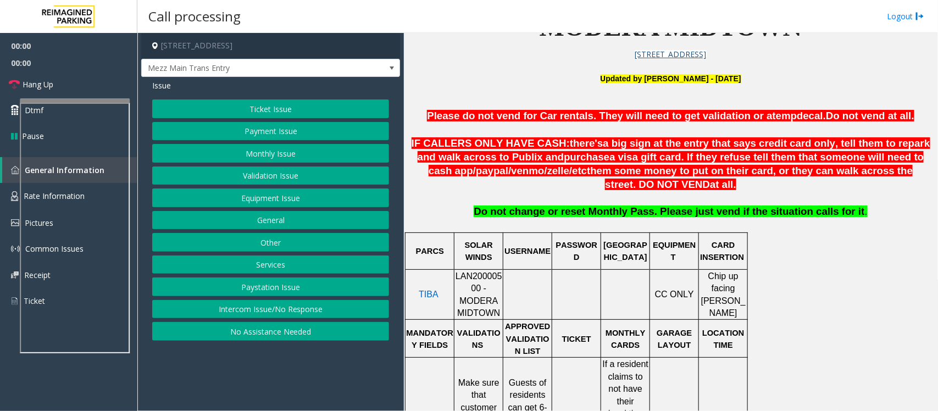
scroll to position [344, 0]
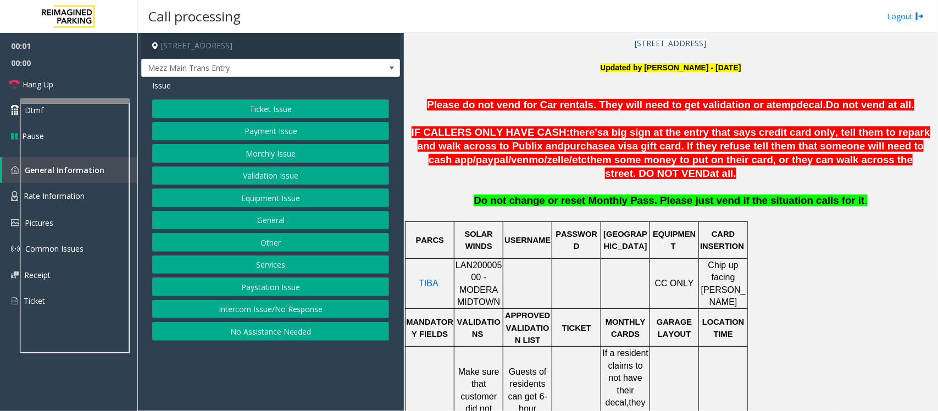
click at [256, 312] on button "Intercom Issue/No Response" at bounding box center [270, 309] width 237 height 19
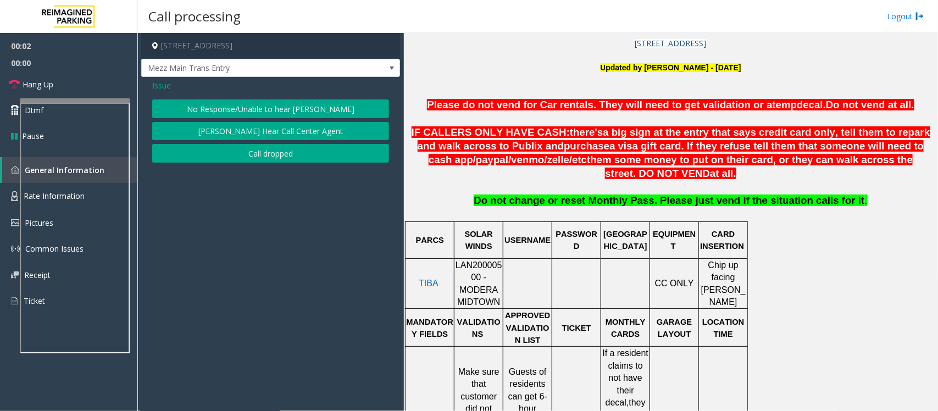
click at [245, 106] on button "No Response/Unable to hear [PERSON_NAME]" at bounding box center [270, 108] width 237 height 19
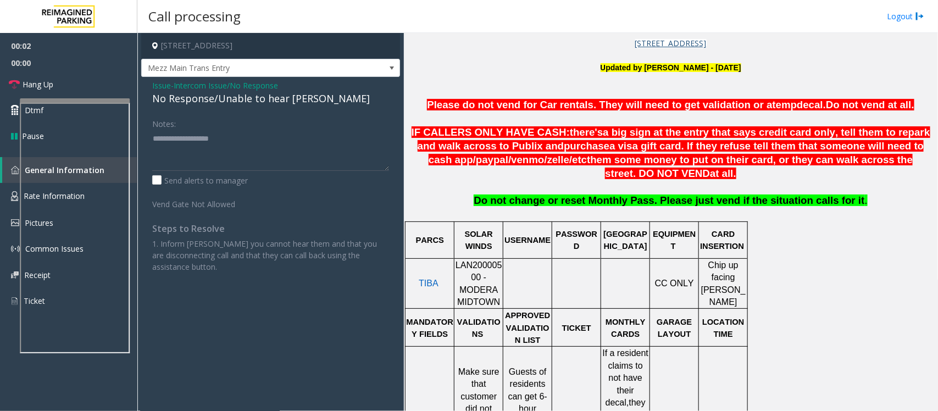
click at [245, 106] on div "No Response/Unable to hear [PERSON_NAME]" at bounding box center [270, 98] width 237 height 15
paste textarea "**********"
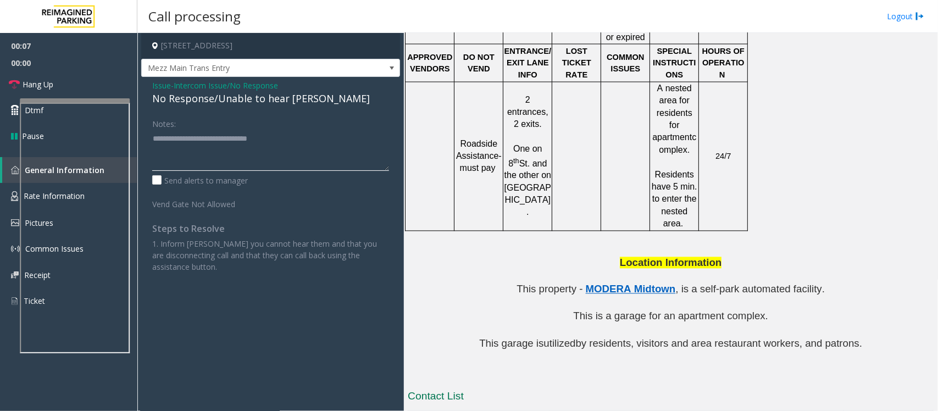
scroll to position [1009, 0]
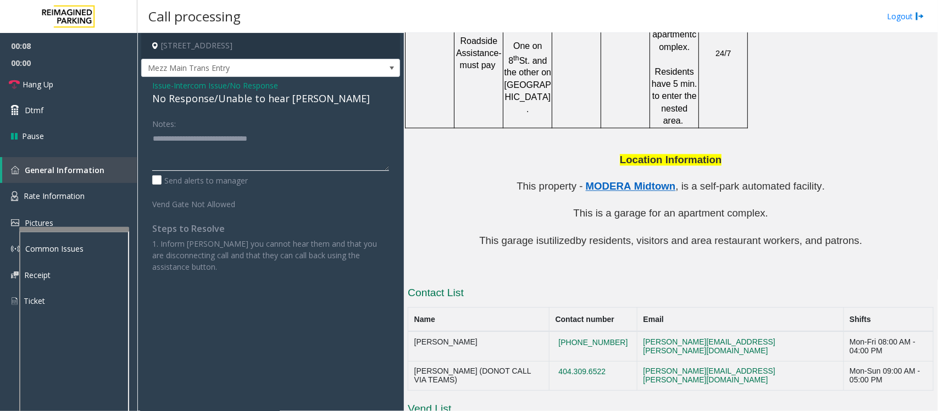
click at [59, 230] on div at bounding box center [74, 229] width 110 height 4
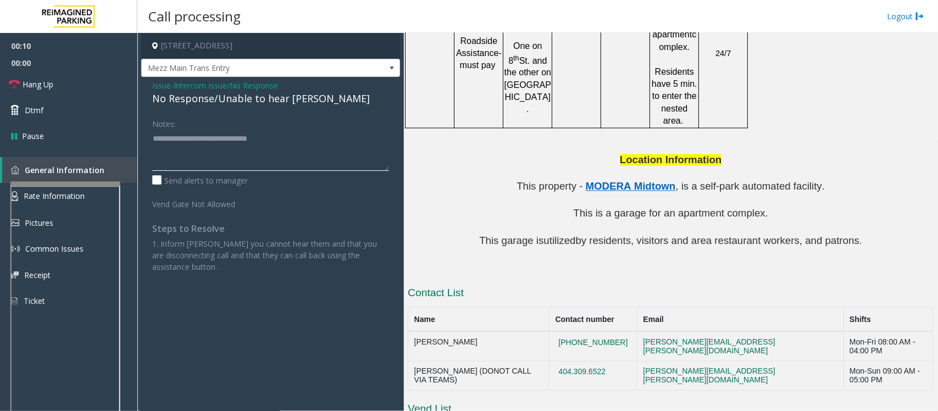
click at [65, 181] on div at bounding box center [65, 183] width 110 height 4
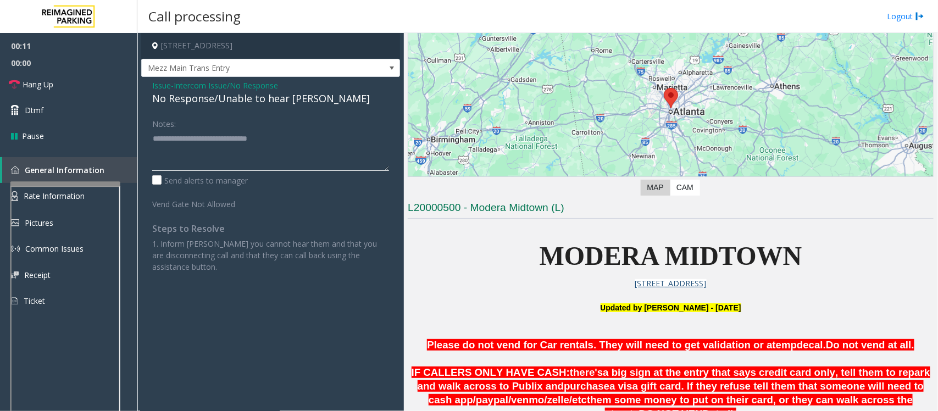
scroll to position [0, 0]
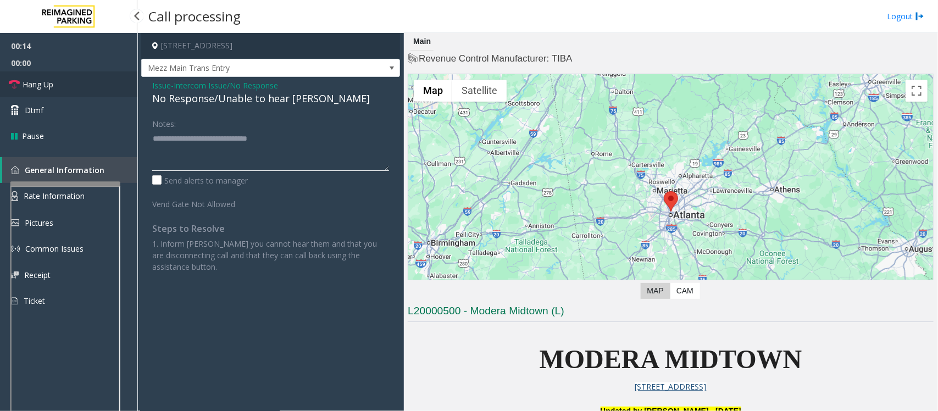
type textarea "**********"
click at [64, 80] on link "Hang Up" at bounding box center [68, 84] width 137 height 26
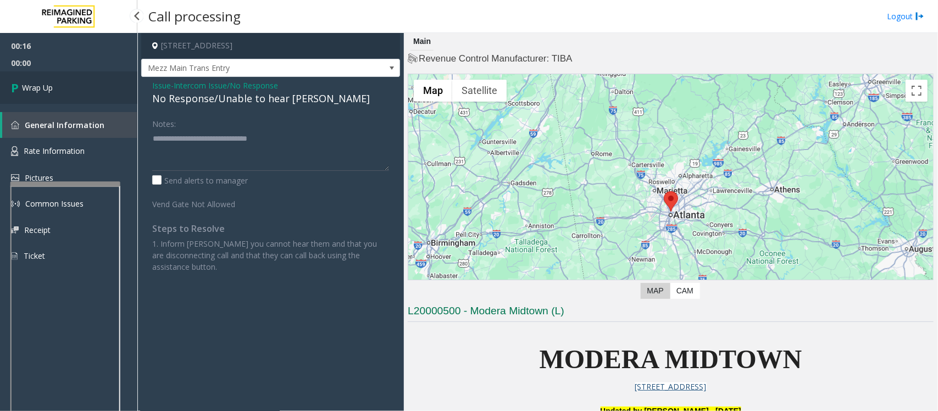
click at [53, 86] on span "Wrap Up" at bounding box center [37, 88] width 31 height 12
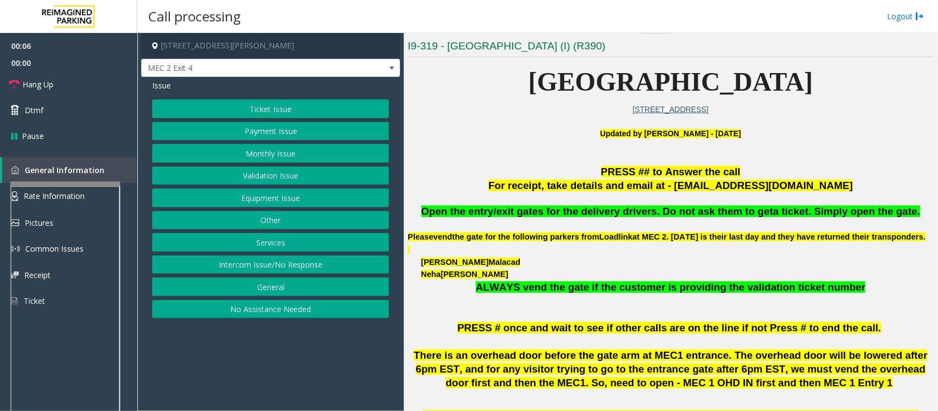
scroll to position [275, 0]
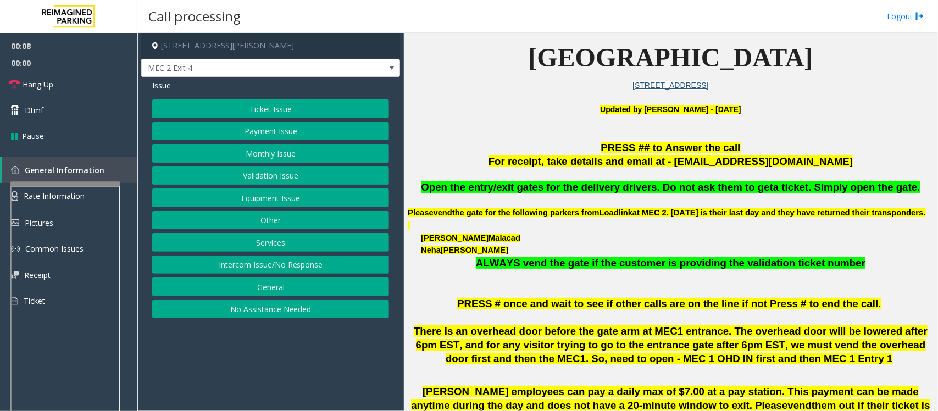
click at [267, 206] on button "Equipment Issue" at bounding box center [270, 198] width 237 height 19
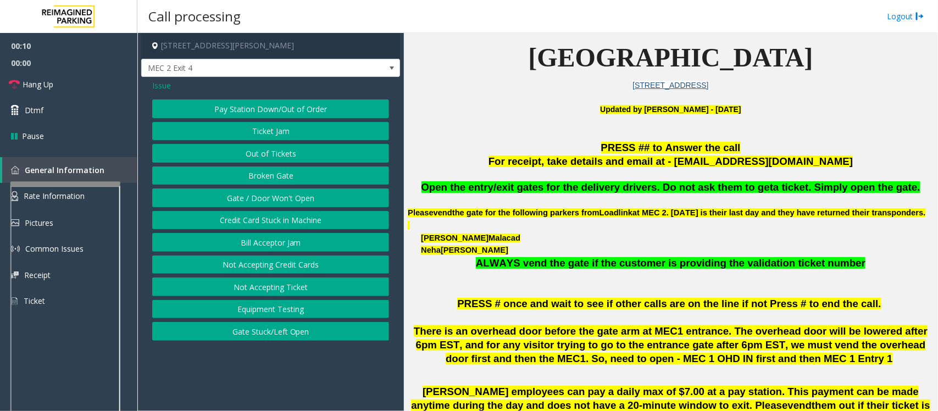
click at [157, 86] on span "Issue" at bounding box center [161, 86] width 19 height 12
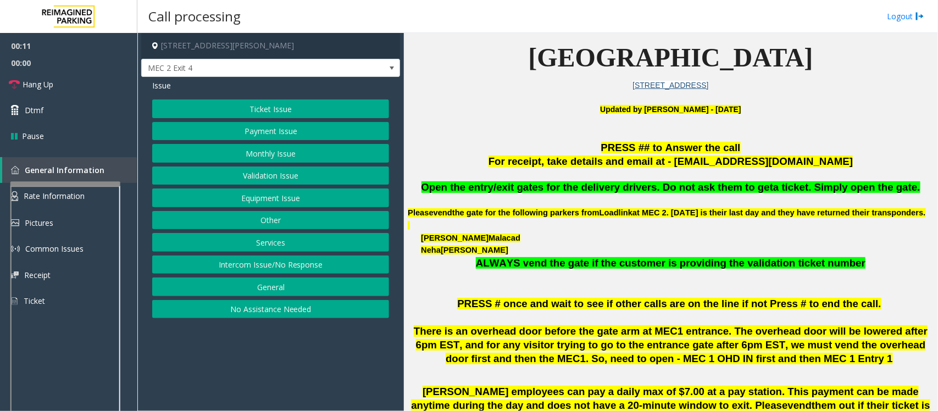
click at [289, 132] on button "Payment Issue" at bounding box center [270, 131] width 237 height 19
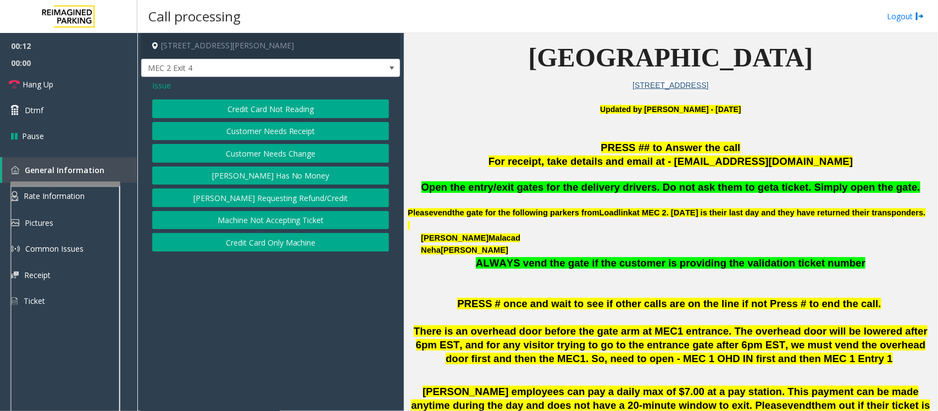
click at [279, 108] on button "Credit Card Not Reading" at bounding box center [270, 108] width 237 height 19
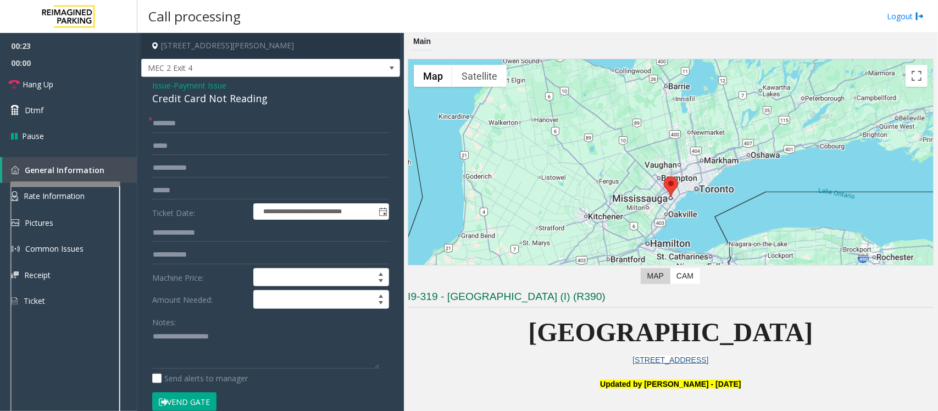
scroll to position [137, 0]
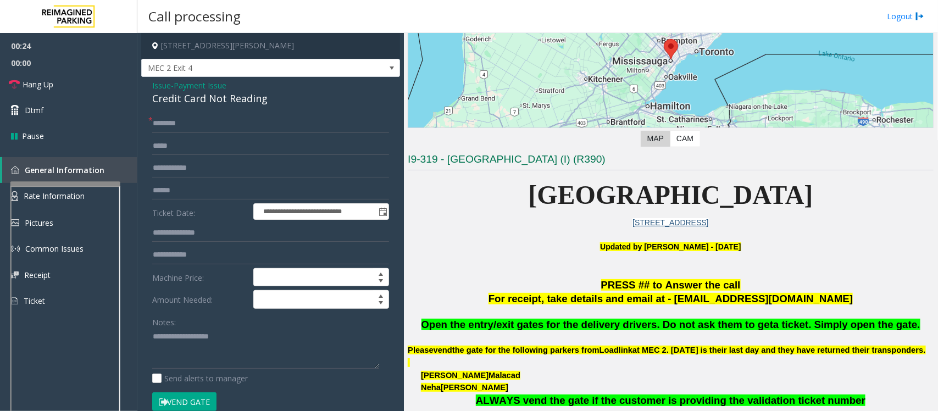
click at [163, 93] on div "Credit Card Not Reading" at bounding box center [270, 98] width 237 height 15
click at [160, 88] on span "Issue" at bounding box center [161, 86] width 19 height 12
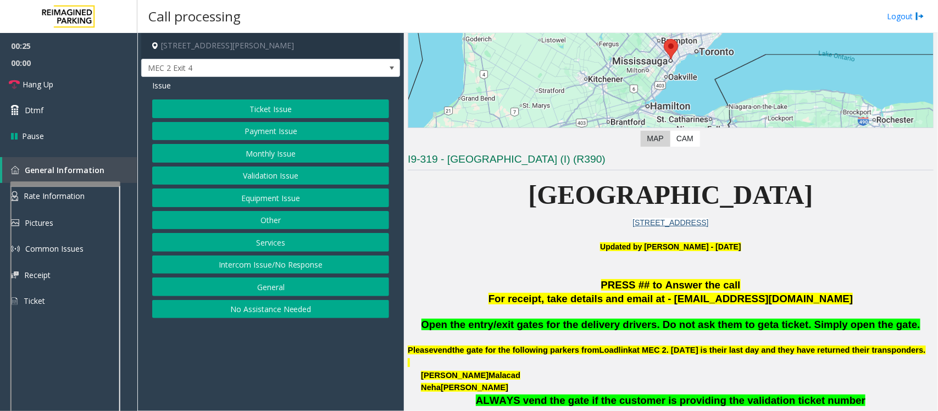
click at [274, 109] on button "Ticket Issue" at bounding box center [270, 108] width 237 height 19
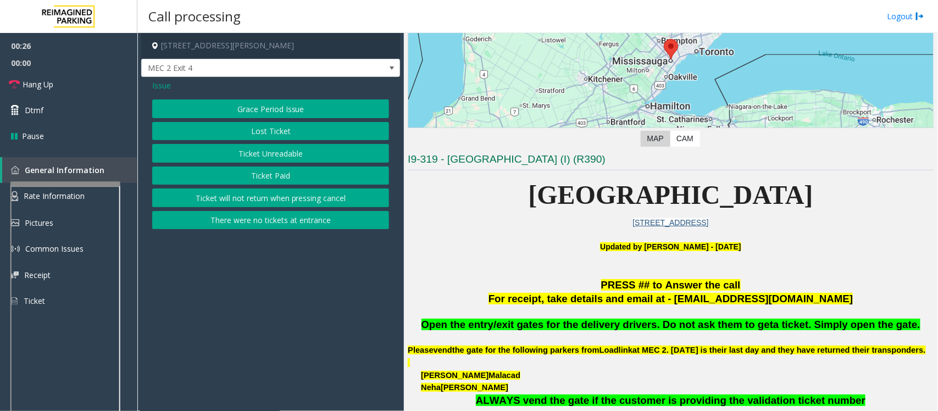
click at [279, 157] on button "Ticket Unreadable" at bounding box center [270, 153] width 237 height 19
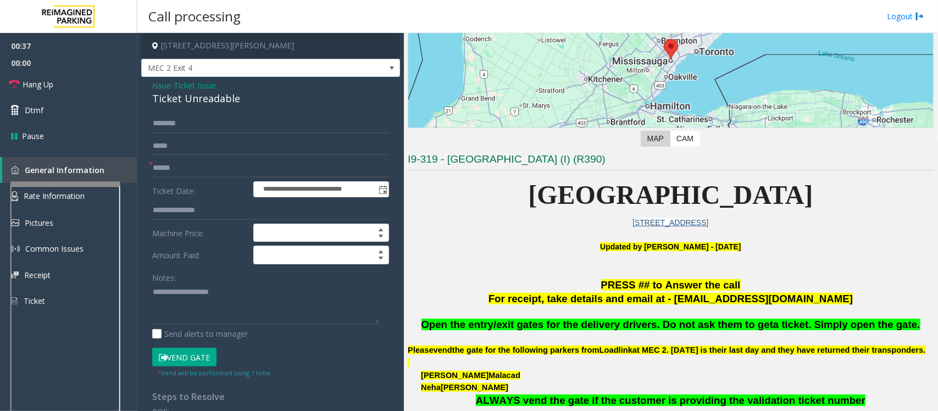
click at [202, 99] on div "Ticket Unreadable" at bounding box center [270, 98] width 237 height 15
copy div "Ticket Unreadable"
click at [196, 297] on textarea at bounding box center [265, 304] width 227 height 41
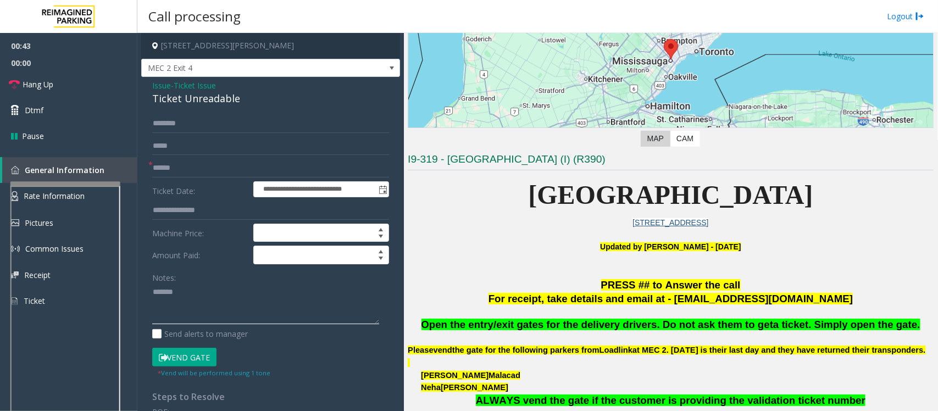
paste textarea "**********"
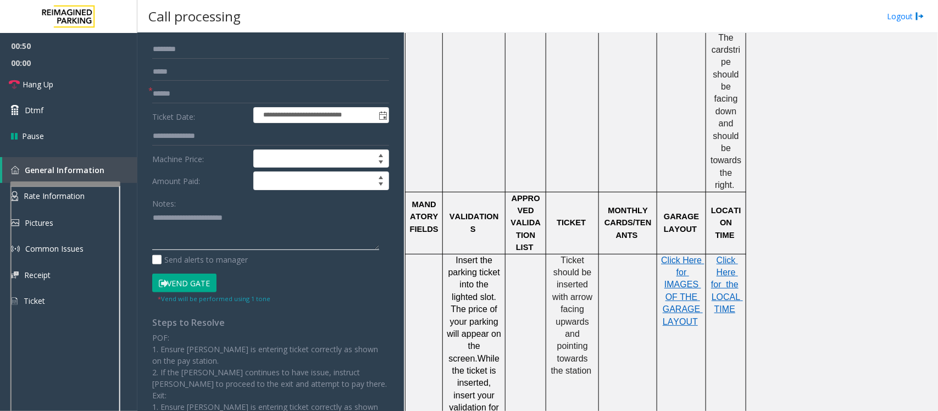
scroll to position [0, 0]
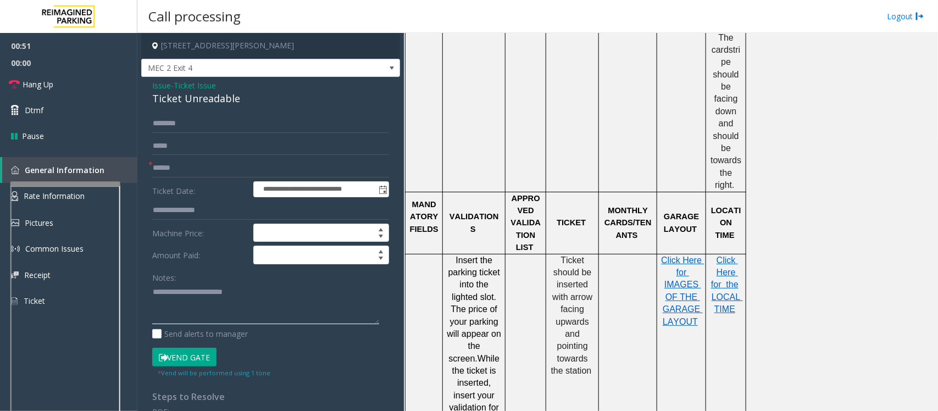
type textarea "**********"
click at [160, 83] on span "Issue" at bounding box center [161, 86] width 19 height 12
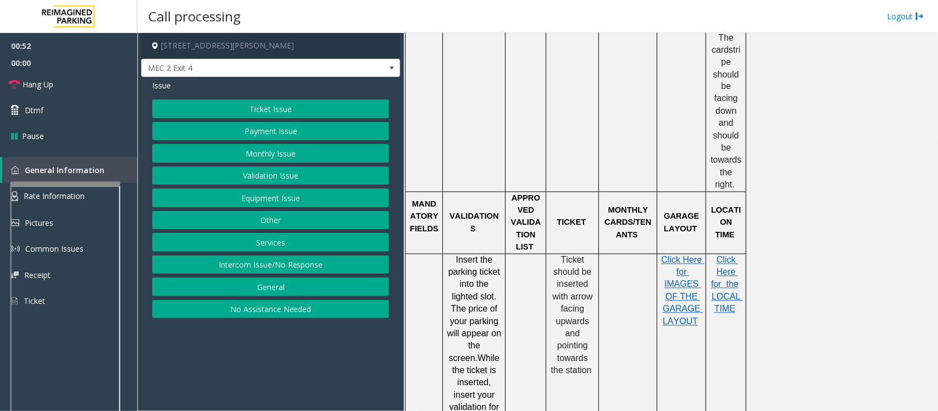
click at [263, 197] on button "Equipment Issue" at bounding box center [270, 198] width 237 height 19
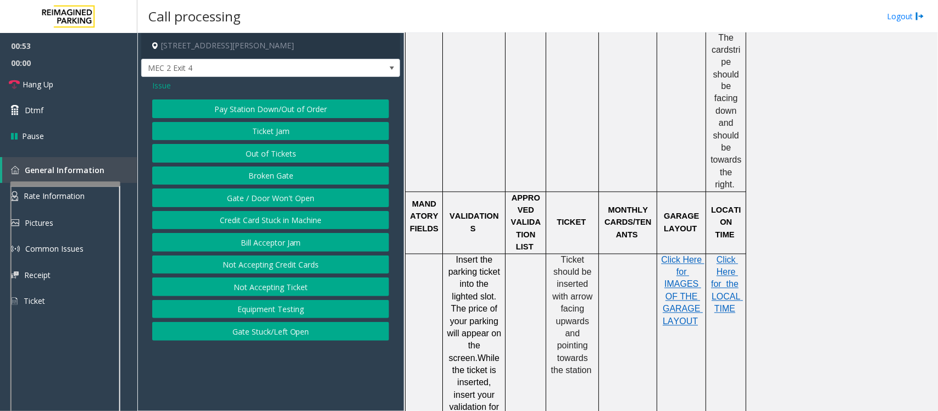
click at [272, 125] on button "Ticket Jam" at bounding box center [270, 131] width 237 height 19
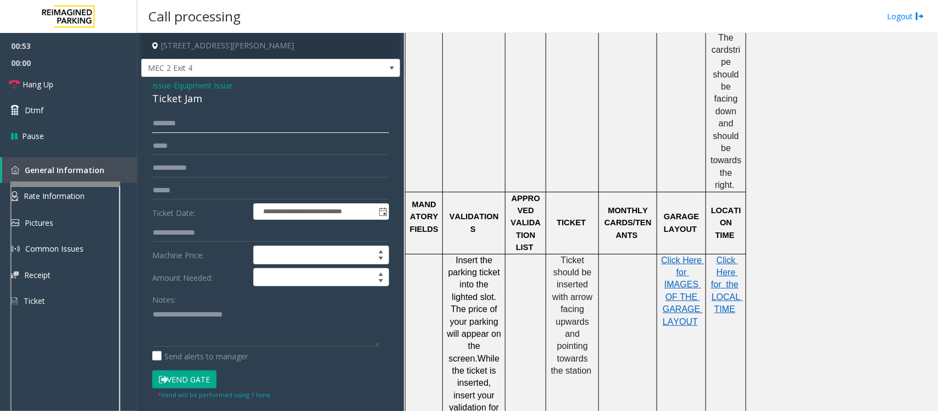
click at [187, 122] on input "text" at bounding box center [270, 123] width 237 height 19
drag, startPoint x: 262, startPoint y: 322, endPoint x: 176, endPoint y: 317, distance: 85.4
click at [176, 317] on textarea at bounding box center [265, 326] width 227 height 41
click at [174, 100] on div "Ticket Jam" at bounding box center [270, 98] width 237 height 15
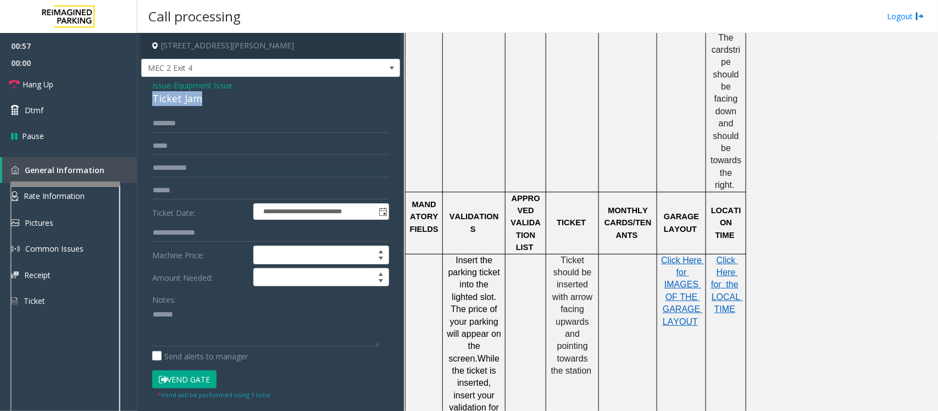
click at [174, 100] on div "Ticket Jam" at bounding box center [270, 98] width 237 height 15
copy div "Ticket Jam"
click at [212, 311] on textarea at bounding box center [265, 326] width 227 height 41
paste textarea "**********"
type textarea "**********"
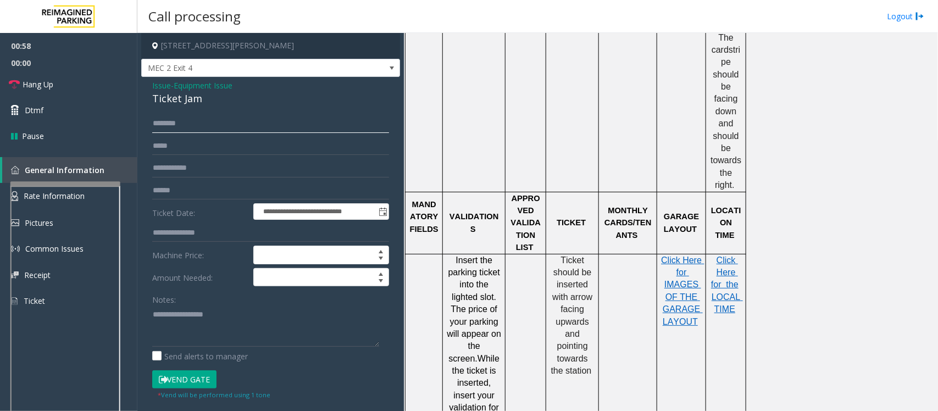
click at [172, 119] on input "text" at bounding box center [270, 123] width 237 height 19
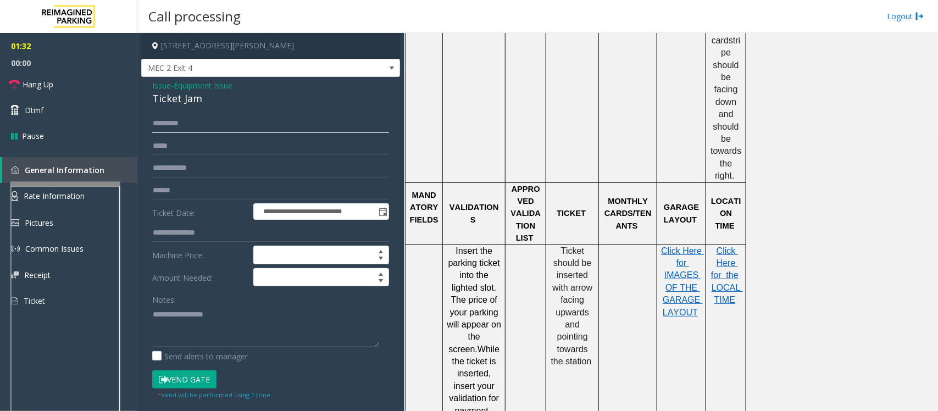
scroll to position [825, 0]
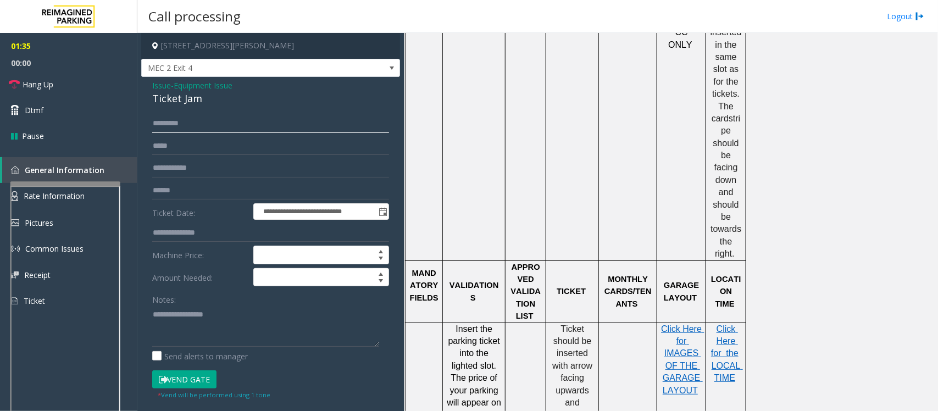
type input "********"
click at [168, 375] on button "Vend Gate" at bounding box center [184, 380] width 64 height 19
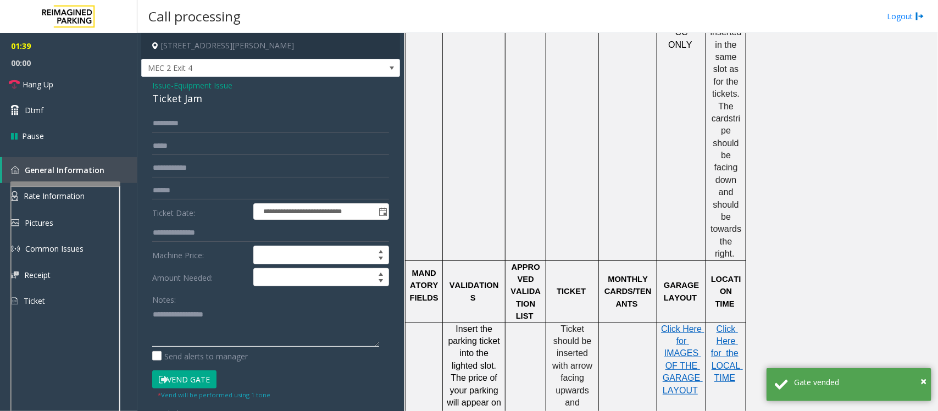
click at [234, 316] on textarea at bounding box center [265, 326] width 227 height 41
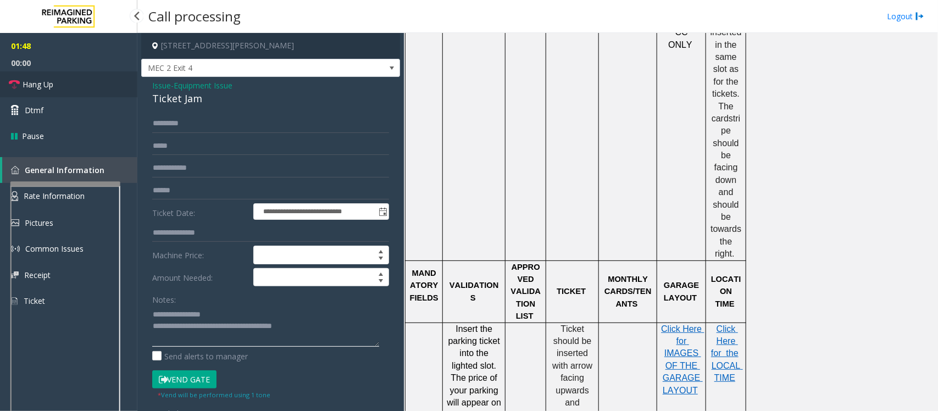
type textarea "**********"
click at [75, 86] on link "Hang Up" at bounding box center [68, 84] width 137 height 26
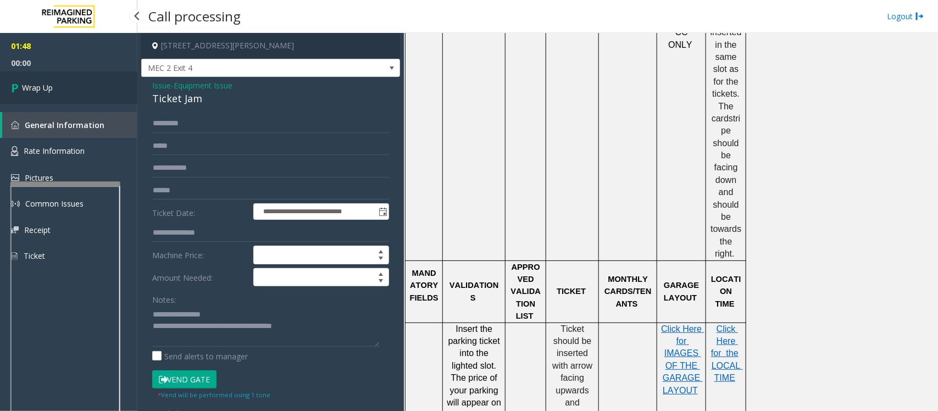
click at [75, 86] on link "Wrap Up" at bounding box center [68, 87] width 137 height 32
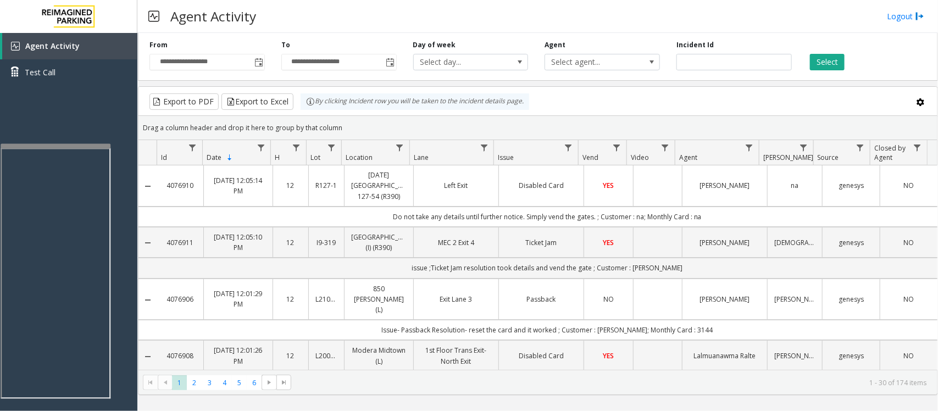
click at [57, 144] on div at bounding box center [56, 146] width 110 height 4
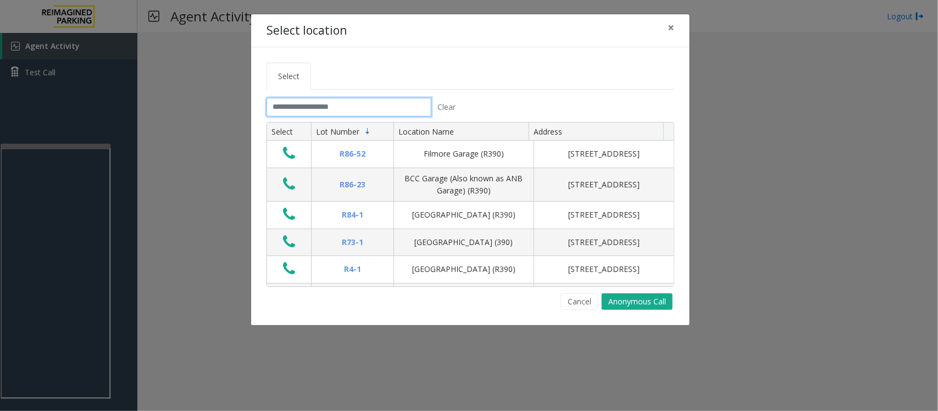
click at [337, 106] on input "text" at bounding box center [349, 107] width 165 height 19
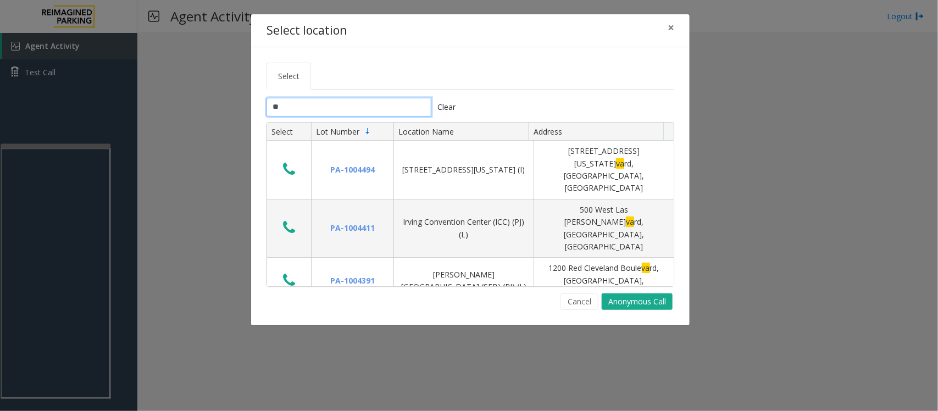
type input "*"
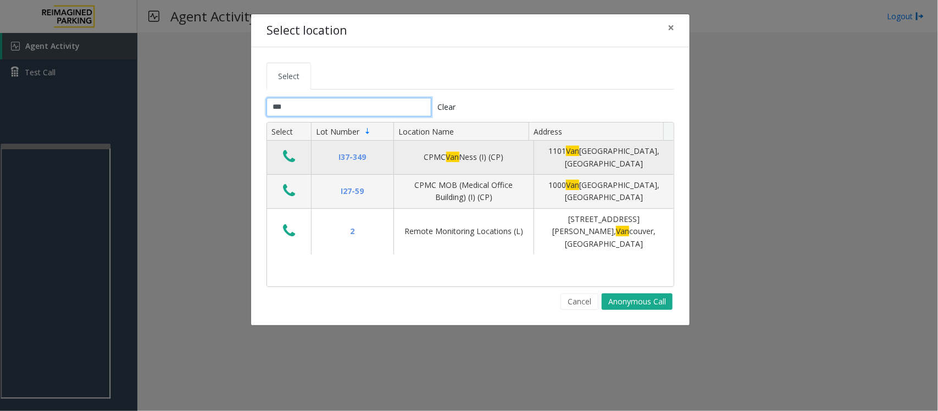
type input "***"
click at [298, 152] on td "Data table" at bounding box center [289, 158] width 44 height 34
click at [292, 160] on icon "Data table" at bounding box center [289, 156] width 12 height 15
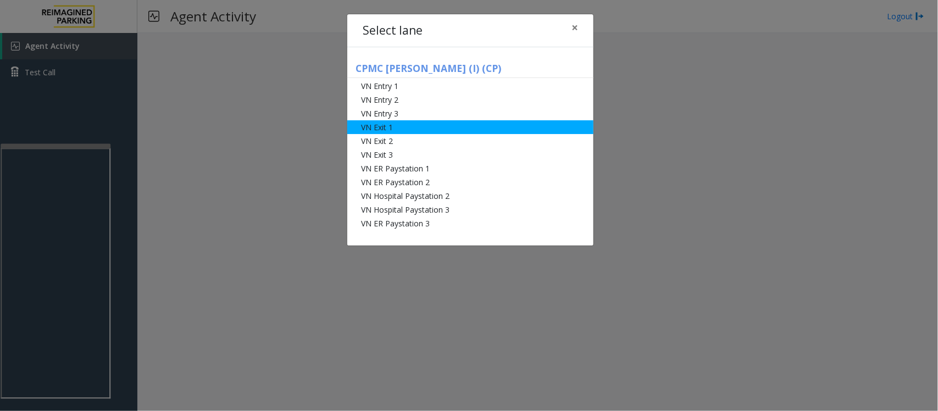
click at [492, 125] on li "VN Exit 1" at bounding box center [470, 127] width 246 height 14
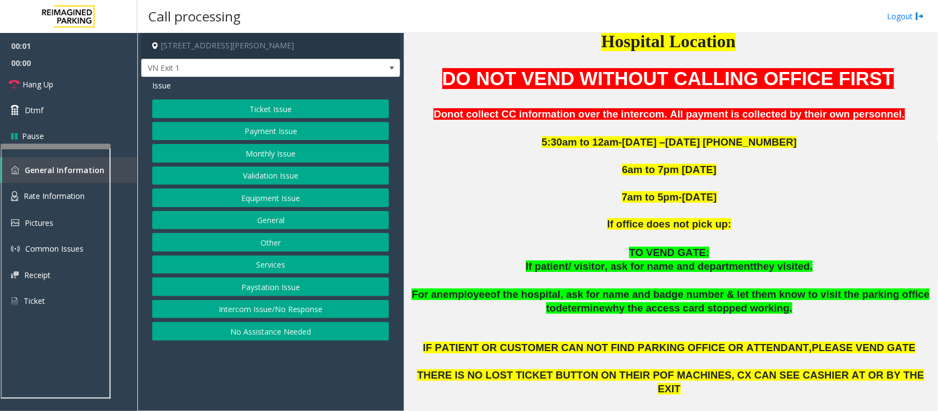
scroll to position [412, 0]
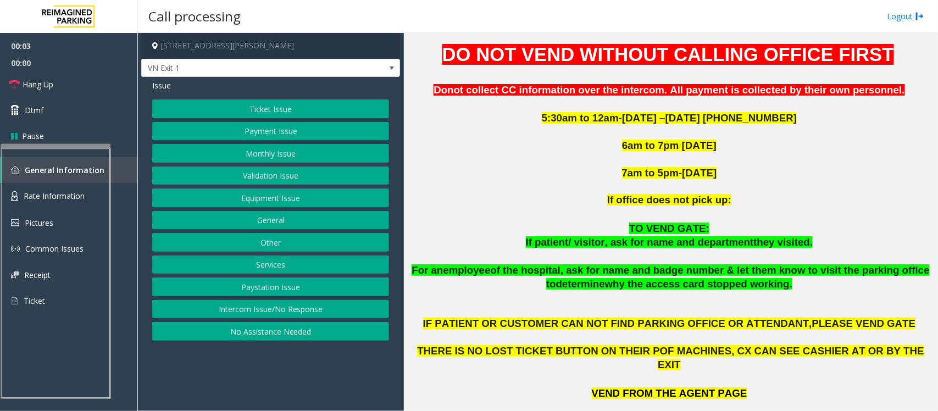
click at [245, 154] on button "Monthly Issue" at bounding box center [270, 153] width 237 height 19
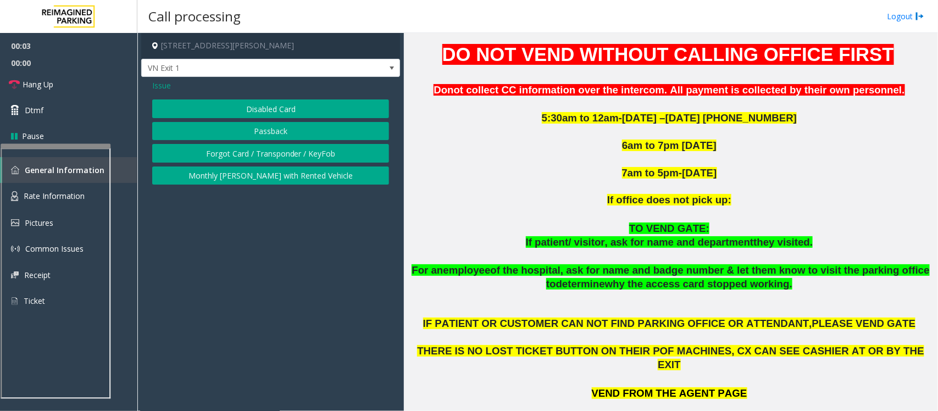
click at [252, 101] on button "Disabled Card" at bounding box center [270, 108] width 237 height 19
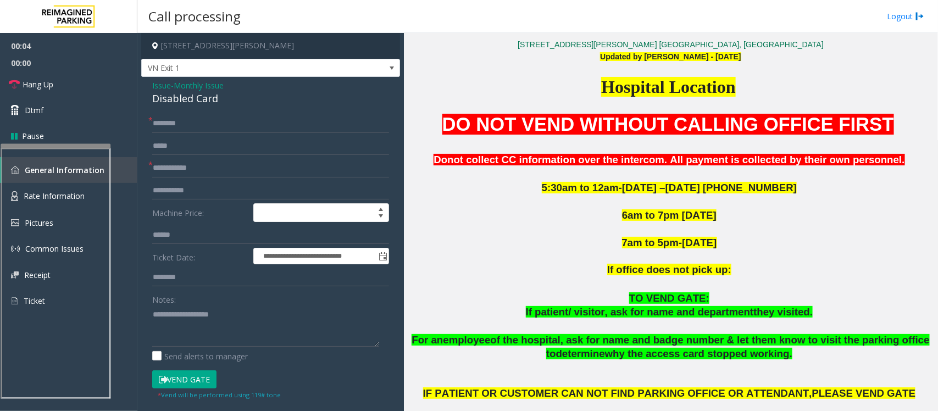
scroll to position [206, 0]
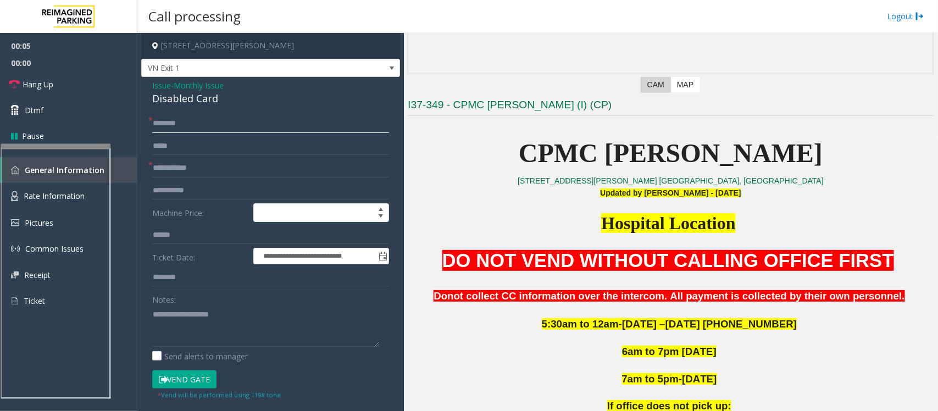
click at [204, 114] on input "text" at bounding box center [270, 123] width 237 height 19
type input "*****"
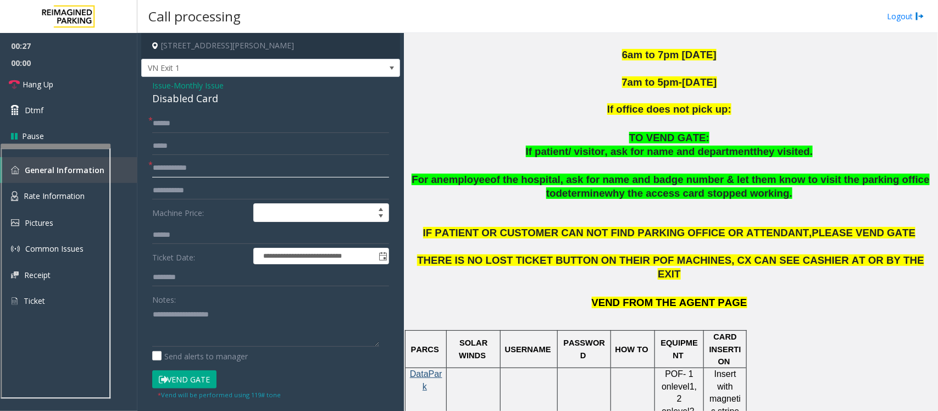
scroll to position [481, 0]
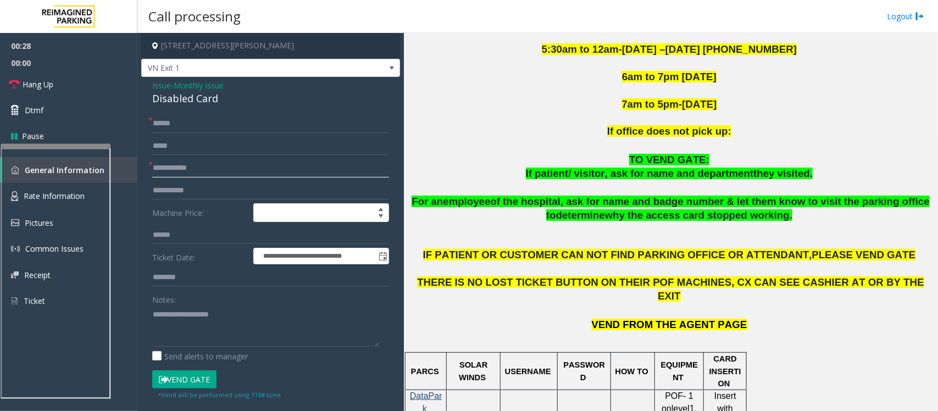
click at [187, 172] on input "text" at bounding box center [270, 168] width 237 height 19
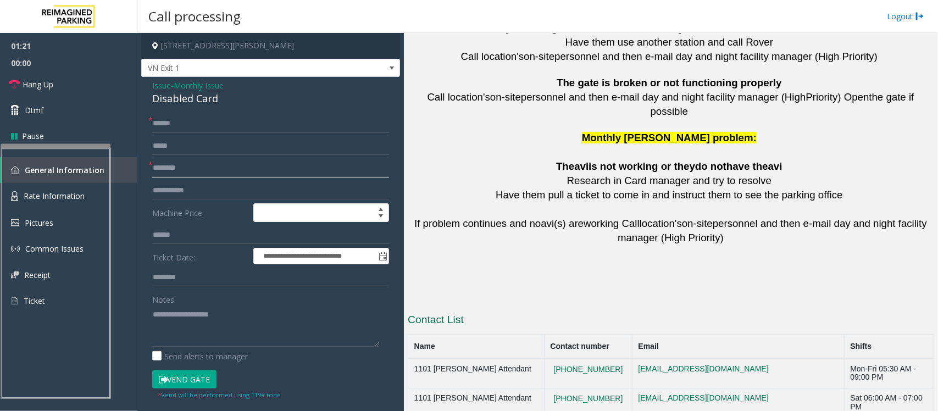
scroll to position [2456, 0]
type input "********"
drag, startPoint x: 620, startPoint y: 341, endPoint x: 540, endPoint y: 342, distance: 79.7
copy tr "415.600.8994"
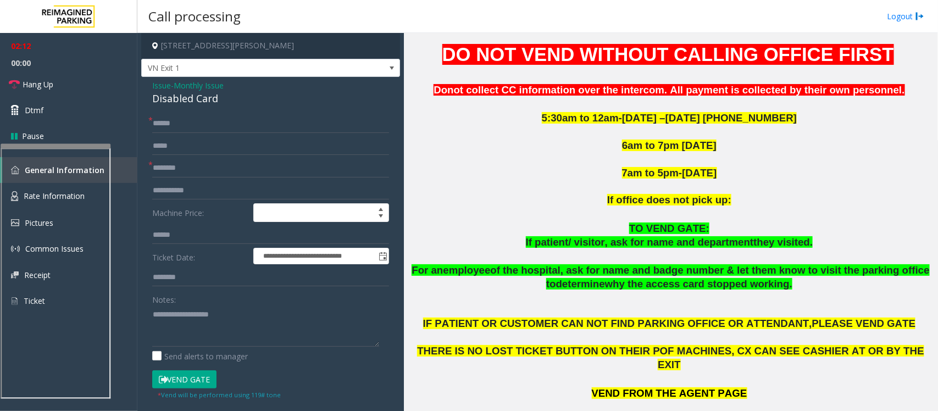
scroll to position [893, 0]
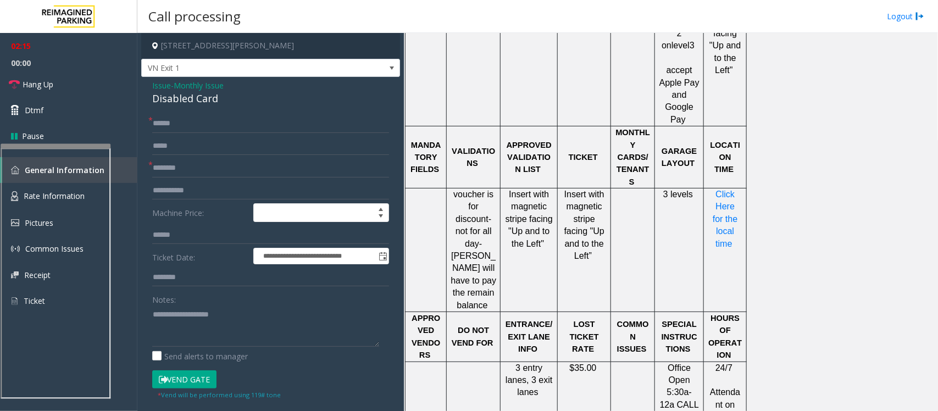
click at [190, 383] on button "Vend Gate" at bounding box center [184, 380] width 64 height 19
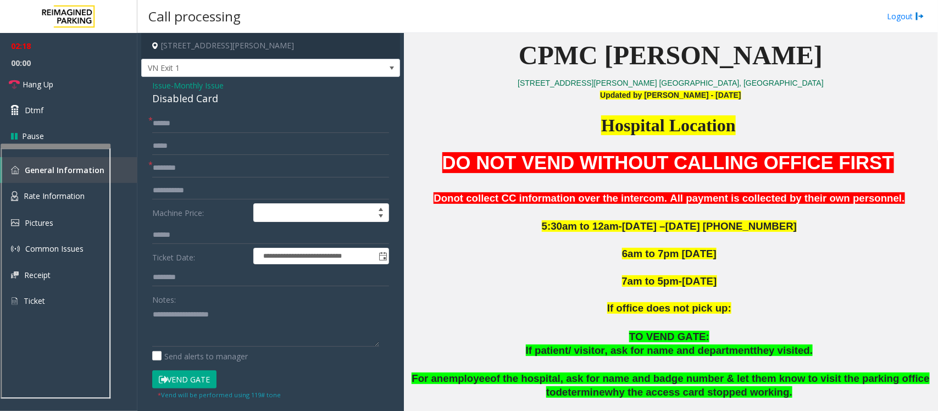
scroll to position [137, 0]
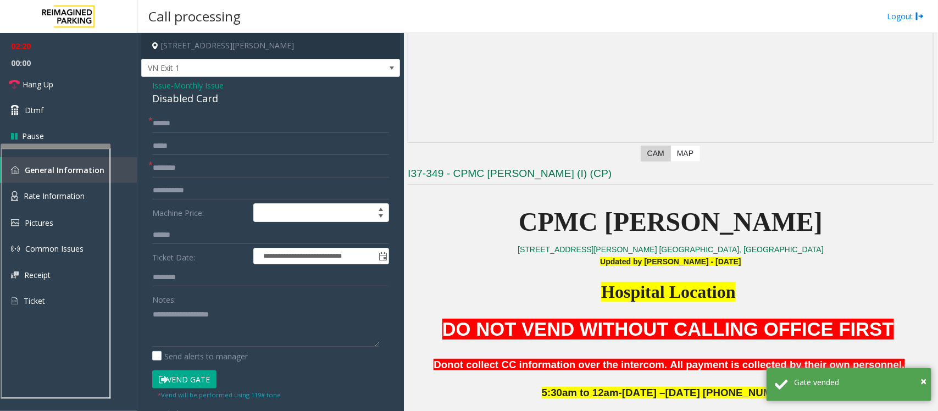
click at [187, 103] on div "Disabled Card" at bounding box center [270, 98] width 237 height 15
copy div "Disabled Card"
click at [214, 337] on textarea at bounding box center [265, 326] width 227 height 41
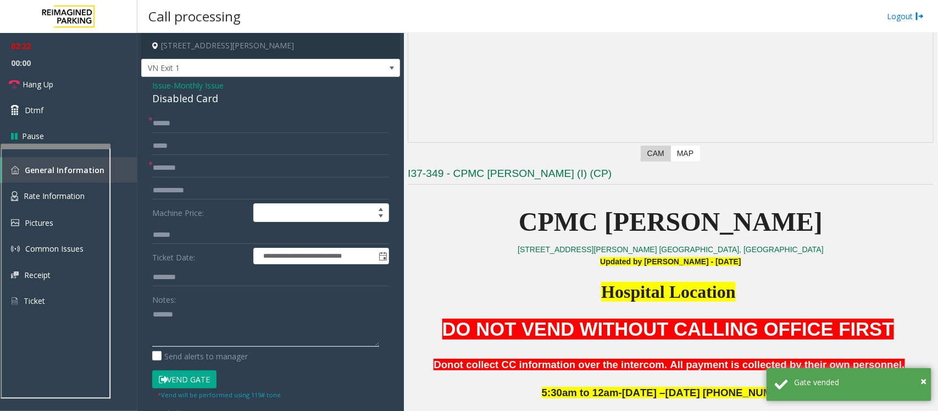
paste textarea "**********"
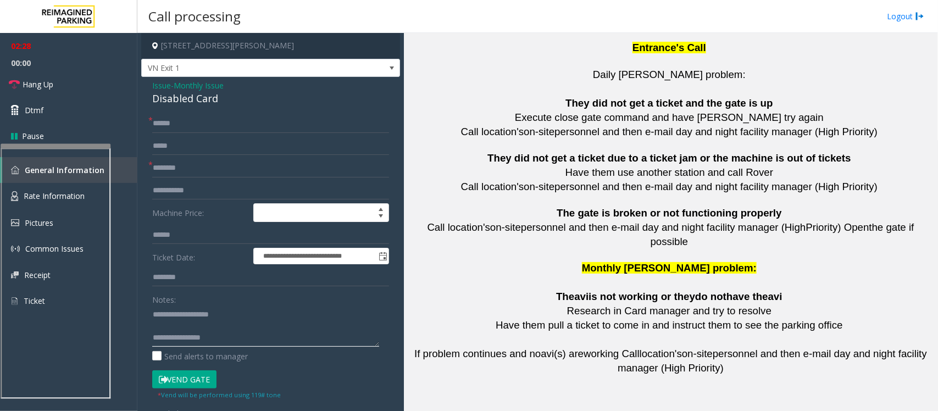
scroll to position [2456, 0]
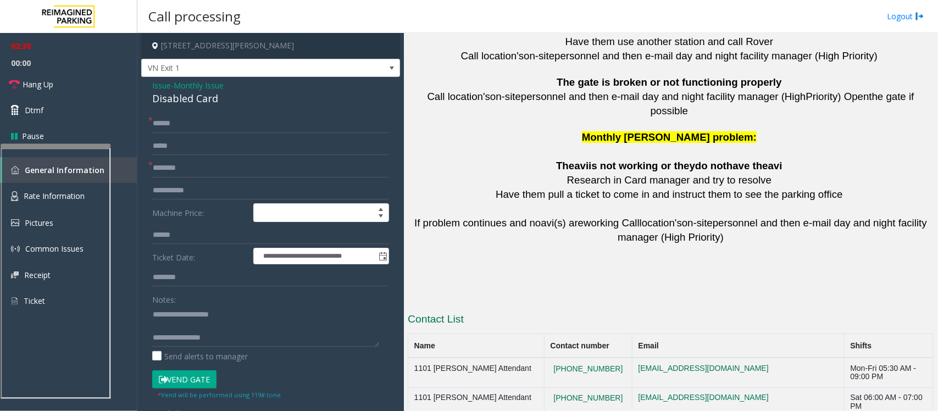
copy td "CPMC [PERSON_NAME] Office"
click at [51, 85] on span "Hang Up" at bounding box center [38, 85] width 31 height 12
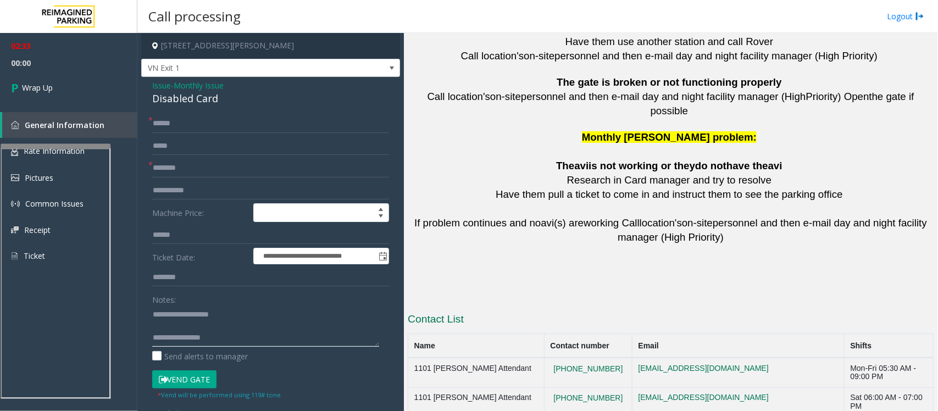
click at [239, 337] on textarea at bounding box center [265, 326] width 227 height 41
paste textarea "**********"
type textarea "**********"
click at [56, 89] on link "Wrap Up" at bounding box center [68, 87] width 137 height 32
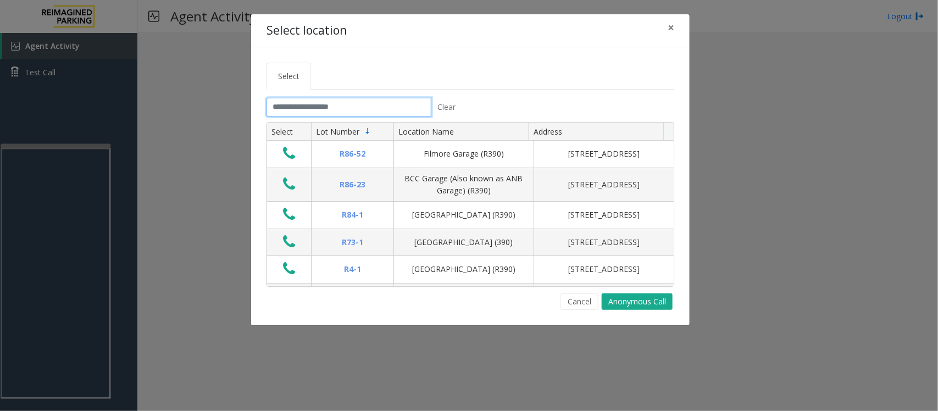
click at [307, 114] on input "text" at bounding box center [349, 107] width 165 height 19
click at [677, 29] on button "×" at bounding box center [671, 27] width 22 height 27
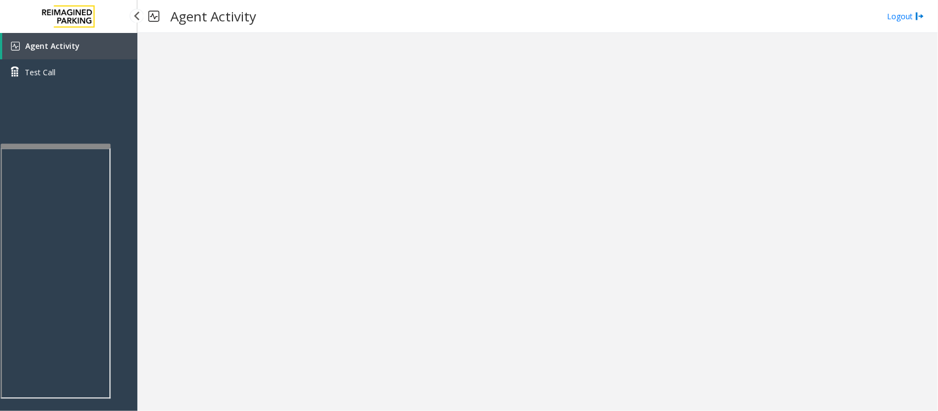
click at [48, 45] on span "Agent Activity" at bounding box center [52, 46] width 54 height 10
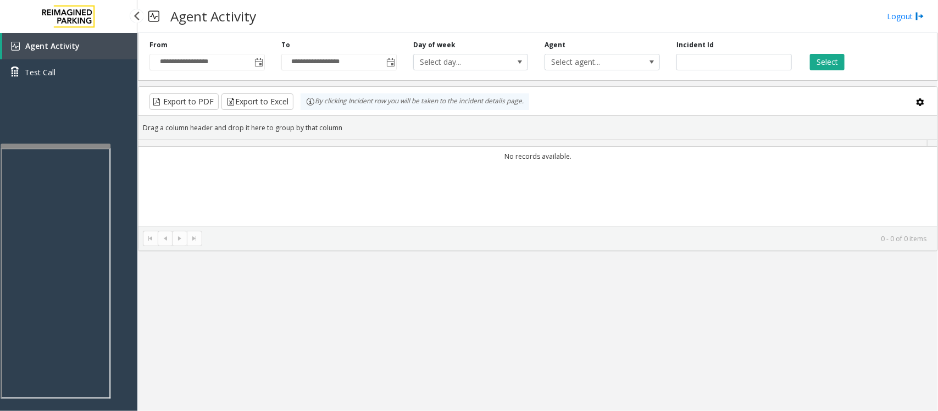
click at [48, 45] on span "Agent Activity" at bounding box center [52, 46] width 54 height 10
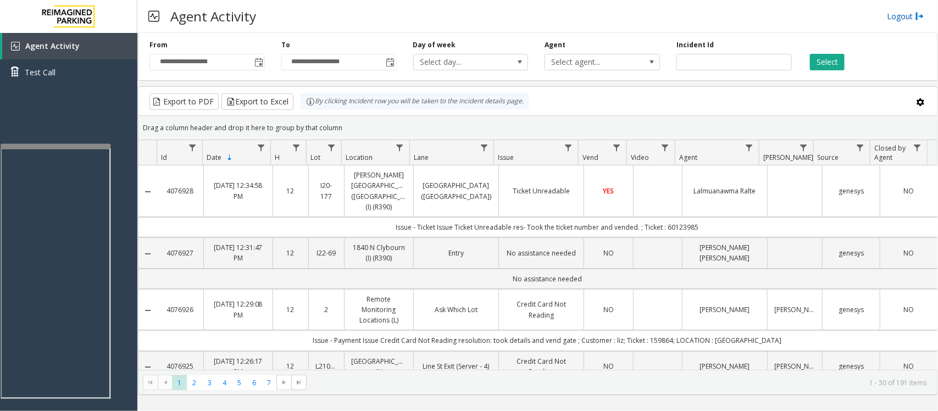
click at [894, 12] on link "Logout" at bounding box center [905, 16] width 37 height 12
